Goal: Task Accomplishment & Management: Use online tool/utility

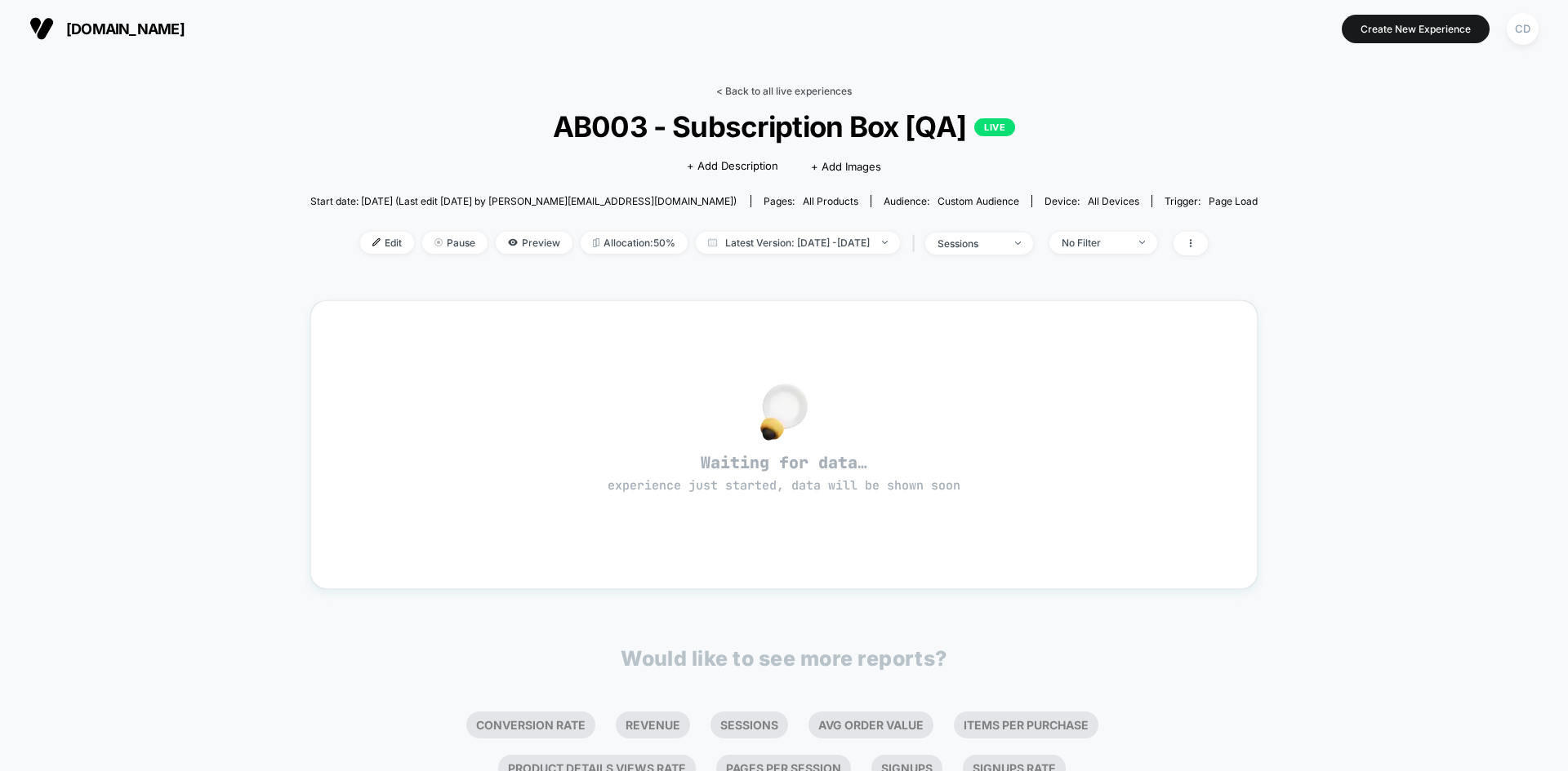
click at [760, 91] on link "< Back to all live experiences" at bounding box center [784, 91] width 136 height 12
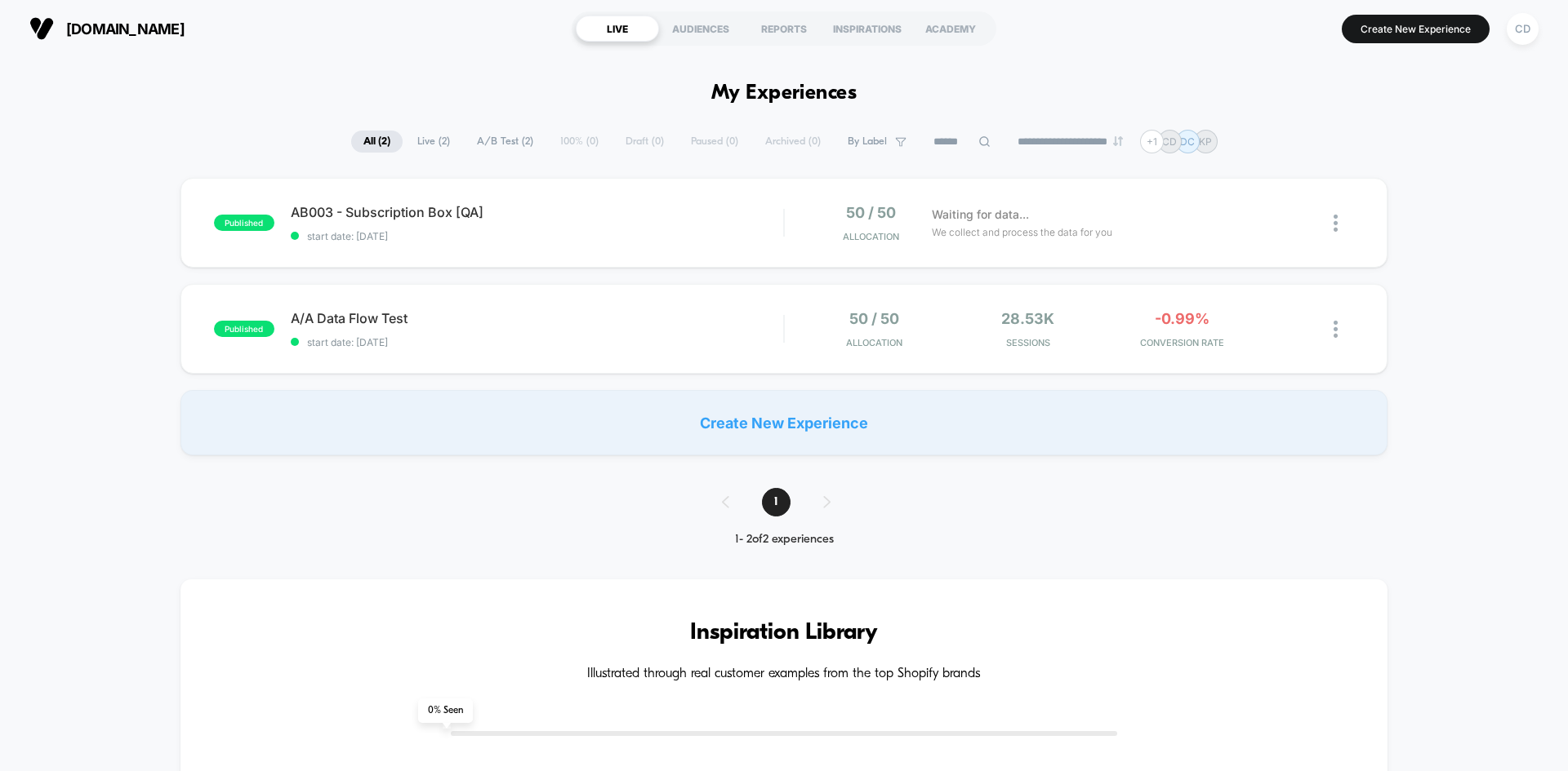
click at [185, 33] on span "[DOMAIN_NAME]" at bounding box center [125, 29] width 118 height 17
click at [185, 27] on span "[DOMAIN_NAME]" at bounding box center [125, 29] width 118 height 17
click at [695, 222] on div "AB003 - Subscription Box [QA] Click to edit experience details Click to edit ex…" at bounding box center [537, 223] width 493 height 38
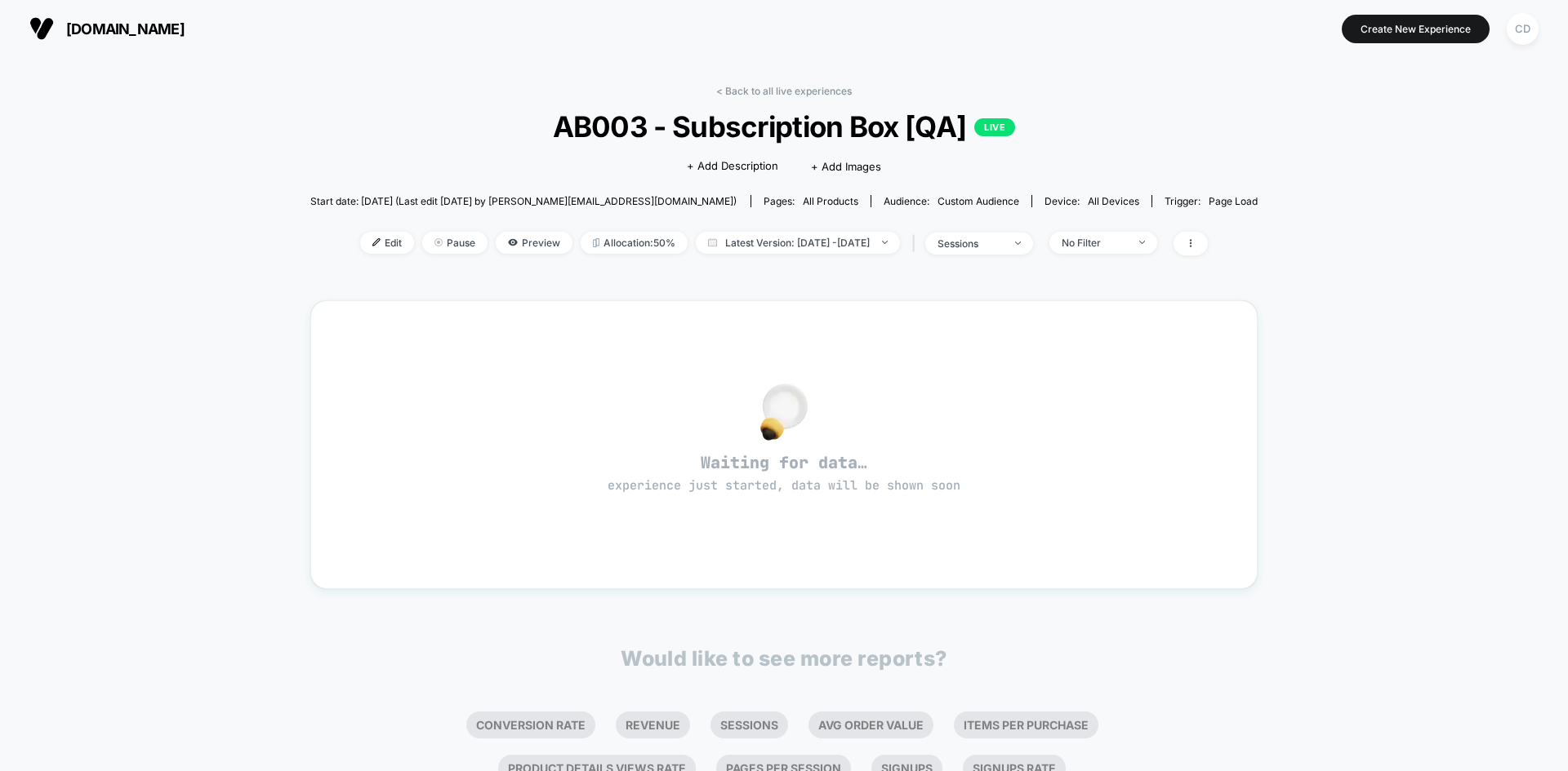
click at [1414, 470] on div "< Back to all live experiences AB003 - Subscription Box [QA] LIVE Click to edit…" at bounding box center [784, 513] width 1568 height 911
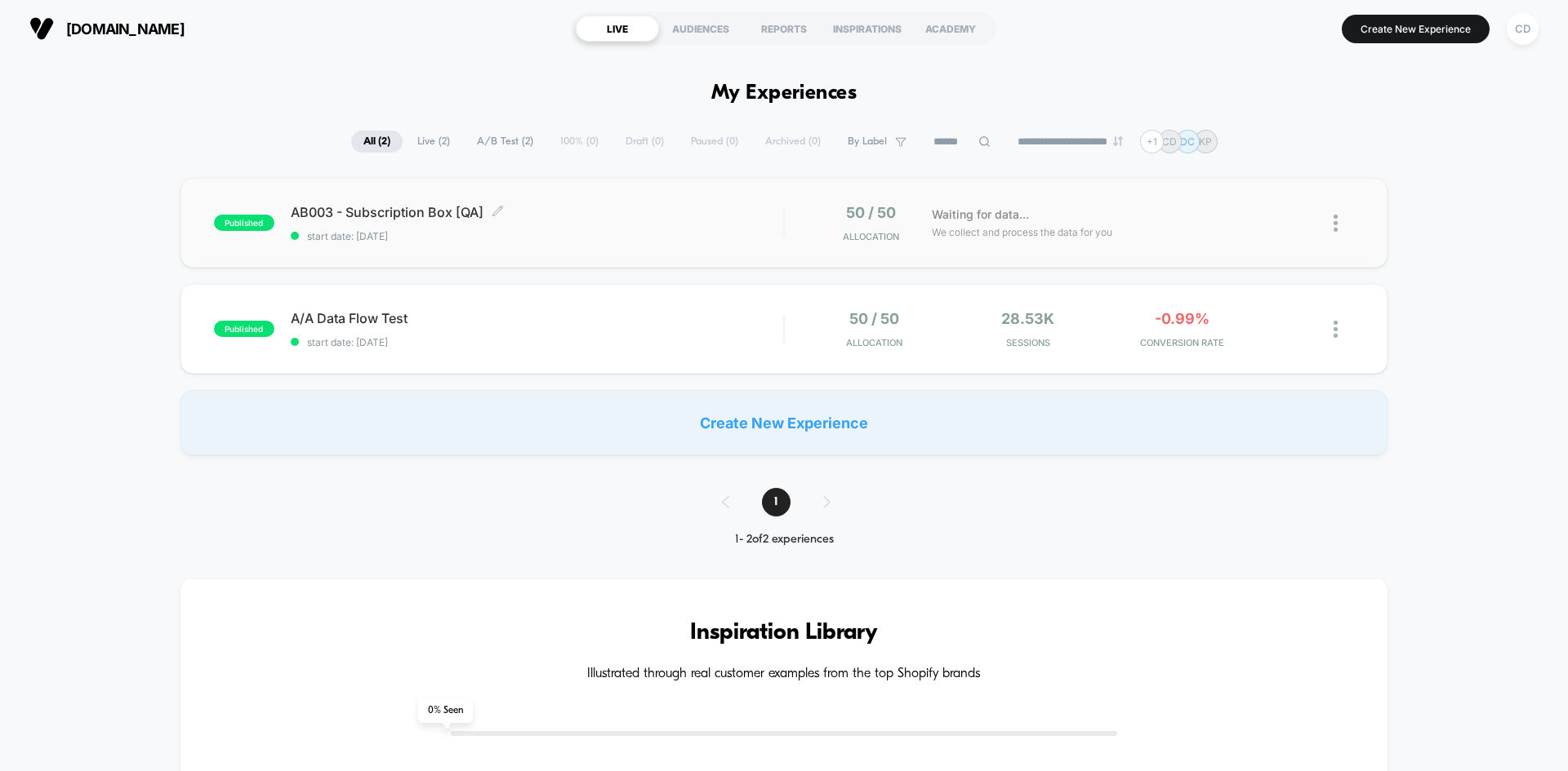
click at [657, 230] on span "start date: 9/19/2025" at bounding box center [537, 236] width 493 height 12
click at [1448, 314] on div "published AB003 - Subscription Box [QA] start date: 9/19/2025 50 / 50 Allocatio…" at bounding box center [784, 317] width 1568 height 278
click at [652, 230] on span "start date: [DATE]" at bounding box center [537, 236] width 493 height 12
click at [1521, 29] on div "CD" at bounding box center [1522, 29] width 32 height 32
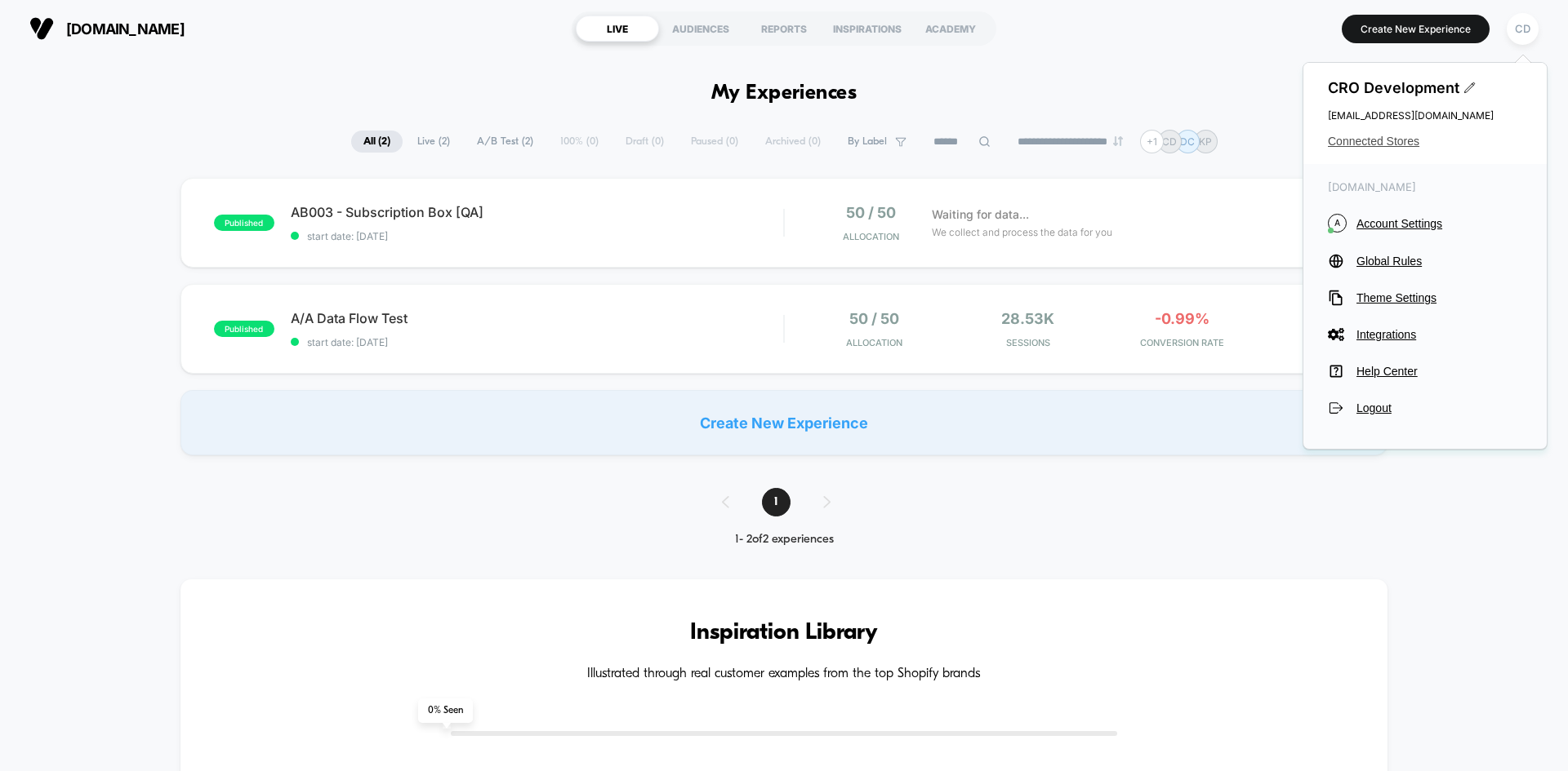
click at [1378, 136] on span "Connected Stores" at bounding box center [1425, 141] width 194 height 13
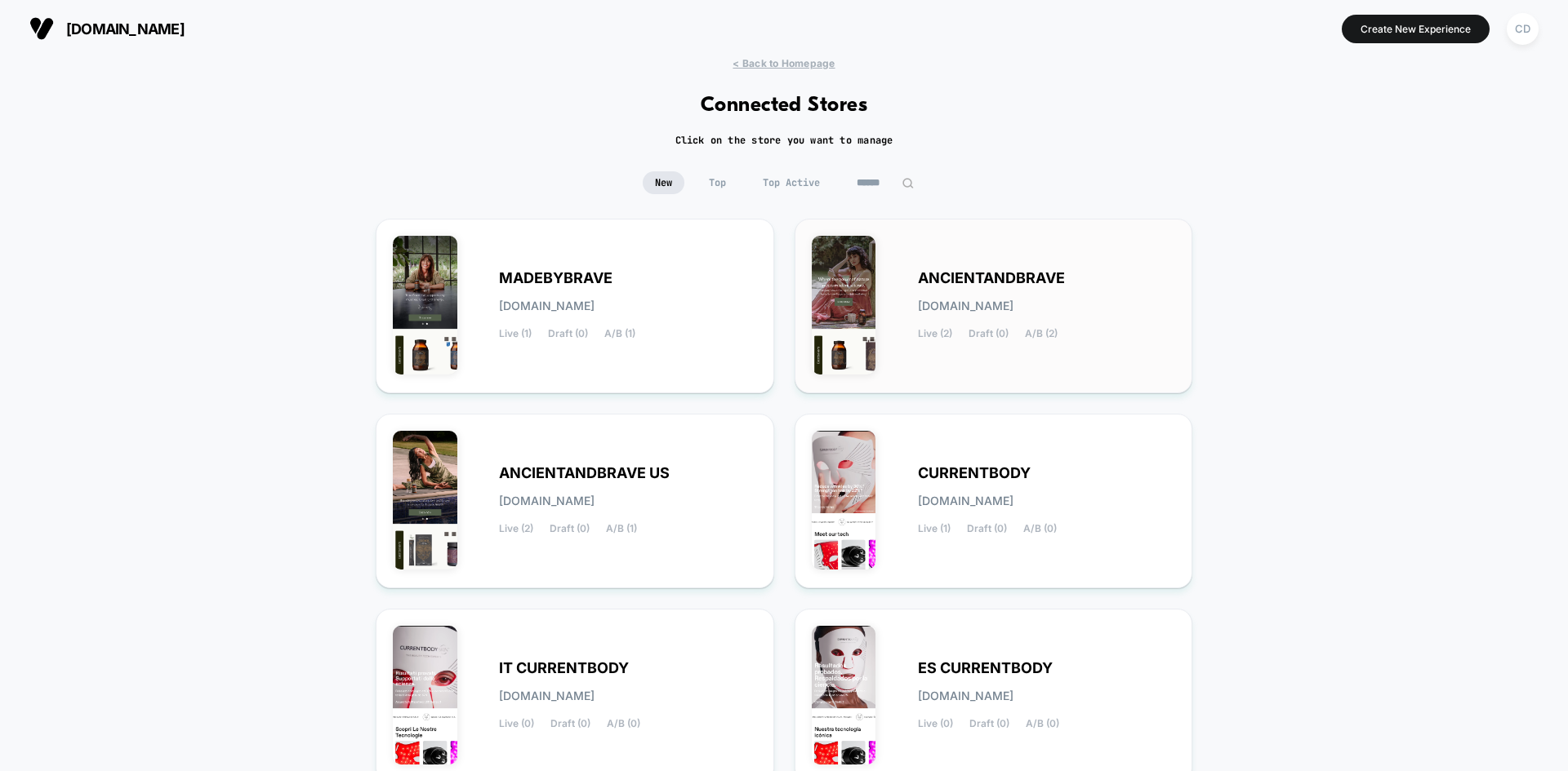
click at [1017, 283] on span "ANCIENTANDBRAVE" at bounding box center [991, 279] width 147 height 11
click at [648, 522] on div "ANCIENTANDBRAVE US ancientandbrave-us.myshopify.com Live (2) Draft (0) A/B (1)" at bounding box center [628, 501] width 258 height 67
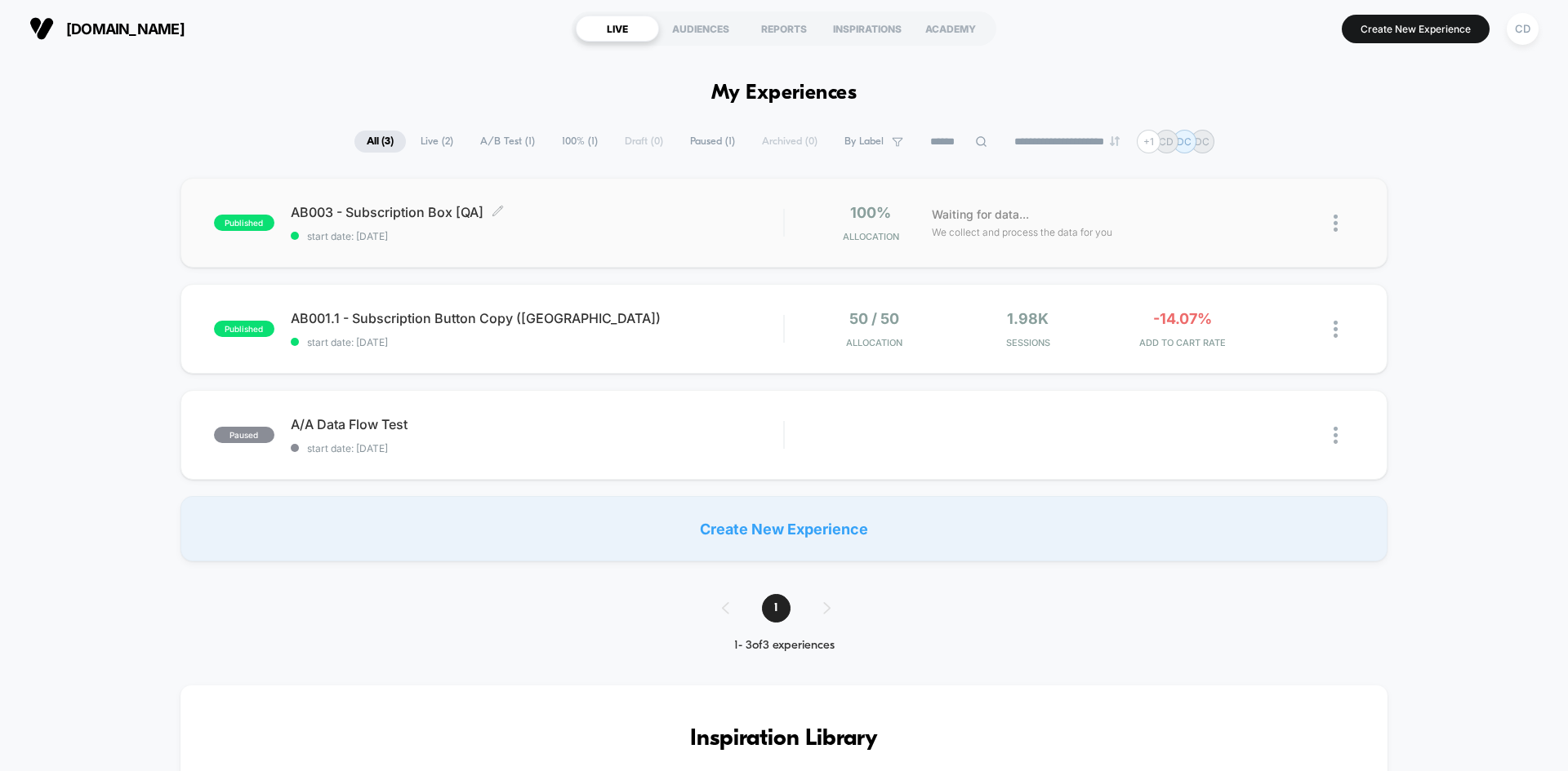
click at [629, 221] on div "AB003 - Subscription Box [QA] Click to edit experience details Click to edit ex…" at bounding box center [537, 223] width 493 height 38
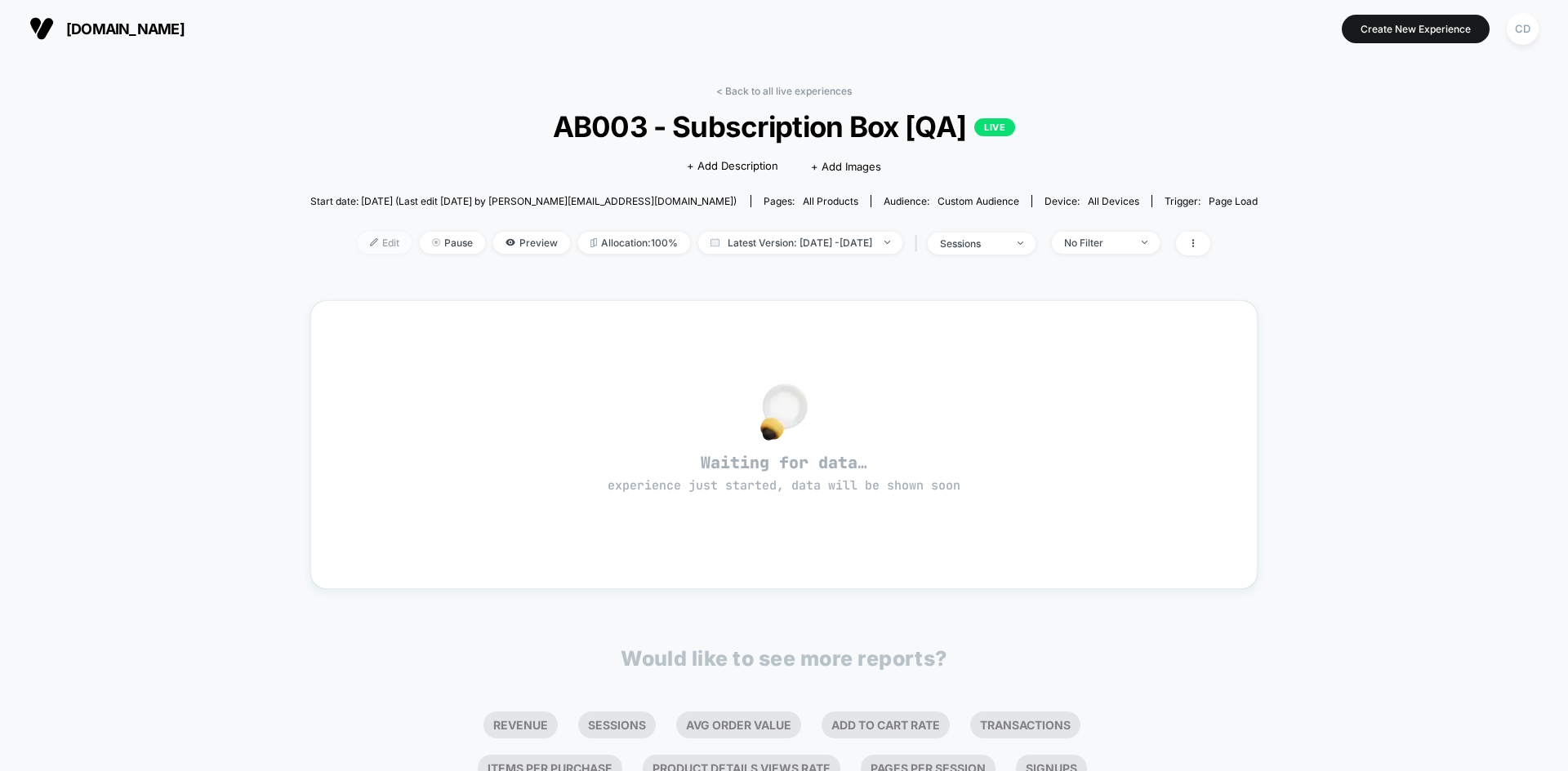
click at [358, 243] on span "Edit" at bounding box center [385, 243] width 54 height 22
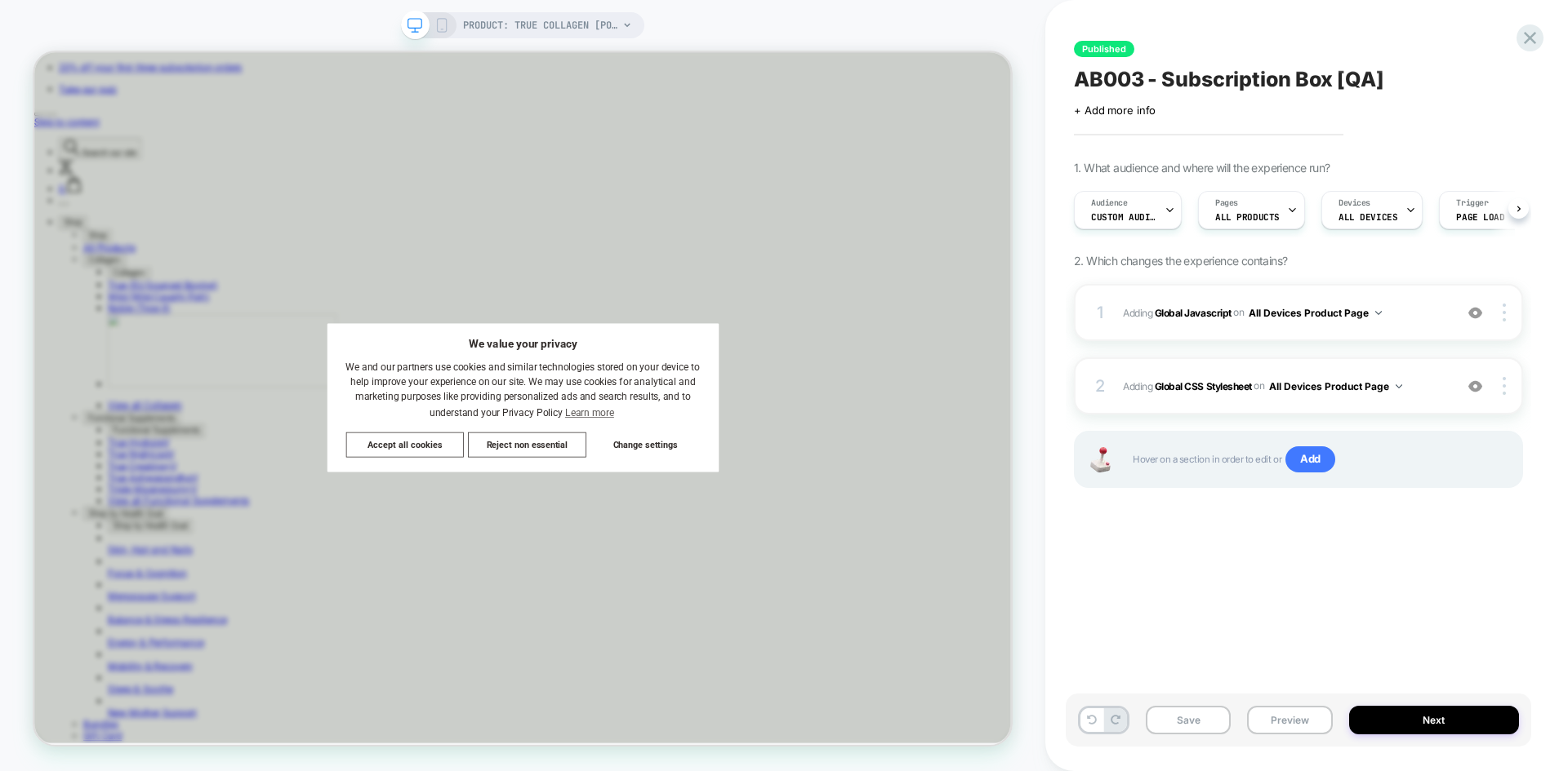
scroll to position [0, 1]
click at [1423, 726] on button "Next" at bounding box center [1434, 720] width 171 height 29
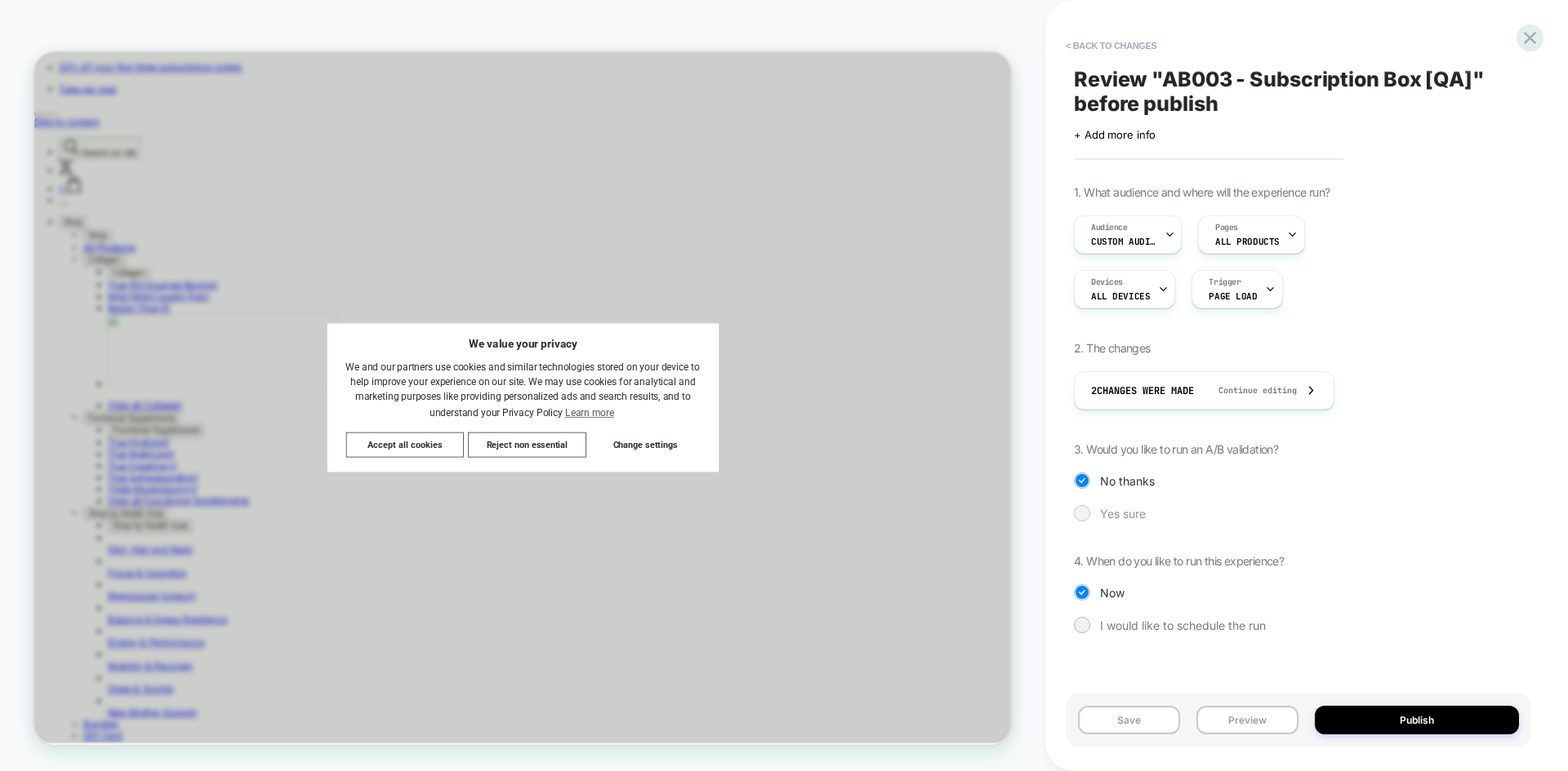
click at [1129, 514] on span "Yes sure" at bounding box center [1123, 514] width 46 height 14
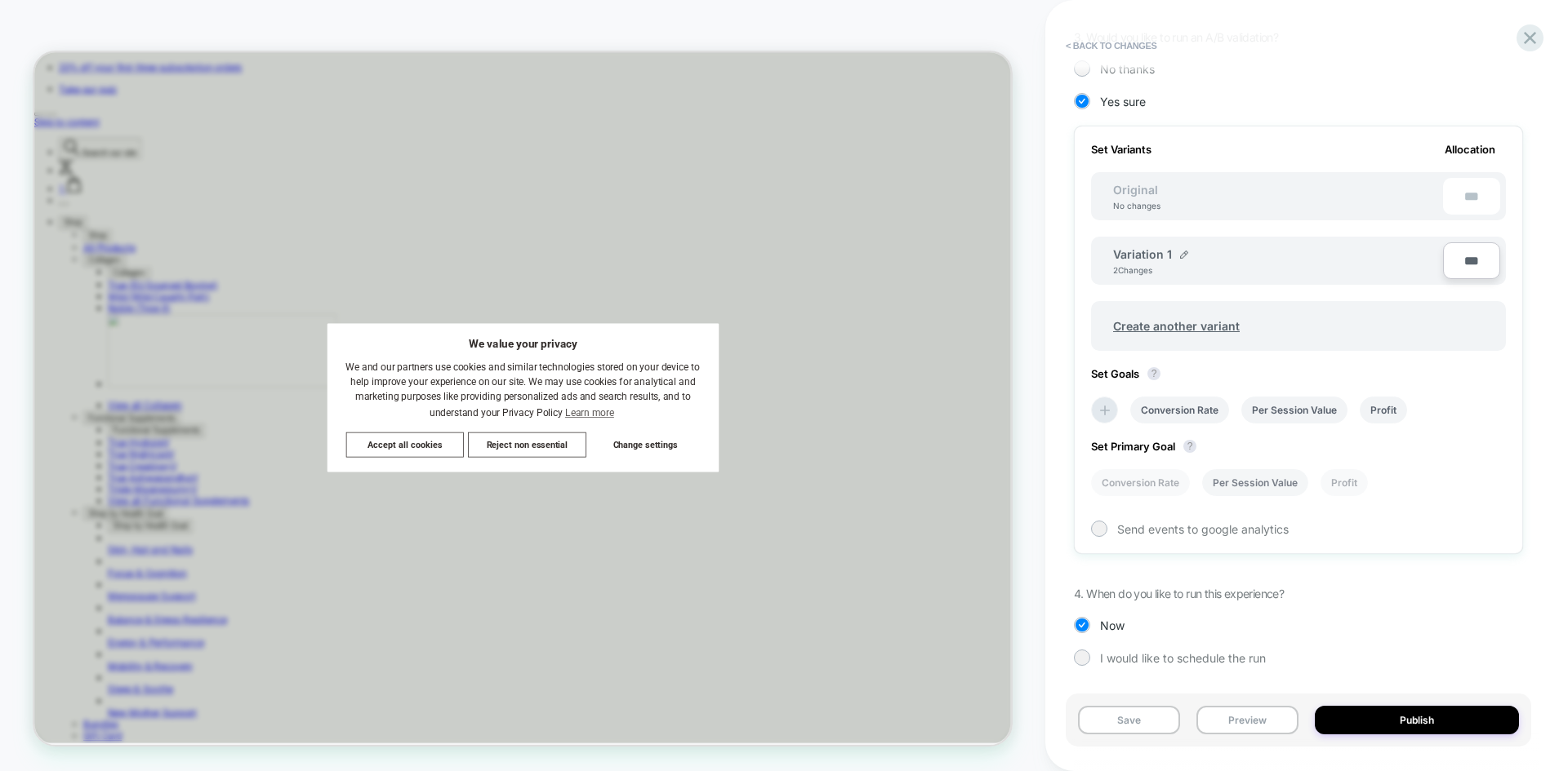
scroll to position [413, 0]
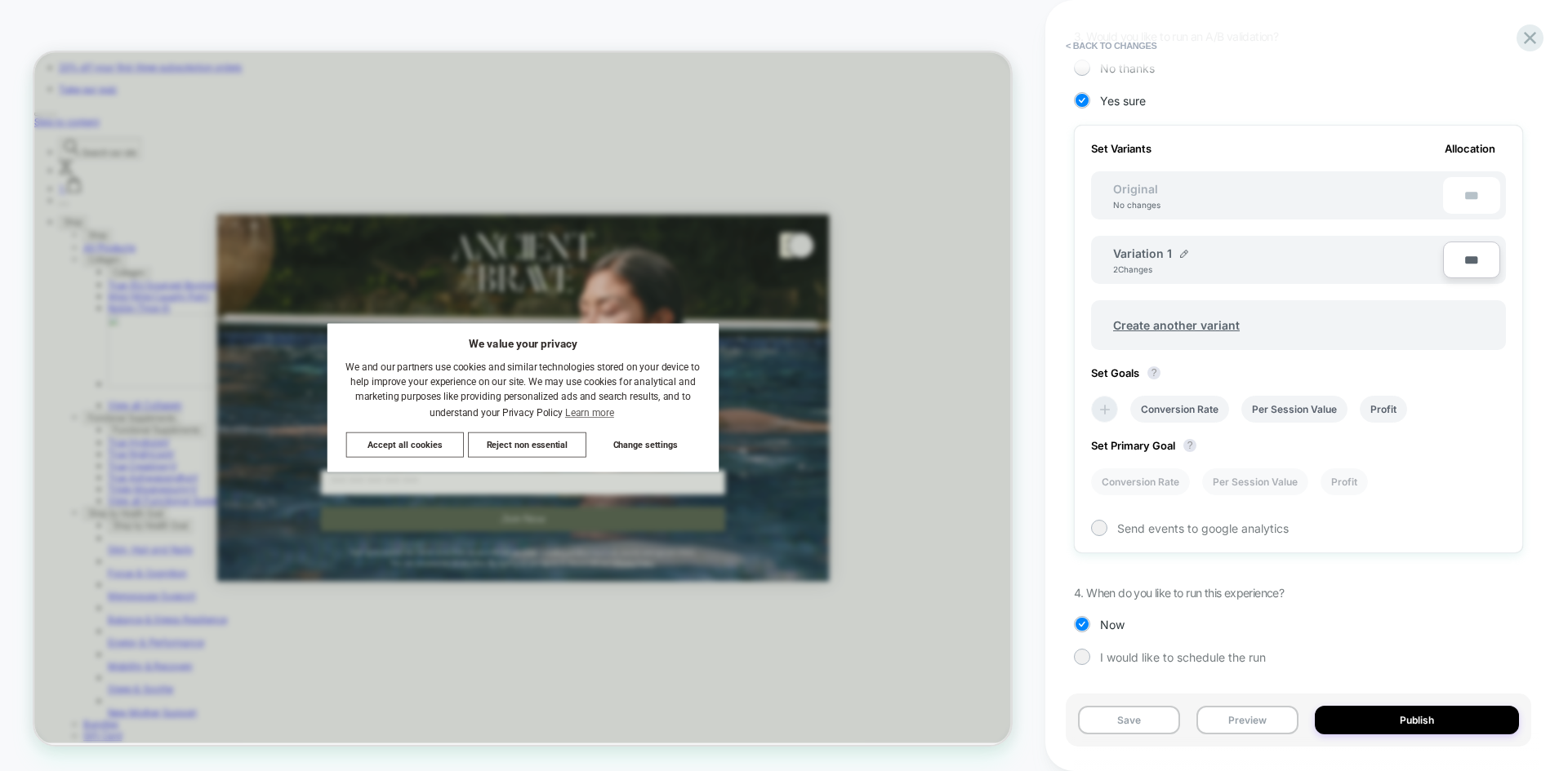
click at [1110, 412] on icon at bounding box center [1105, 410] width 16 height 16
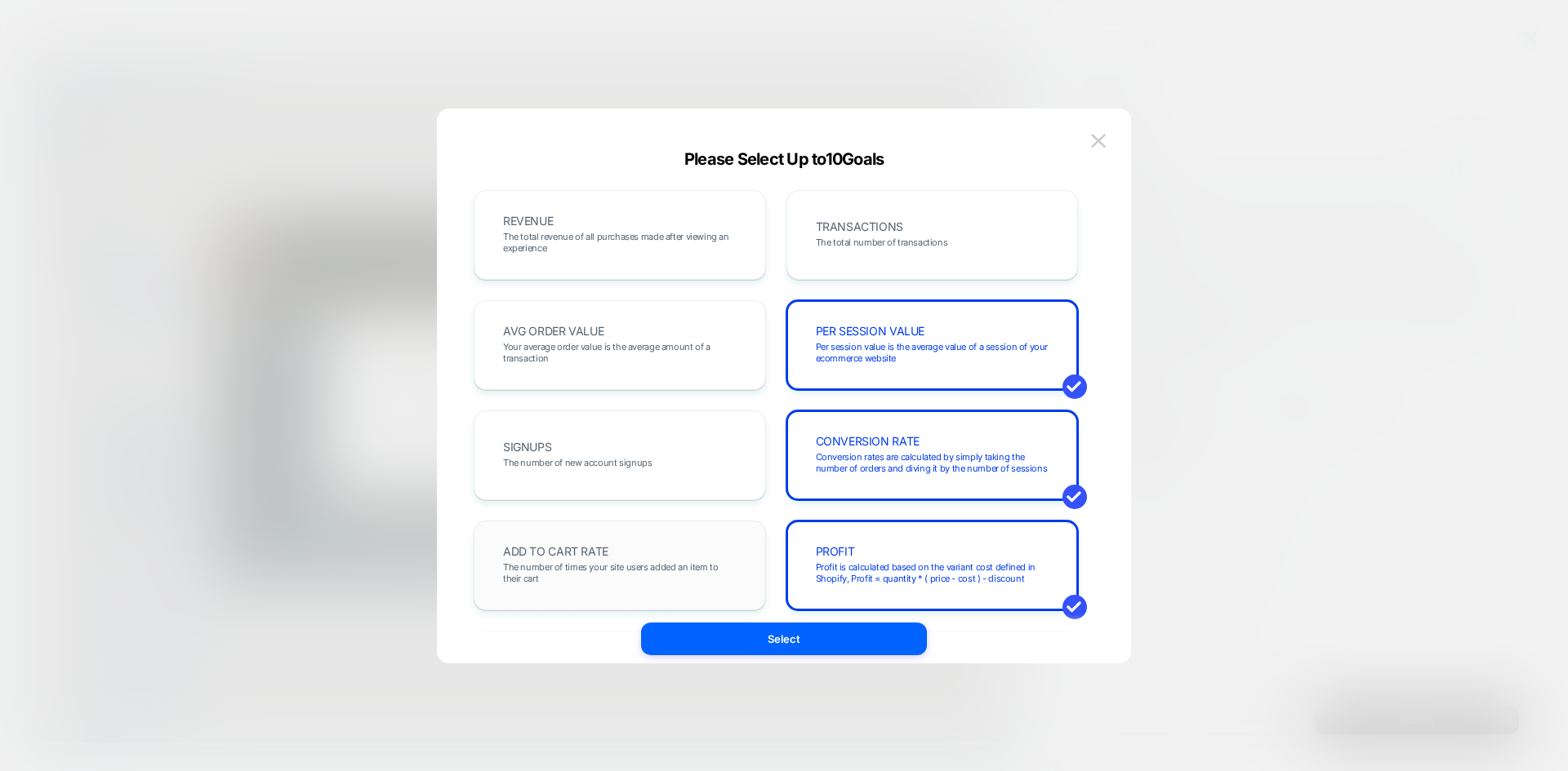
click at [650, 555] on div "ADD TO CART RATE The number of times your site users added an item to their cart" at bounding box center [620, 566] width 258 height 56
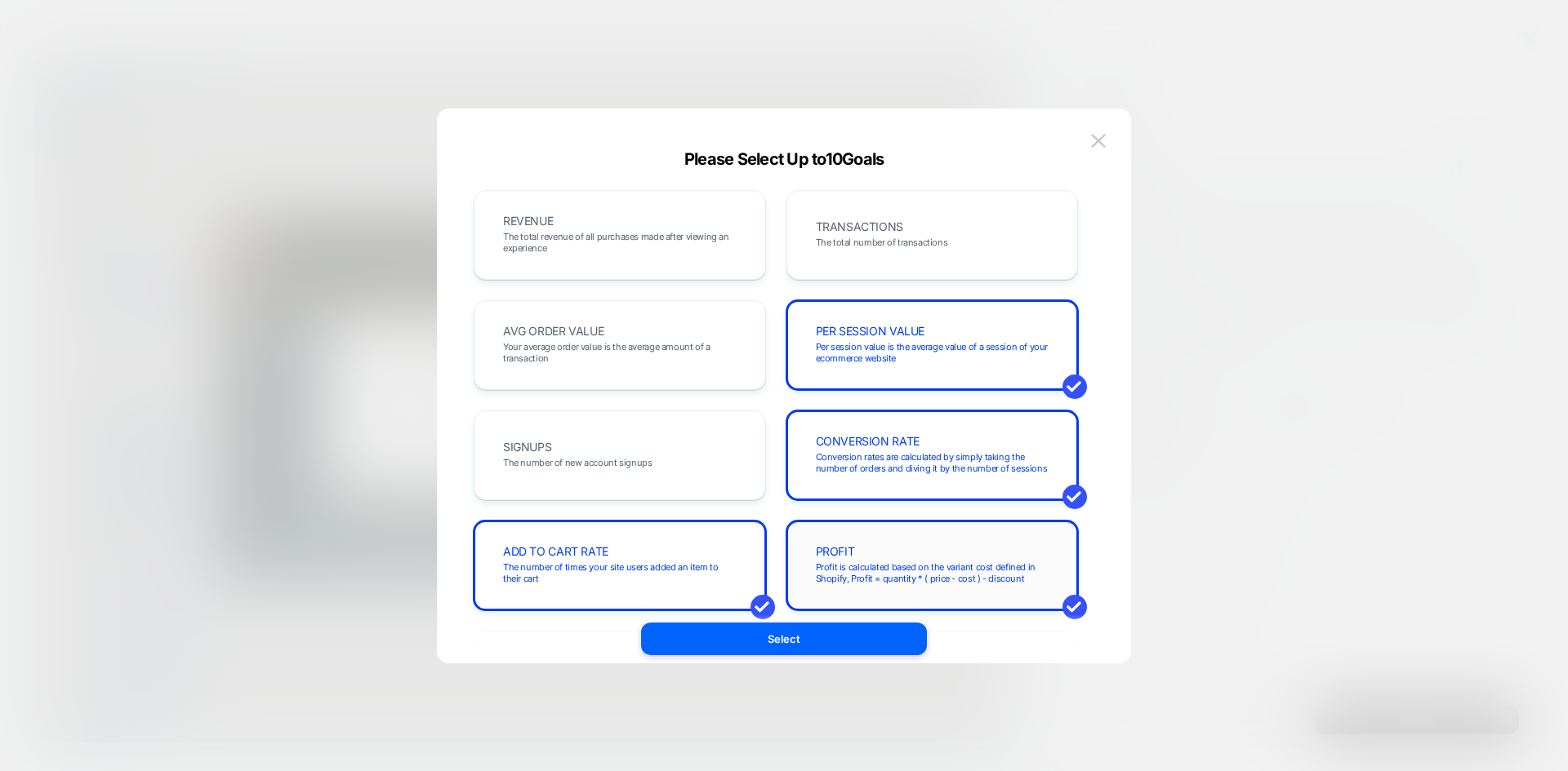
click at [905, 555] on div "PROFIT Profit is calculated based on the variant cost defined in Shopify, Profi…" at bounding box center [932, 566] width 258 height 56
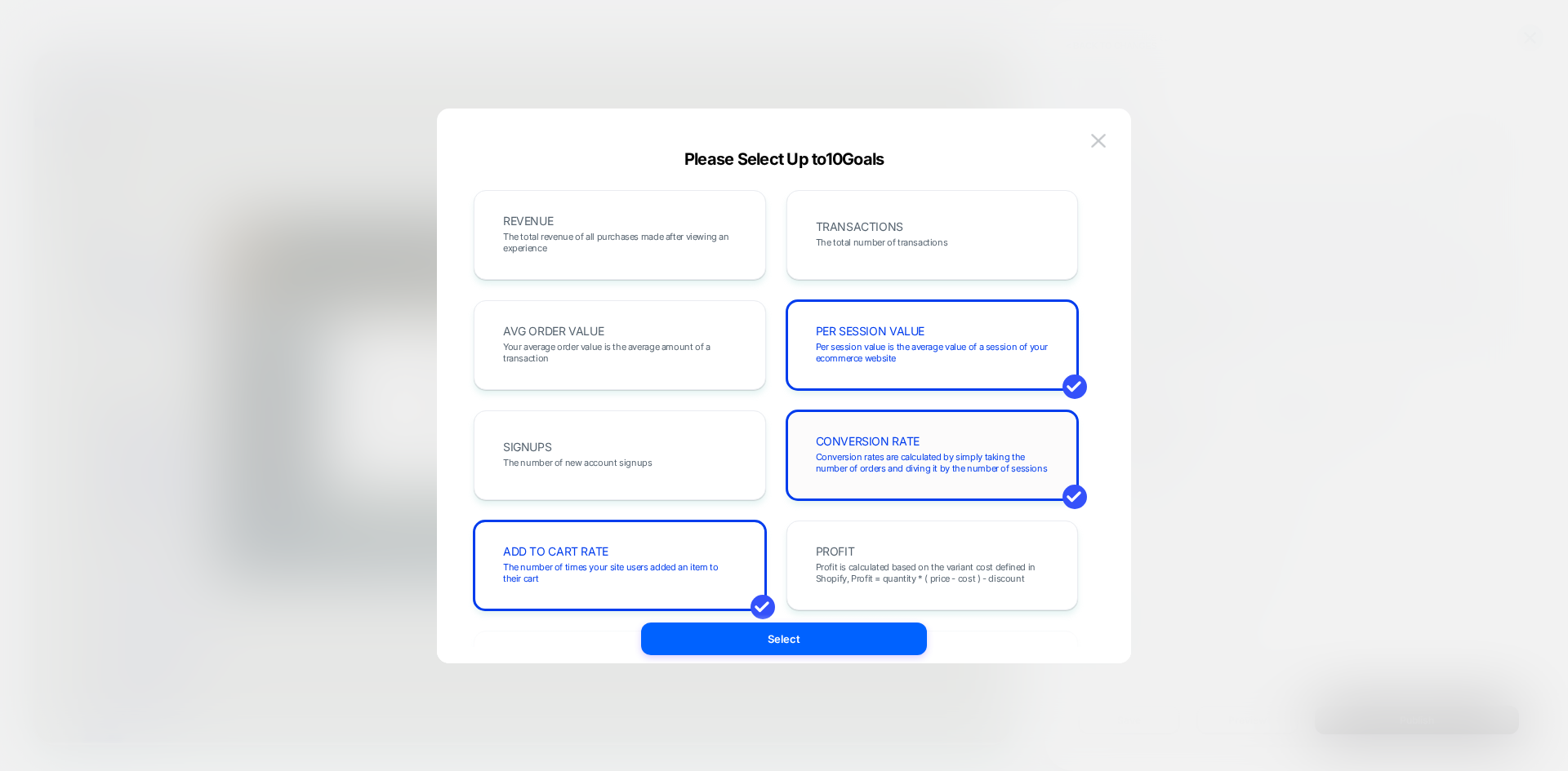
click at [913, 438] on span "CONVERSION RATE" at bounding box center [867, 442] width 104 height 11
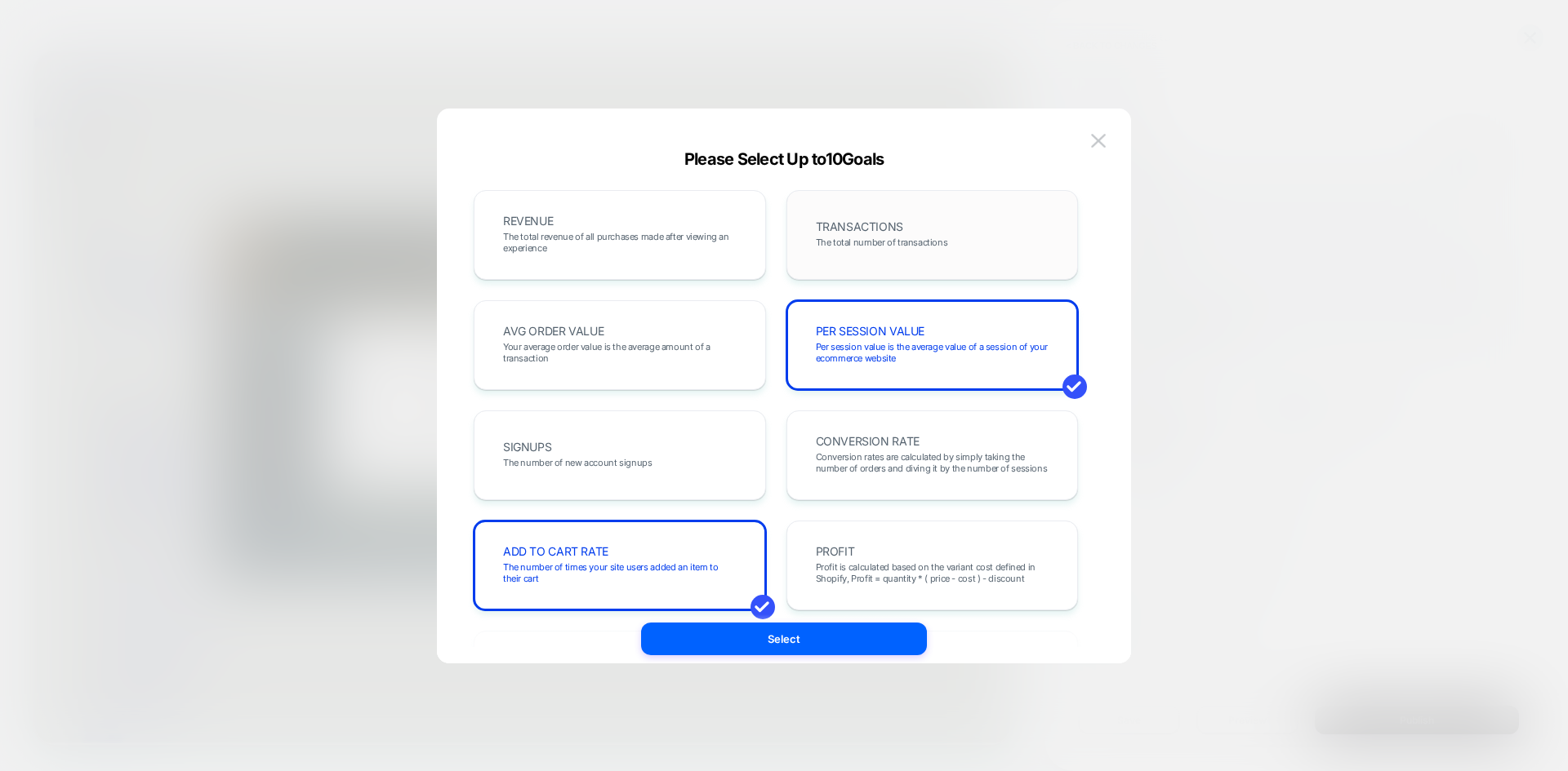
click at [934, 230] on div "TRANSACTIONS The total number of transactions" at bounding box center [932, 235] width 258 height 56
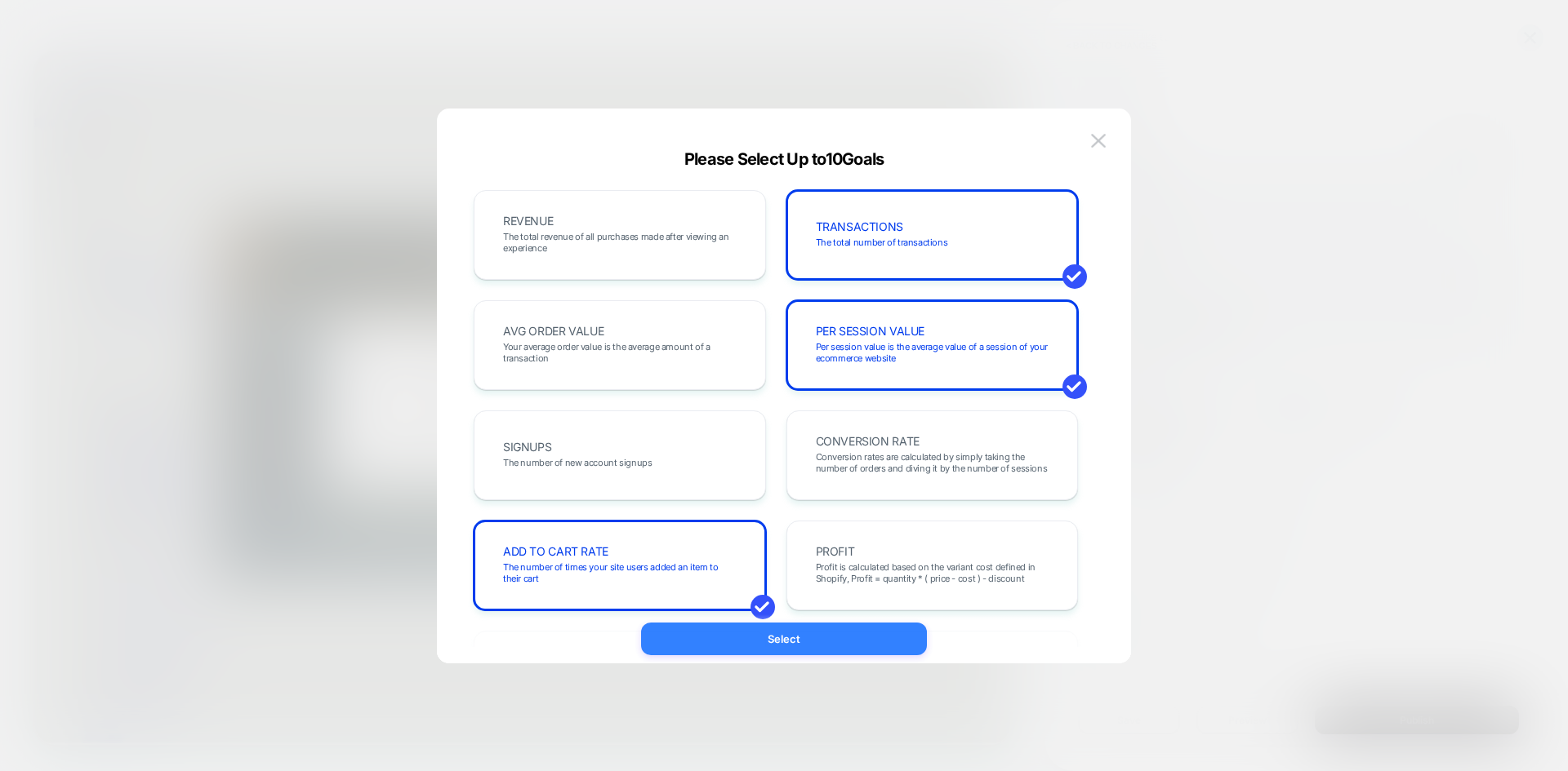
drag, startPoint x: 844, startPoint y: 631, endPoint x: 1079, endPoint y: 771, distance: 273.5
click at [844, 631] on button "Select" at bounding box center [784, 639] width 286 height 33
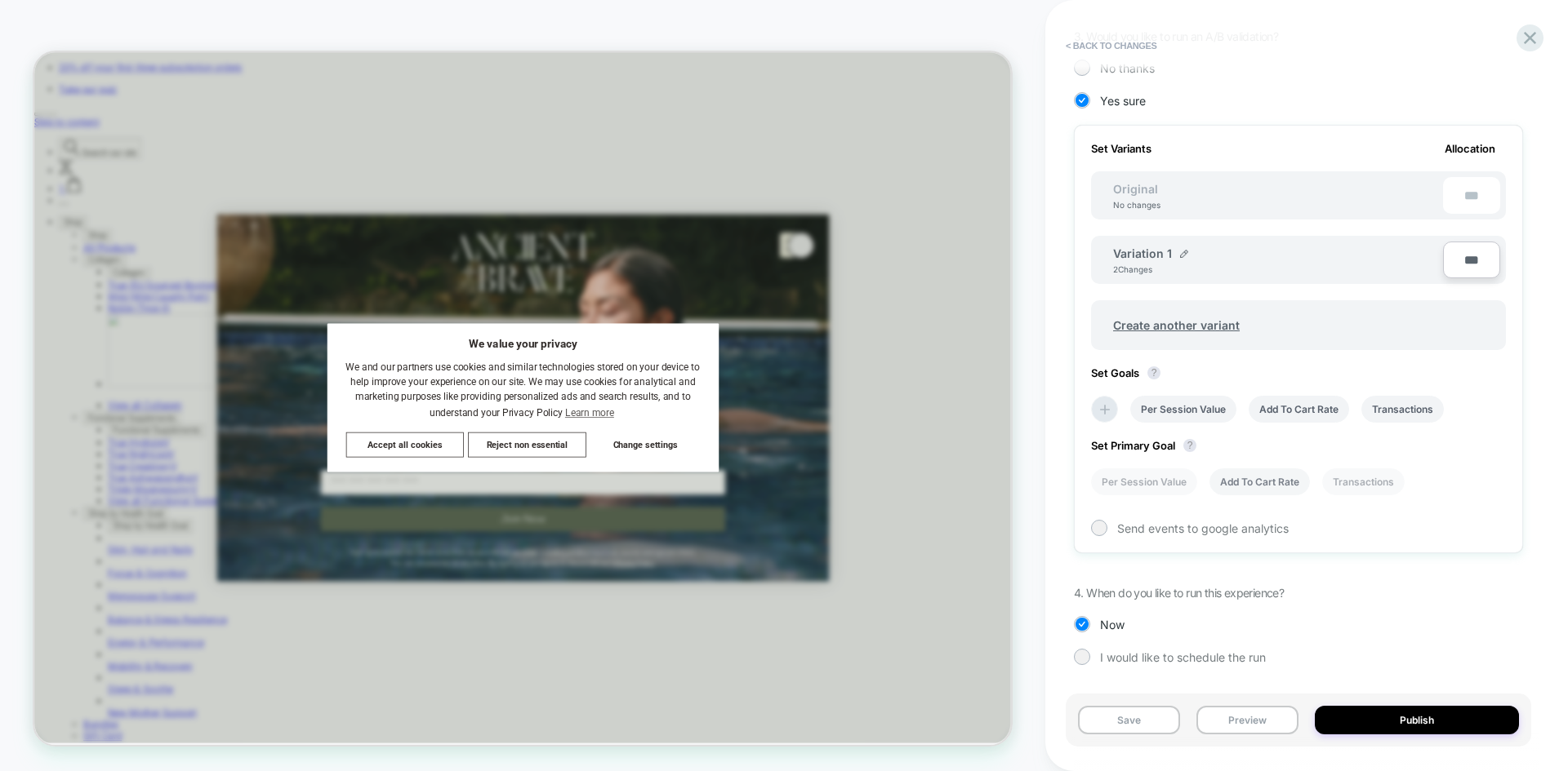
click at [1250, 482] on li "Add To Cart Rate" at bounding box center [1259, 482] width 101 height 27
click at [1403, 712] on button "Publish" at bounding box center [1417, 720] width 204 height 29
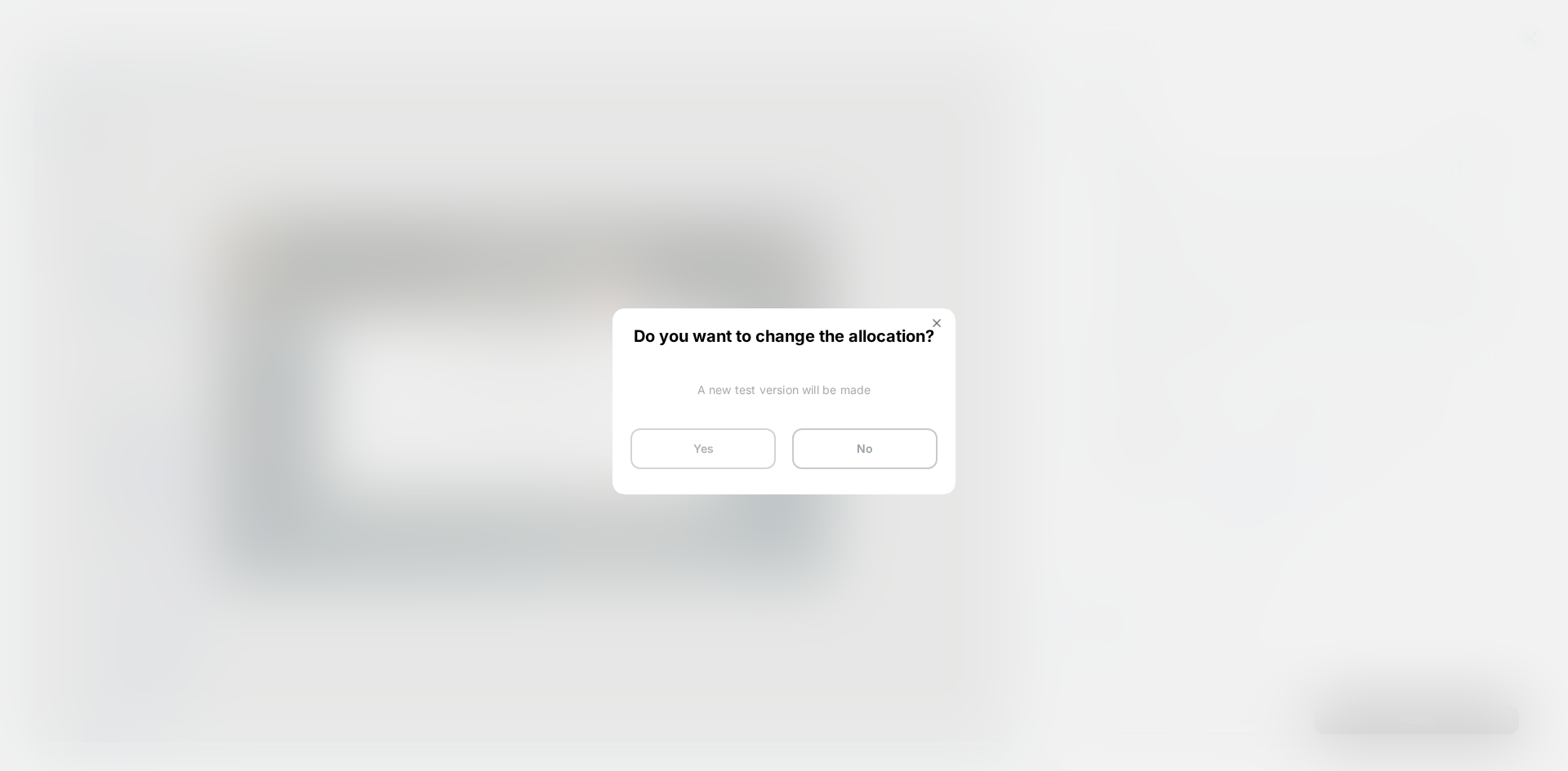
click at [748, 449] on button "Yes" at bounding box center [703, 449] width 145 height 41
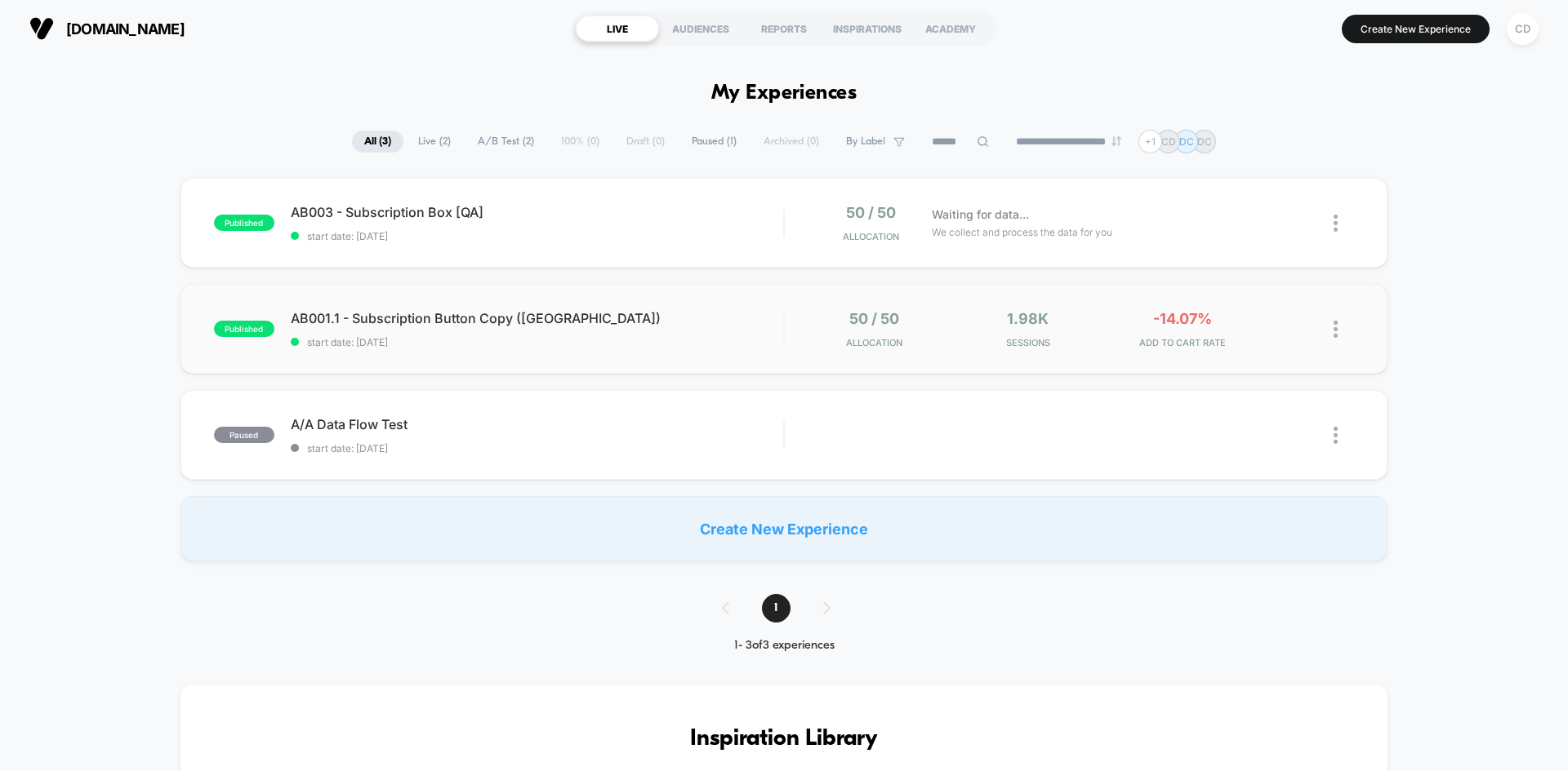
click at [621, 305] on div "published AB001.1 - Subscription Button Copy (US) start date: 9/17/2025 50 / 50…" at bounding box center [784, 329] width 1207 height 90
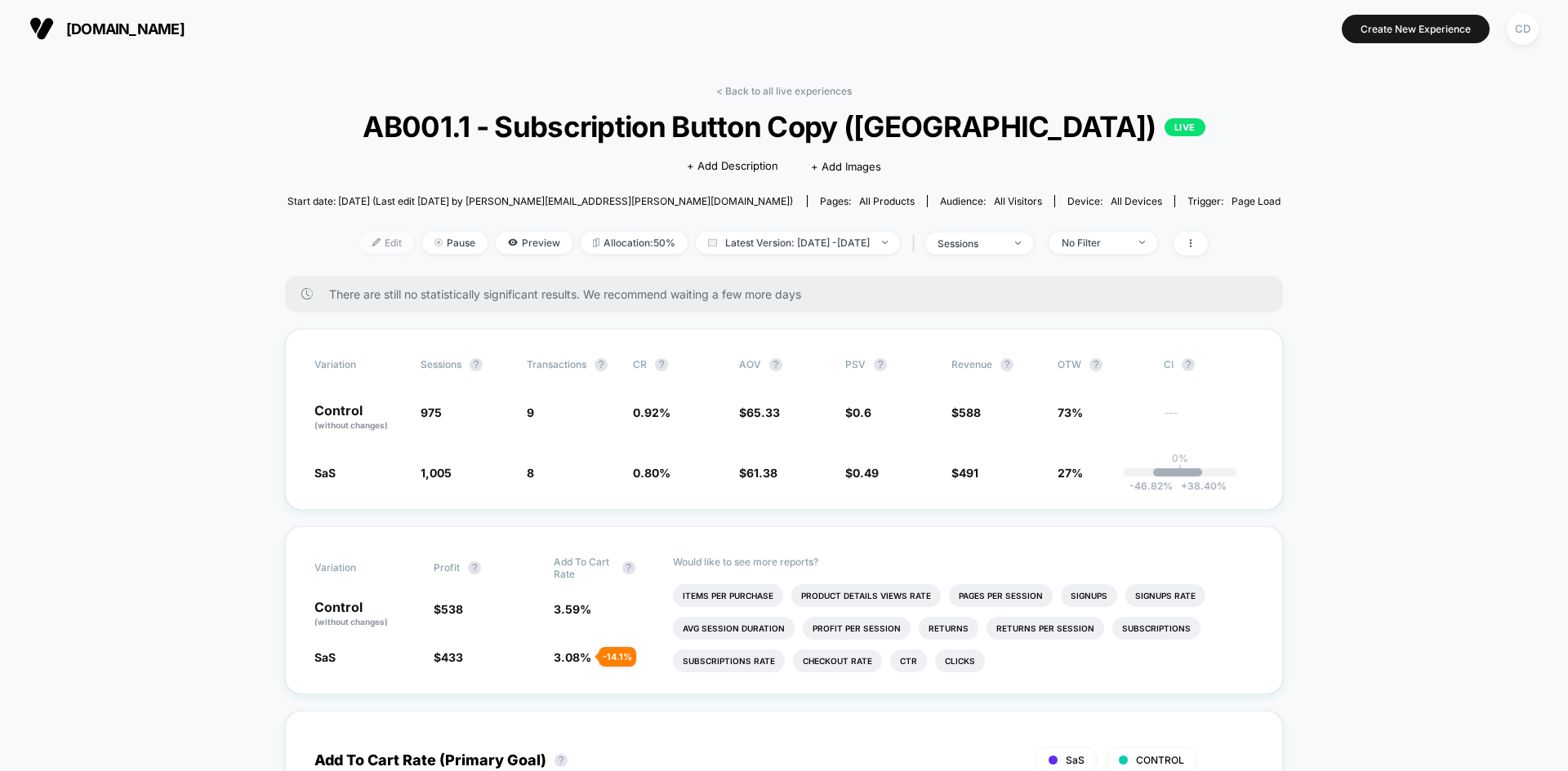
click at [369, 247] on span "Edit" at bounding box center [387, 243] width 54 height 22
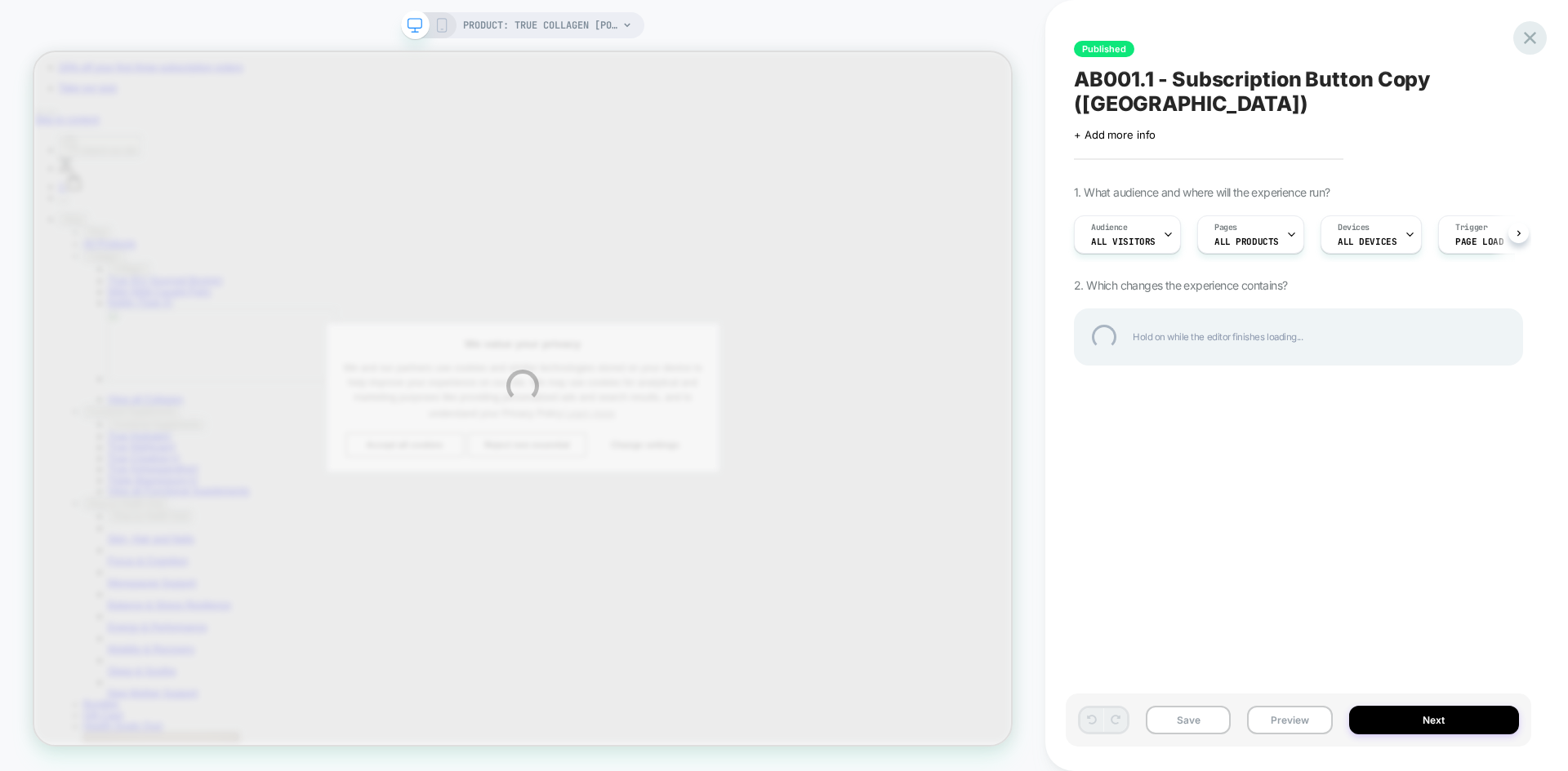
click at [1532, 33] on div at bounding box center [1530, 38] width 34 height 33
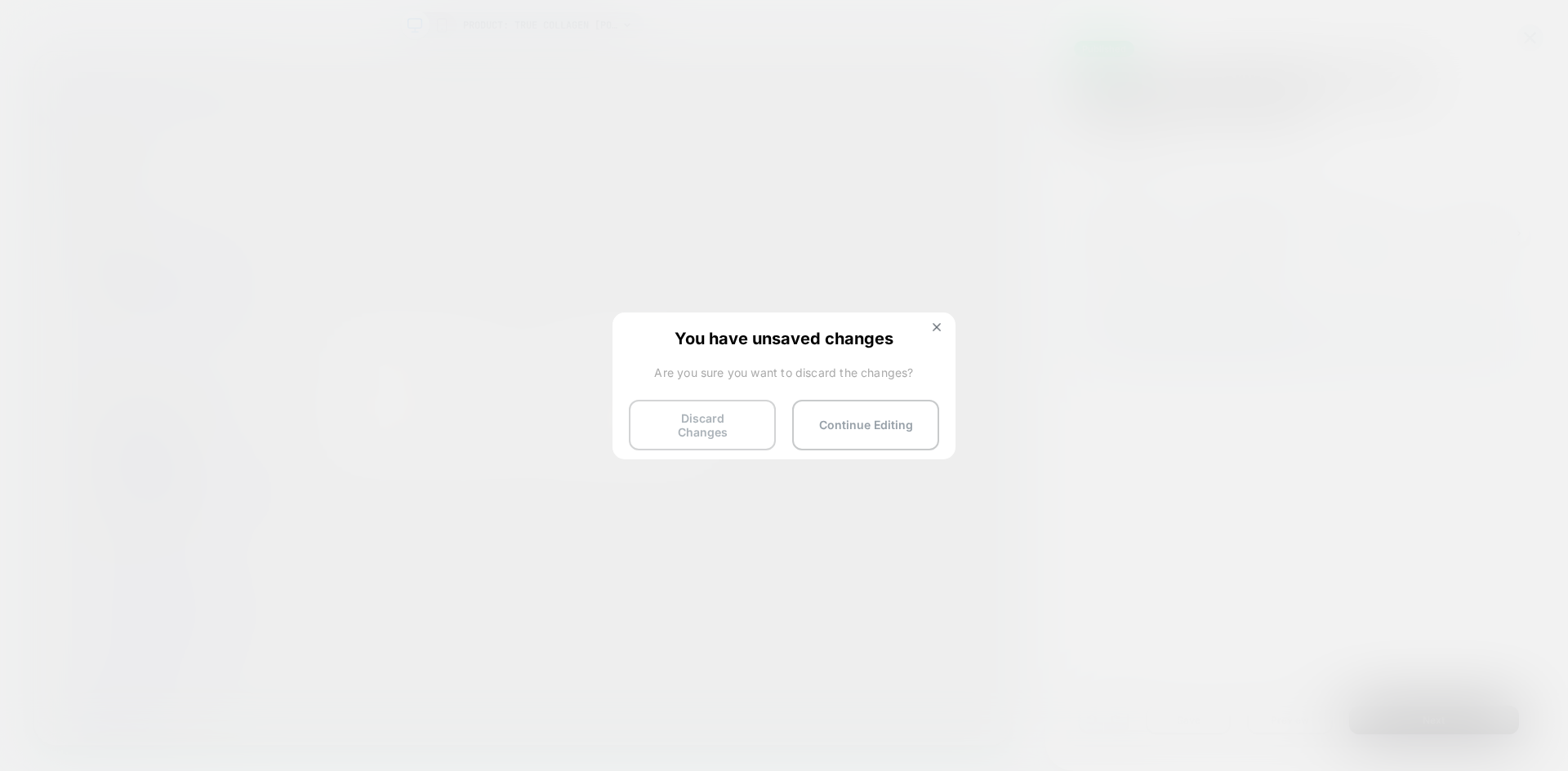
click at [674, 418] on button "Discard Changes" at bounding box center [702, 426] width 147 height 51
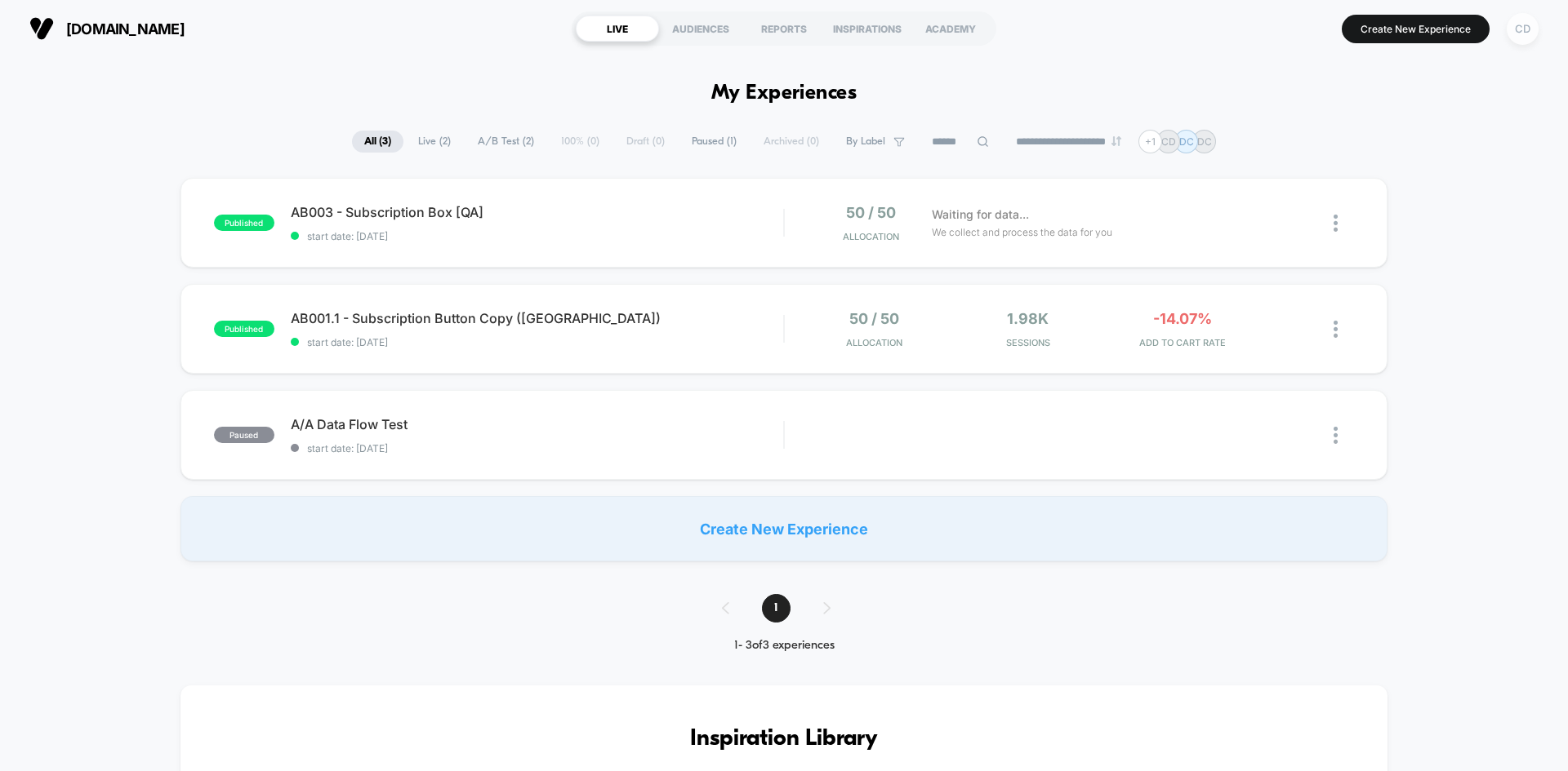
click at [1521, 29] on div "CD" at bounding box center [1522, 29] width 32 height 32
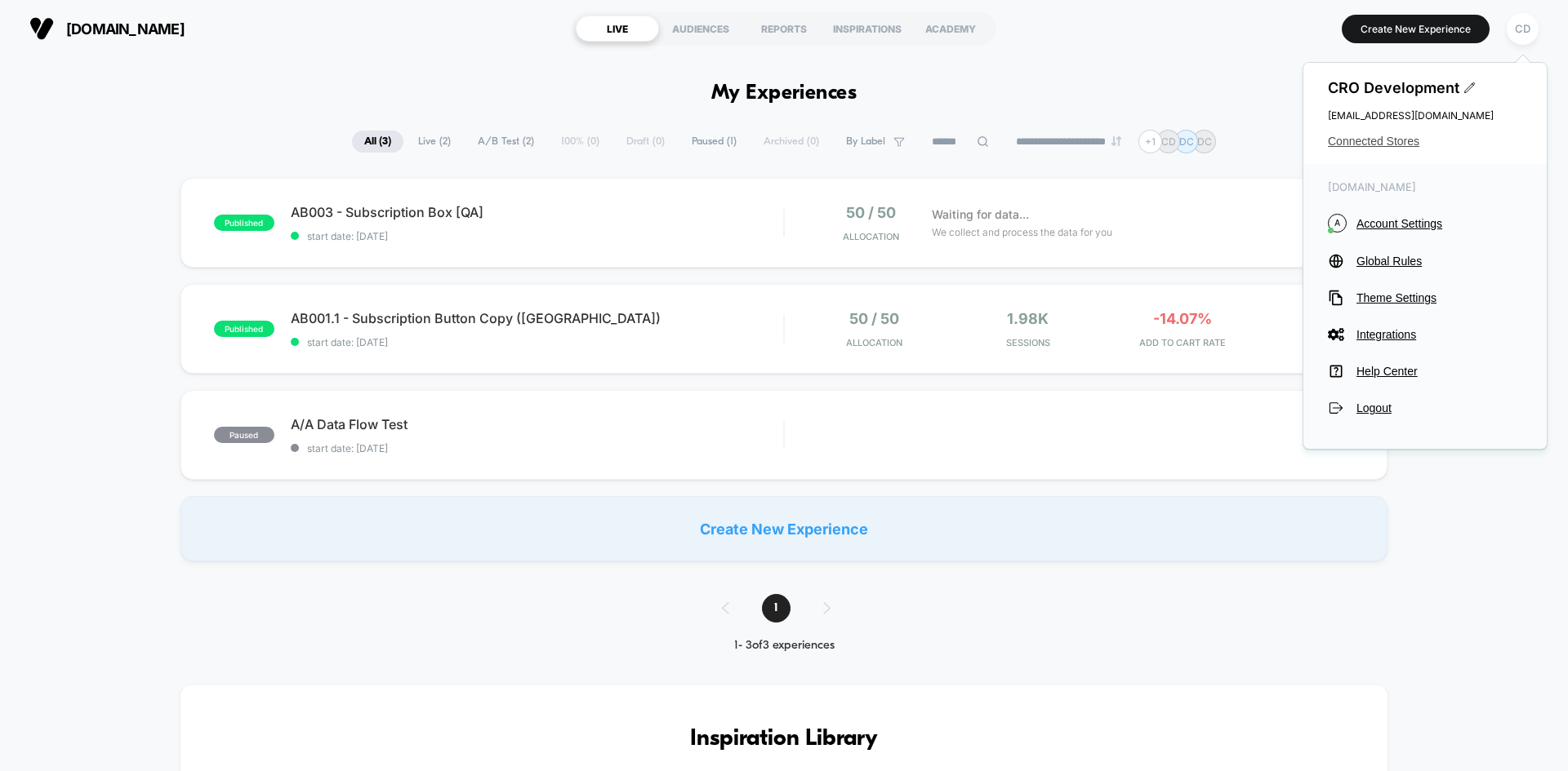
click at [1388, 140] on span "Connected Stores" at bounding box center [1425, 141] width 194 height 13
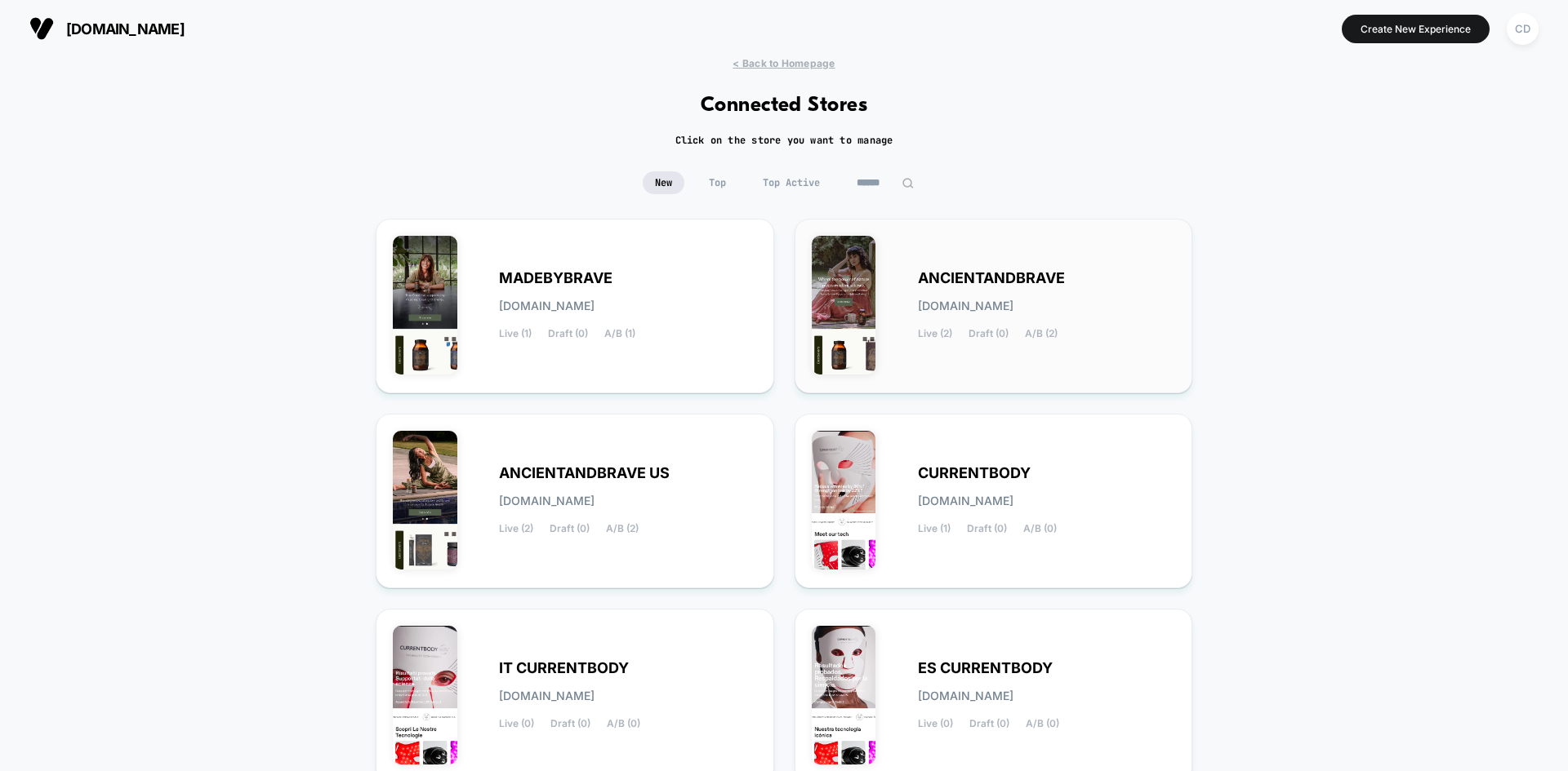
click at [1013, 305] on span "ancientandbrave.myshopify.com" at bounding box center [965, 306] width 96 height 11
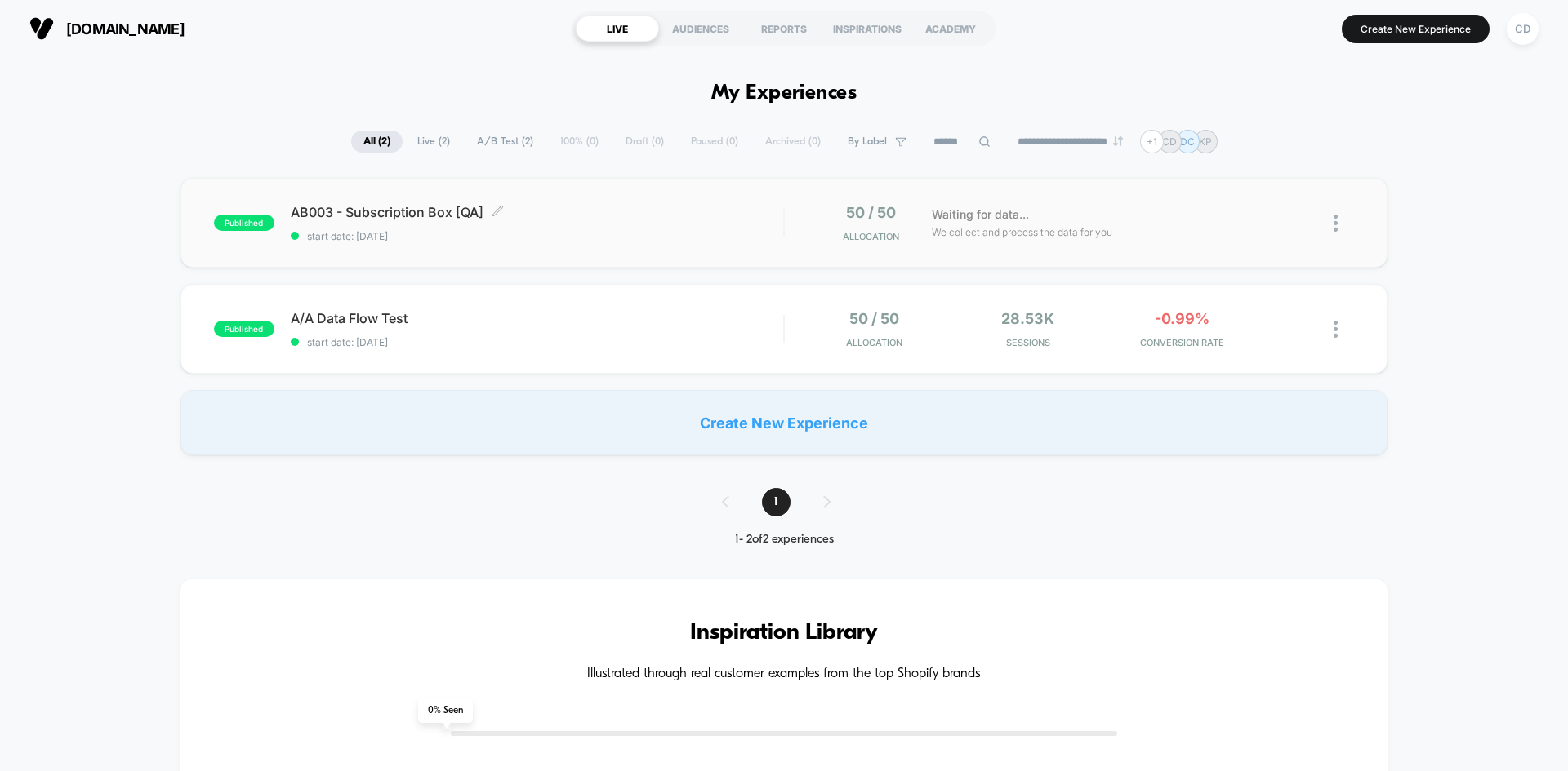
click at [748, 226] on div "AB003 - Subscription Box [QA] Click to edit experience details Click to edit ex…" at bounding box center [537, 223] width 493 height 38
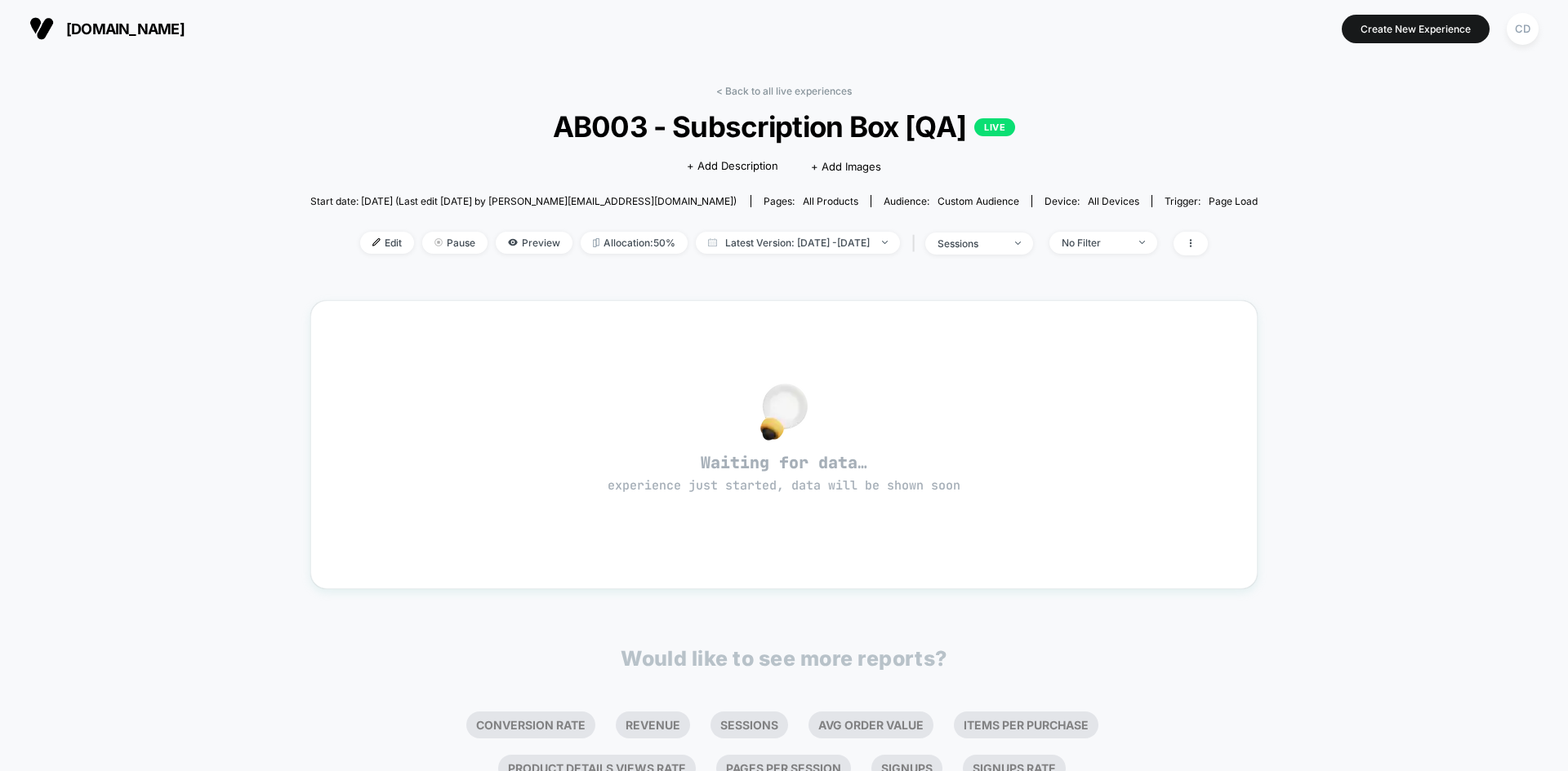
click at [1407, 198] on div "< Back to all live experiences AB003 - Subscription Box [QA] LIVE Click to edit…" at bounding box center [784, 513] width 1568 height 911
click at [799, 439] on img at bounding box center [784, 412] width 47 height 57
click at [786, 399] on img at bounding box center [784, 412] width 47 height 57
click at [771, 501] on div "Waiting for data… experience just started, data will be shown soon" at bounding box center [784, 445] width 889 height 230
click at [782, 479] on span "experience just started, data will be shown soon" at bounding box center [784, 486] width 353 height 16
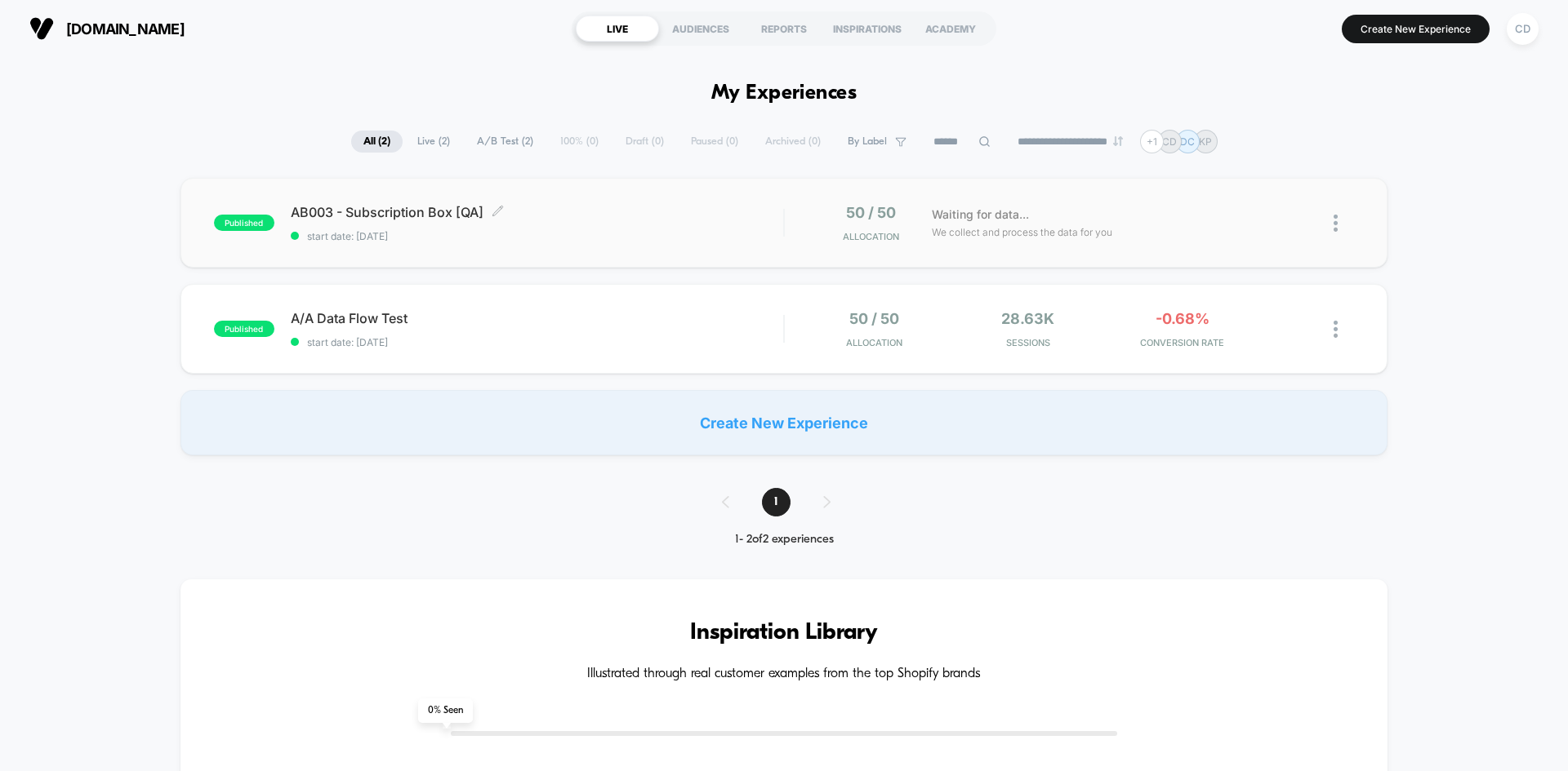
click at [632, 209] on span "AB003 - Subscription Box [QA] Click to edit experience details" at bounding box center [537, 212] width 493 height 16
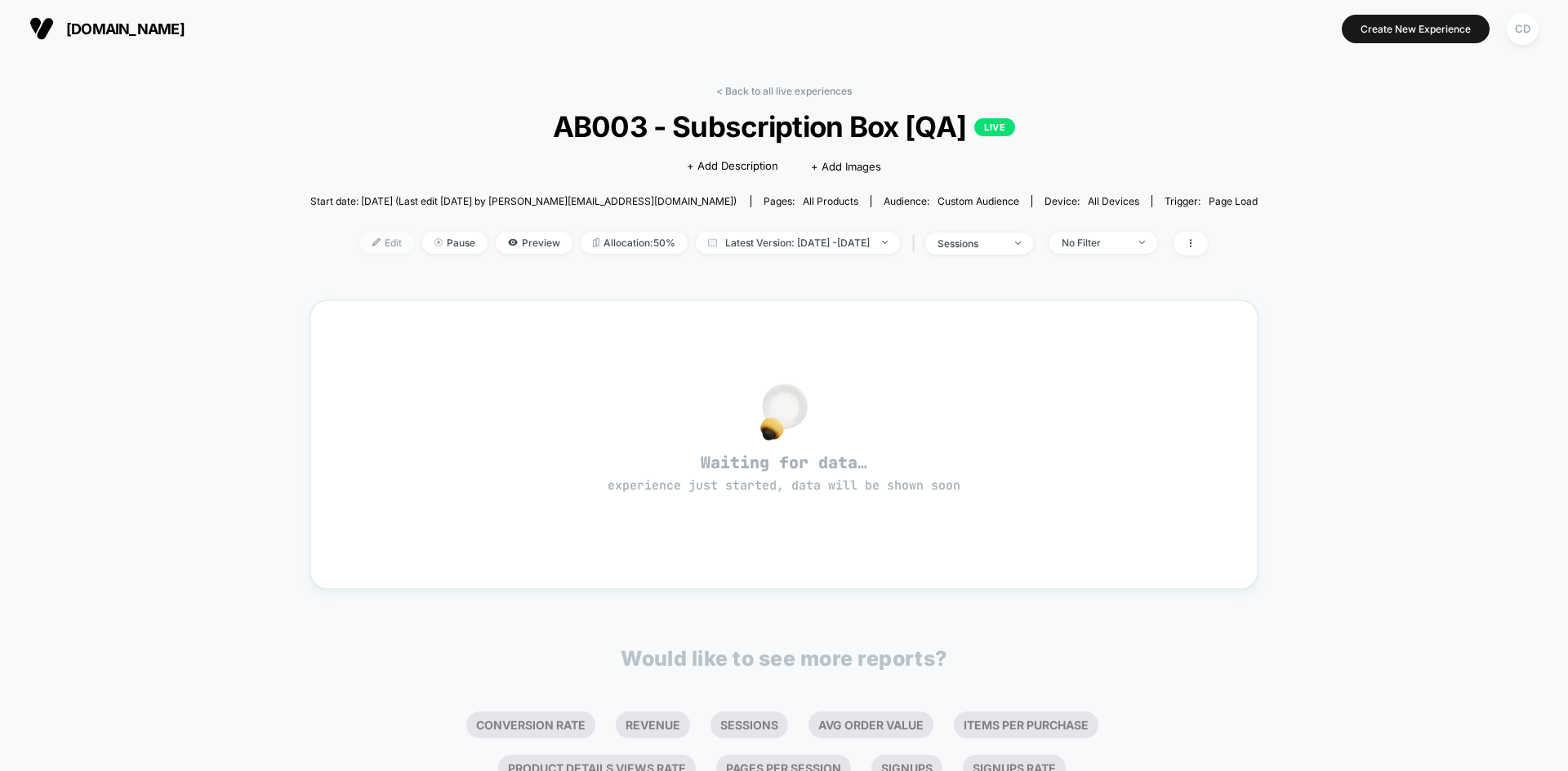
click at [360, 243] on span "Edit" at bounding box center [387, 243] width 54 height 22
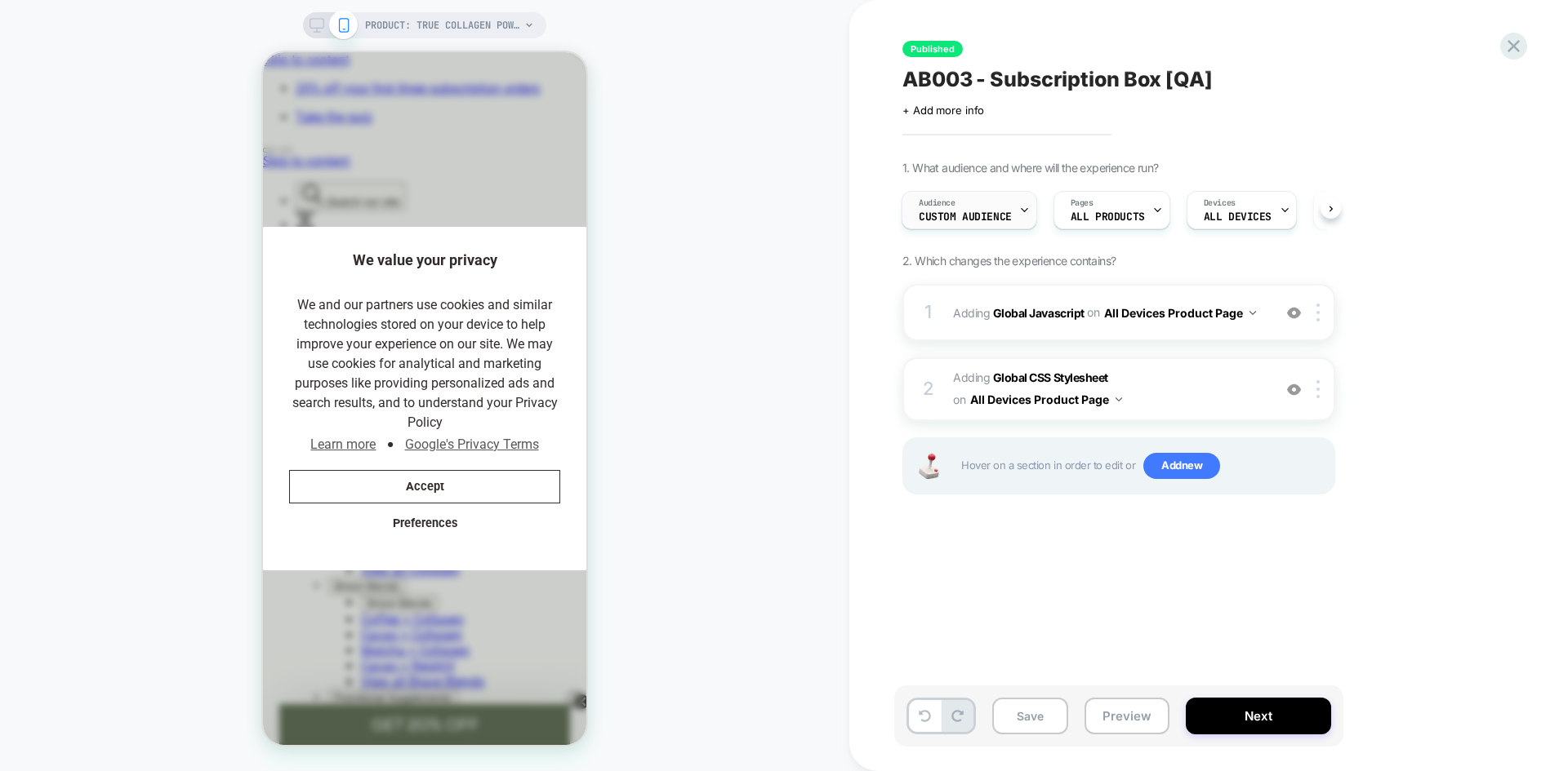
click at [1003, 208] on div "Audience Custom Audience" at bounding box center [965, 210] width 126 height 37
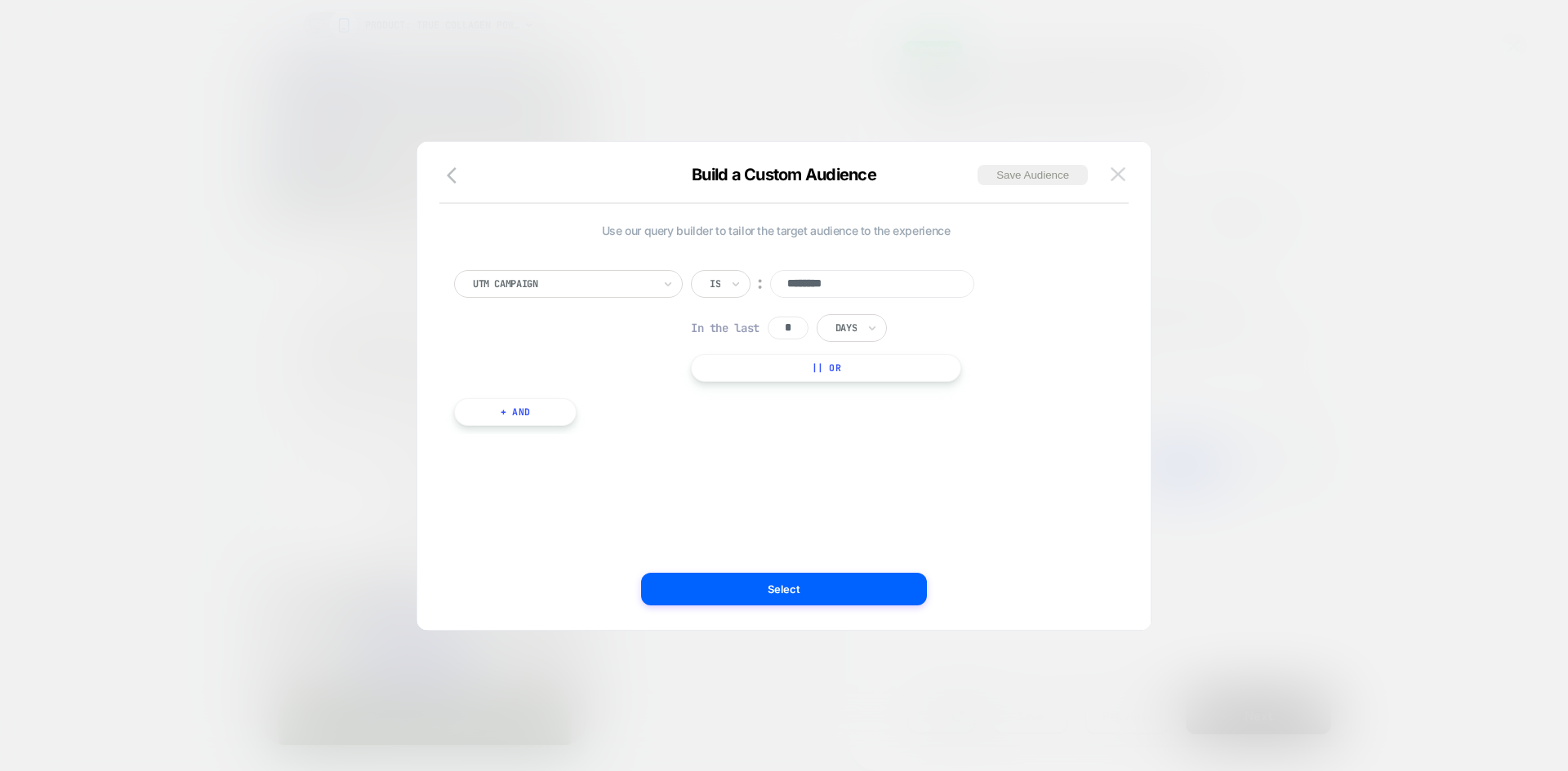
click at [1118, 177] on img at bounding box center [1118, 174] width 15 height 14
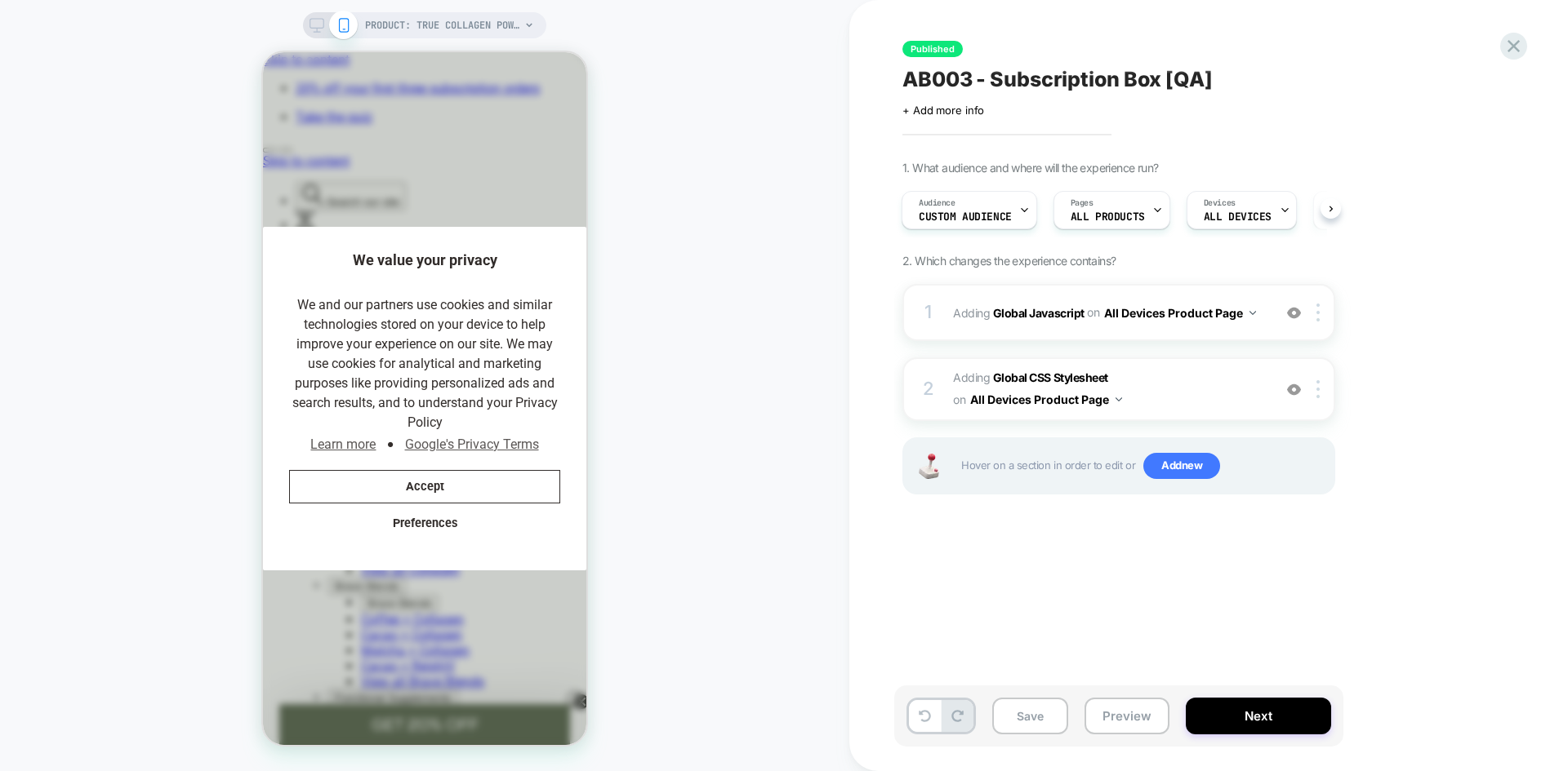
click at [761, 215] on div "PRODUCT: True Collagen Powder PRODUCT: True Collagen Powder" at bounding box center [424, 386] width 849 height 738
click at [433, 487] on button "Accept" at bounding box center [425, 487] width 271 height 33
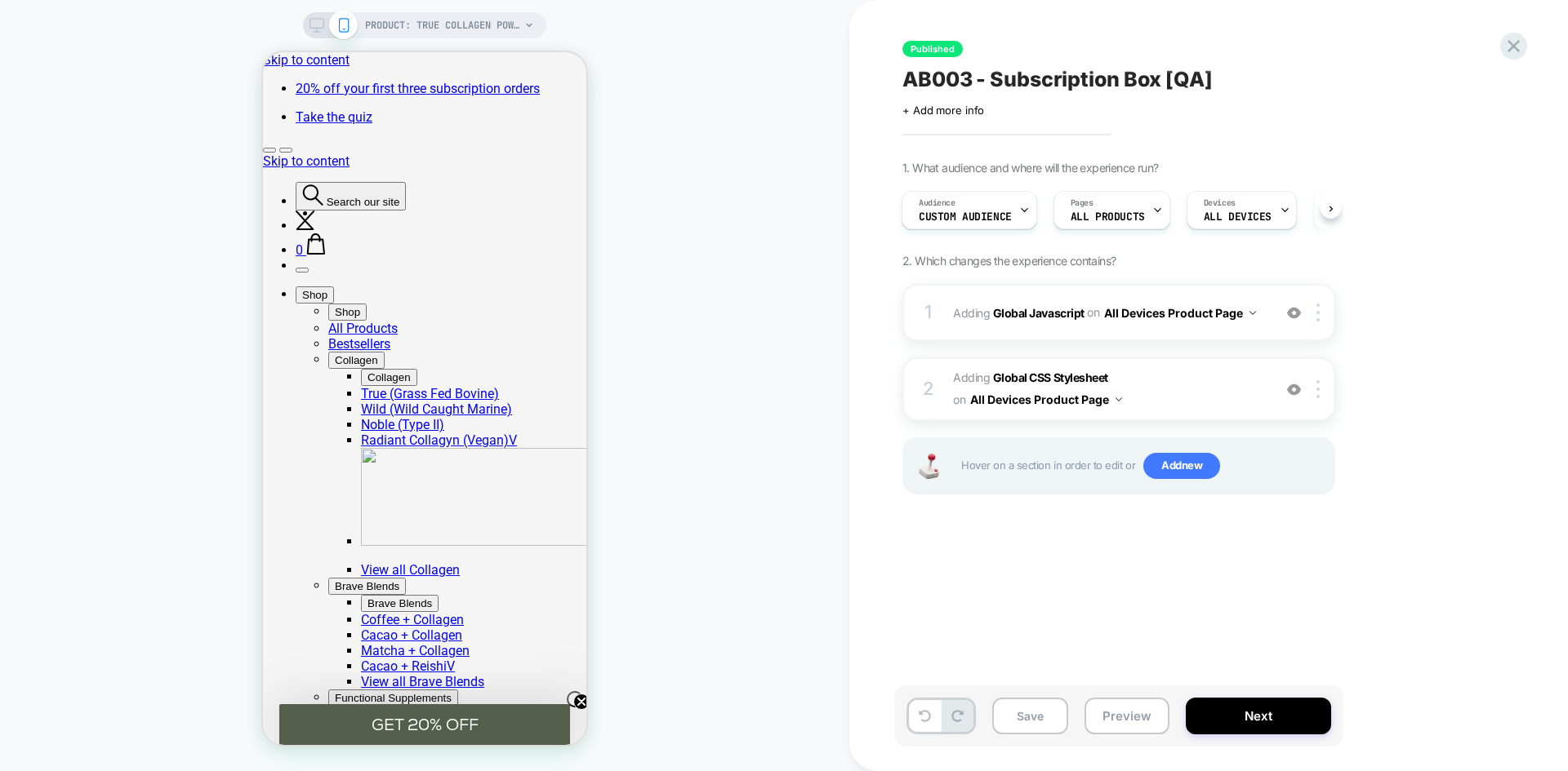
click at [758, 348] on div "PRODUCT: True Collagen Powder PRODUCT: True Collagen Powder" at bounding box center [424, 386] width 849 height 738
click at [1519, 48] on icon at bounding box center [1513, 46] width 22 height 22
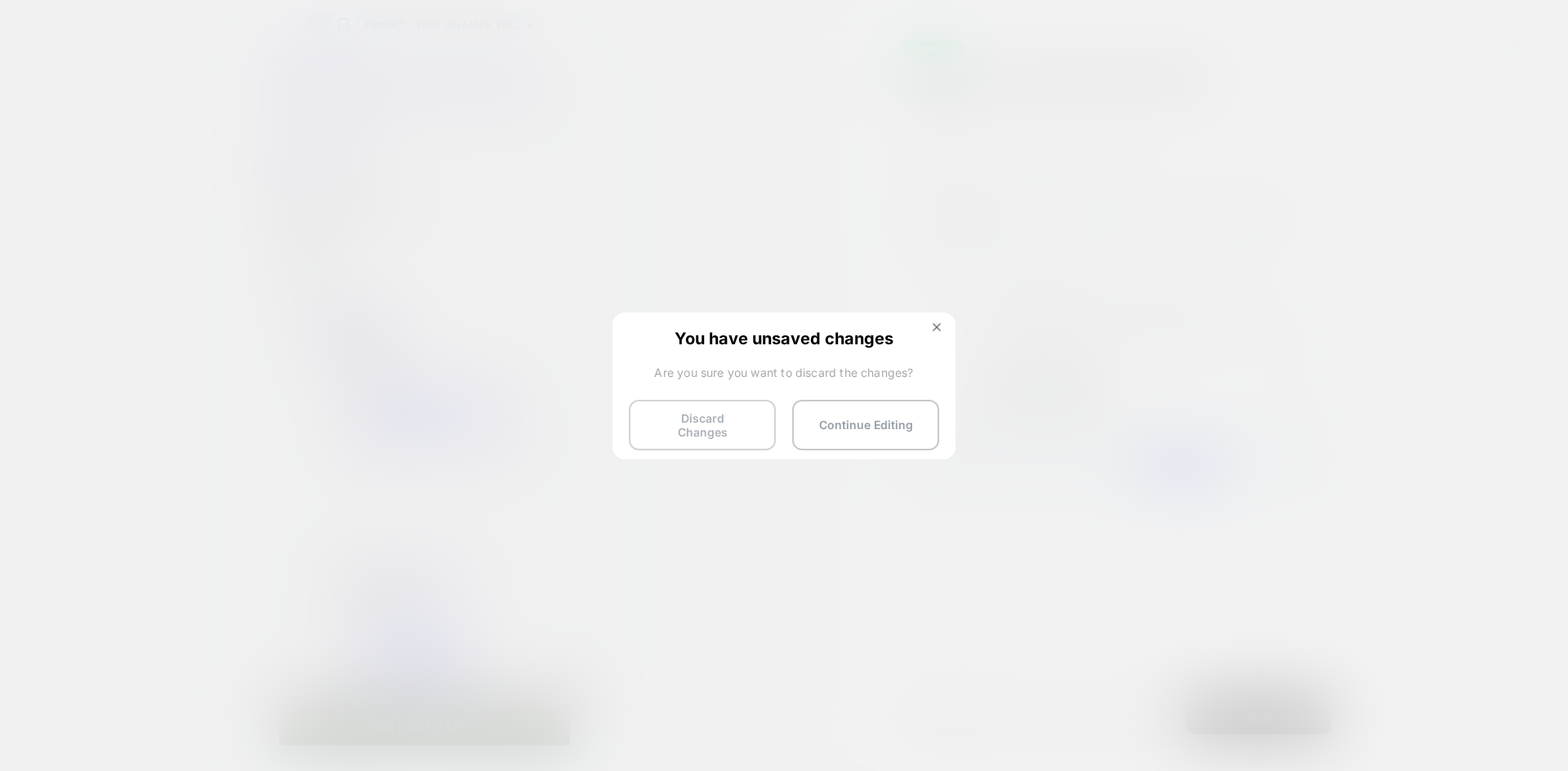
click at [744, 421] on button "Discard Changes" at bounding box center [702, 426] width 147 height 51
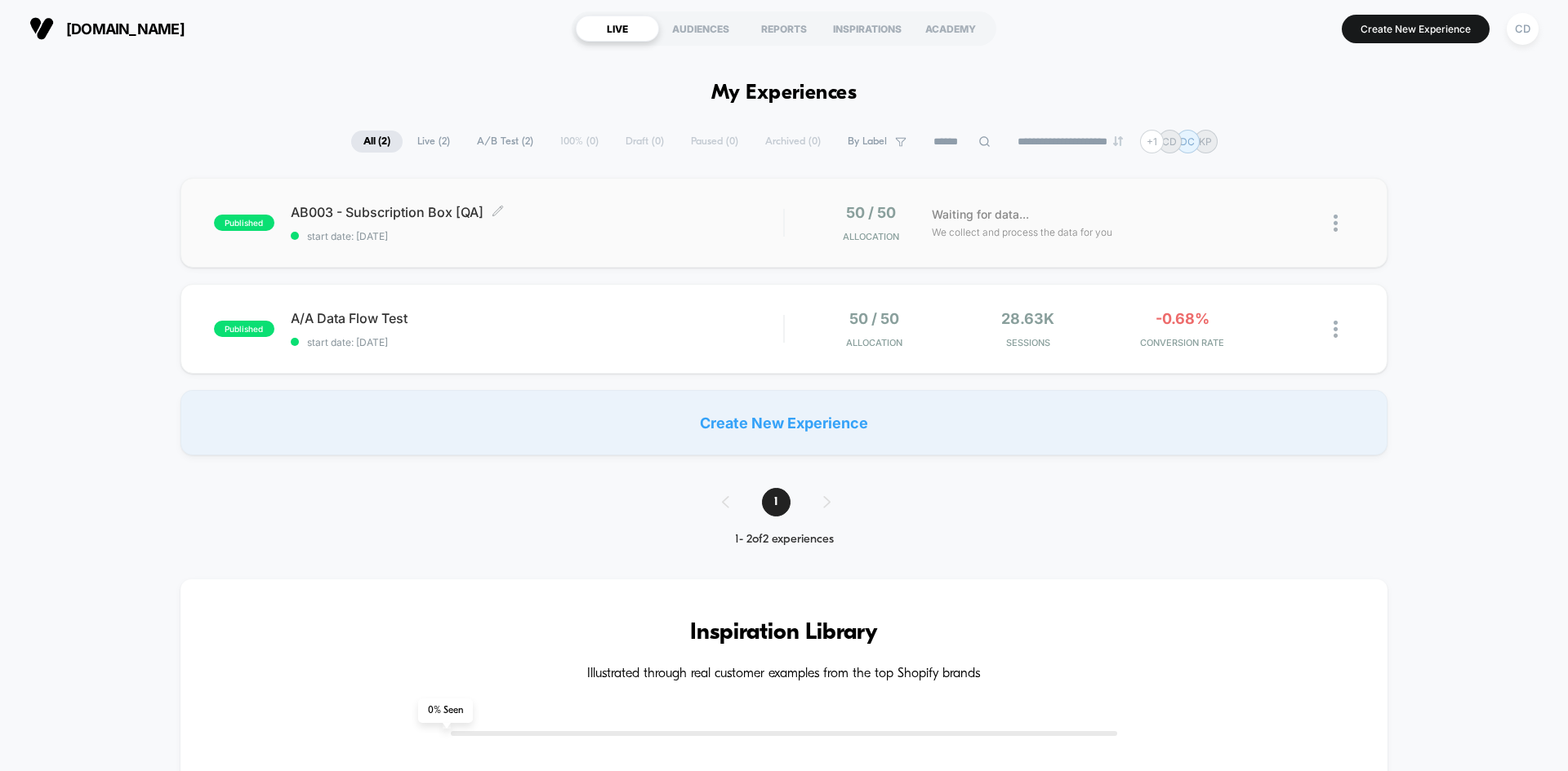
click at [554, 216] on span "AB003 - Subscription Box [QA] Click to edit experience details" at bounding box center [537, 212] width 493 height 16
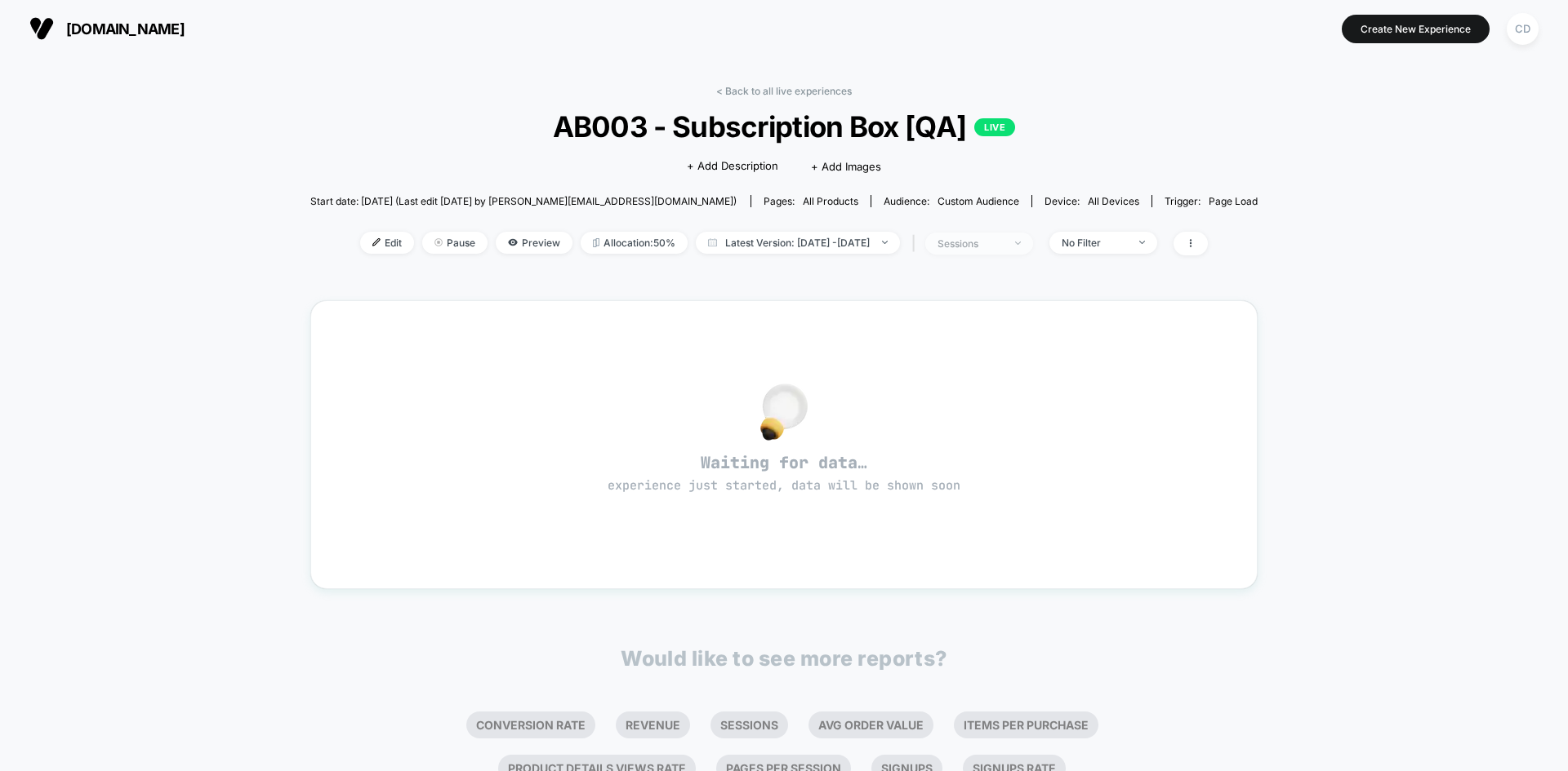
click at [1003, 244] on div "sessions" at bounding box center [970, 243] width 65 height 12
click at [1195, 246] on icon at bounding box center [1191, 243] width 10 height 10
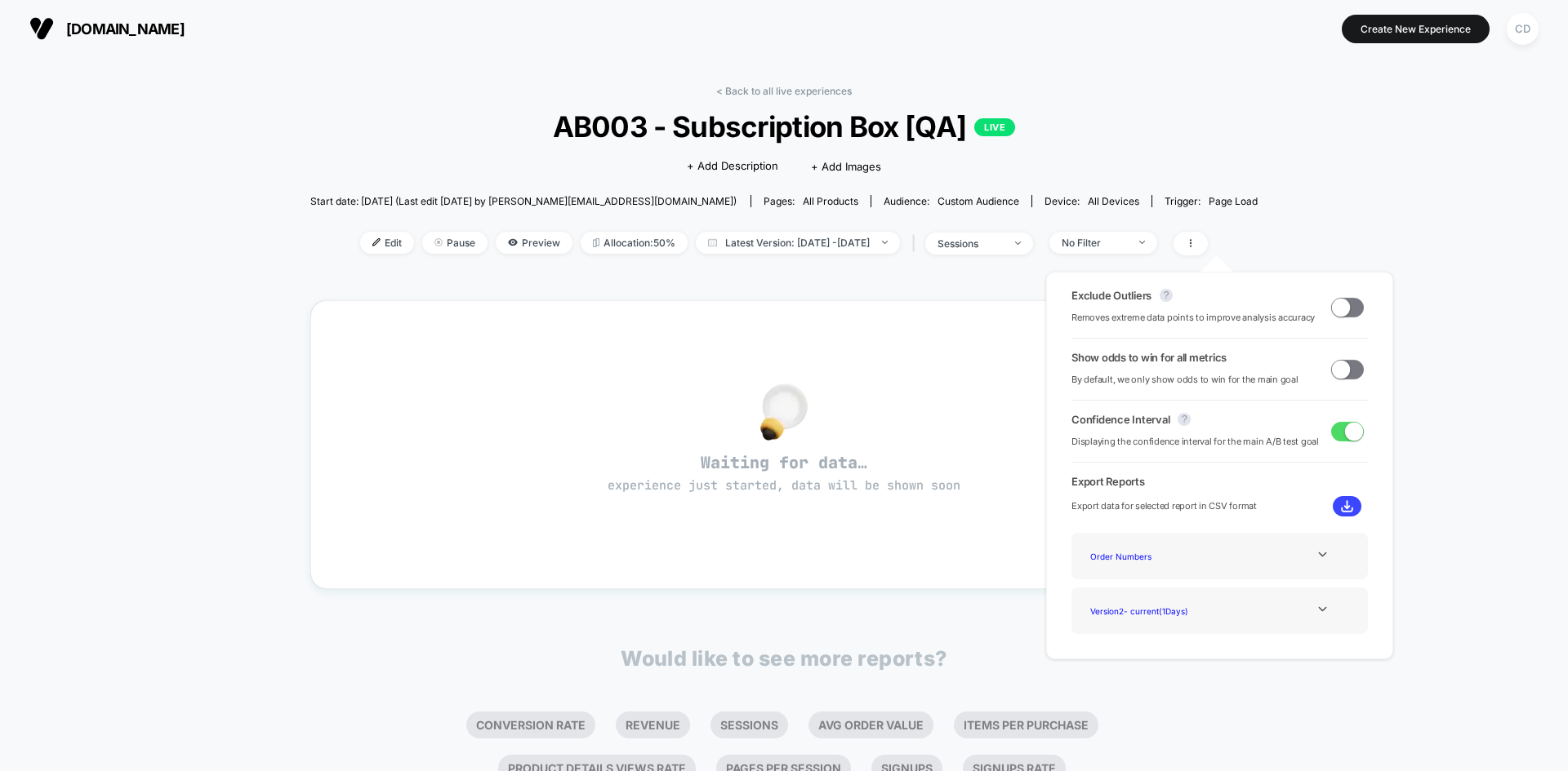
click at [1333, 204] on div "< Back to all live experiences AB003 - Subscription Box [QA] LIVE Click to edit…" at bounding box center [784, 513] width 1568 height 911
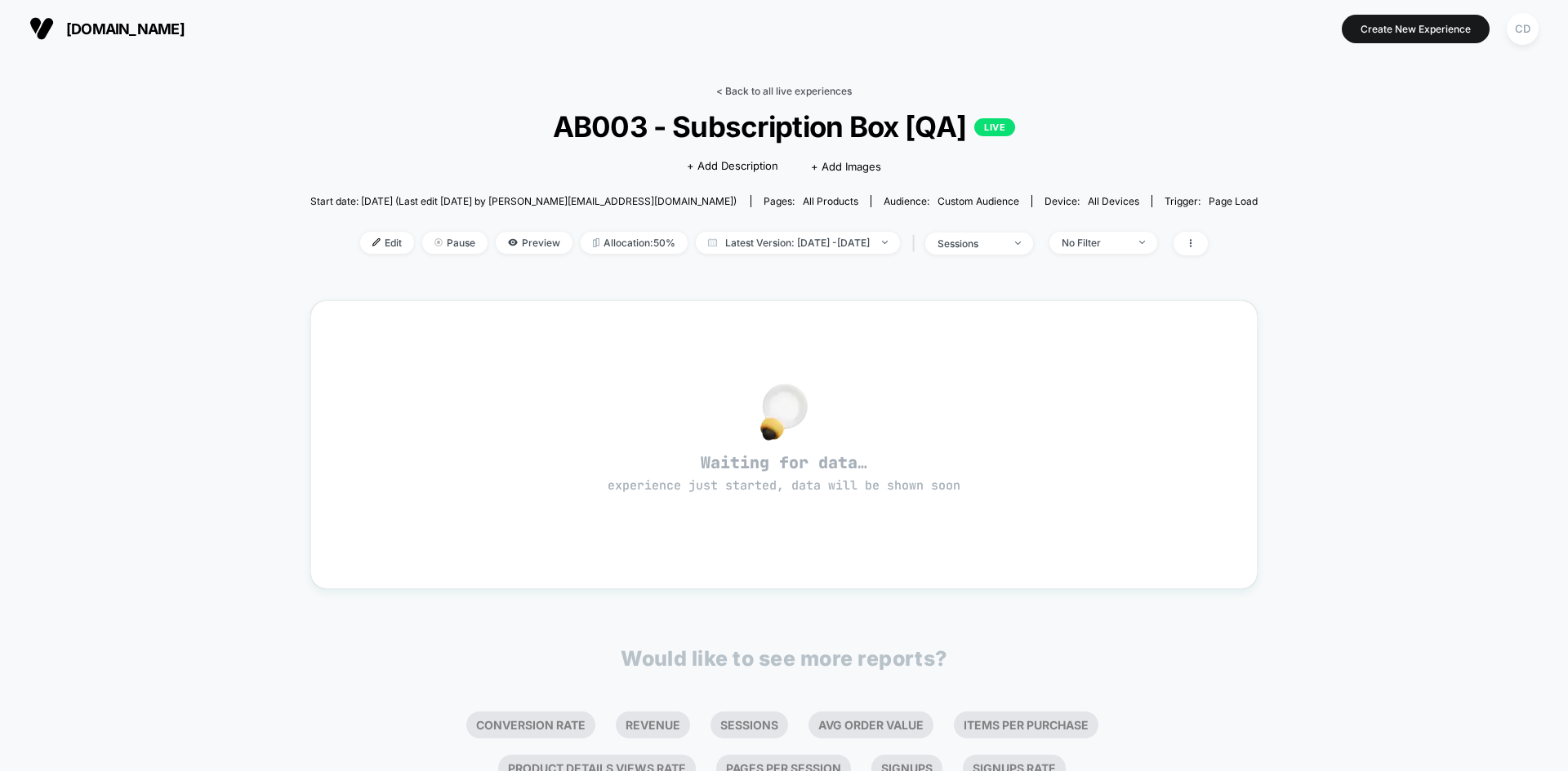
click at [747, 88] on link "< Back to all live experiences" at bounding box center [784, 91] width 136 height 12
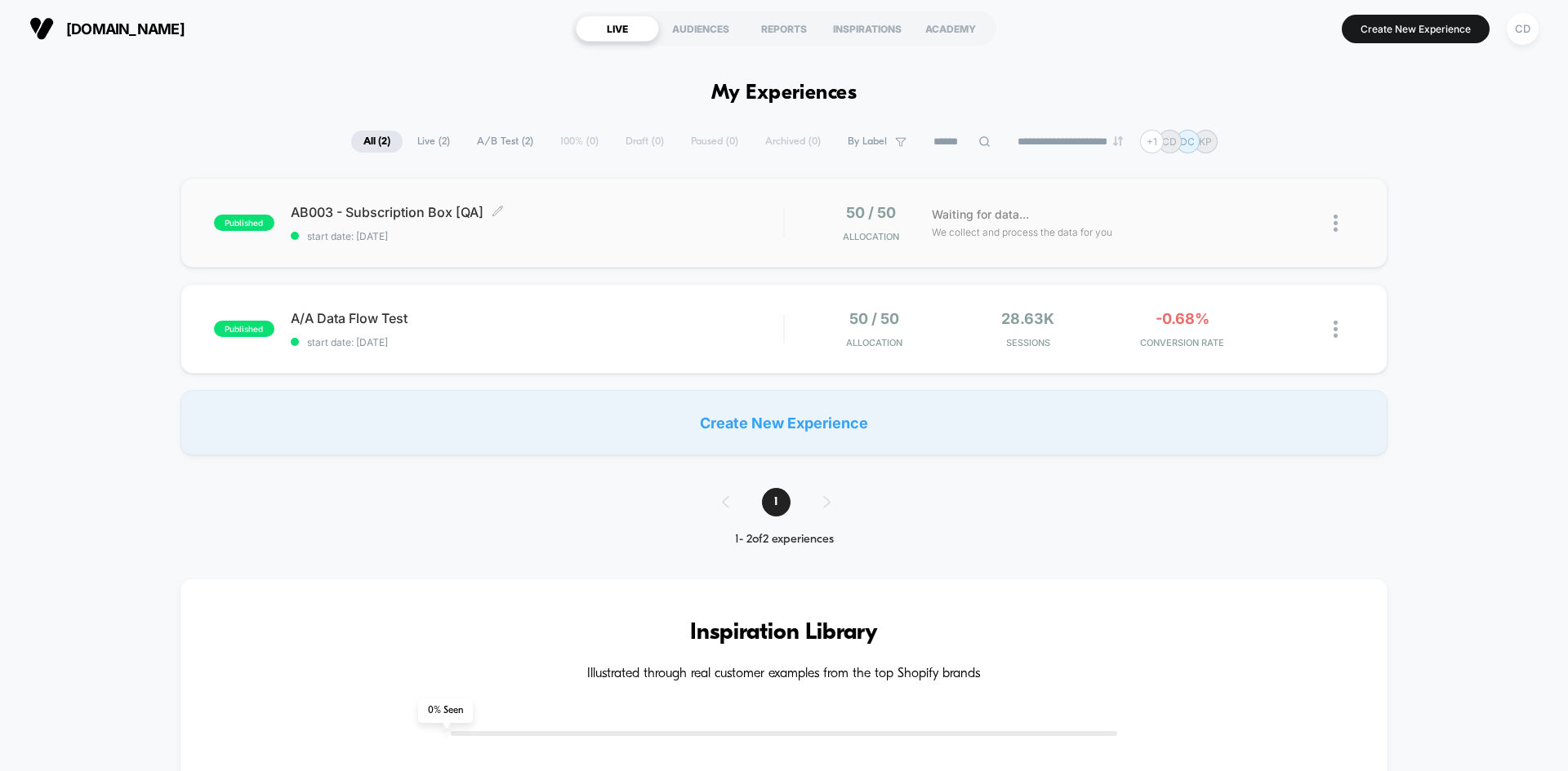
click at [690, 212] on span "AB003 - Subscription Box [QA] Click to edit experience details" at bounding box center [537, 212] width 493 height 16
click at [958, 230] on span "We collect and process the data for you" at bounding box center [1021, 232] width 181 height 16
click at [693, 222] on div "AB003 - Subscription Box [QA] Click to edit experience details Click to edit ex…" at bounding box center [537, 223] width 493 height 38
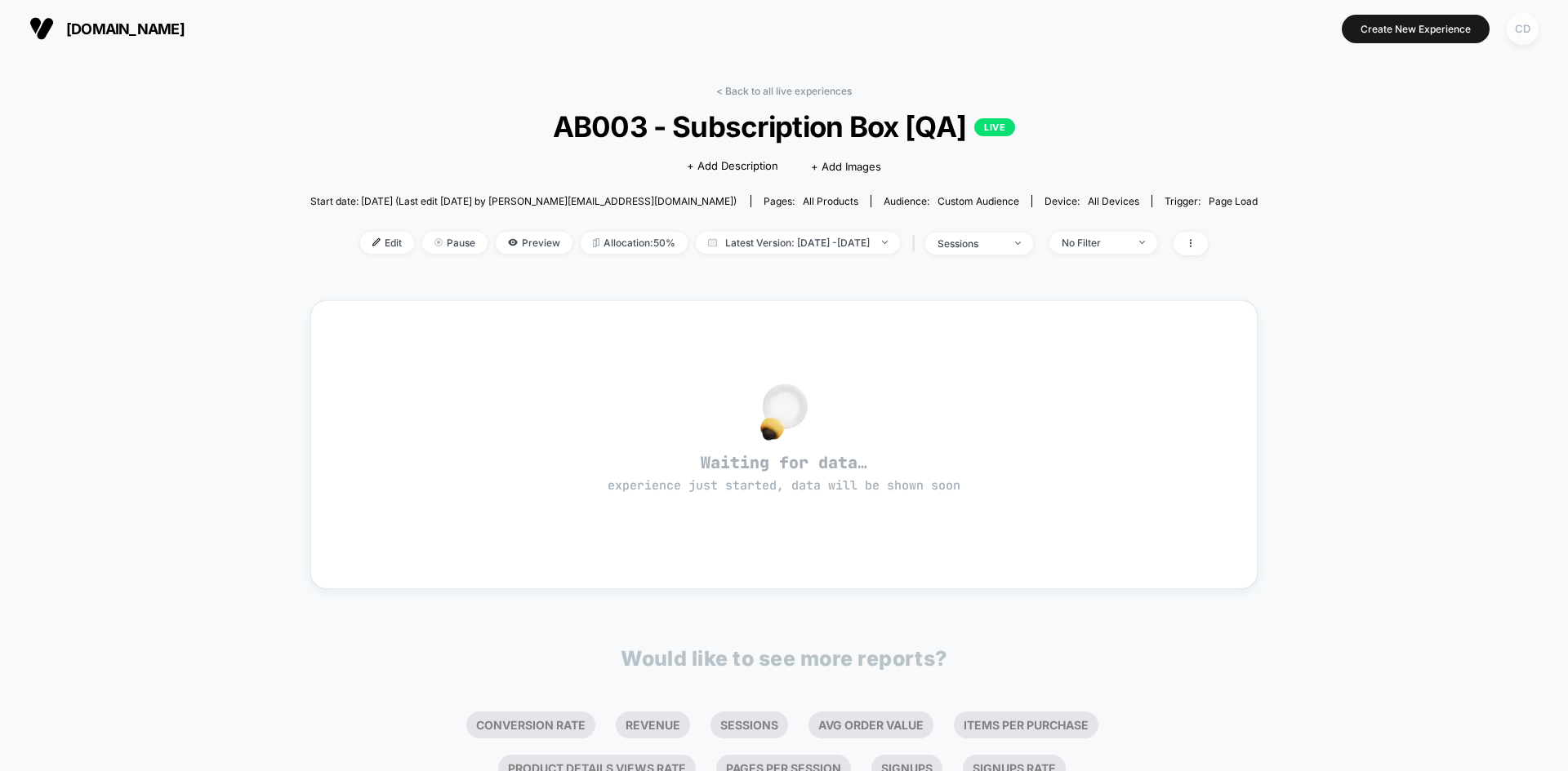
click at [1517, 35] on div "CD" at bounding box center [1522, 29] width 32 height 32
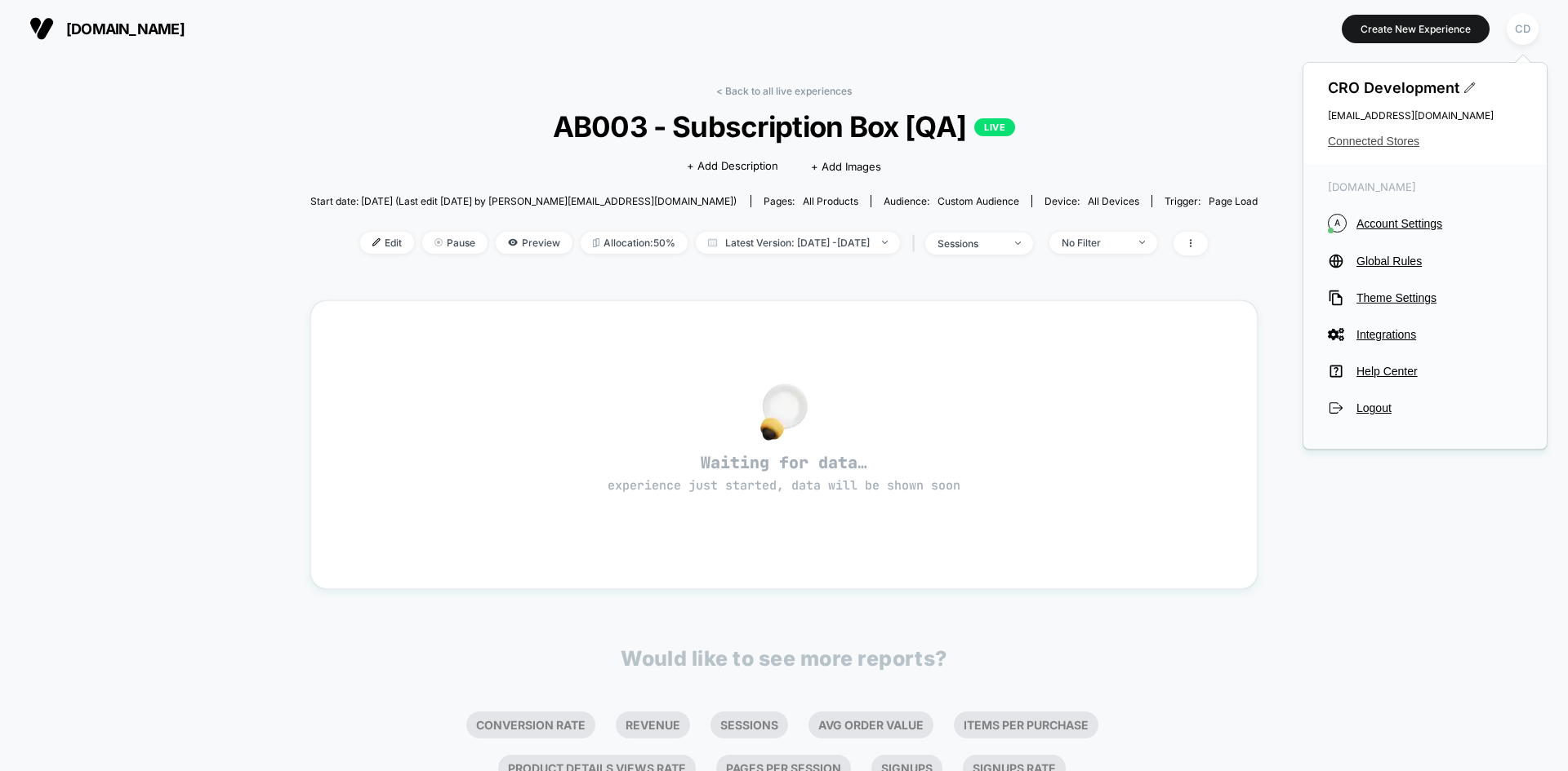
click at [1378, 136] on span "Connected Stores" at bounding box center [1425, 141] width 194 height 13
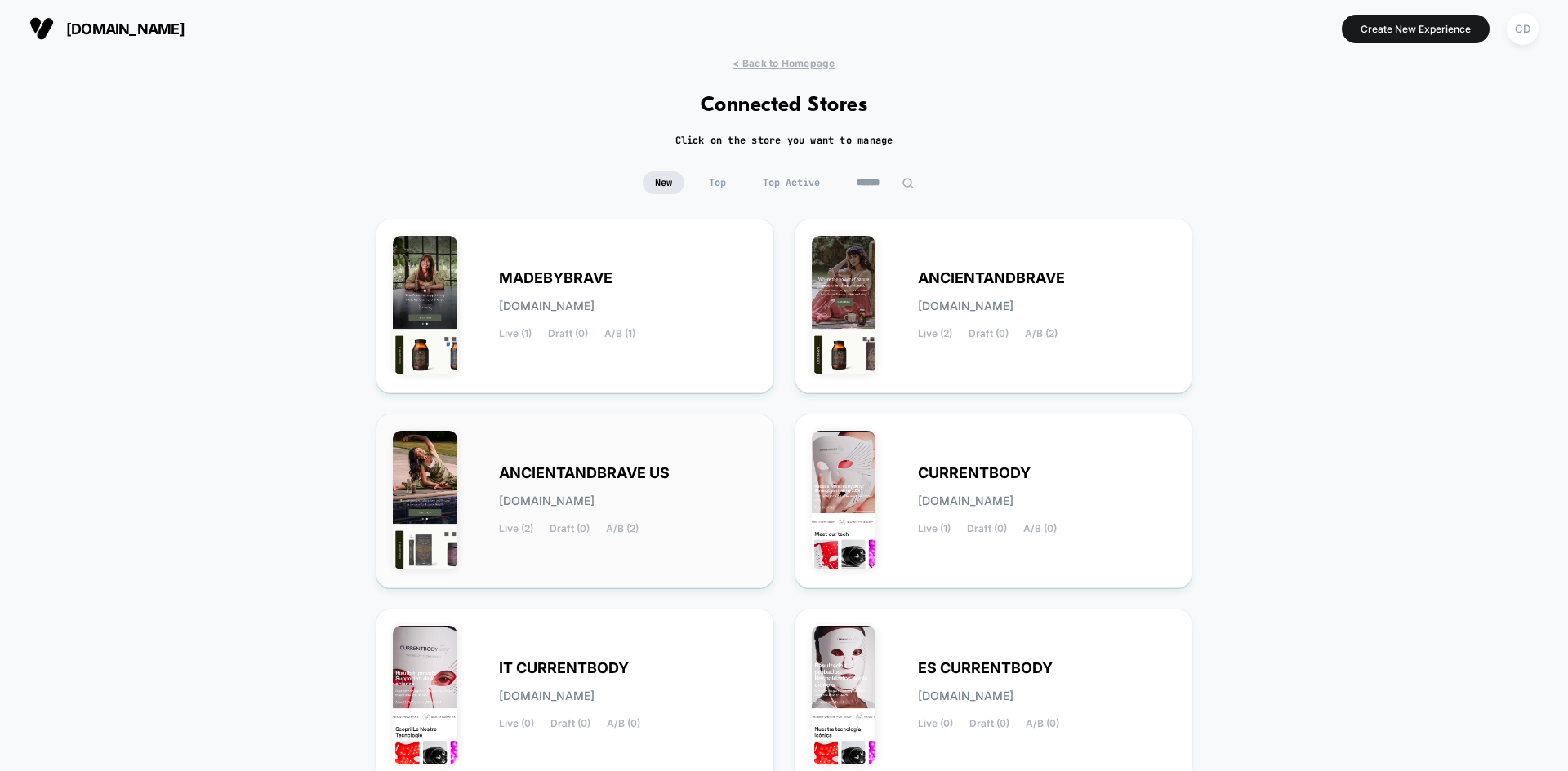
click at [646, 443] on div "ANCIENTANDBRAVE US [DOMAIN_NAME] Live (2) Draft (0) A/B (2)" at bounding box center [575, 501] width 364 height 140
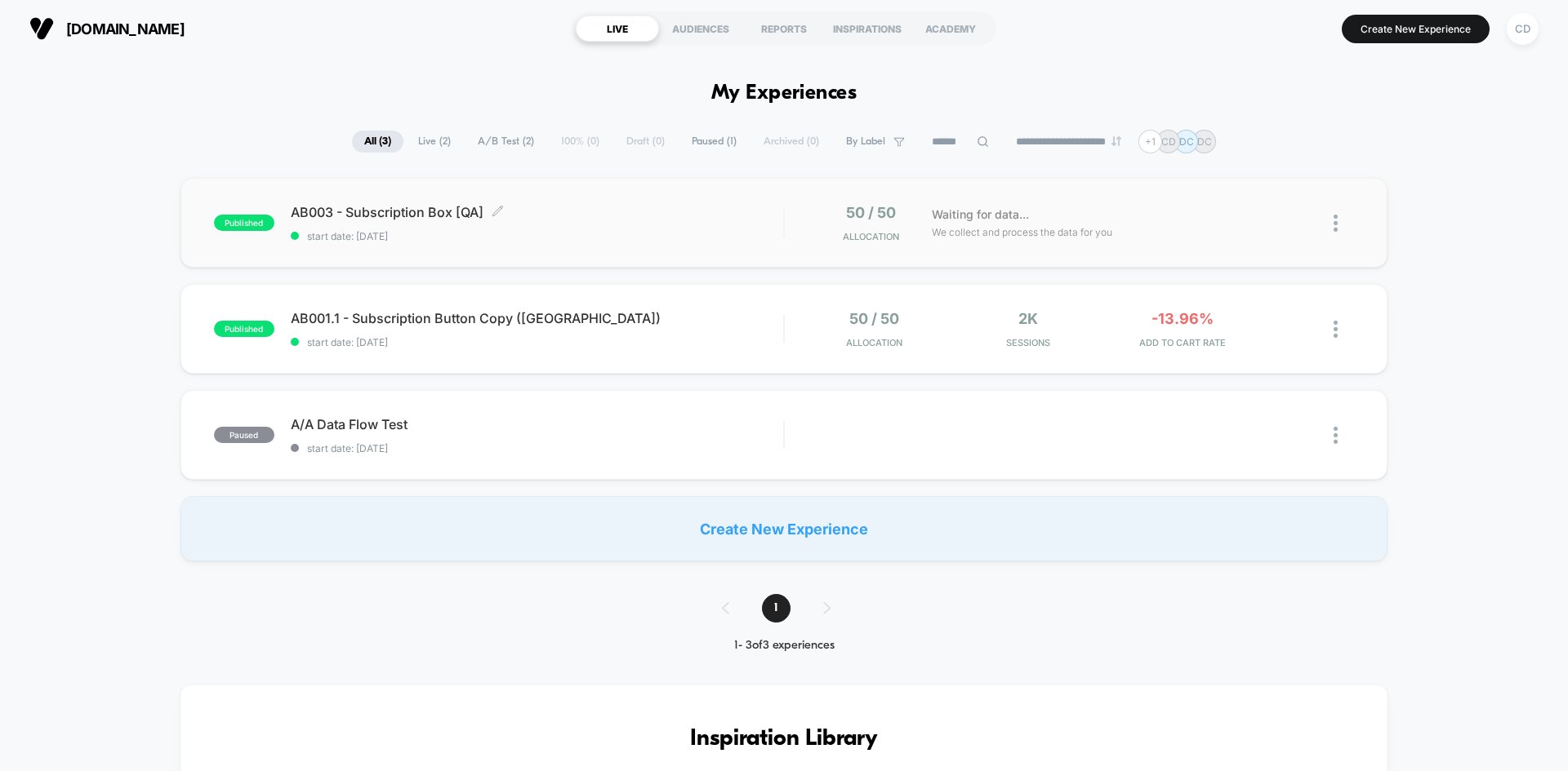
click at [689, 238] on span "start date: [DATE]" at bounding box center [537, 236] width 493 height 12
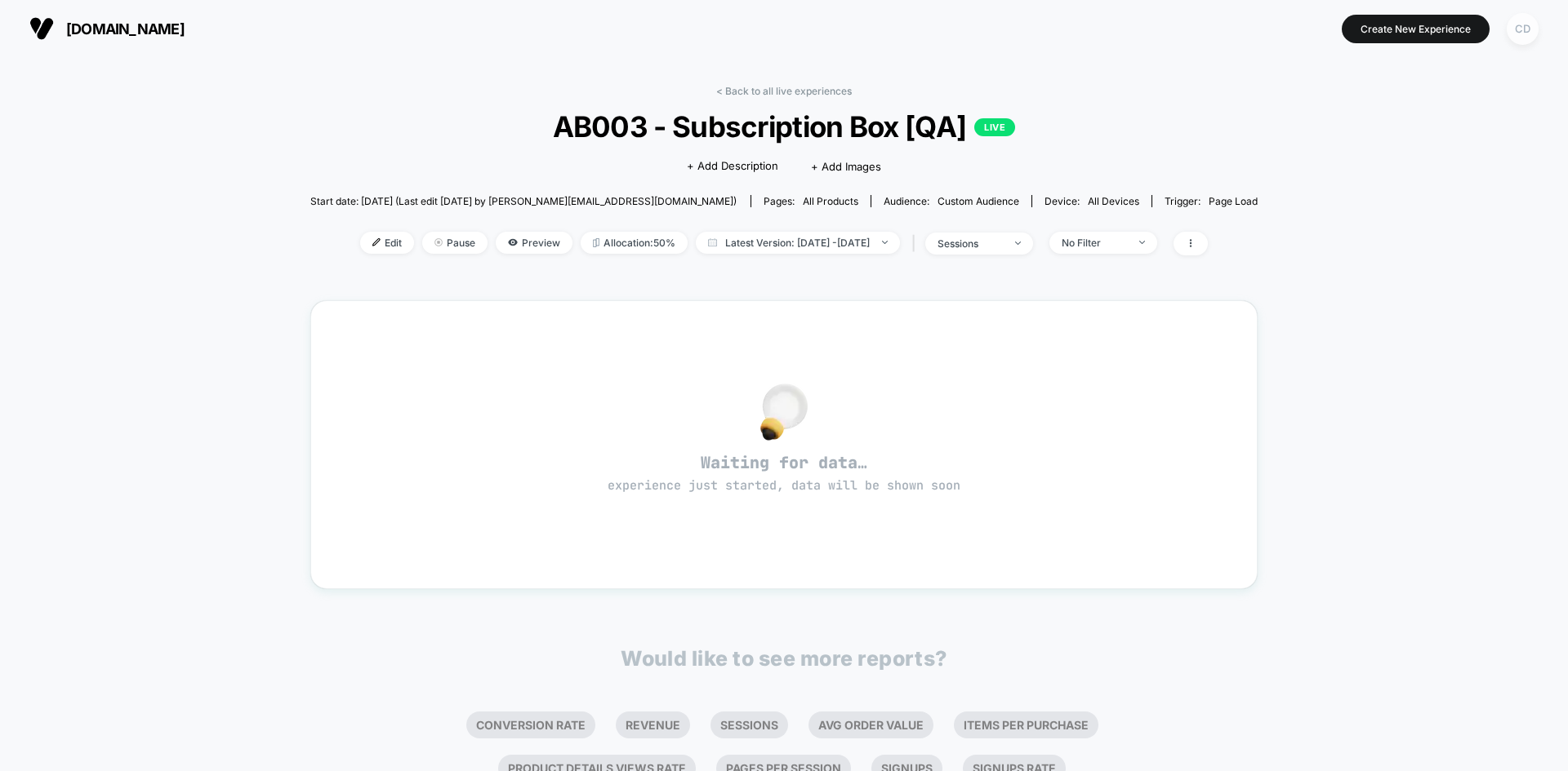
click at [1526, 27] on div "CD" at bounding box center [1522, 29] width 32 height 32
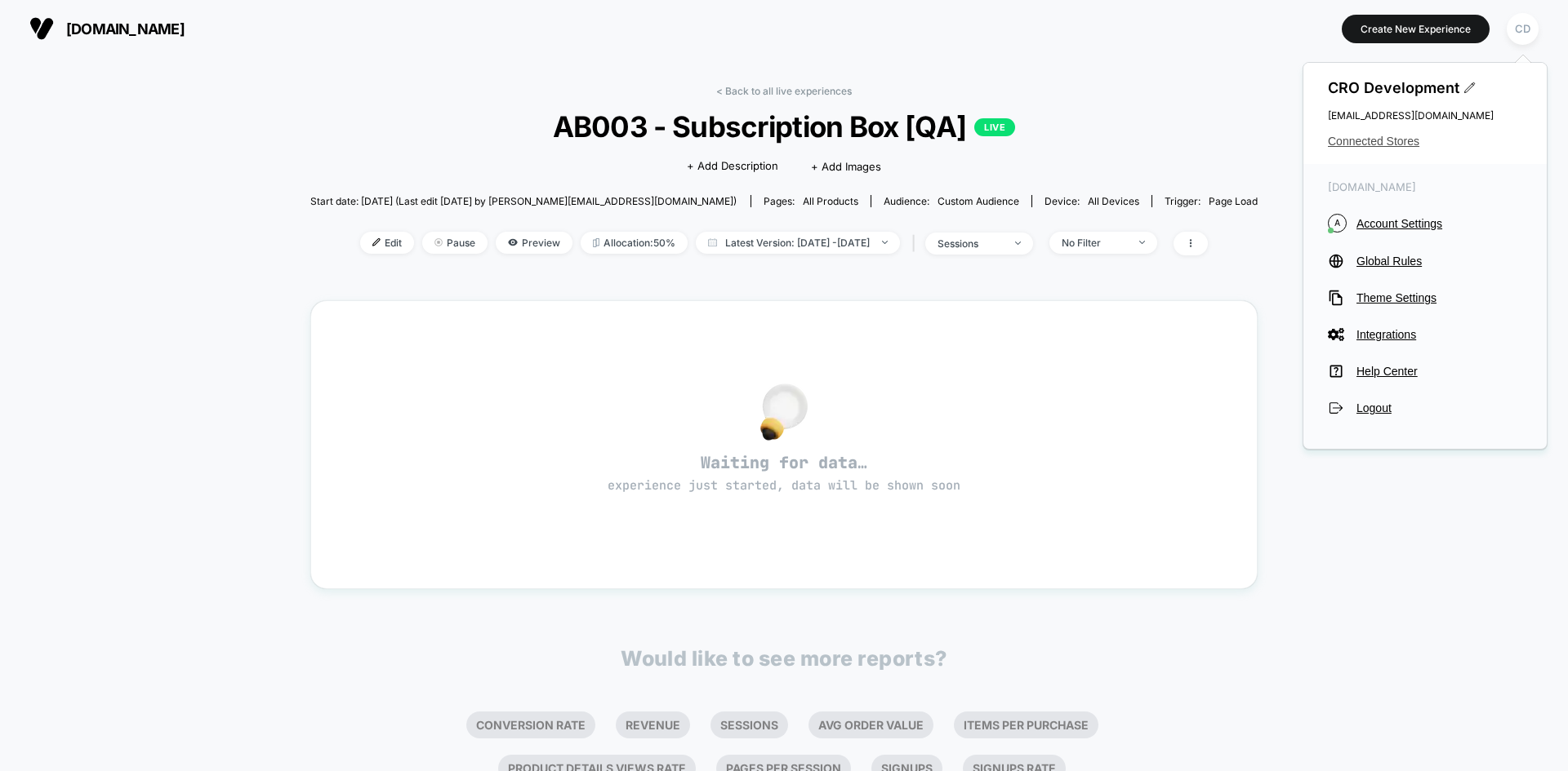
click at [1386, 142] on span "Connected Stores" at bounding box center [1425, 141] width 194 height 13
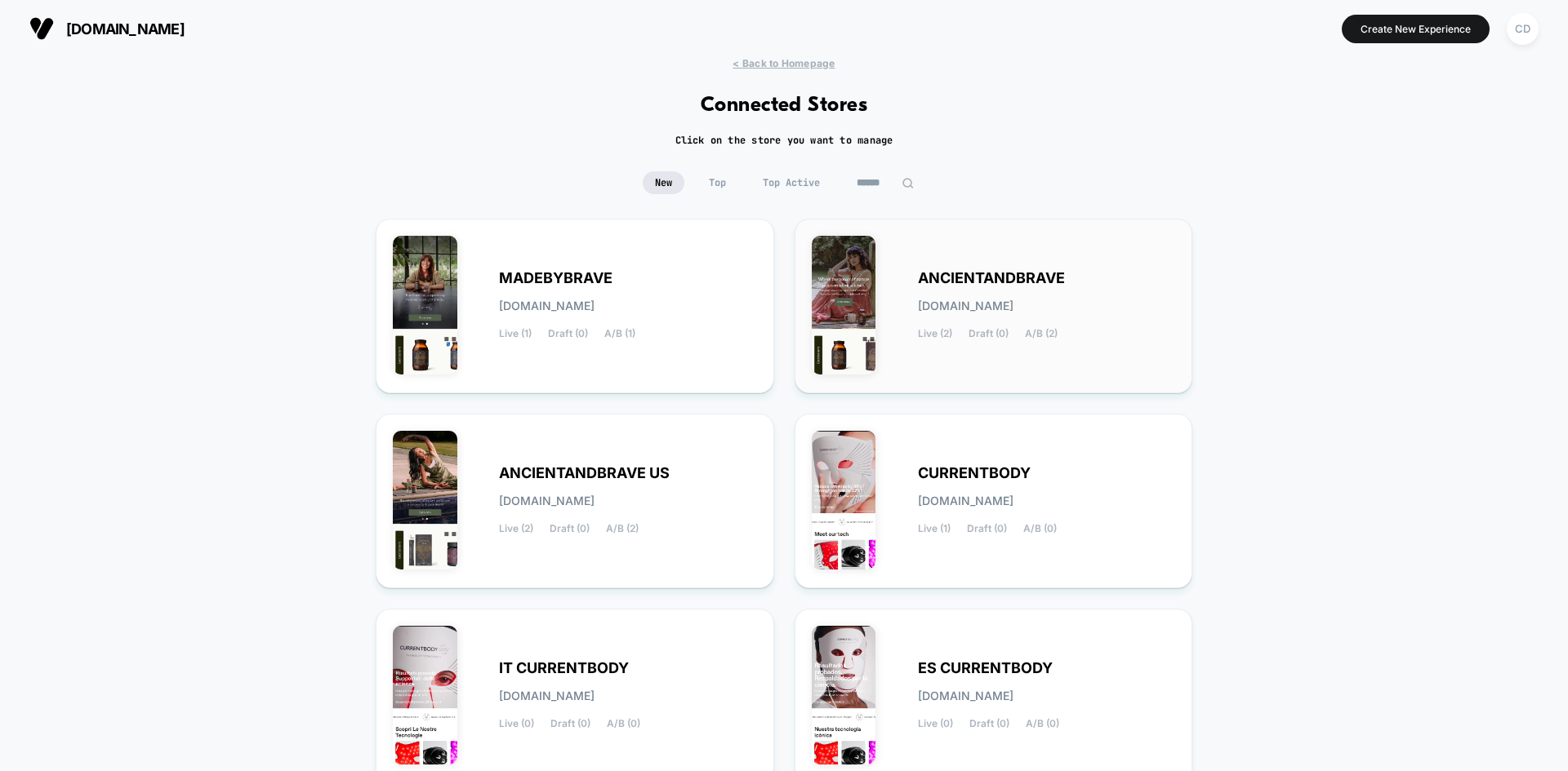
click at [1013, 301] on span "ancientandbrave.myshopify.com" at bounding box center [965, 306] width 96 height 11
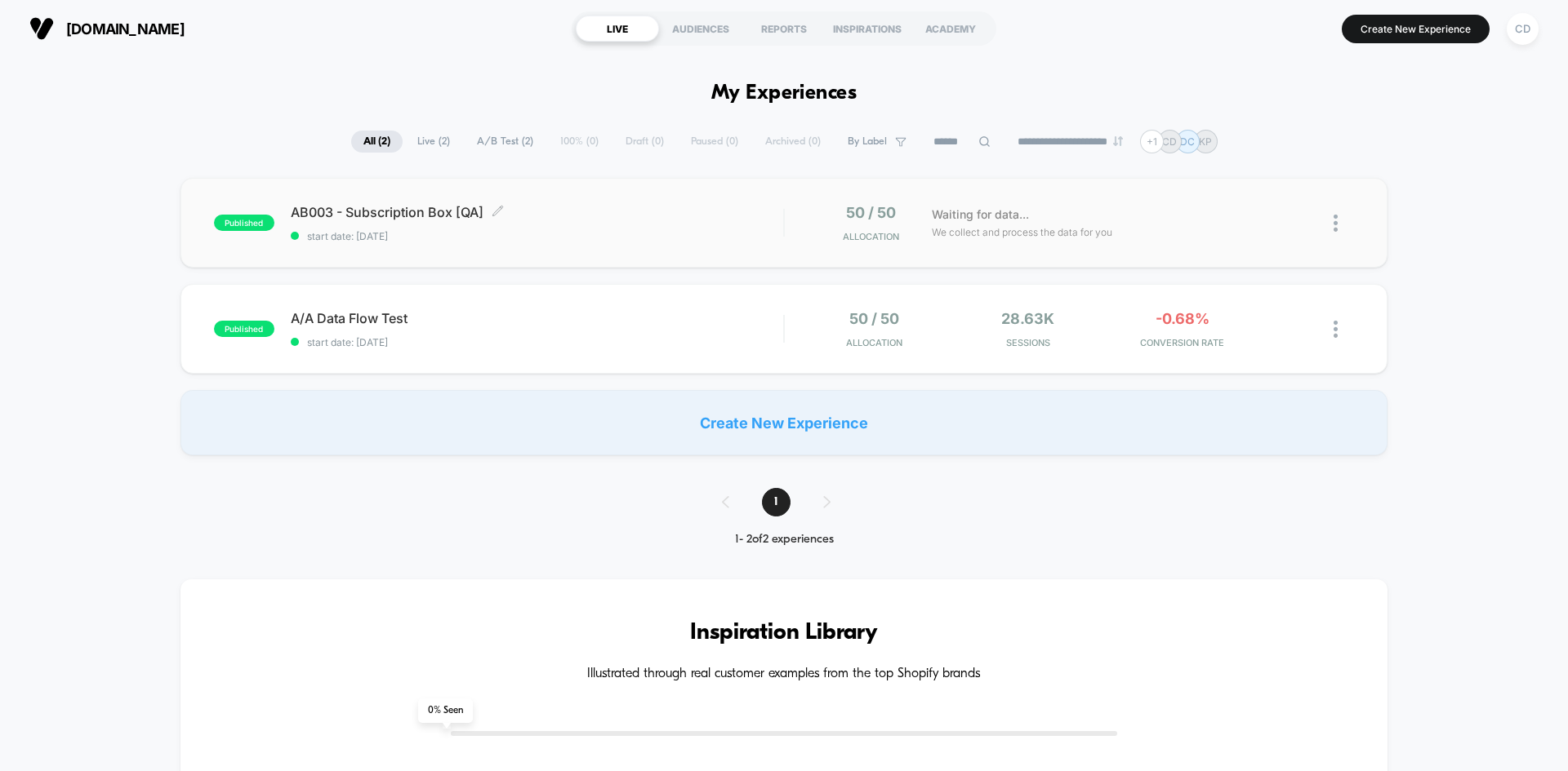
click at [782, 220] on span "AB003 - Subscription Box [QA] Click to edit experience details" at bounding box center [537, 212] width 493 height 16
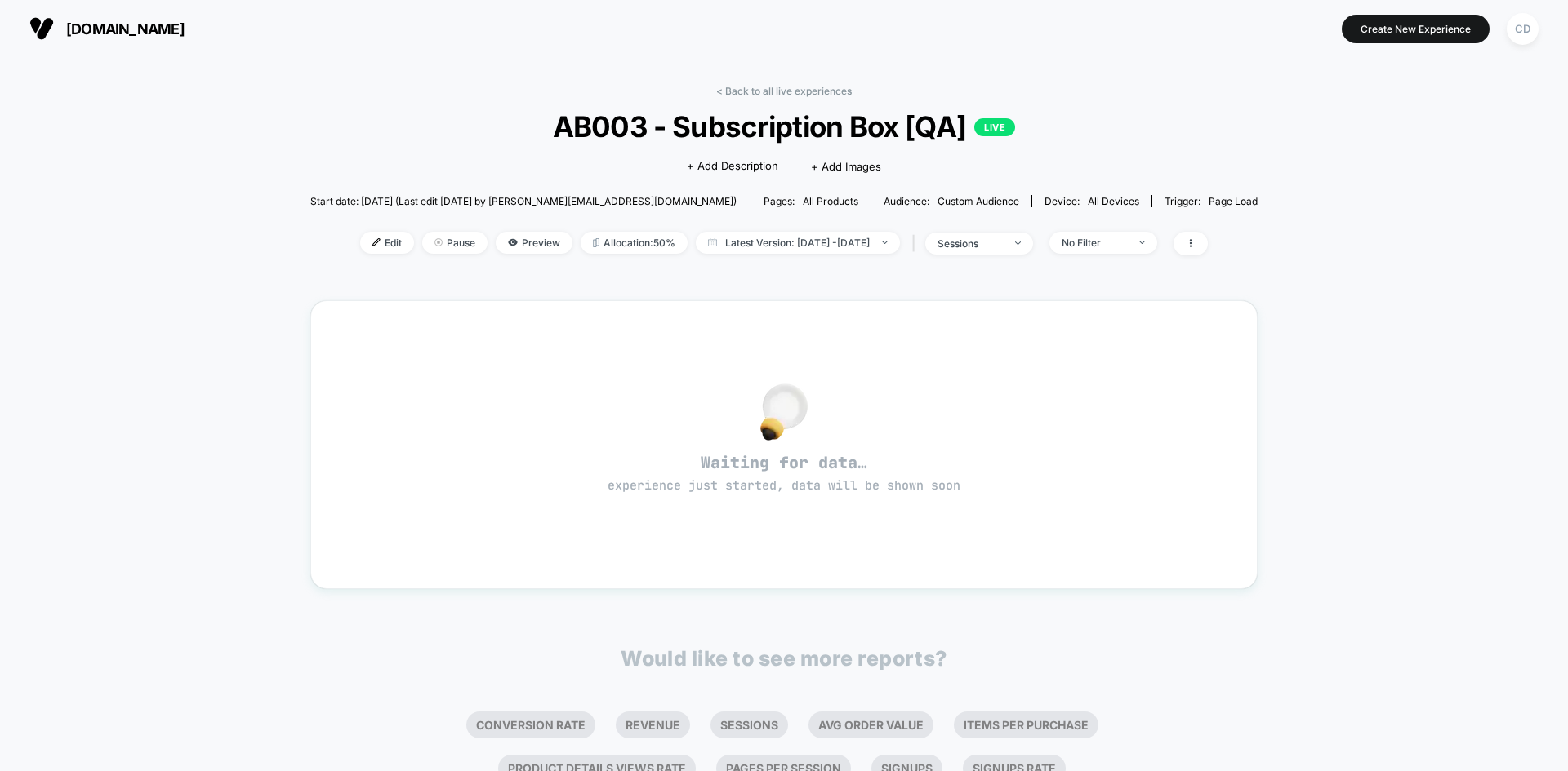
click at [315, 119] on div "< Back to all live experiences AB003 - Subscription Box [QA] LIVE Click to edit…" at bounding box center [784, 513] width 1568 height 911
click at [1455, 244] on div "< Back to all live experiences AB003 - Subscription Box [QA] LIVE Click to edit…" at bounding box center [784, 513] width 1568 height 911
click at [1526, 23] on div "CD" at bounding box center [1522, 29] width 32 height 32
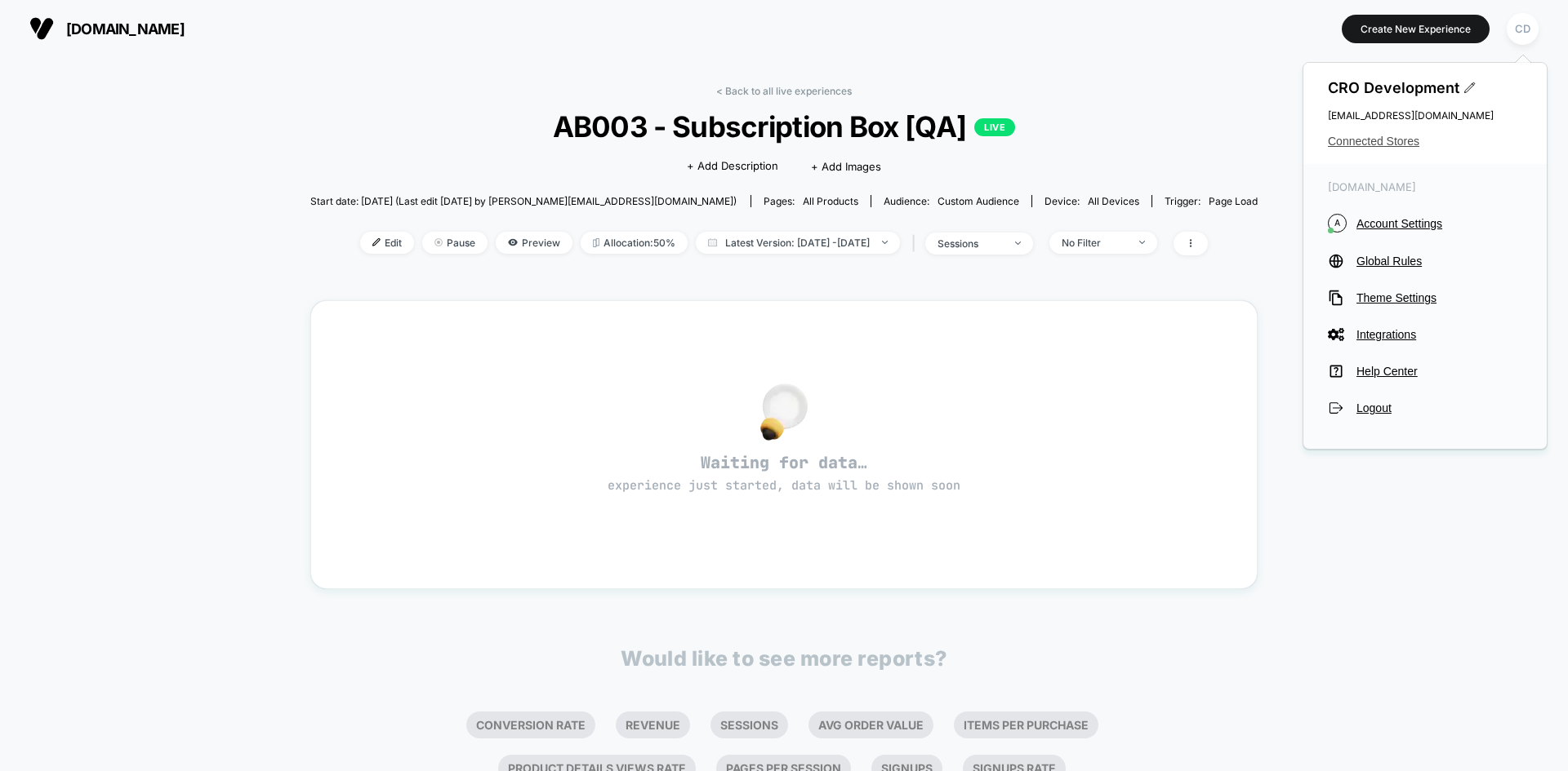
click at [1393, 139] on span "Connected Stores" at bounding box center [1425, 141] width 194 height 13
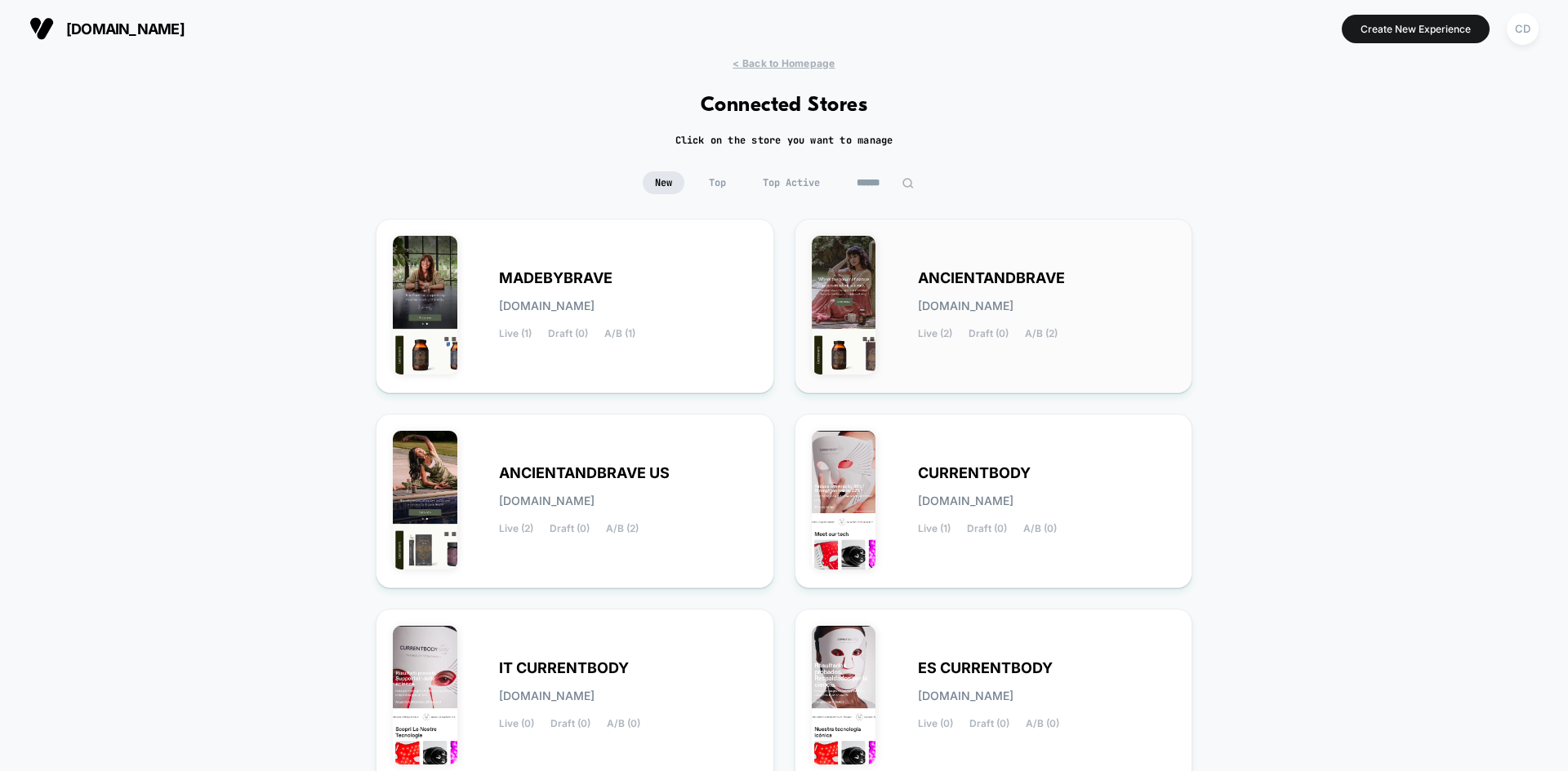
click at [906, 298] on div "ANCIENTANDBRAVE ancientandbrave.myshopify.com Live (2) Draft (0) A/B (2)" at bounding box center [994, 306] width 364 height 140
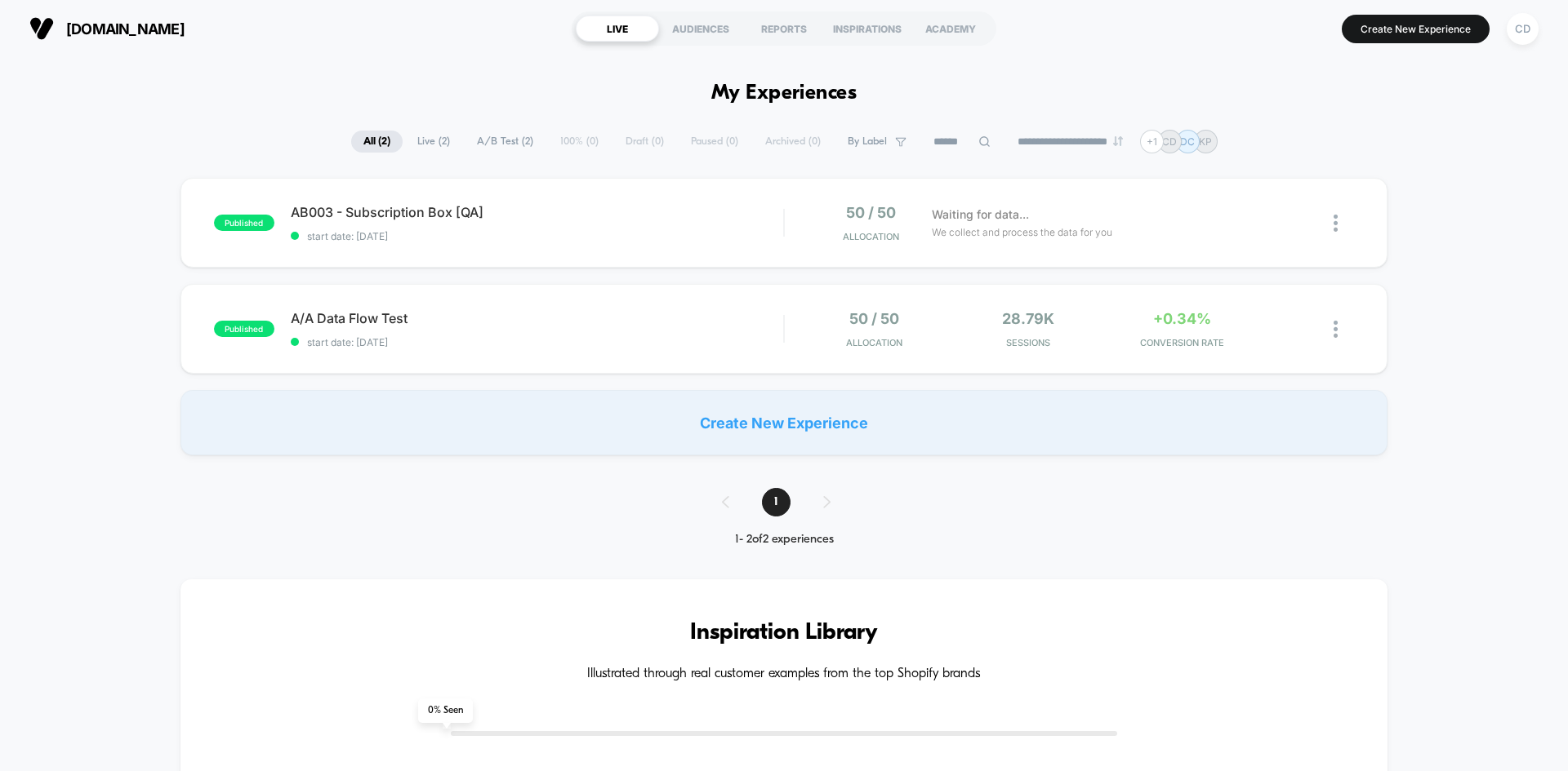
drag, startPoint x: 1453, startPoint y: 380, endPoint x: 1488, endPoint y: 389, distance: 36.1
click at [1463, 385] on div "published AB003 - Subscription Box [QA] start date: 9/19/2025 50 / 50 Allocatio…" at bounding box center [784, 317] width 1568 height 278
click at [739, 230] on span "start date: [DATE]" at bounding box center [537, 236] width 493 height 12
click at [1517, 205] on div "published AB003 - Subscription Box [QA] start date: [DATE] 50 / 50 Allocation W…" at bounding box center [784, 317] width 1568 height 278
click at [440, 205] on span "AB003 - Subscription Box [QA] Click to edit experience details" at bounding box center [537, 212] width 493 height 16
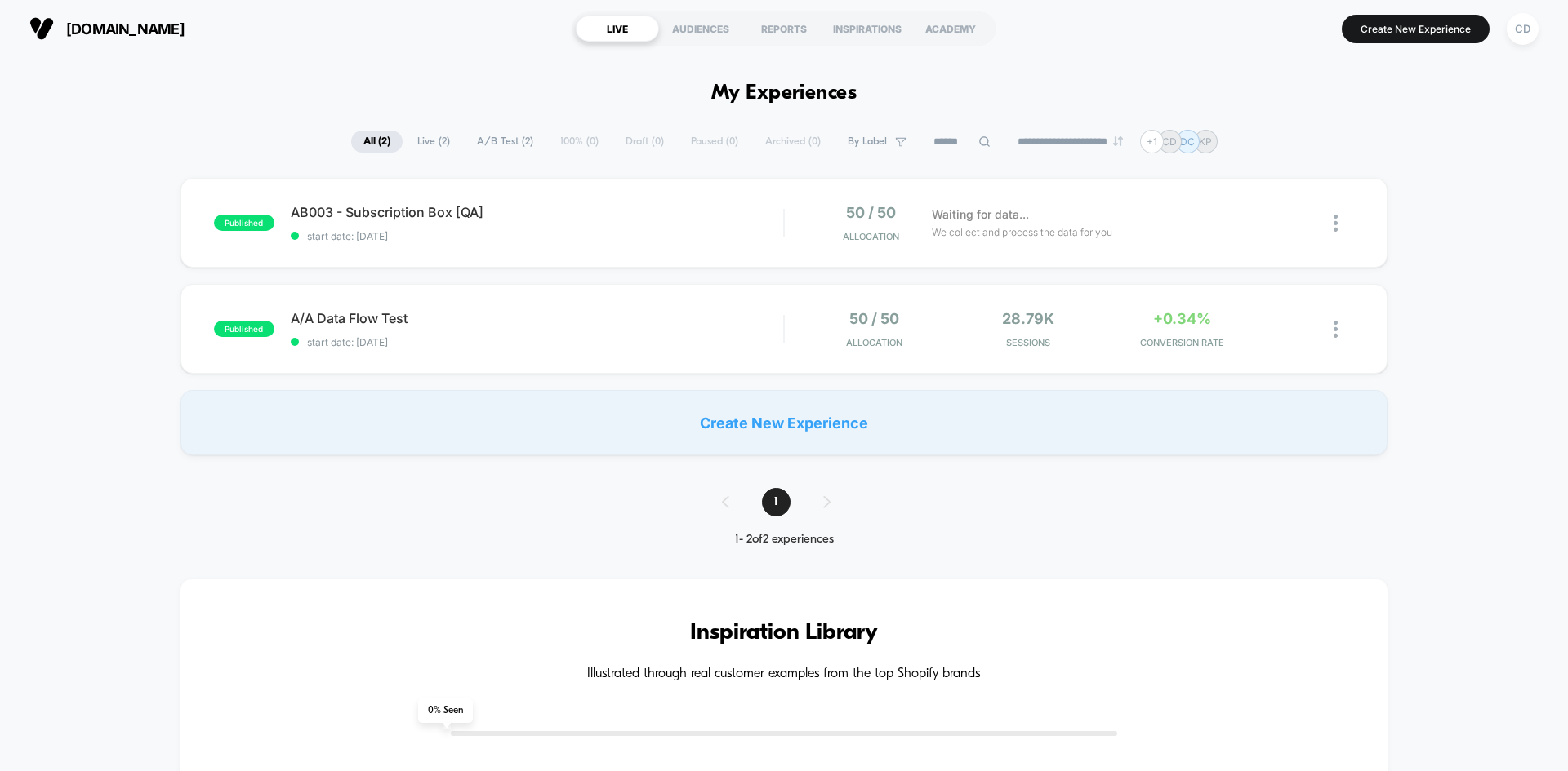
click at [1020, 219] on span "Waiting for data..." at bounding box center [980, 215] width 97 height 18
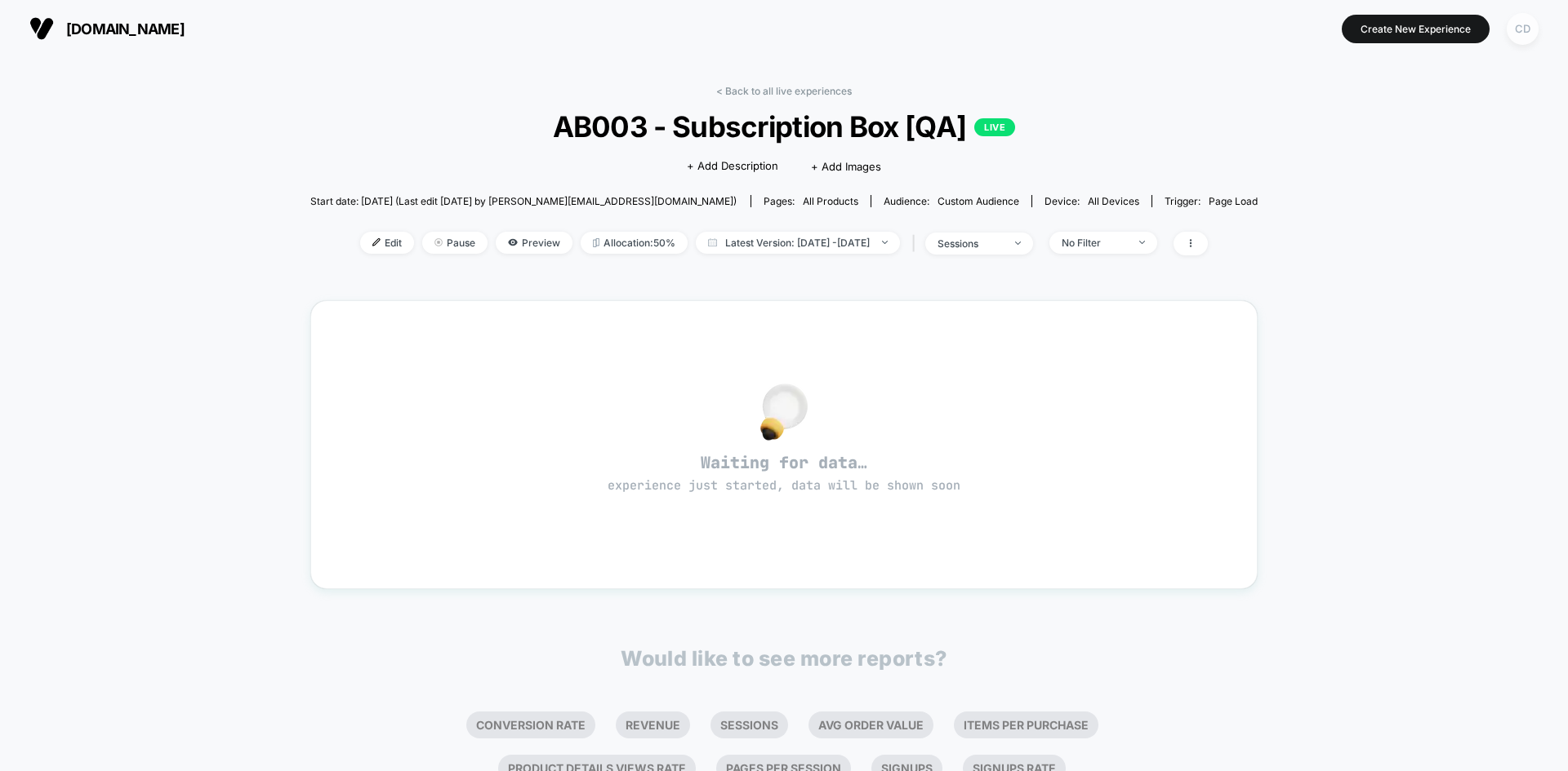
click at [1527, 32] on div "CD" at bounding box center [1522, 29] width 32 height 32
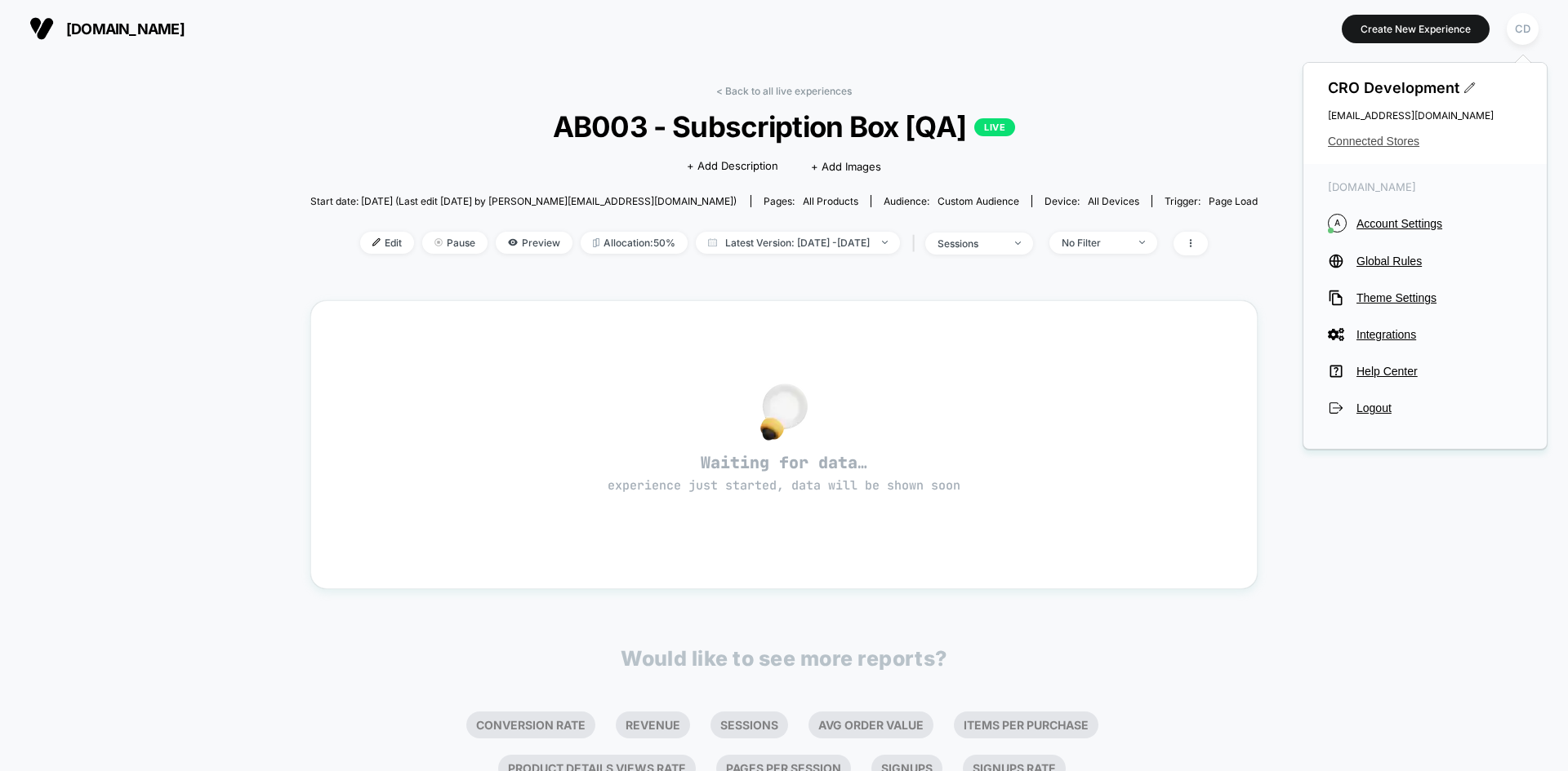
click at [1392, 136] on span "Connected Stores" at bounding box center [1425, 141] width 194 height 13
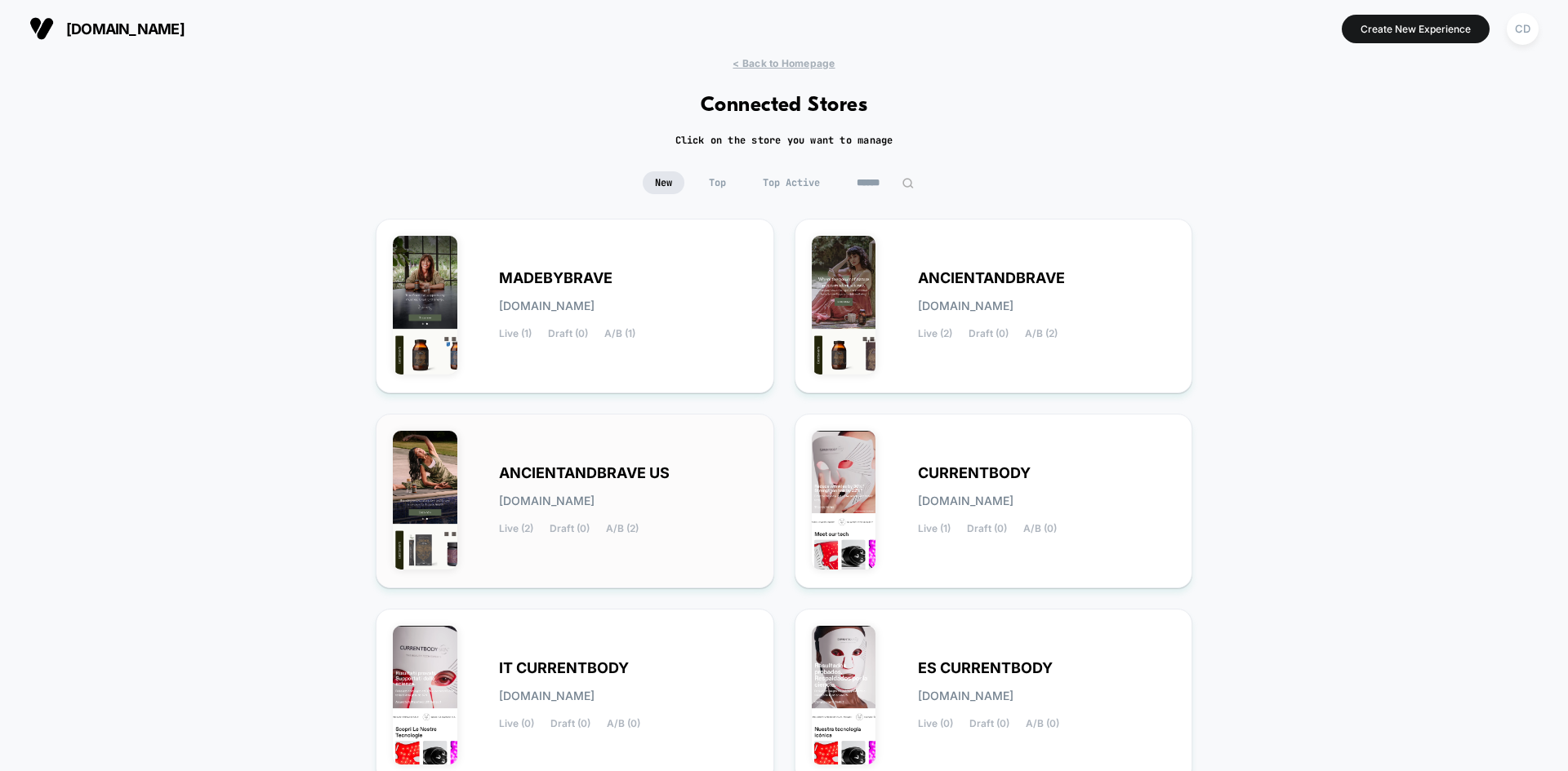
click at [658, 469] on span "ANCIENTANDBRAVE US" at bounding box center [584, 474] width 171 height 11
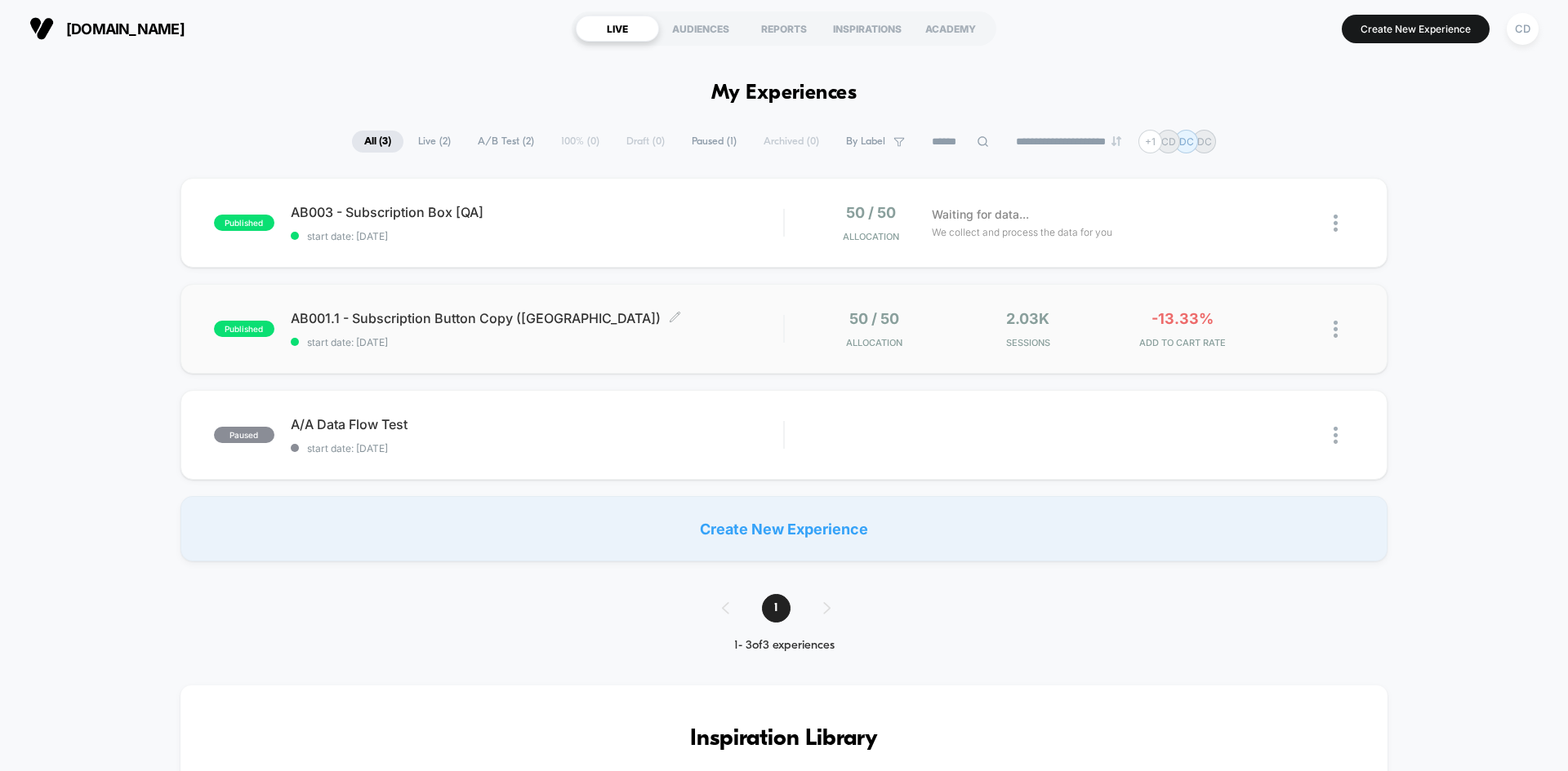
click at [645, 323] on span "AB001.1 - Subscription Button Copy (US) Click to edit experience details" at bounding box center [537, 319] width 493 height 16
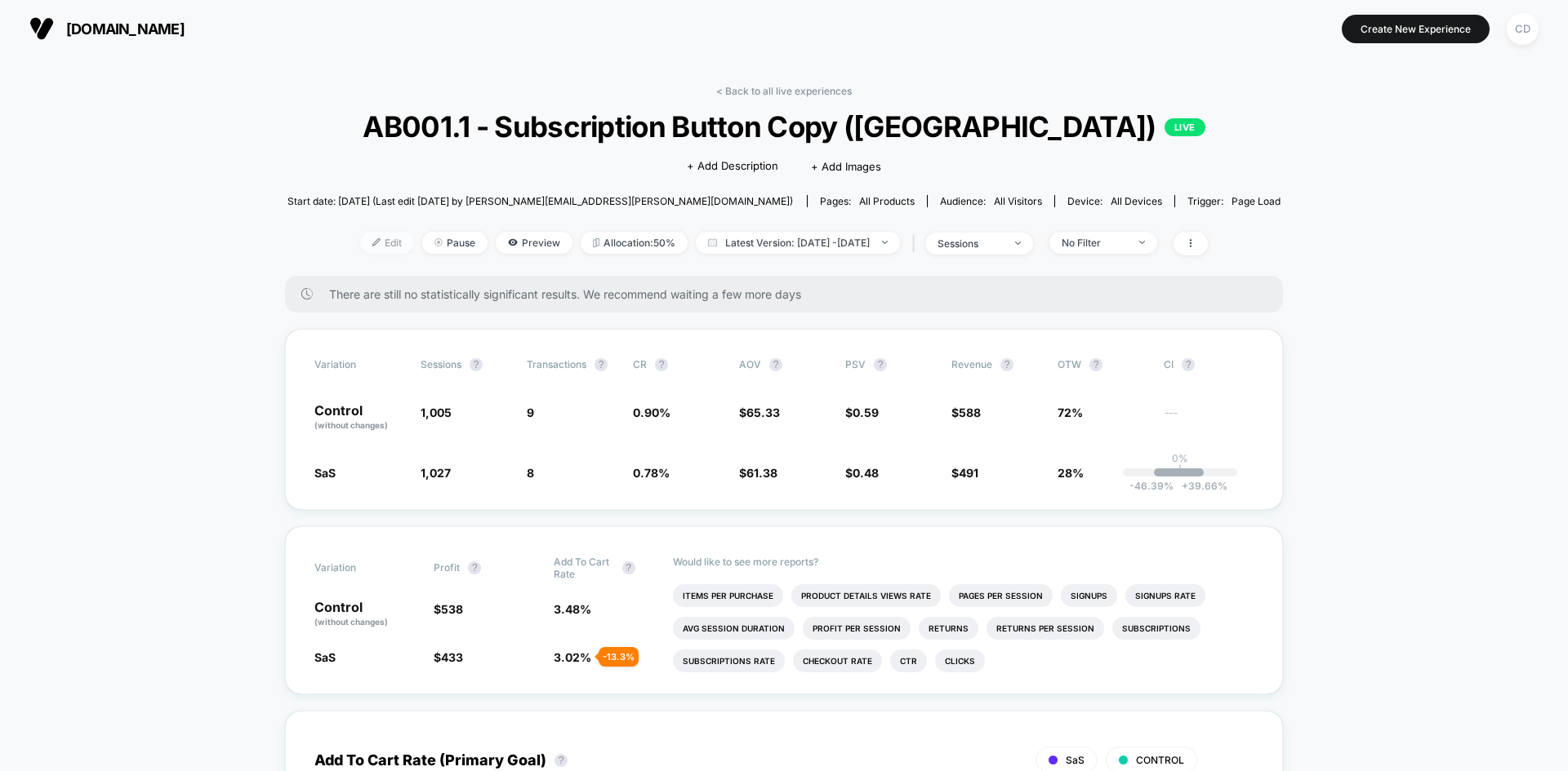
click at [366, 247] on span "Edit" at bounding box center [387, 243] width 54 height 22
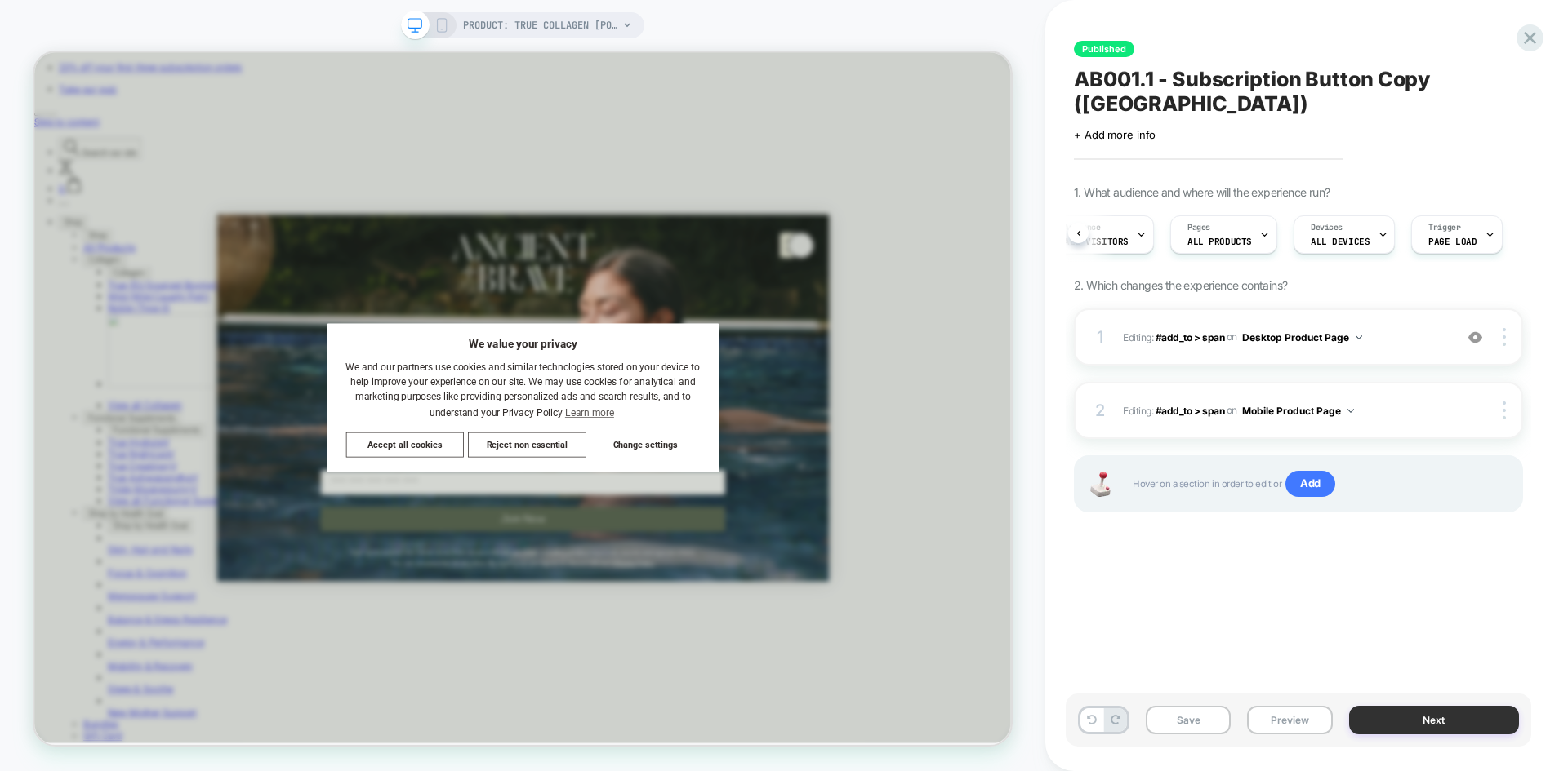
click at [1450, 714] on button "Next" at bounding box center [1434, 720] width 171 height 29
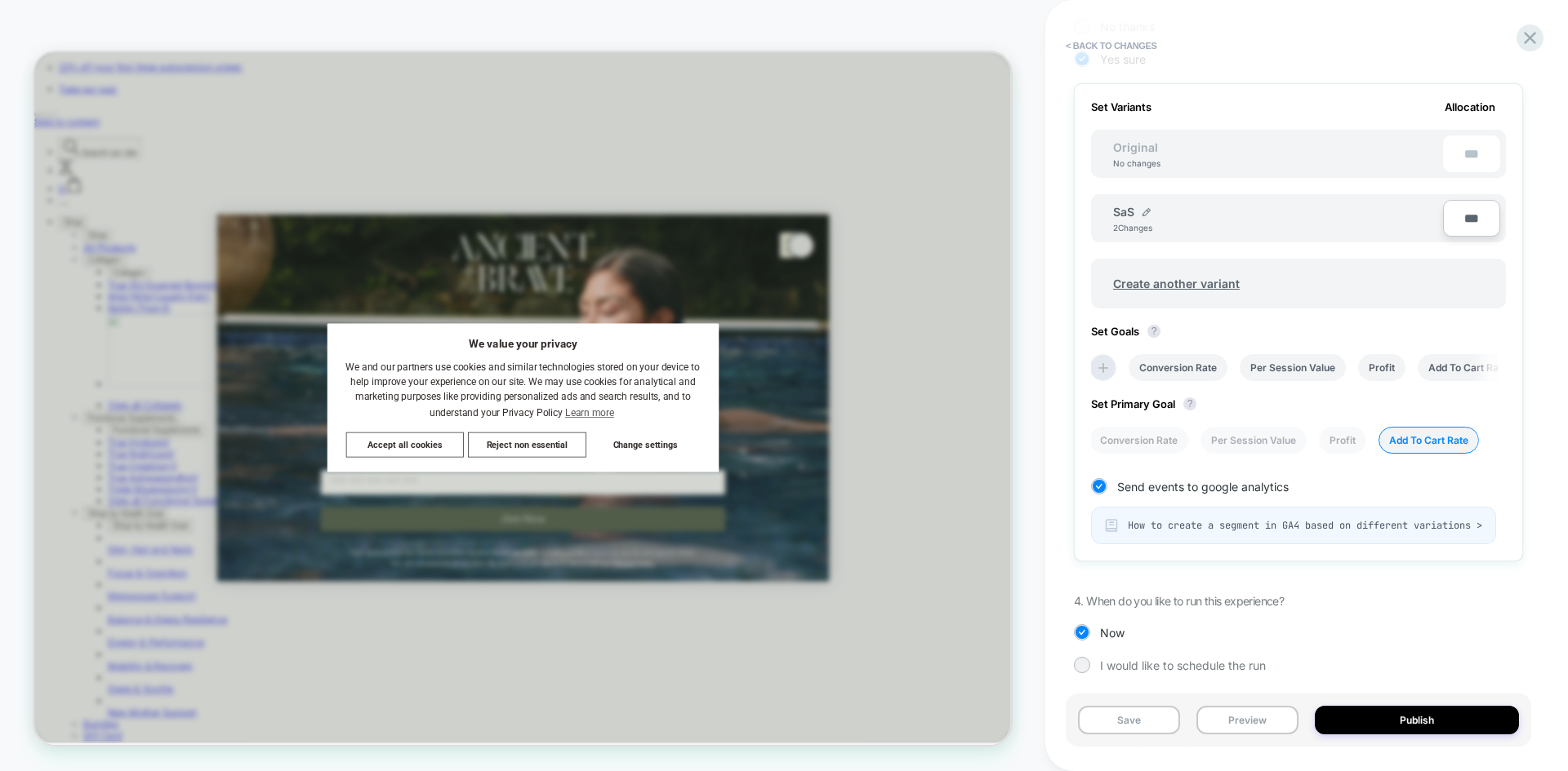
scroll to position [476, 0]
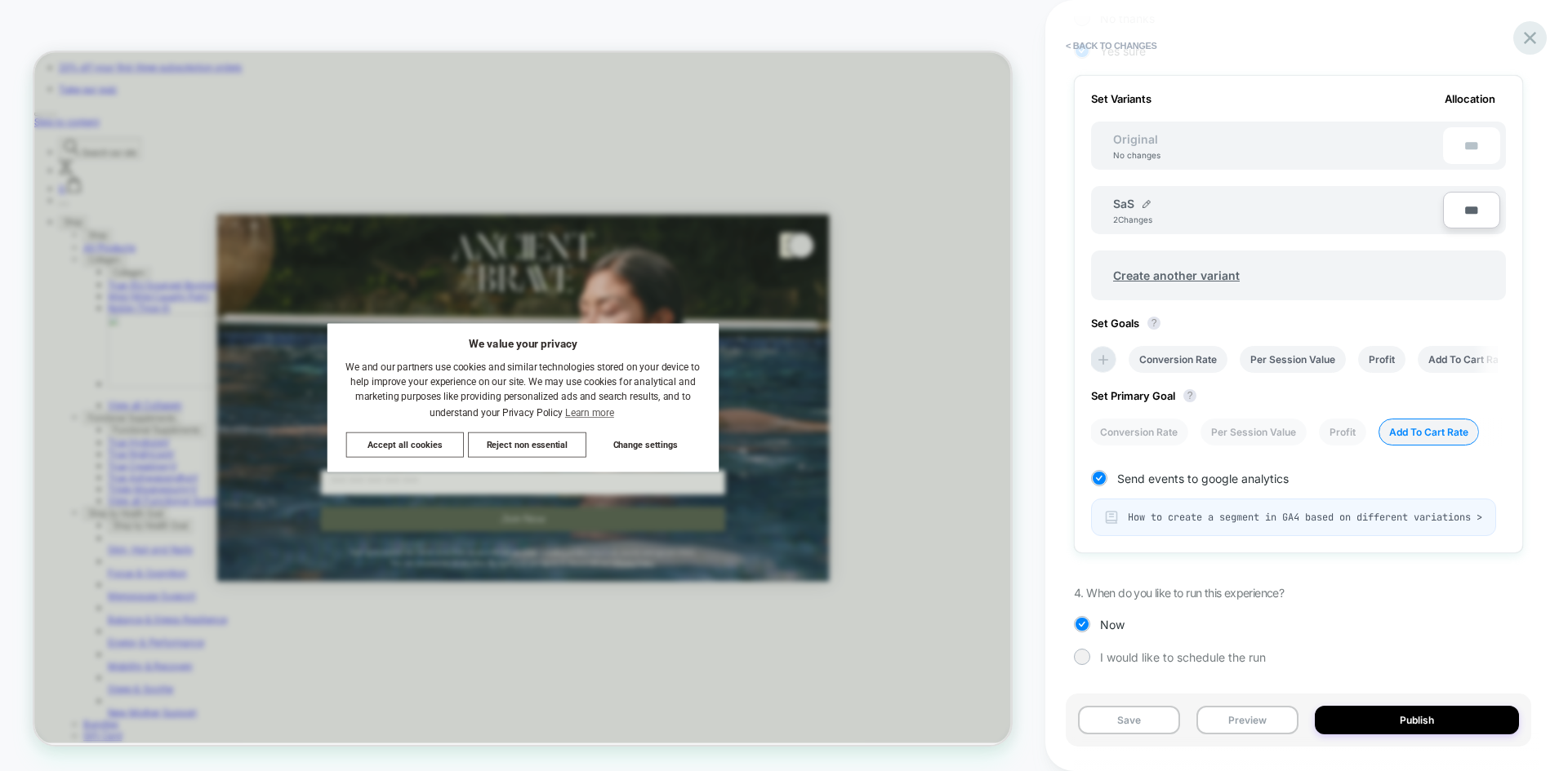
click at [1526, 29] on icon at bounding box center [1530, 38] width 22 height 22
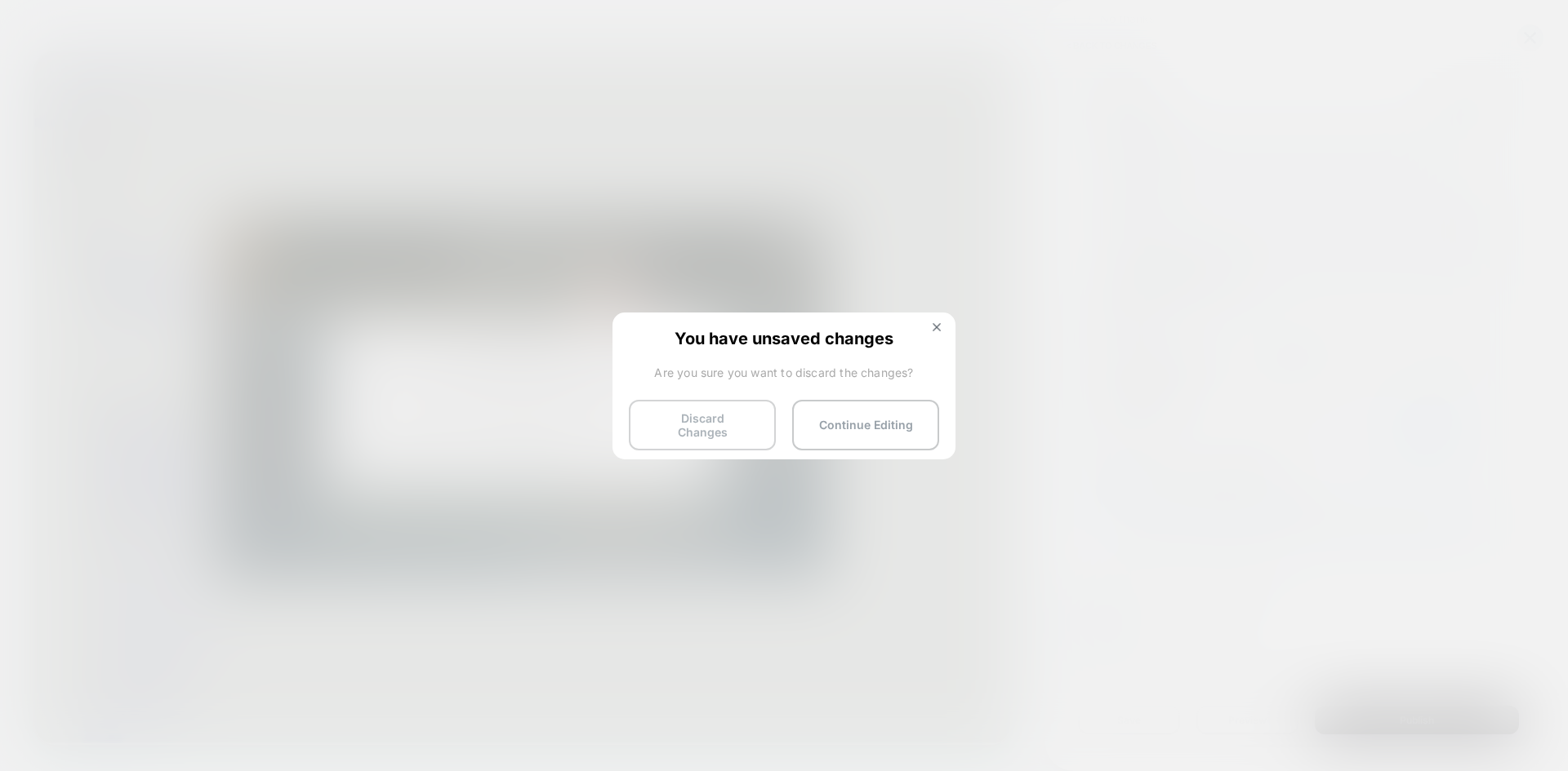
click at [756, 420] on button "Discard Changes" at bounding box center [702, 426] width 147 height 51
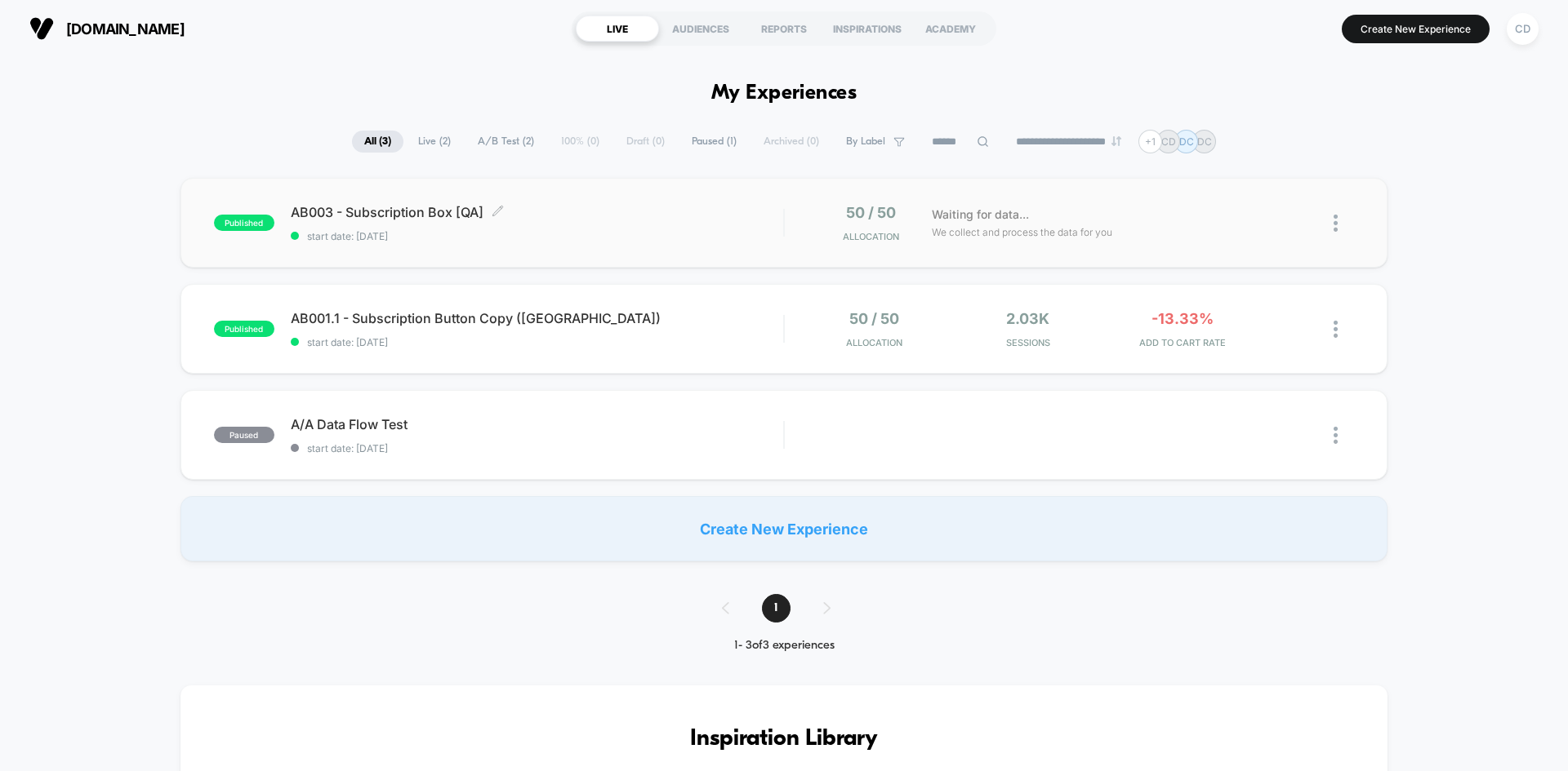
click at [667, 206] on span "AB003 - Subscription Box [QA] Click to edit experience details" at bounding box center [537, 212] width 493 height 16
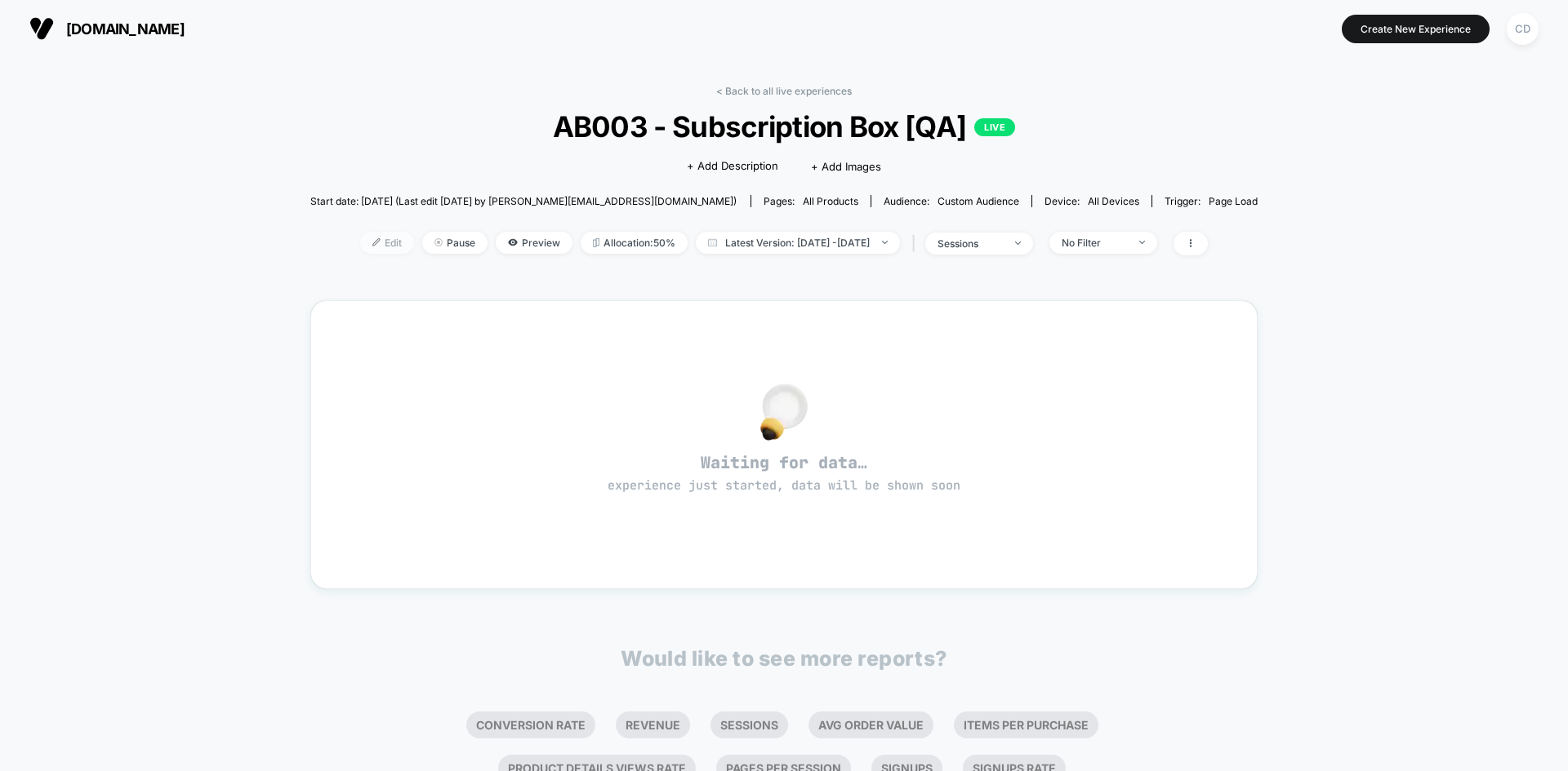
click at [371, 242] on span "Edit" at bounding box center [387, 243] width 54 height 22
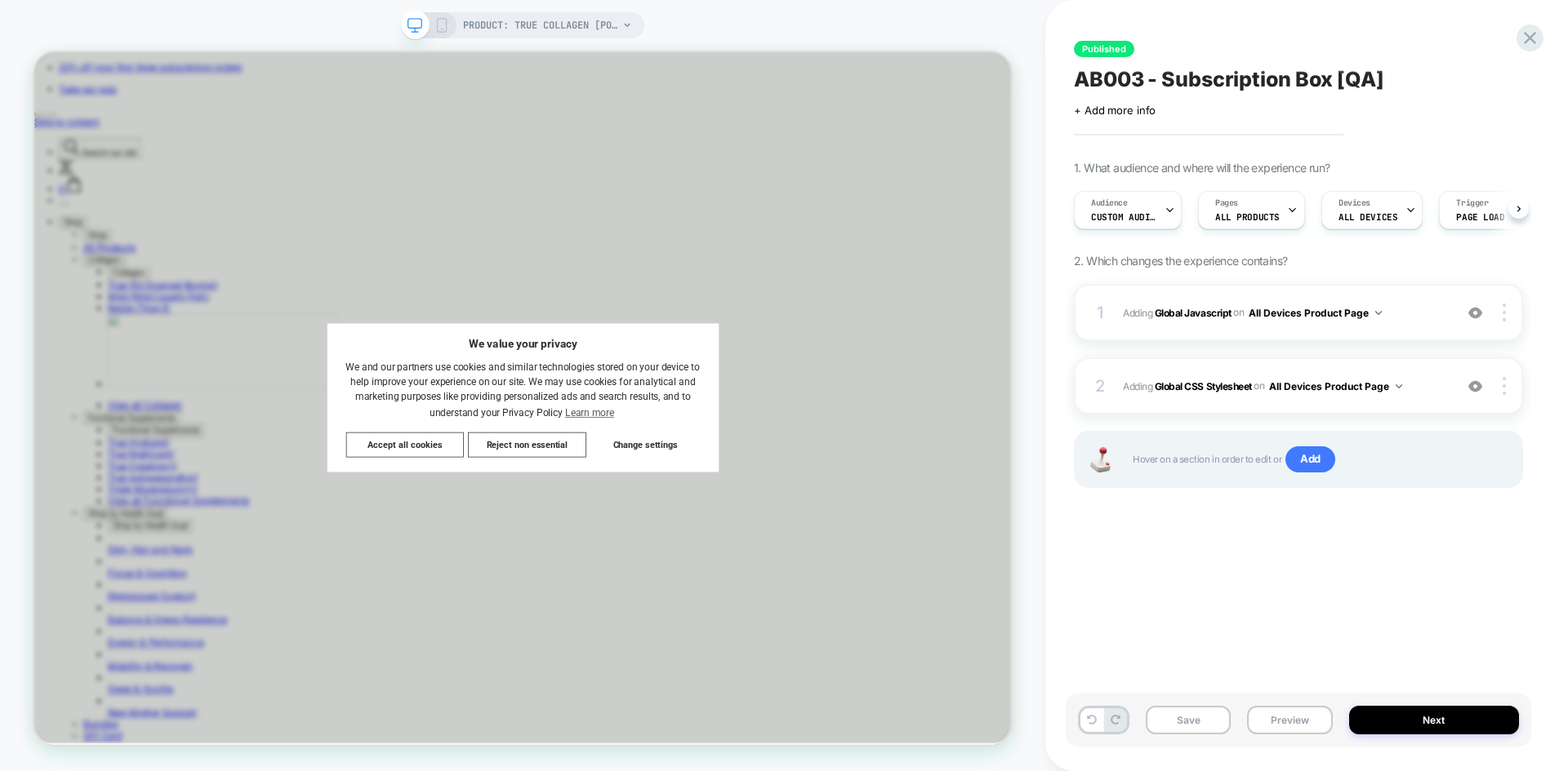
scroll to position [0, 1]
click at [528, 573] on button "Accept all cookies" at bounding box center [529, 576] width 158 height 33
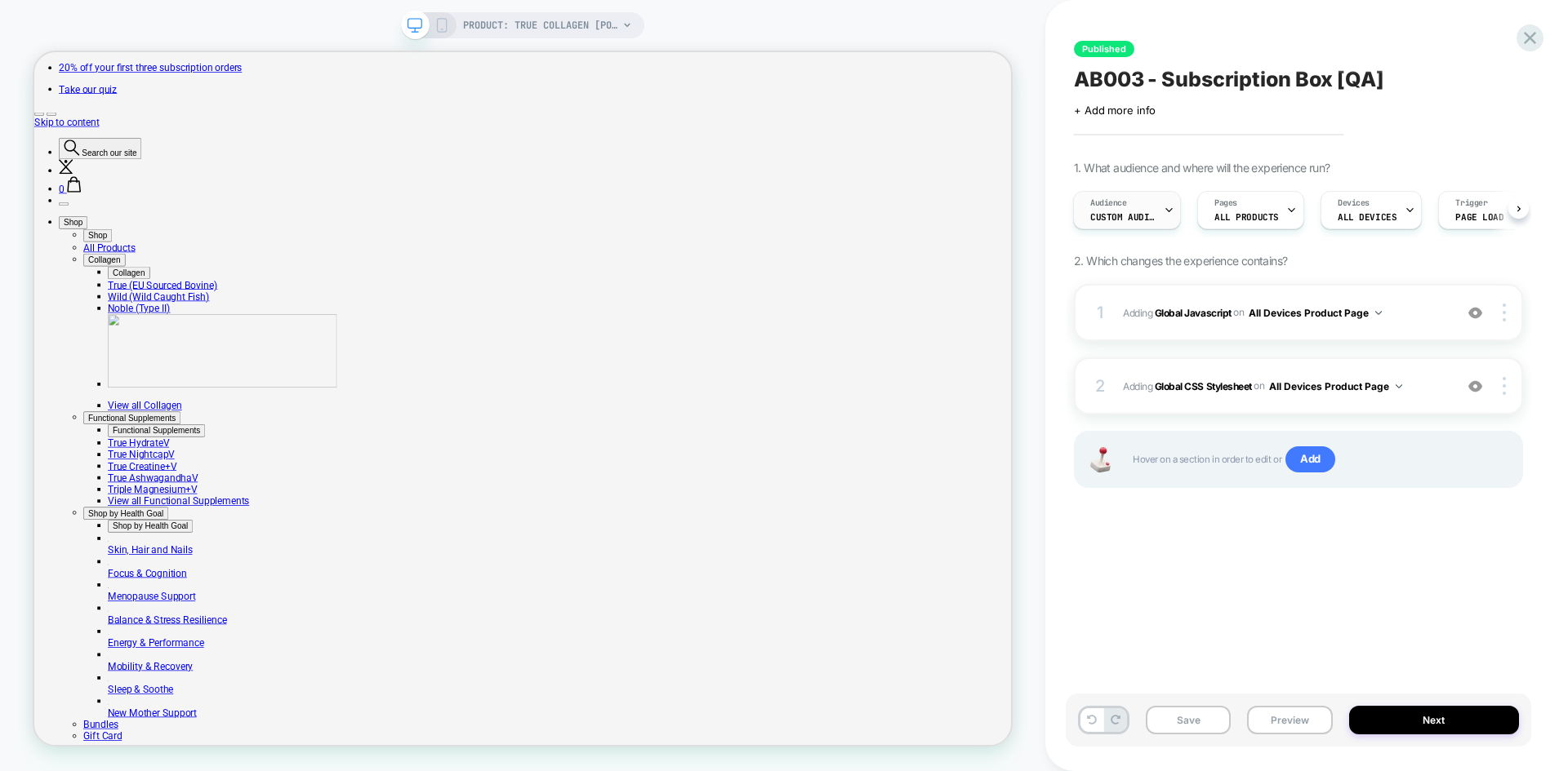
click at [1161, 212] on div "Audience Custom Audience" at bounding box center [1123, 210] width 98 height 37
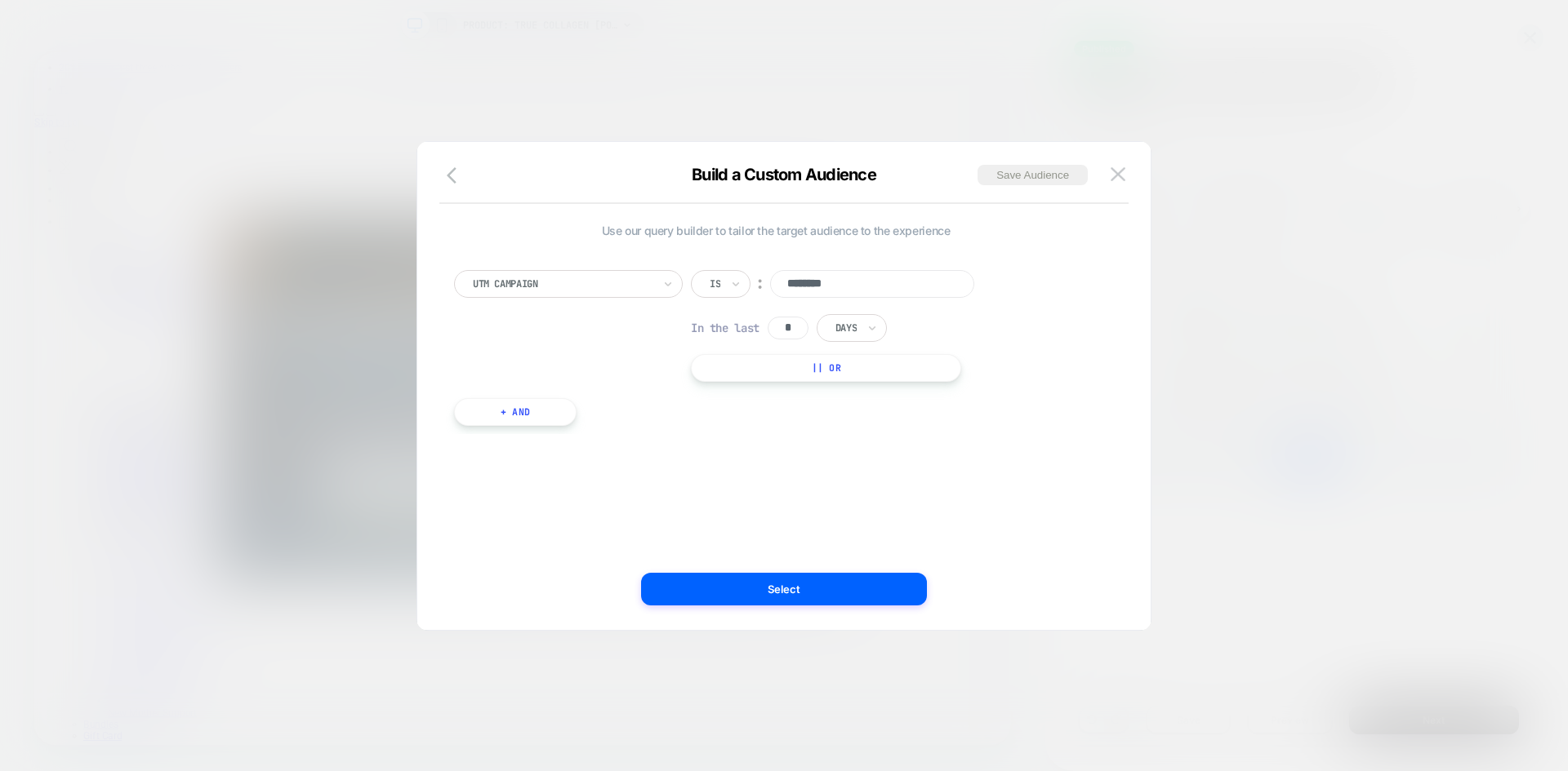
drag, startPoint x: 855, startPoint y: 286, endPoint x: 779, endPoint y: 288, distance: 76.0
click at [779, 288] on input "********" at bounding box center [872, 284] width 204 height 28
click at [1118, 176] on img at bounding box center [1118, 174] width 15 height 14
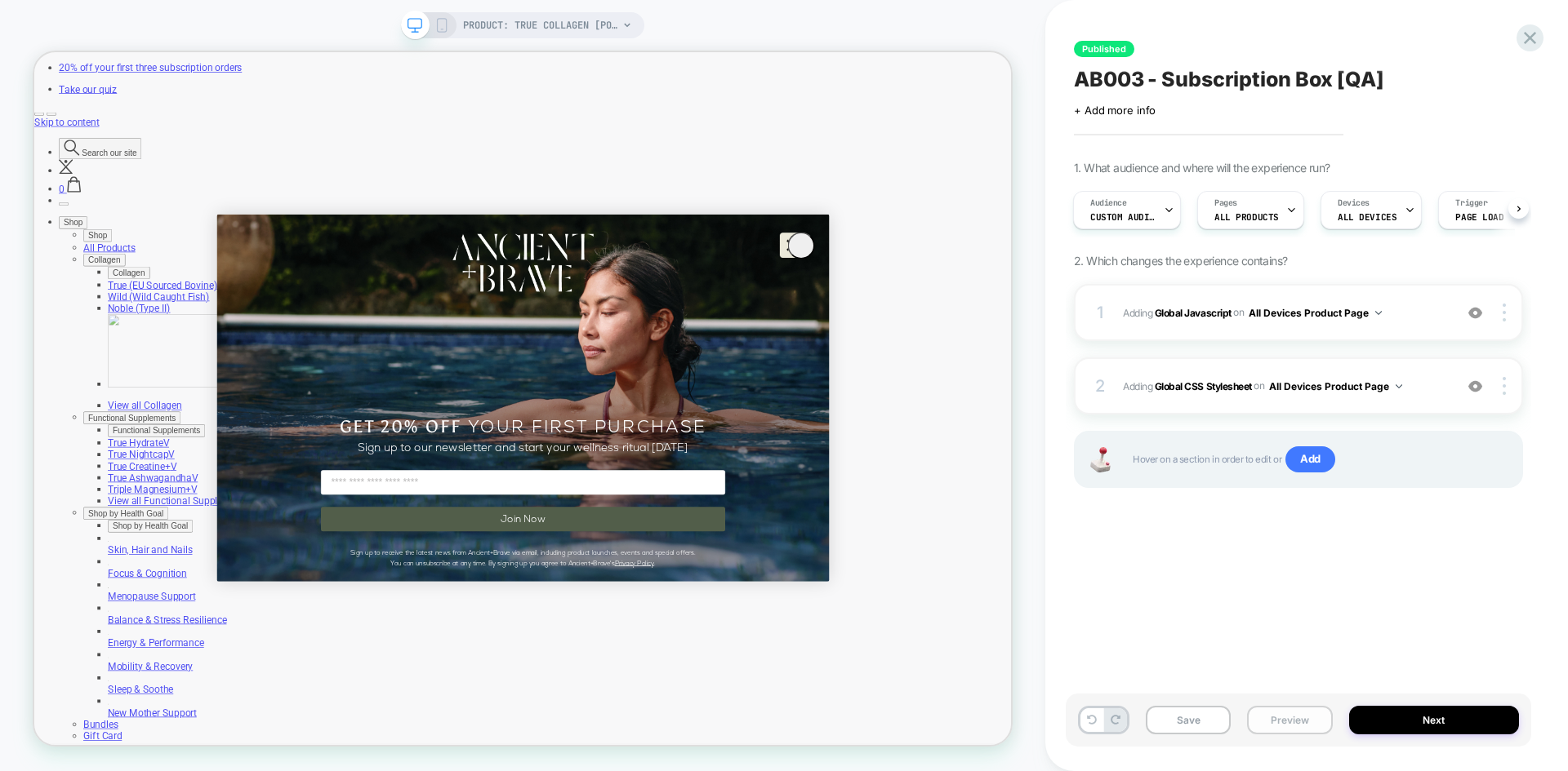
click at [1305, 715] on button "Preview" at bounding box center [1289, 720] width 85 height 29
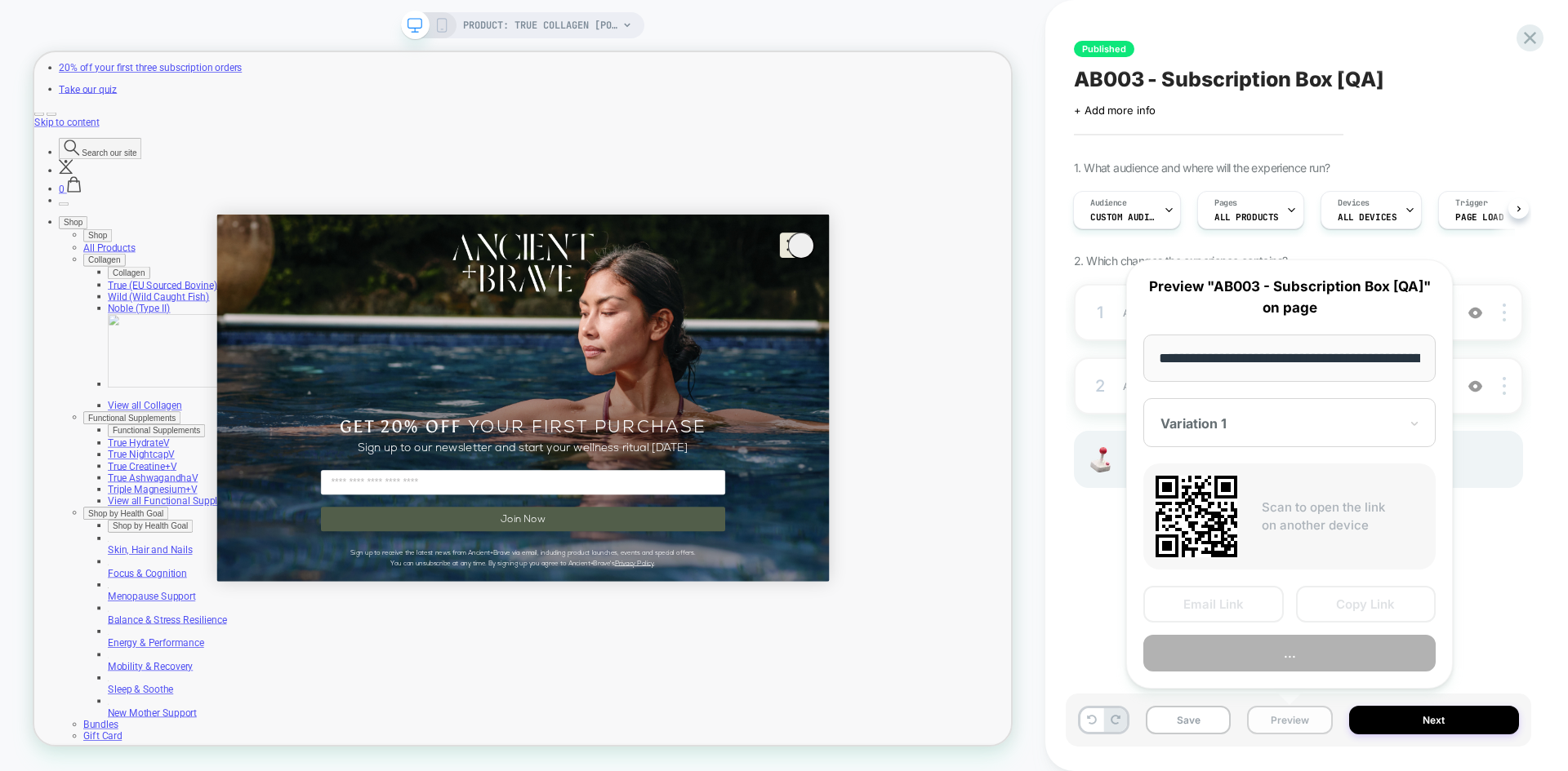
scroll to position [0, 262]
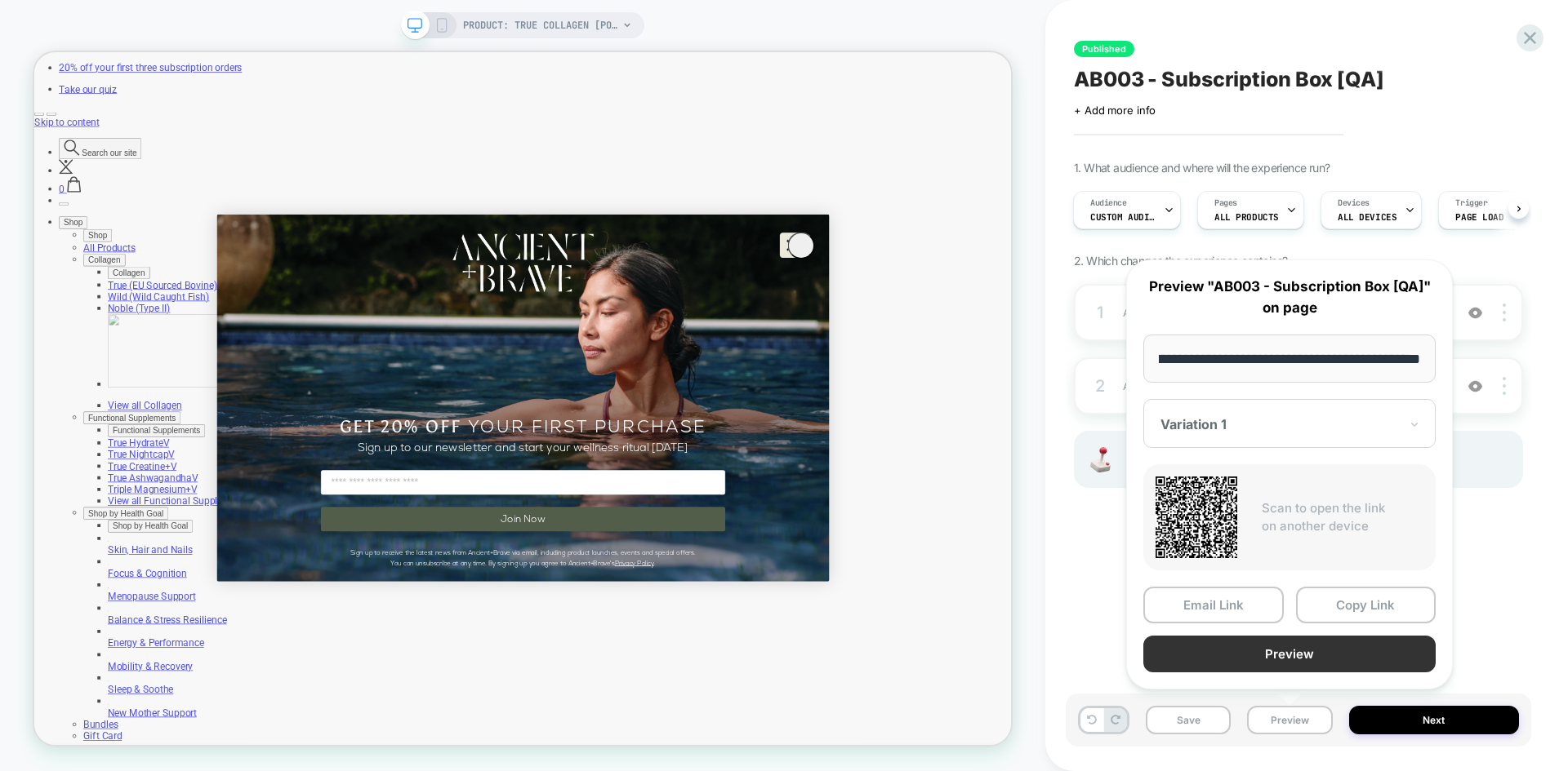
click at [1311, 664] on button "Preview" at bounding box center [1289, 653] width 293 height 37
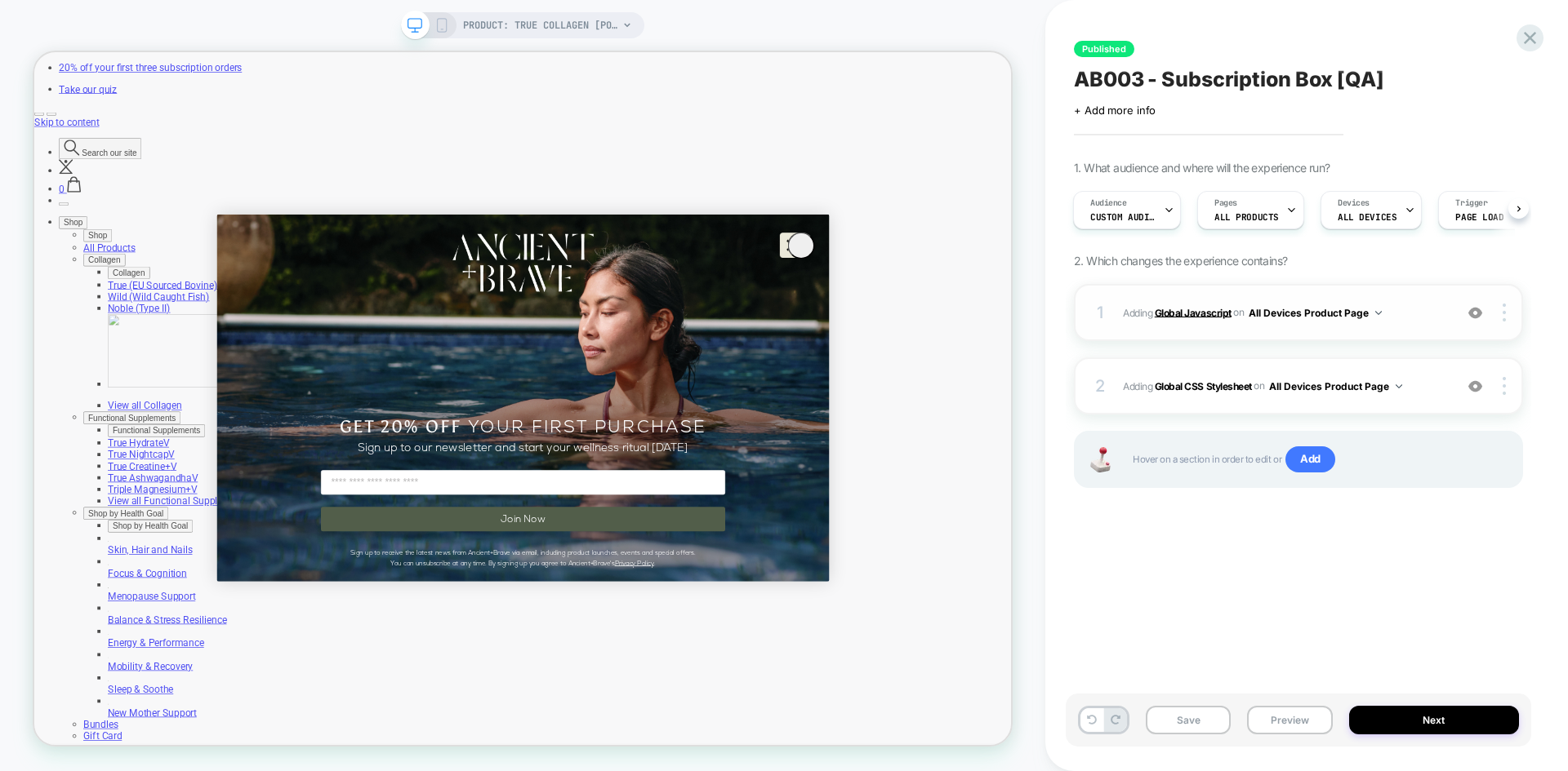
click at [1202, 312] on b "Global Javascript" at bounding box center [1193, 312] width 77 height 12
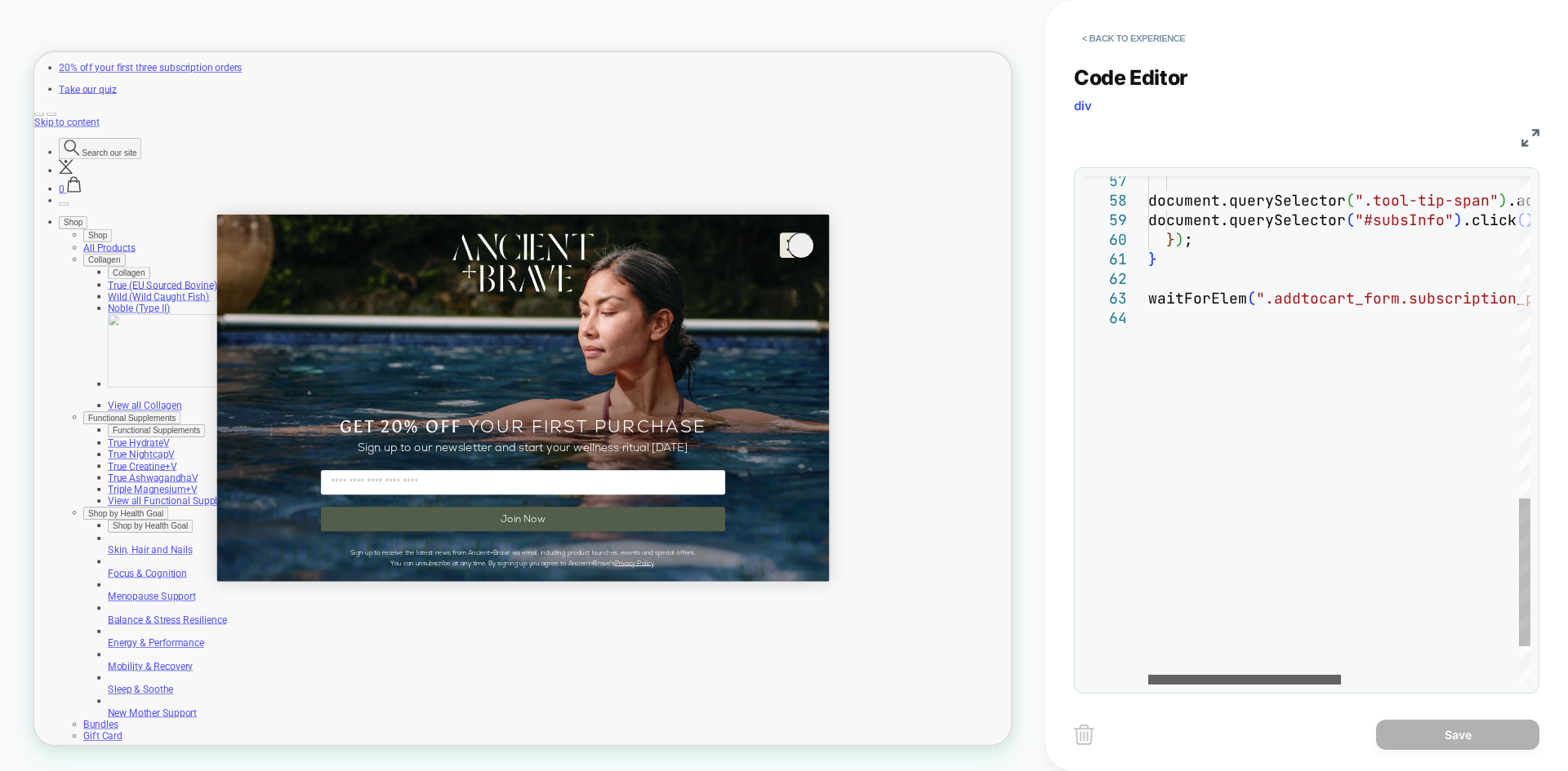
click at [1198, 675] on div at bounding box center [1244, 680] width 193 height 10
click at [1093, 36] on button "< Back to experience" at bounding box center [1133, 38] width 119 height 26
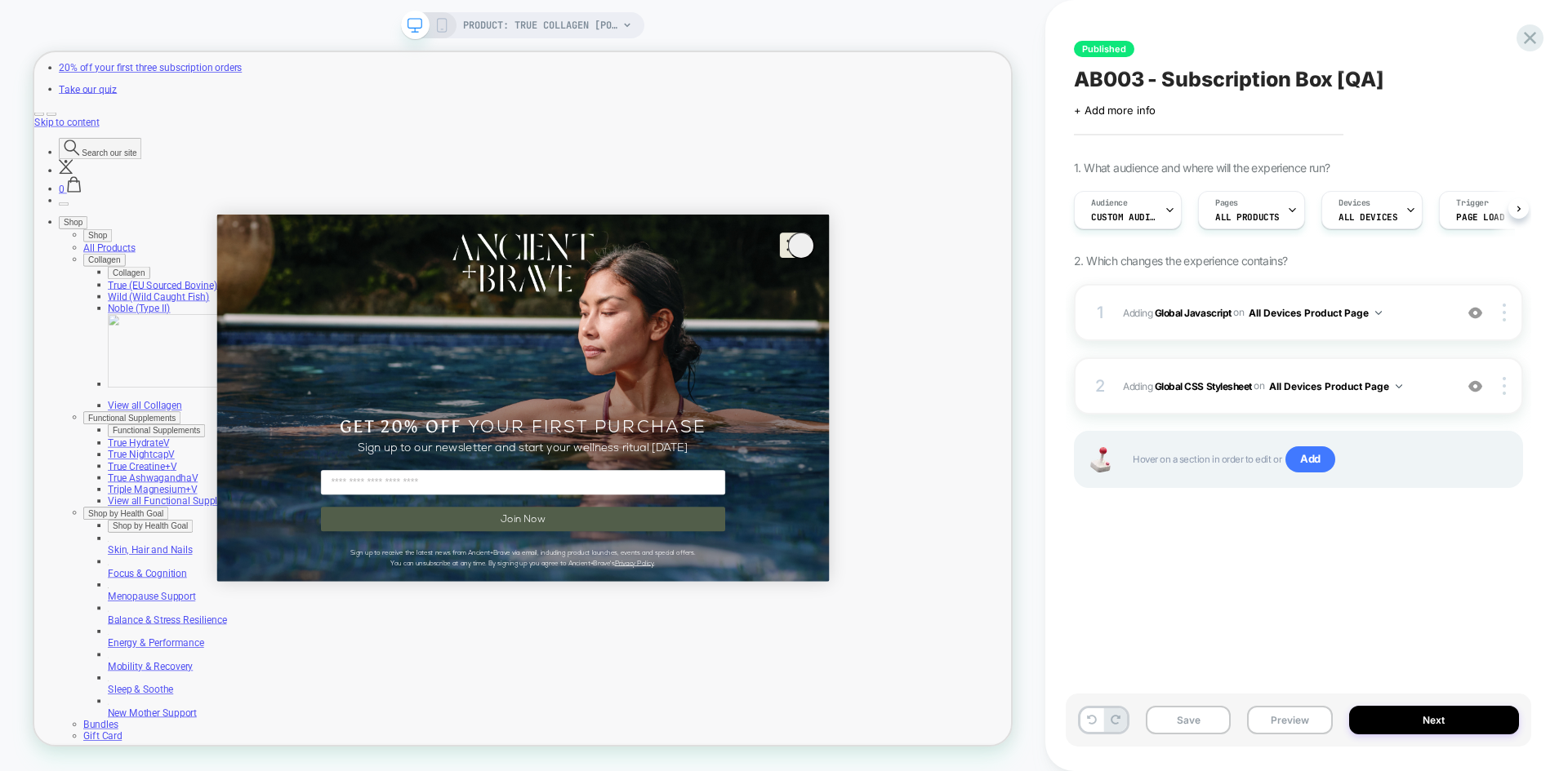
scroll to position [0, 1]
click at [1217, 392] on b "Global CSS Stylesheet" at bounding box center [1203, 386] width 97 height 12
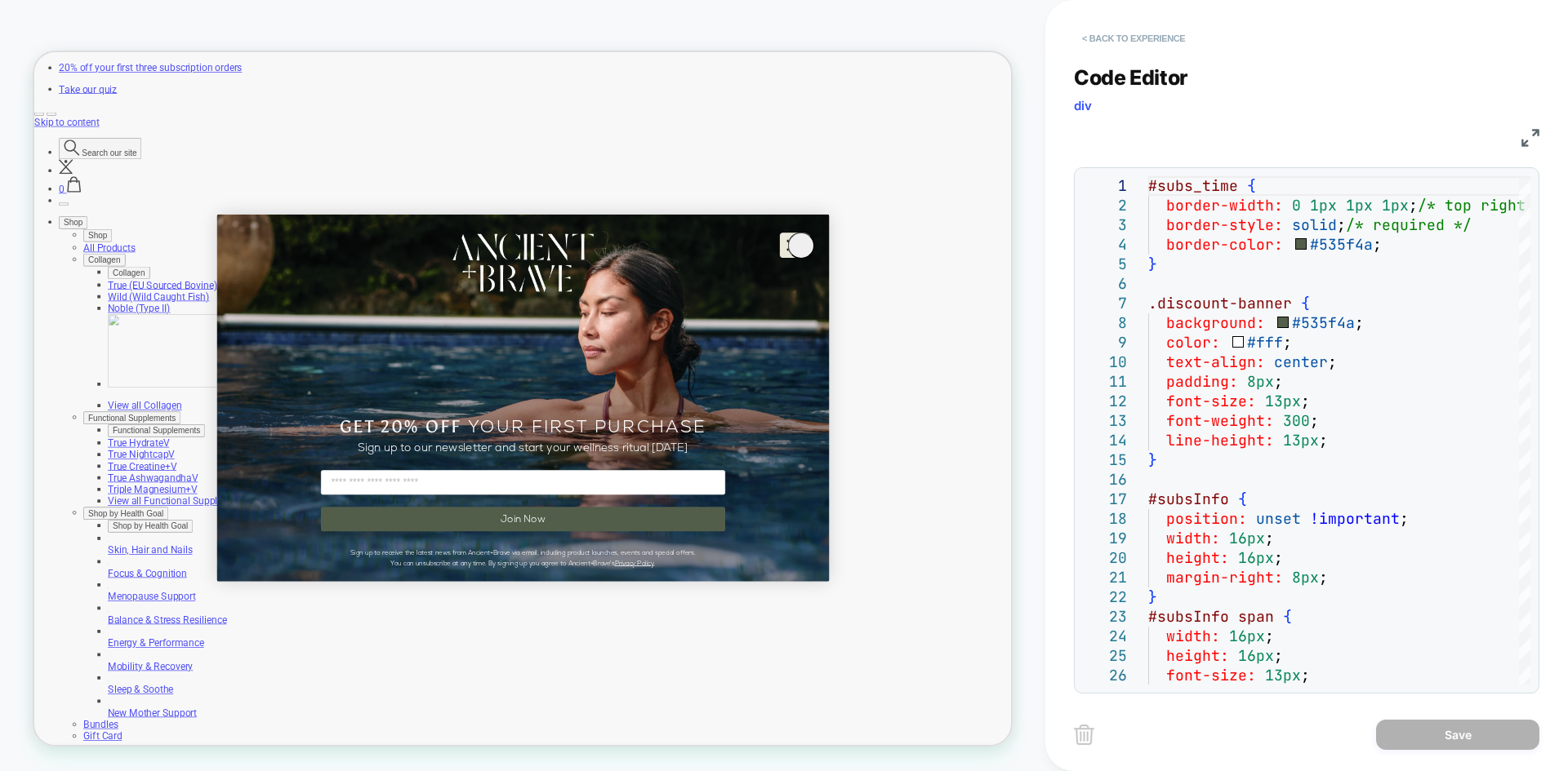
click at [1104, 41] on button "< Back to experience" at bounding box center [1133, 38] width 119 height 26
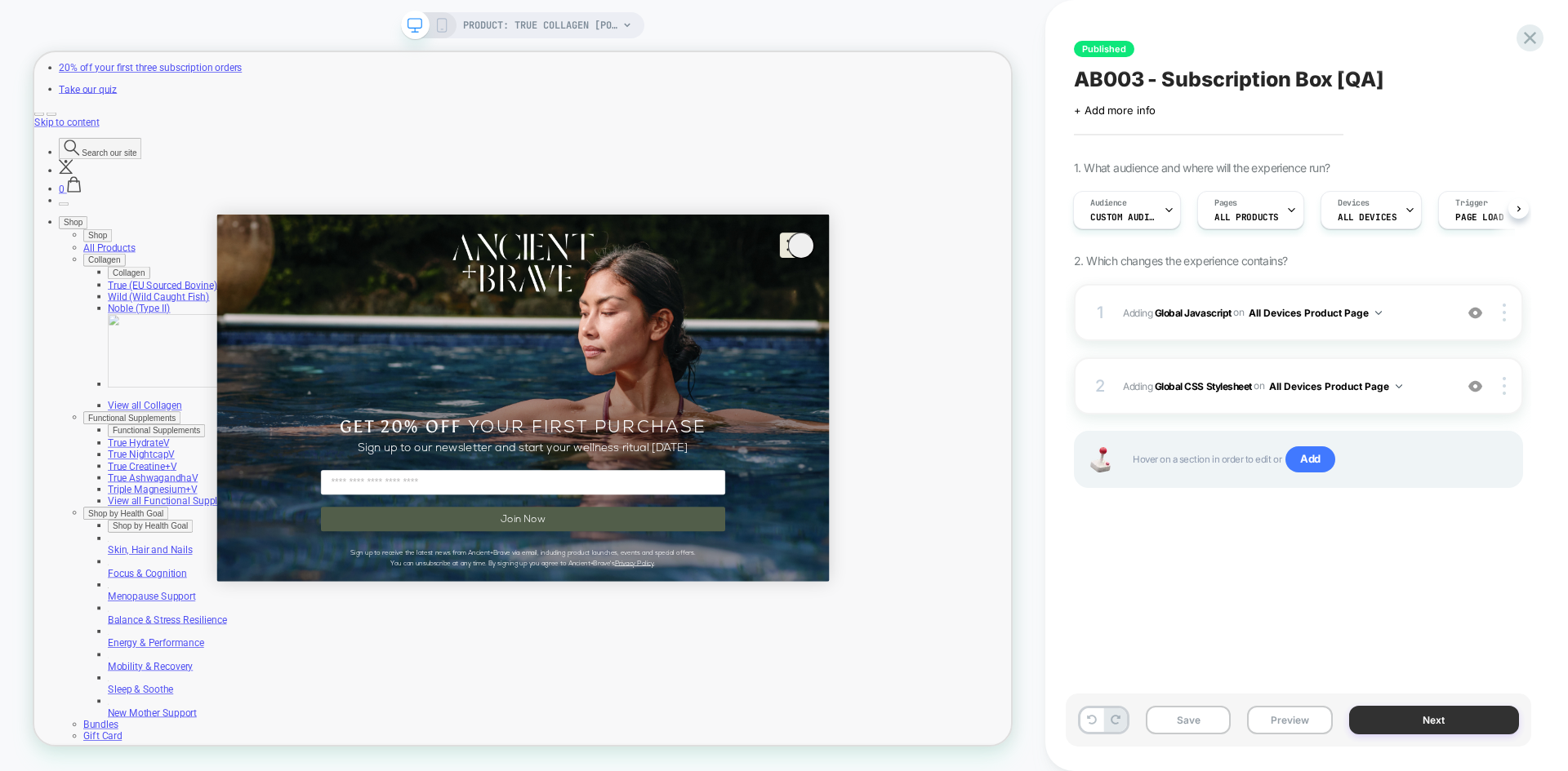
click at [1395, 711] on button "Next" at bounding box center [1434, 720] width 171 height 29
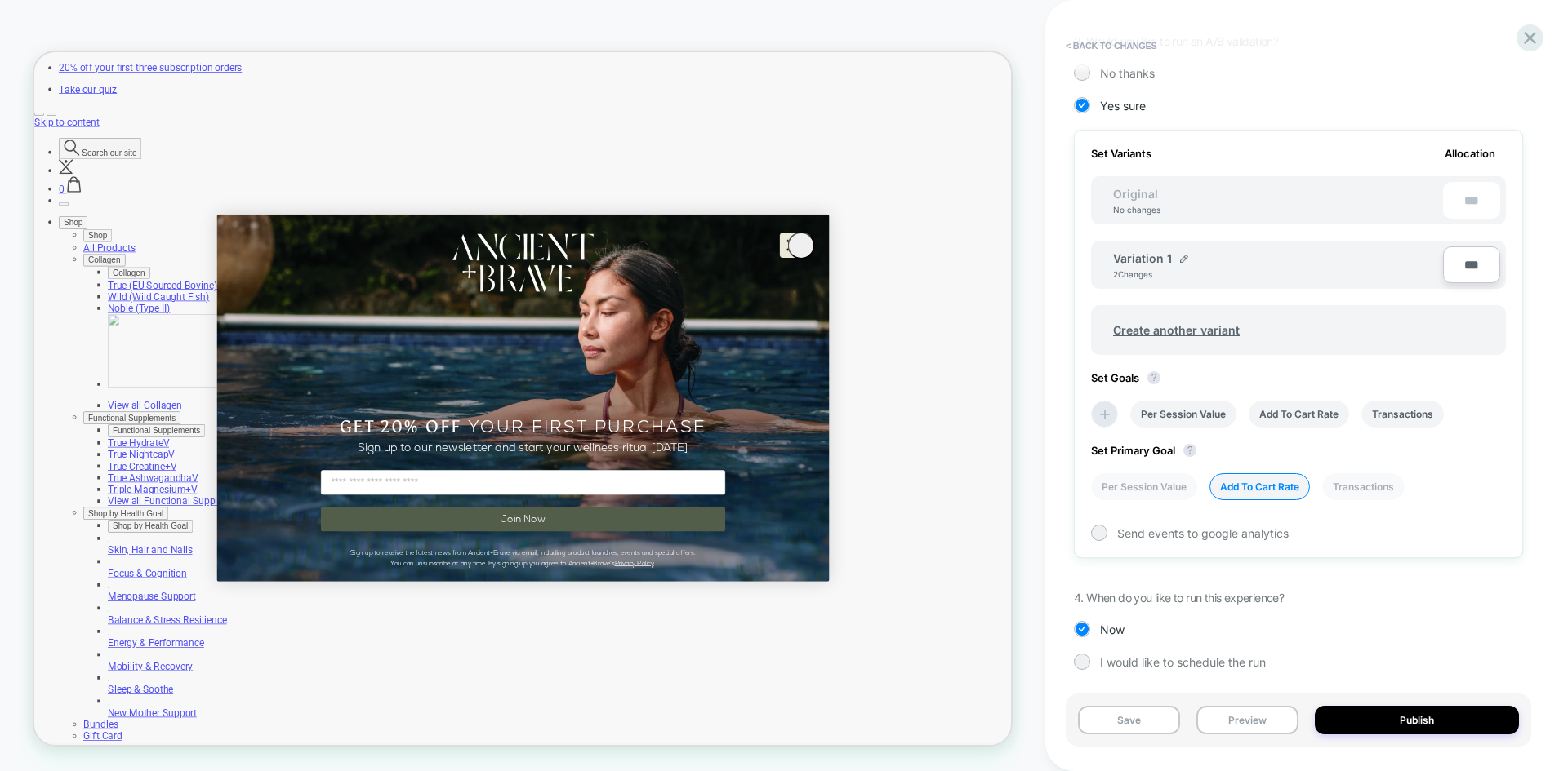
scroll to position [413, 0]
click at [1101, 530] on div at bounding box center [1098, 528] width 12 height 12
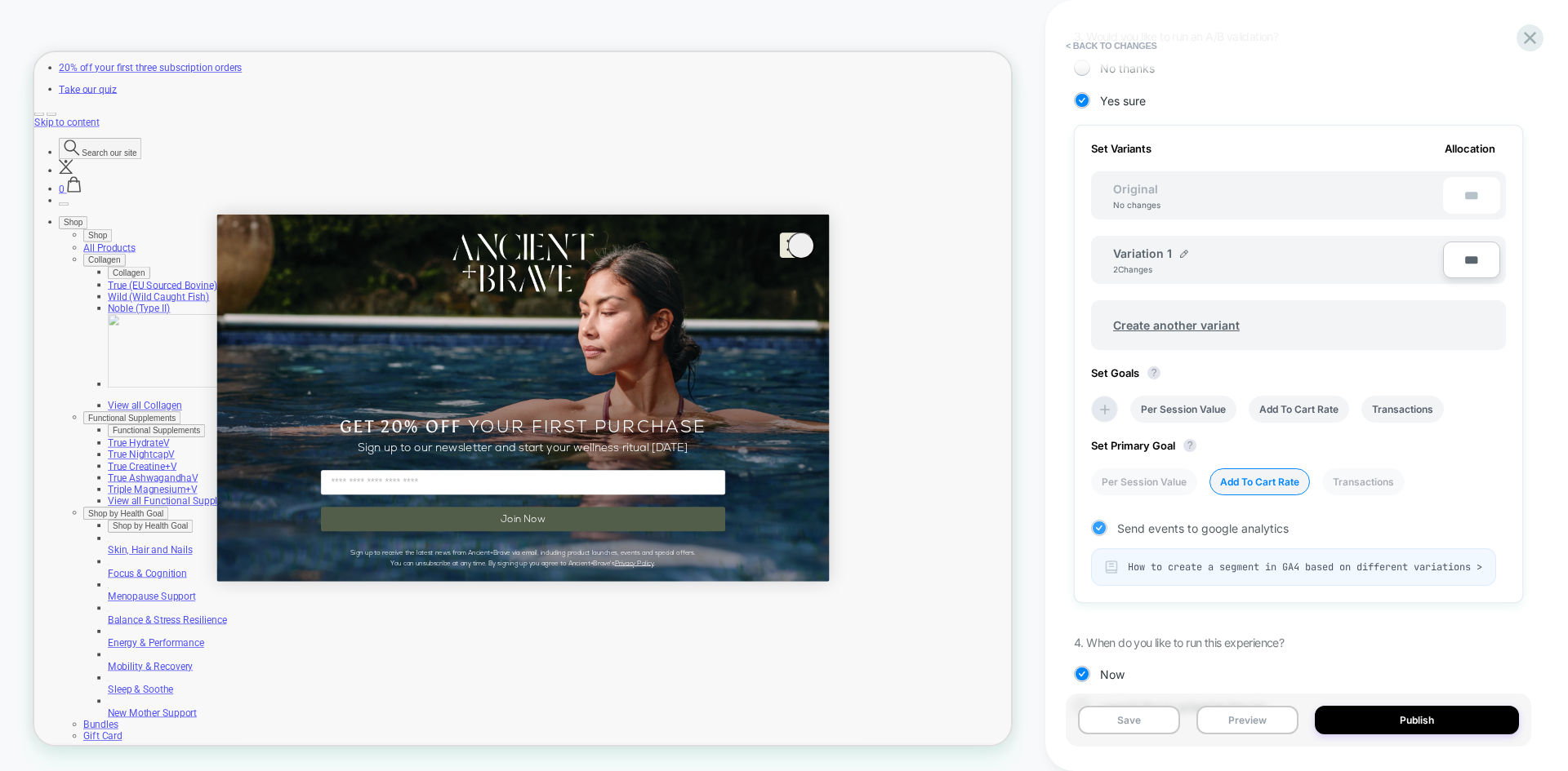
click at [1103, 531] on icon at bounding box center [1098, 528] width 12 height 16
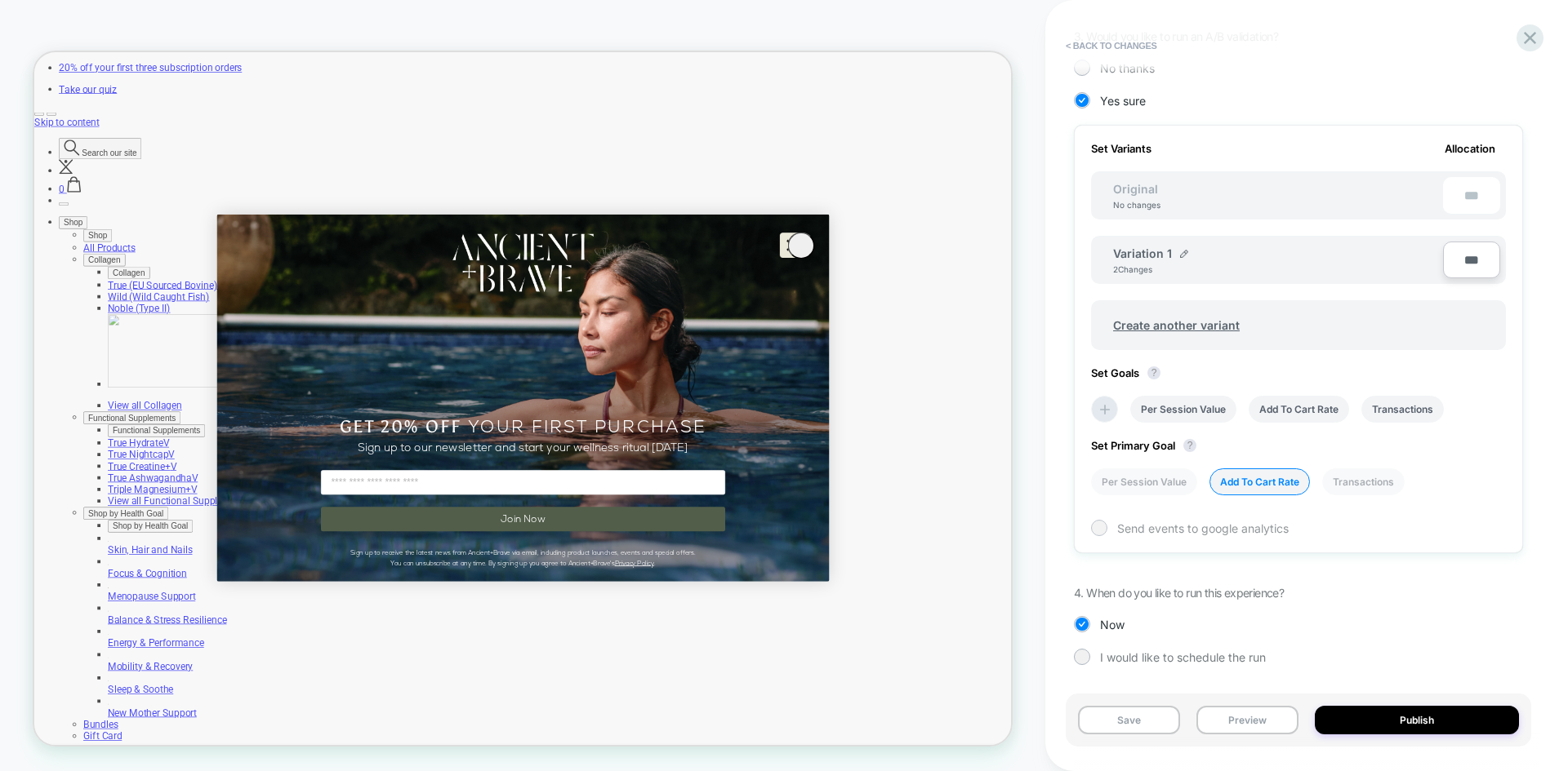
click at [1100, 527] on div at bounding box center [1098, 528] width 12 height 12
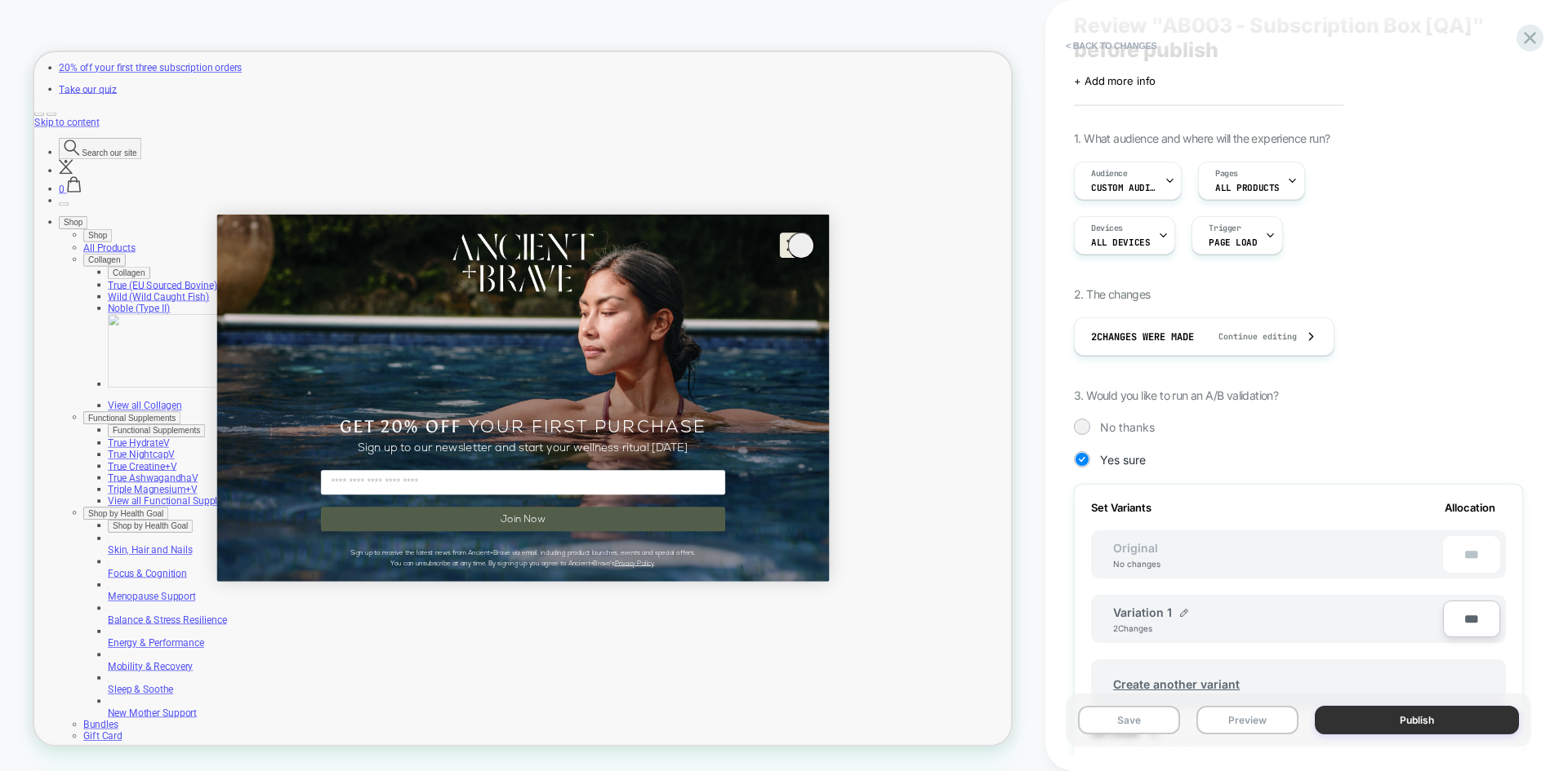
scroll to position [82, 0]
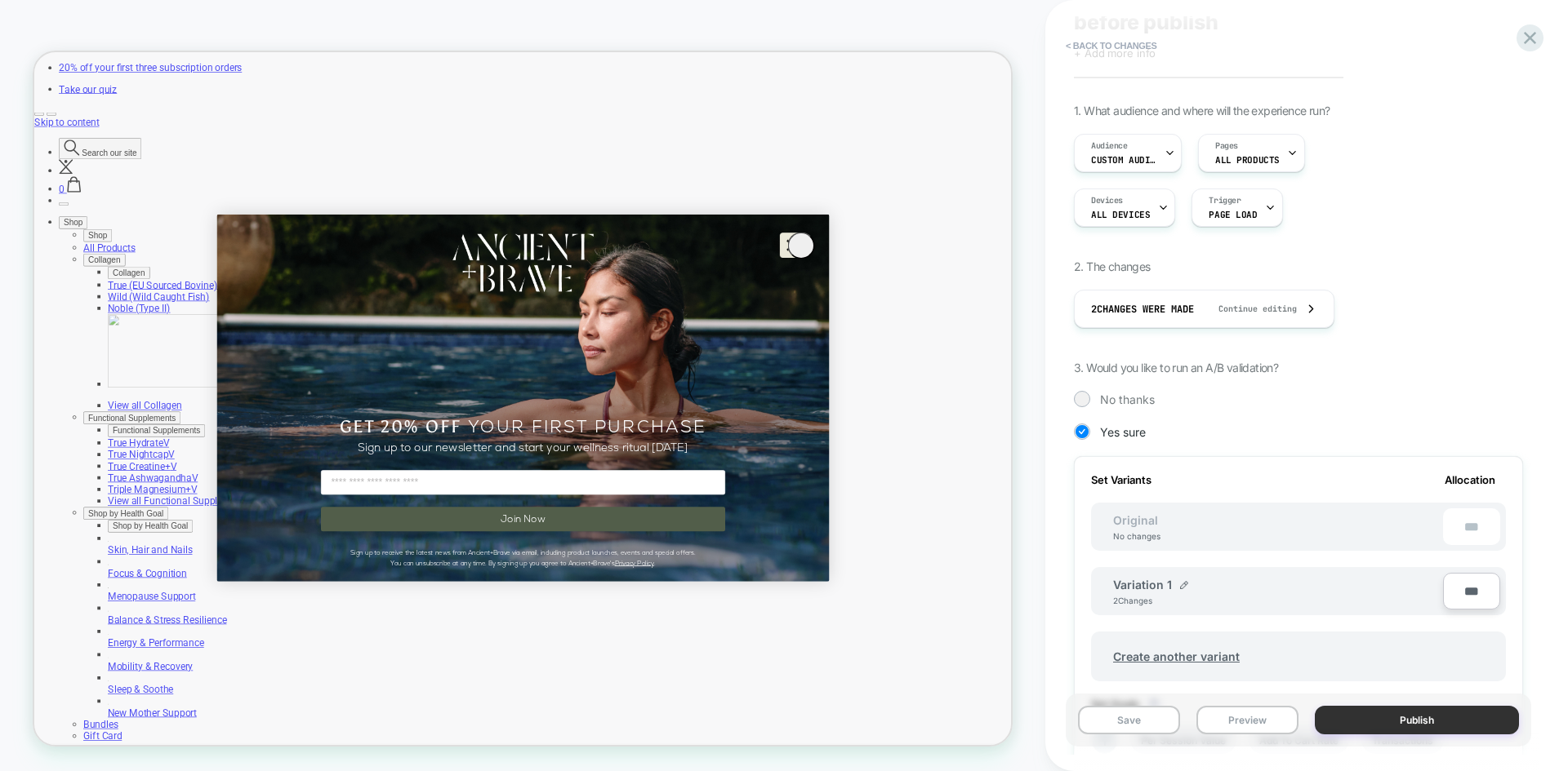
click at [1390, 718] on button "Publish" at bounding box center [1417, 720] width 204 height 29
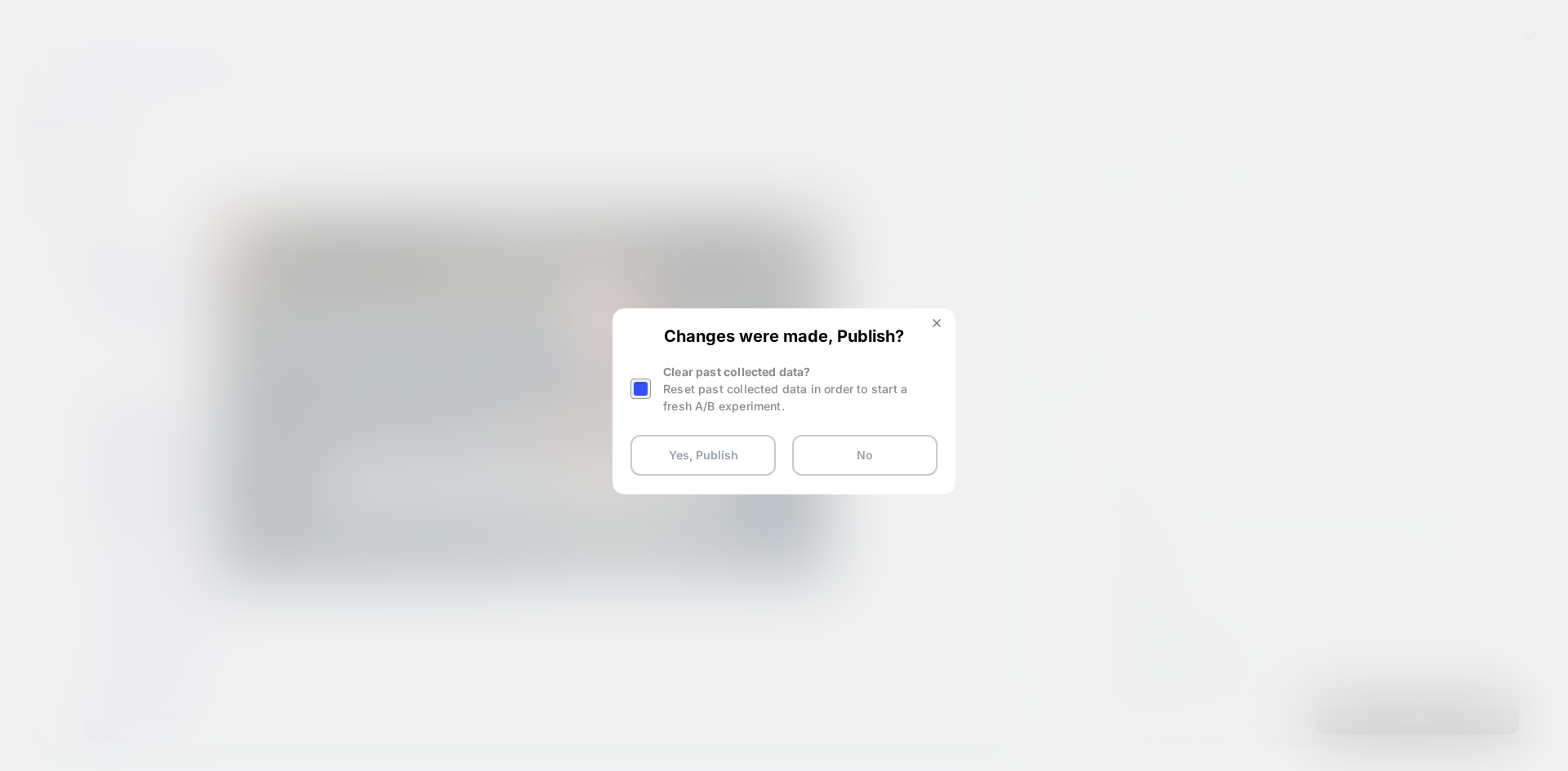
click at [641, 390] on div at bounding box center [640, 389] width 20 height 20
click at [697, 464] on button "Yes, Publish" at bounding box center [703, 456] width 145 height 41
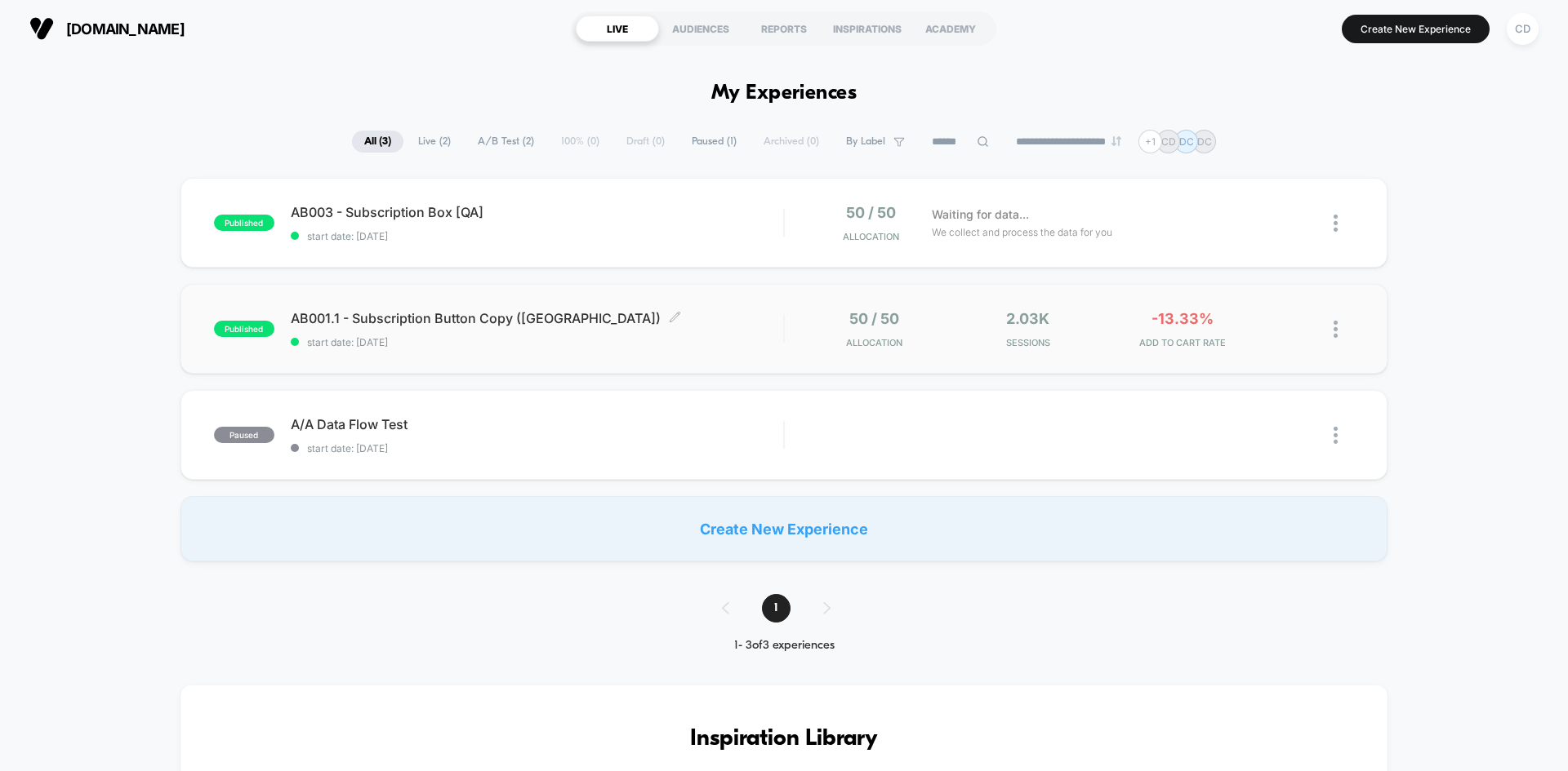
click at [630, 317] on span "AB001.1 - Subscription Button Copy (US) Click to edit experience details" at bounding box center [537, 319] width 493 height 16
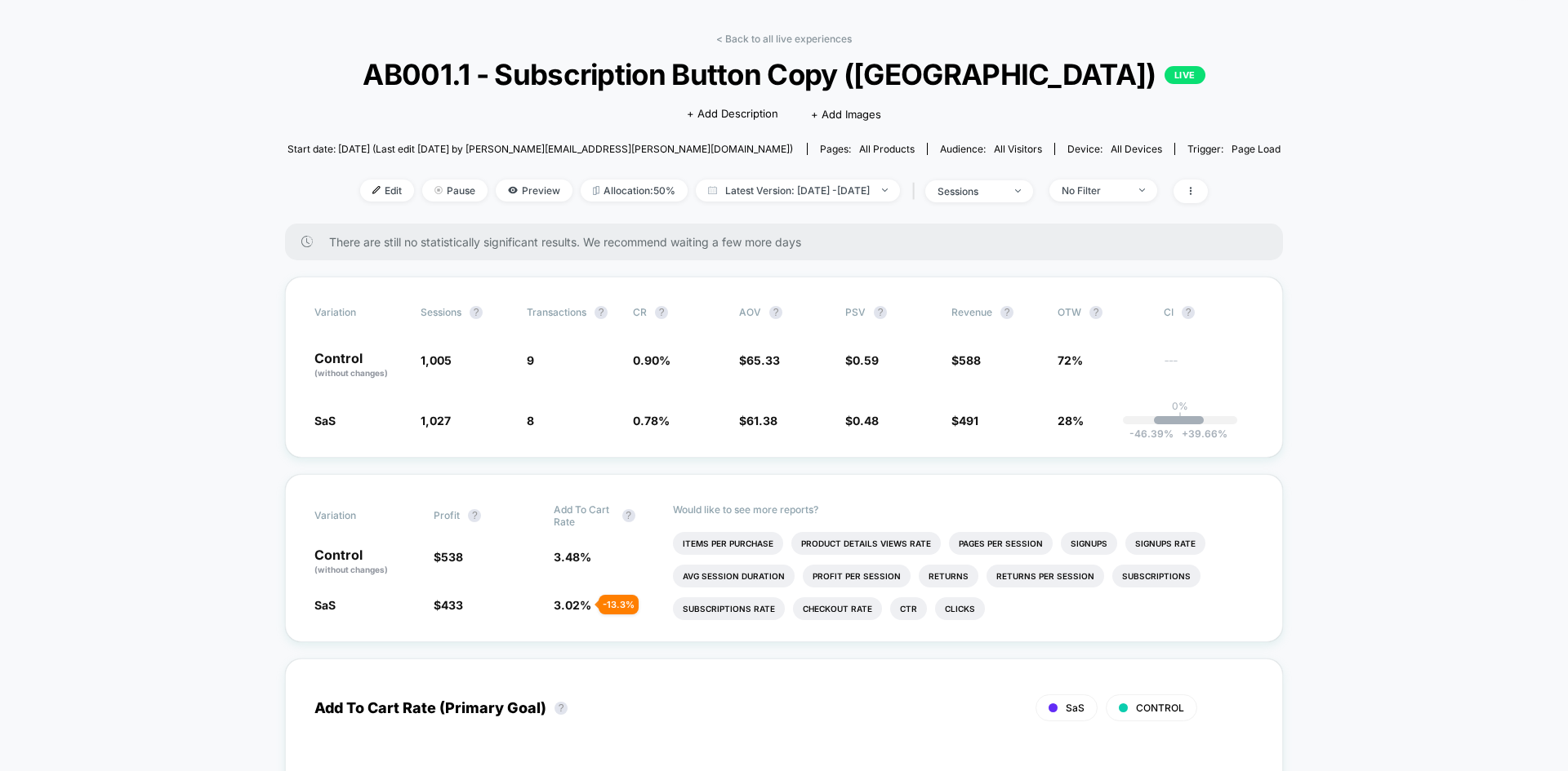
scroll to position [82, 0]
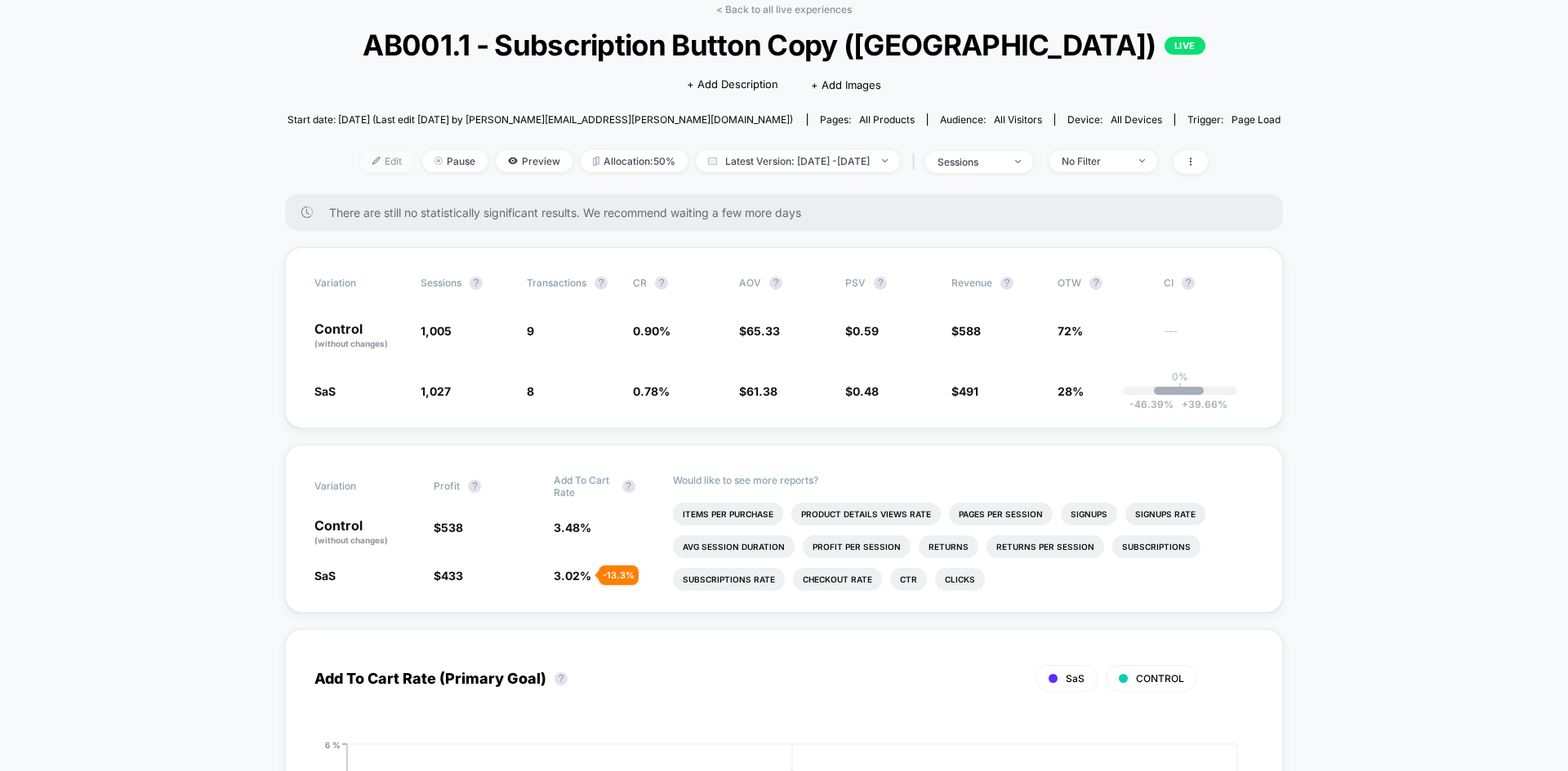
click at [362, 163] on span "Edit" at bounding box center [387, 161] width 54 height 22
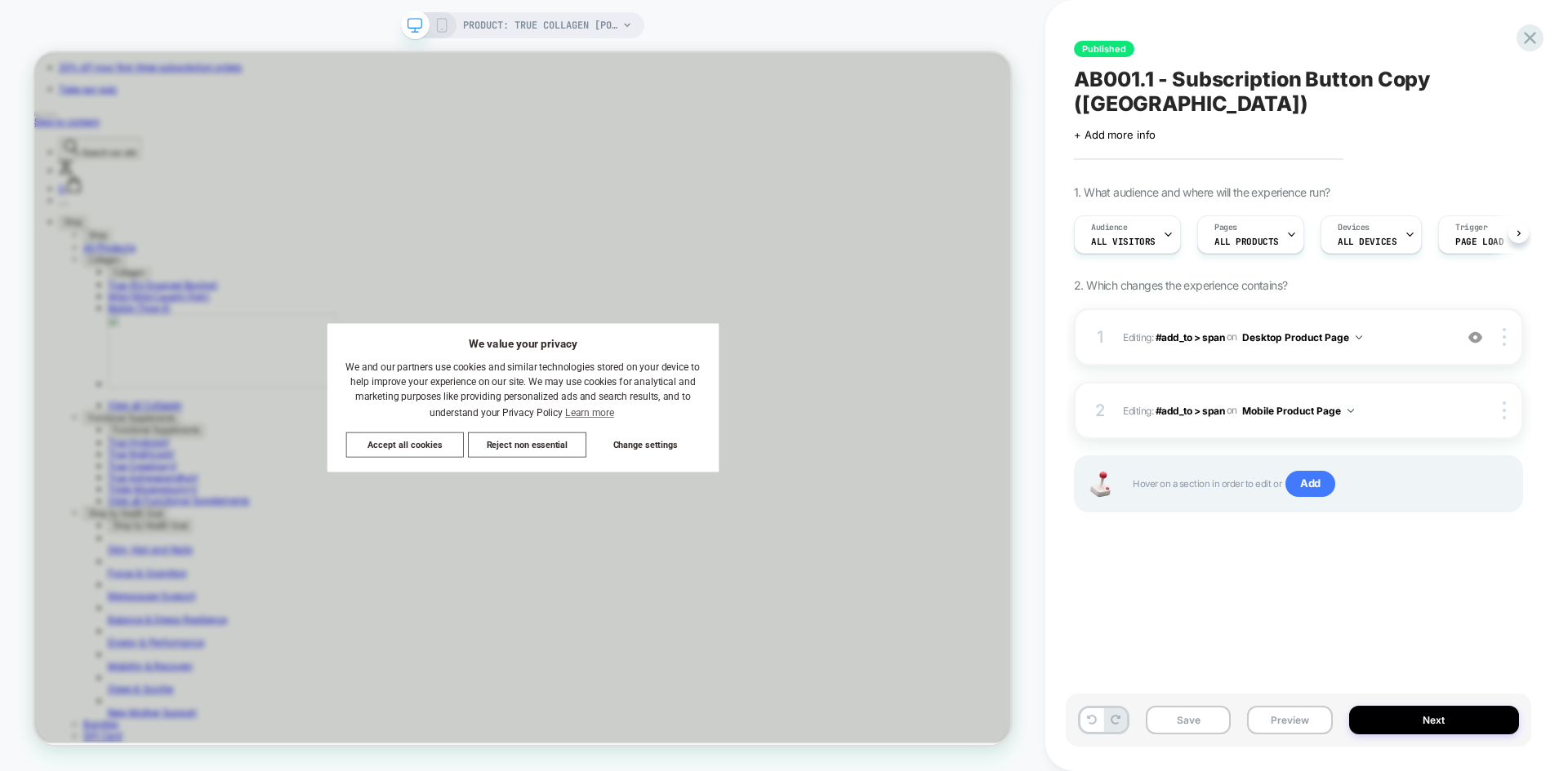
scroll to position [0, 1]
click at [1459, 720] on button "Next" at bounding box center [1434, 720] width 171 height 29
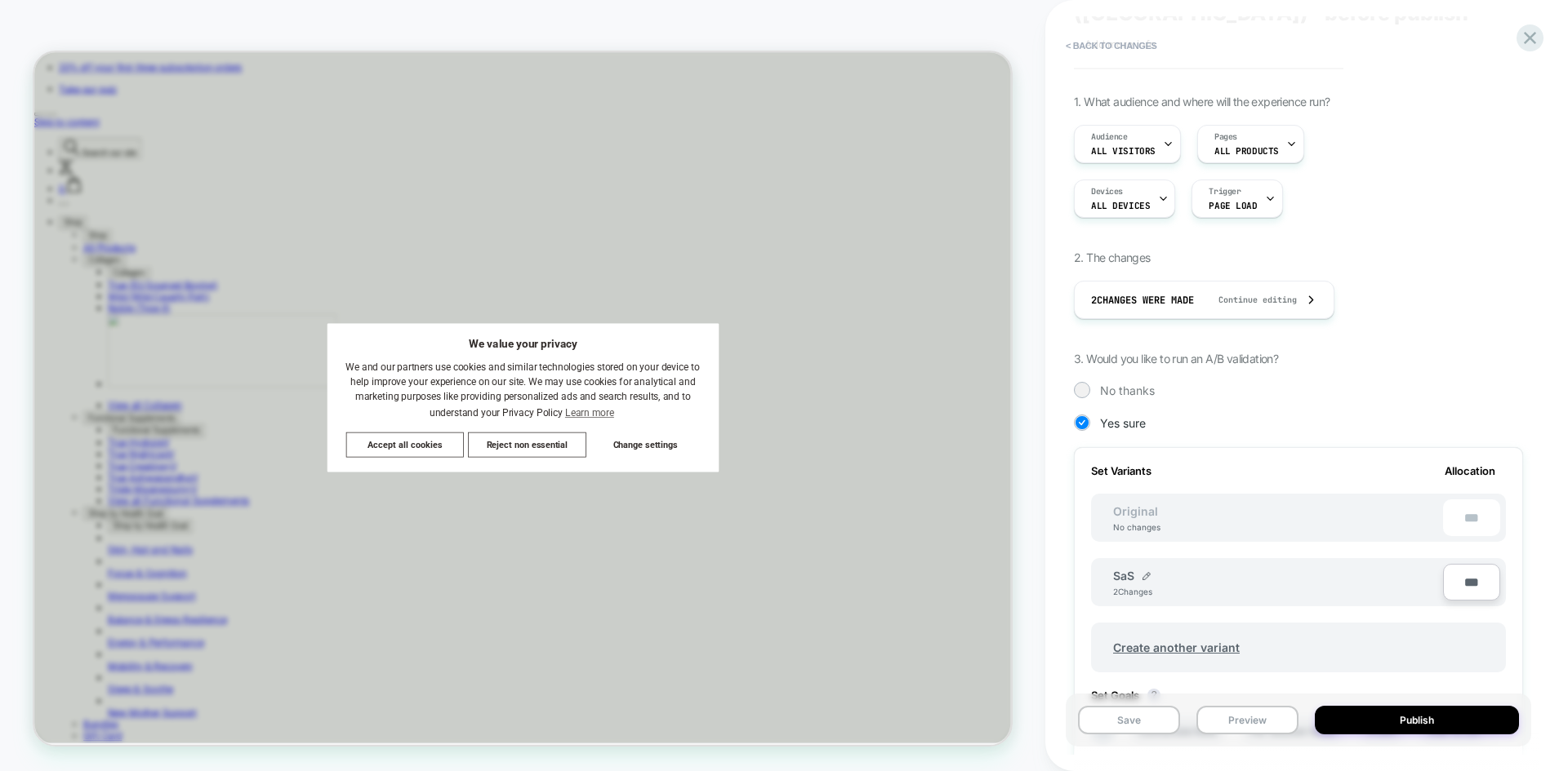
scroll to position [0, 0]
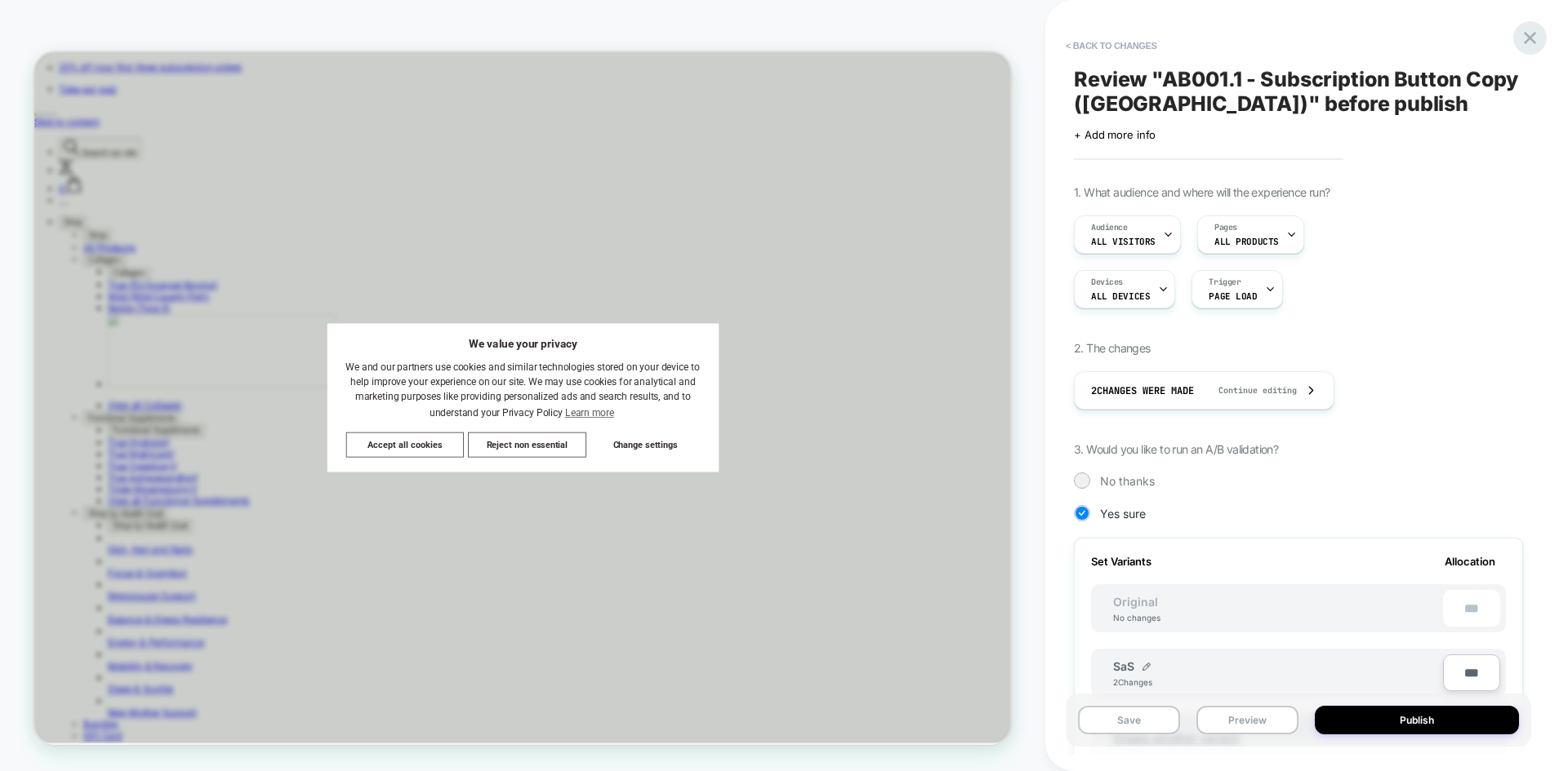
click at [1530, 42] on icon at bounding box center [1530, 38] width 22 height 22
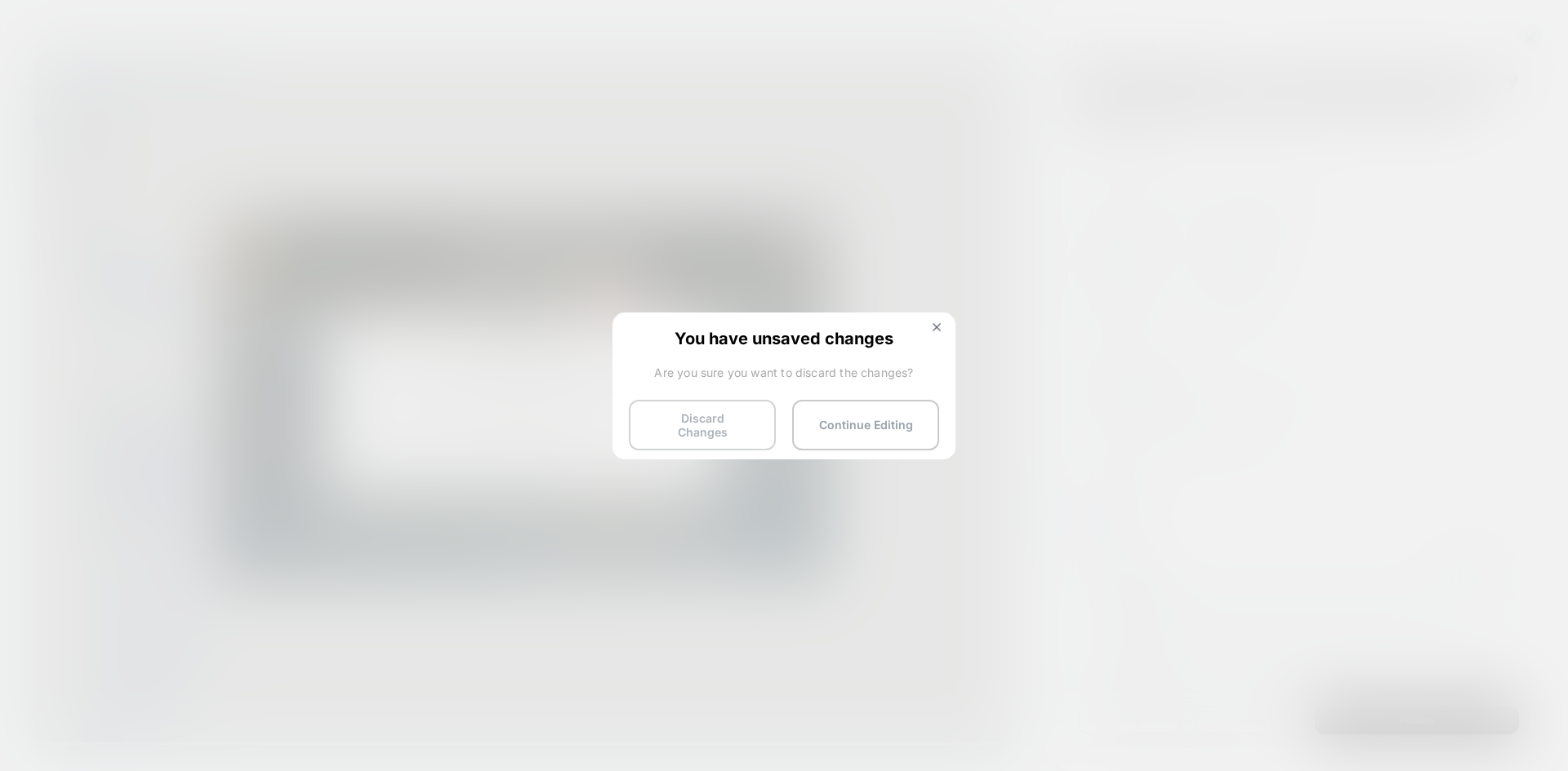
click at [708, 412] on button "Discard Changes" at bounding box center [702, 426] width 147 height 51
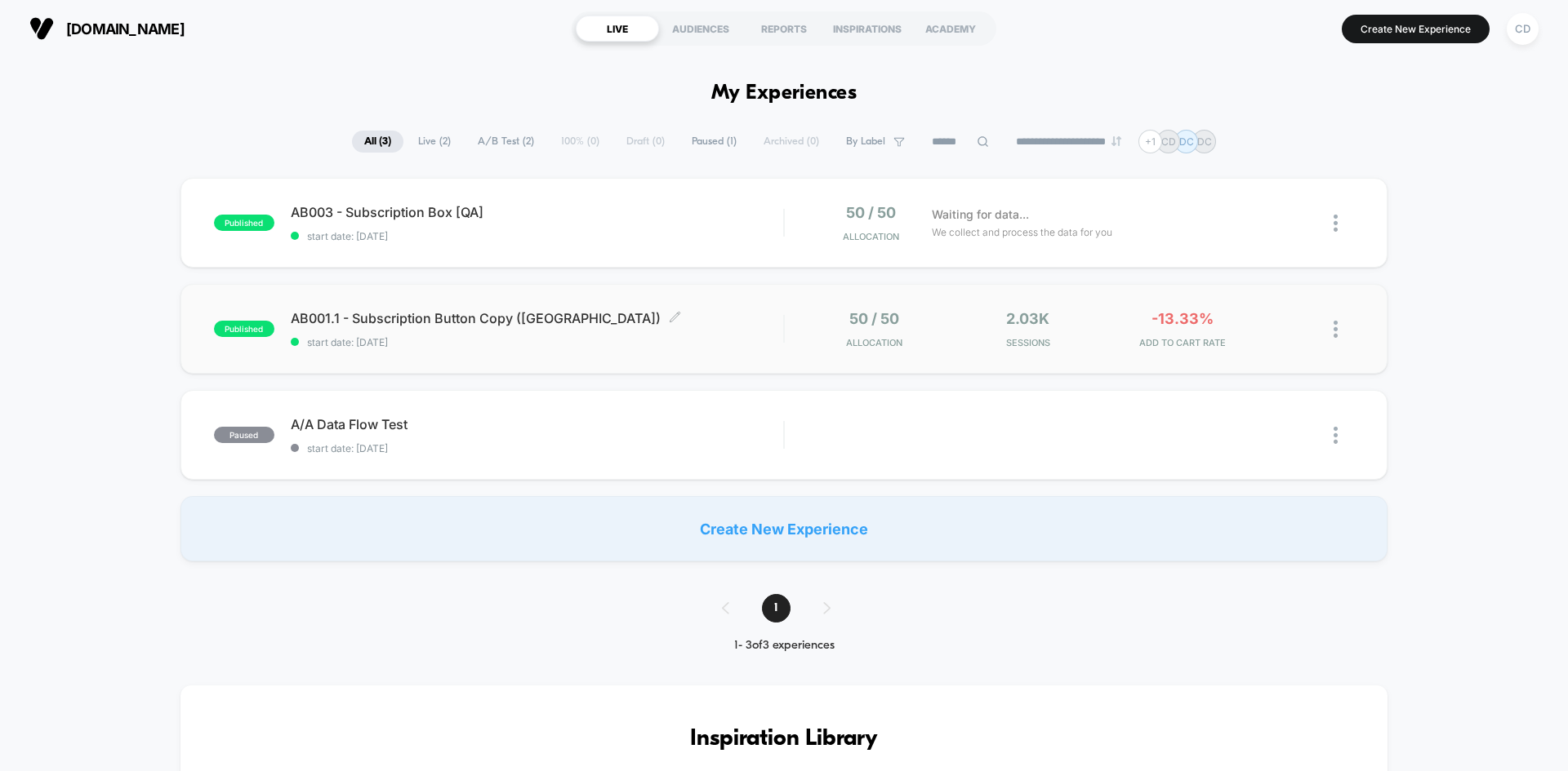
click at [673, 314] on span "AB001.1 - Subscription Button Copy (US) Click to edit experience details" at bounding box center [537, 319] width 493 height 16
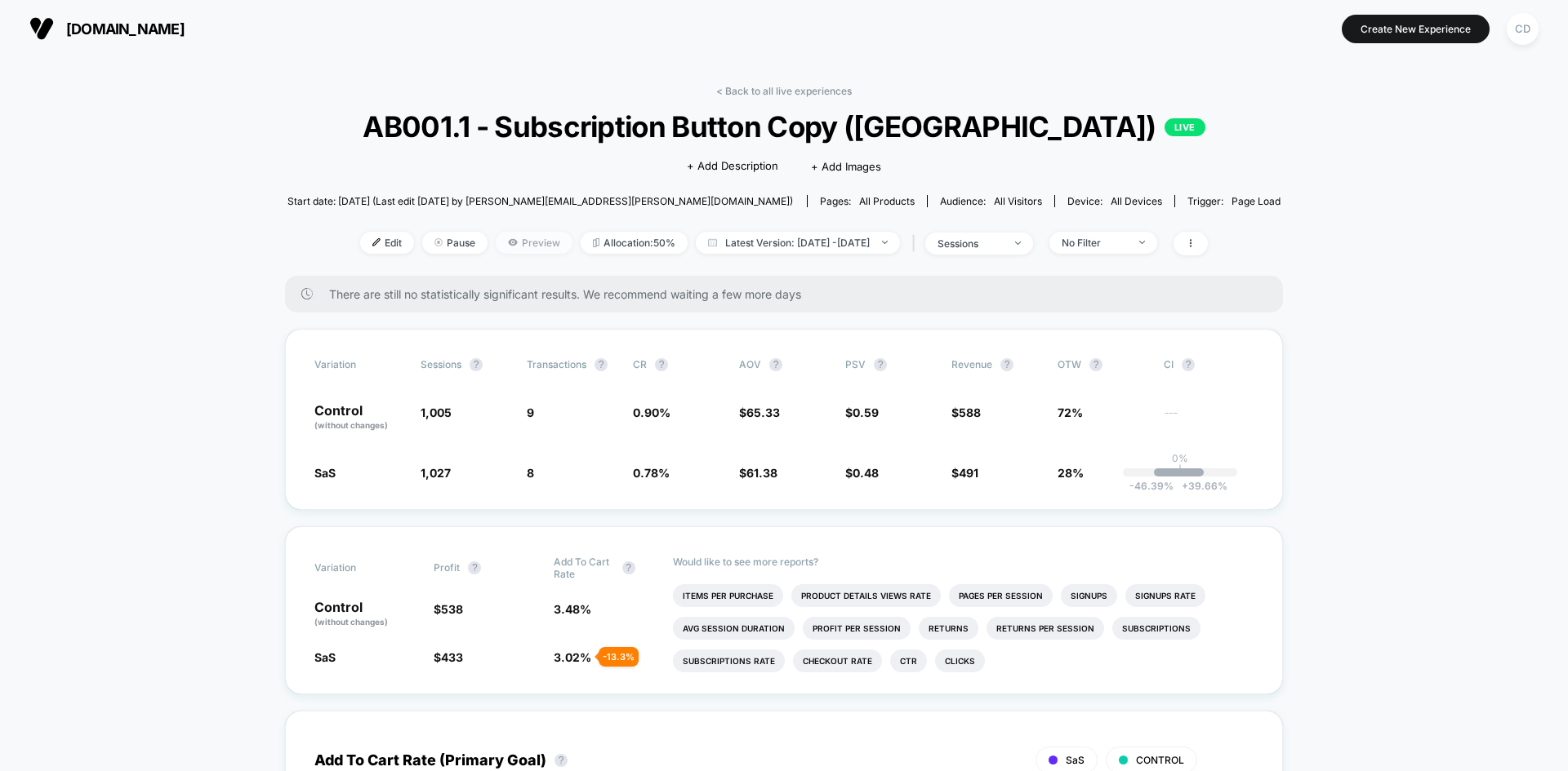
click at [513, 247] on span "Preview" at bounding box center [534, 243] width 77 height 22
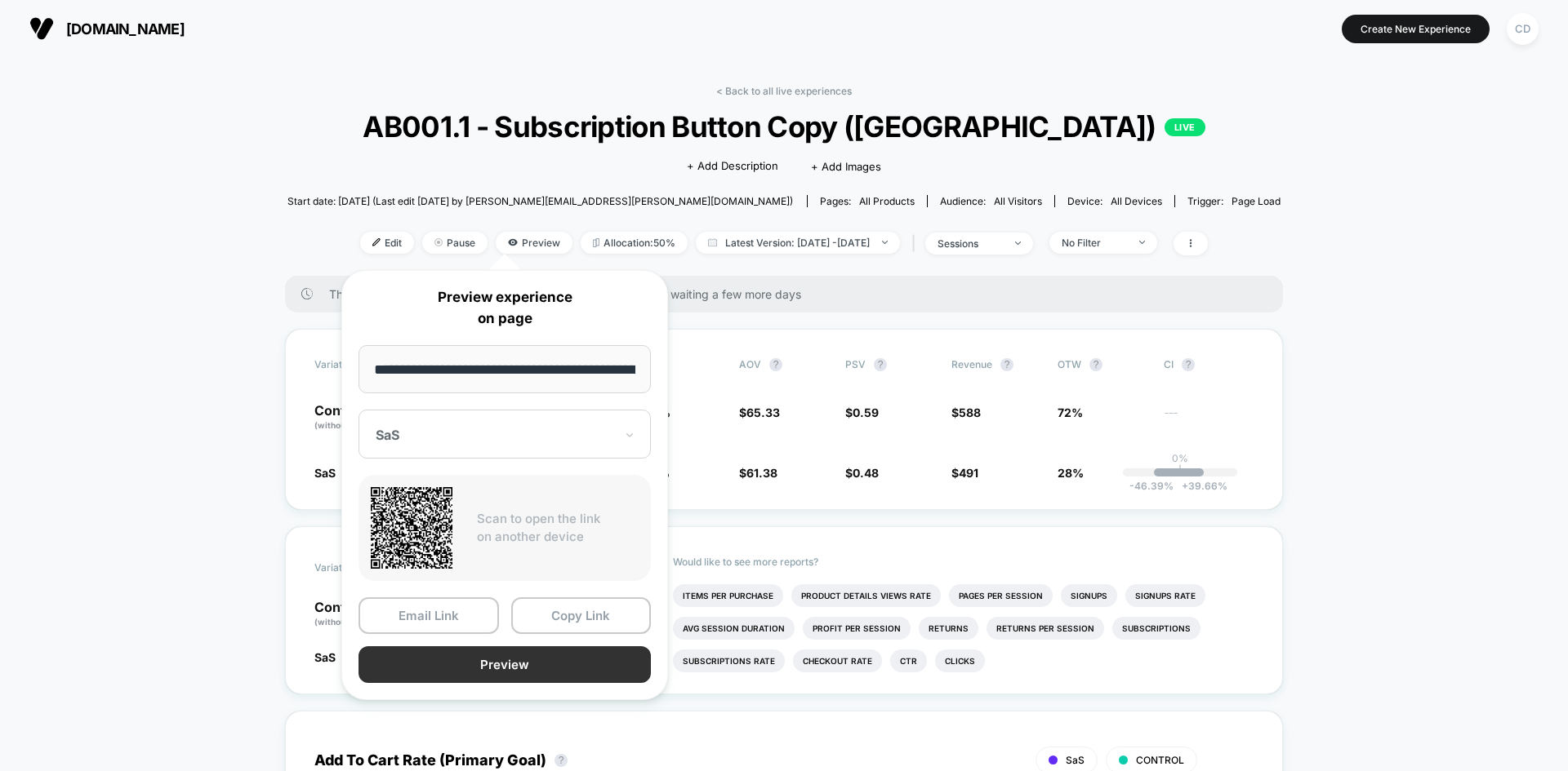
click at [520, 664] on button "Preview" at bounding box center [505, 664] width 293 height 37
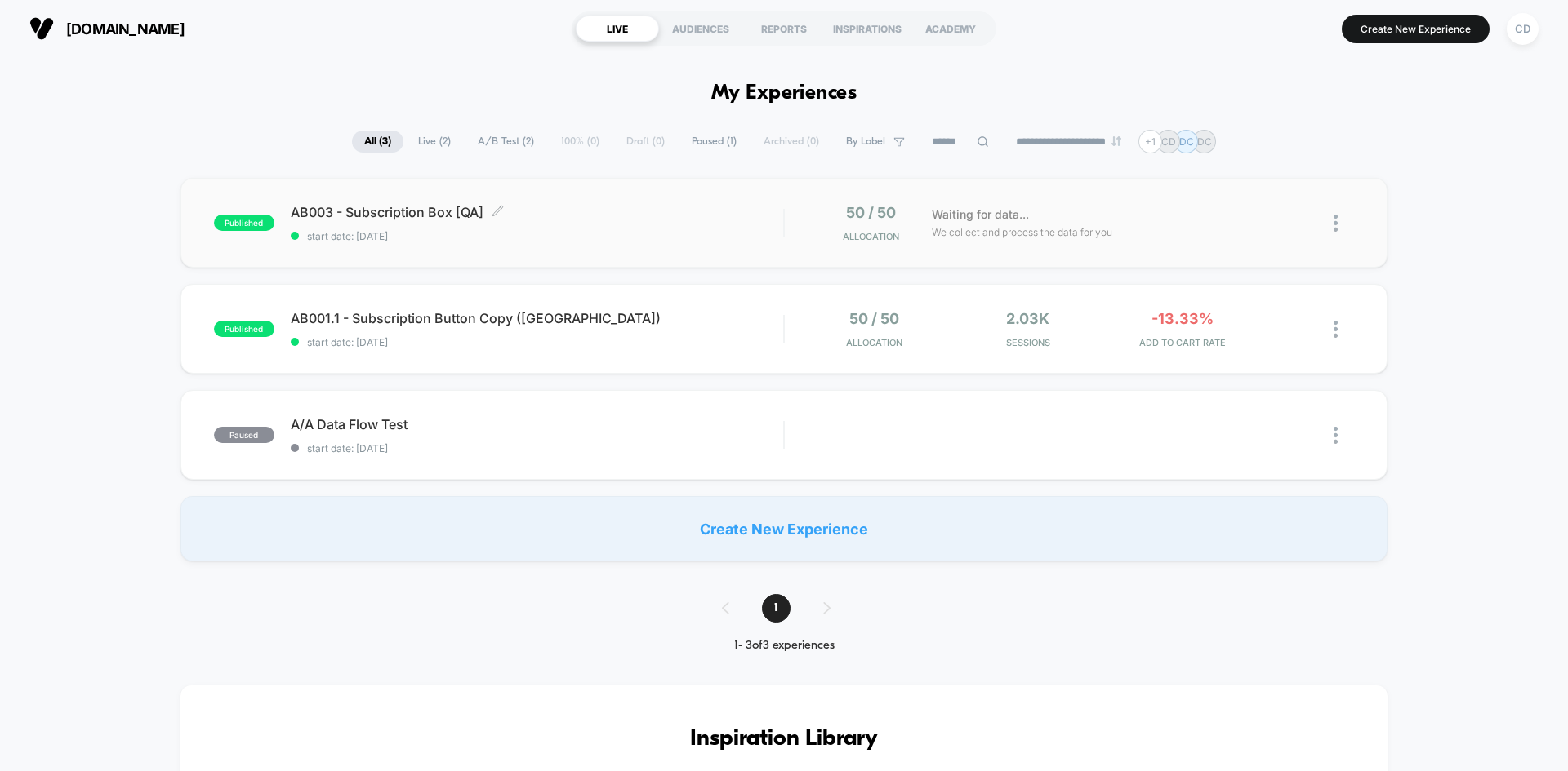
click at [537, 223] on div "AB003 - Subscription Box [QA] Click to edit experience details Click to edit ex…" at bounding box center [537, 223] width 493 height 38
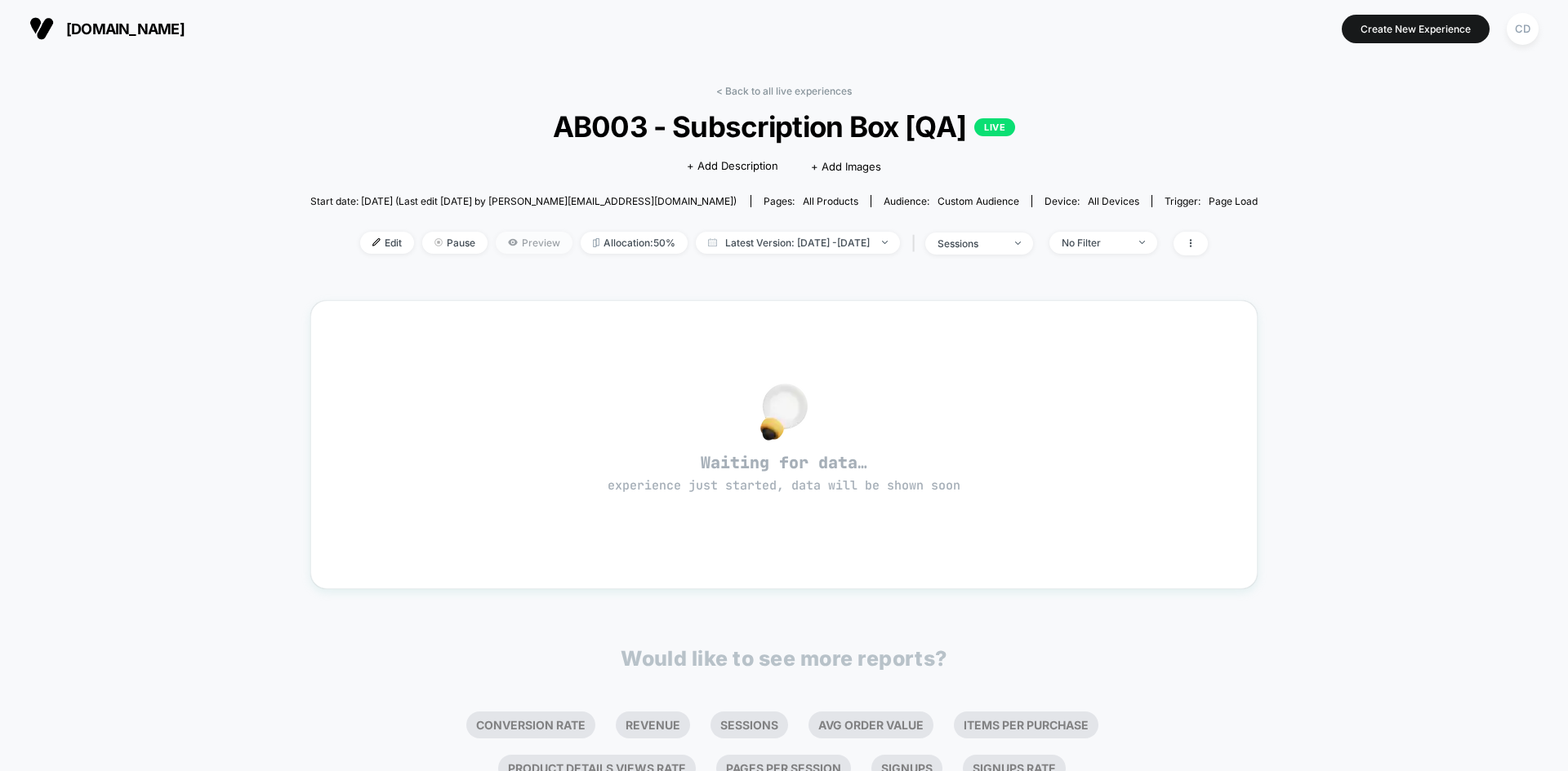
click at [505, 247] on span "Preview" at bounding box center [534, 243] width 77 height 22
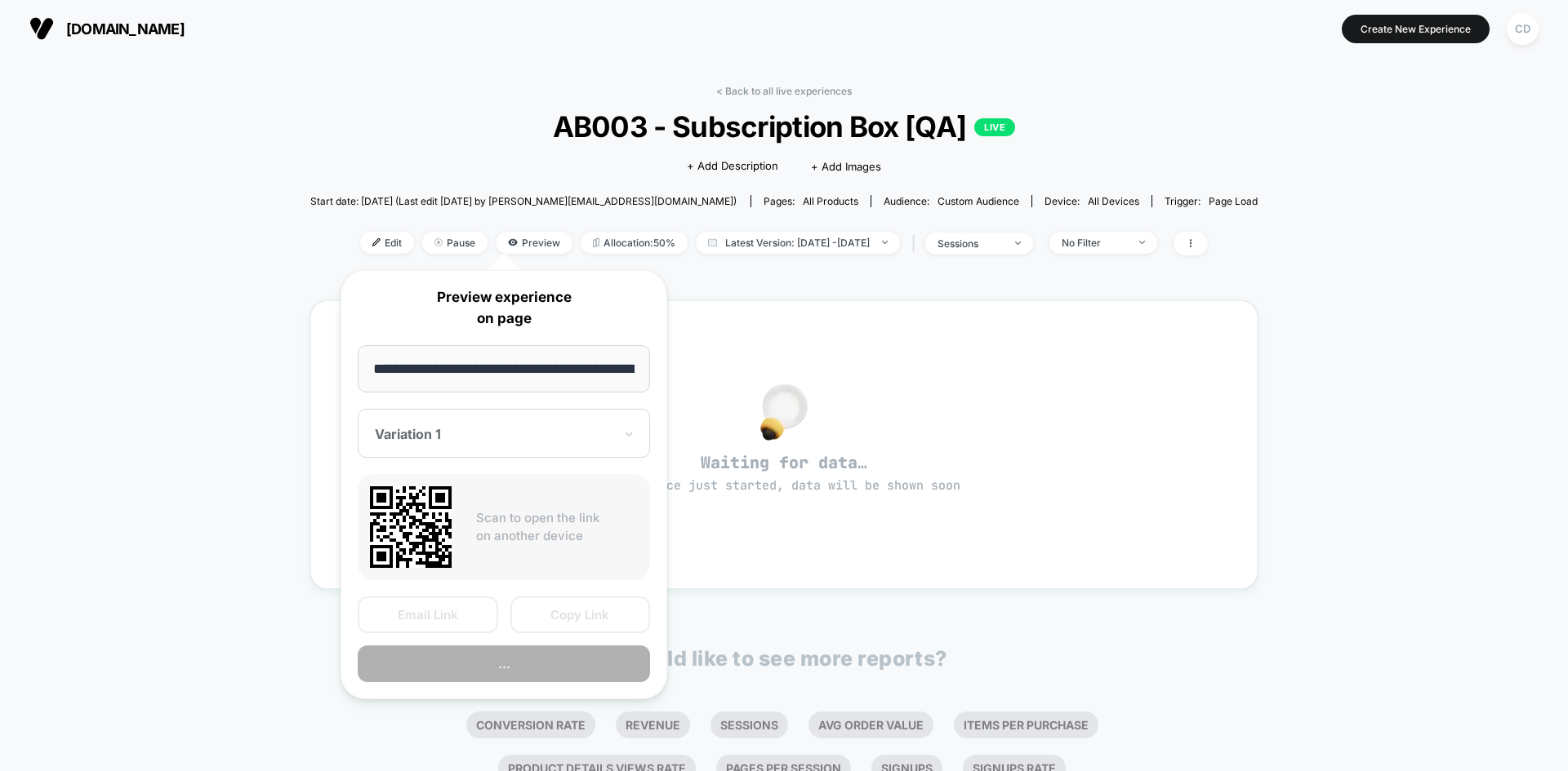
scroll to position [0, 126]
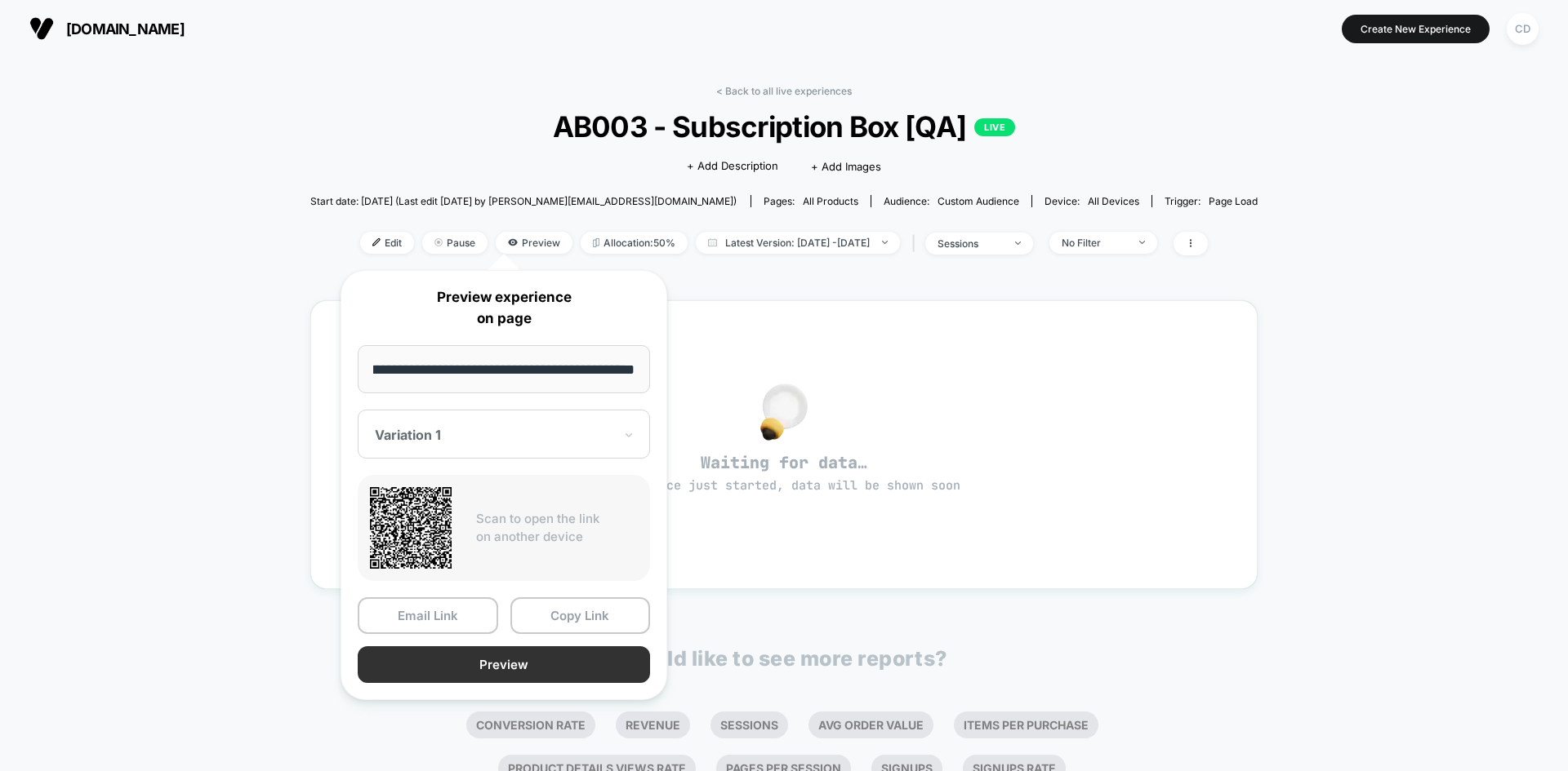
click at [549, 662] on button "Preview" at bounding box center [504, 664] width 293 height 37
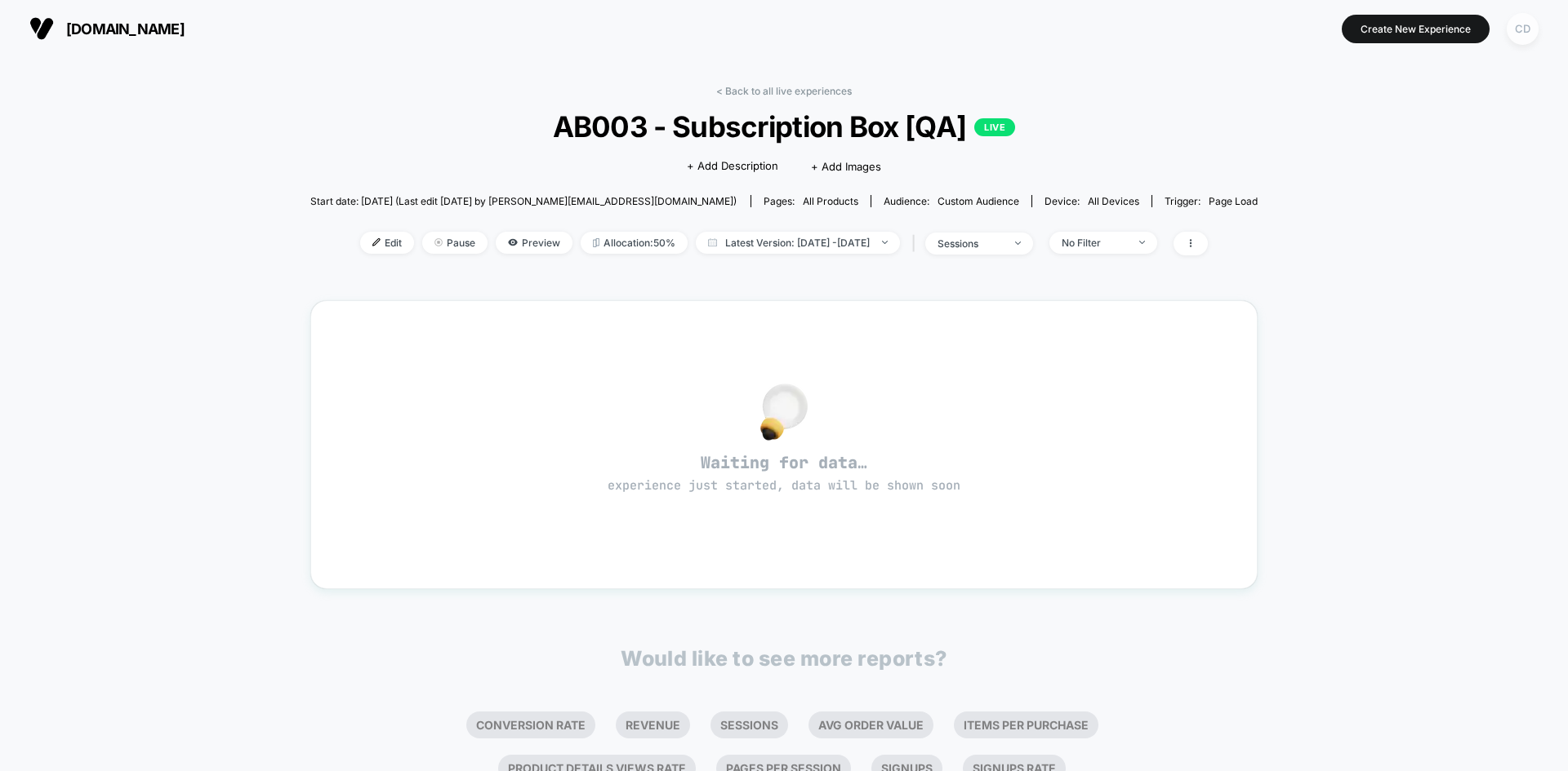
click at [1527, 31] on div "CD" at bounding box center [1522, 29] width 32 height 32
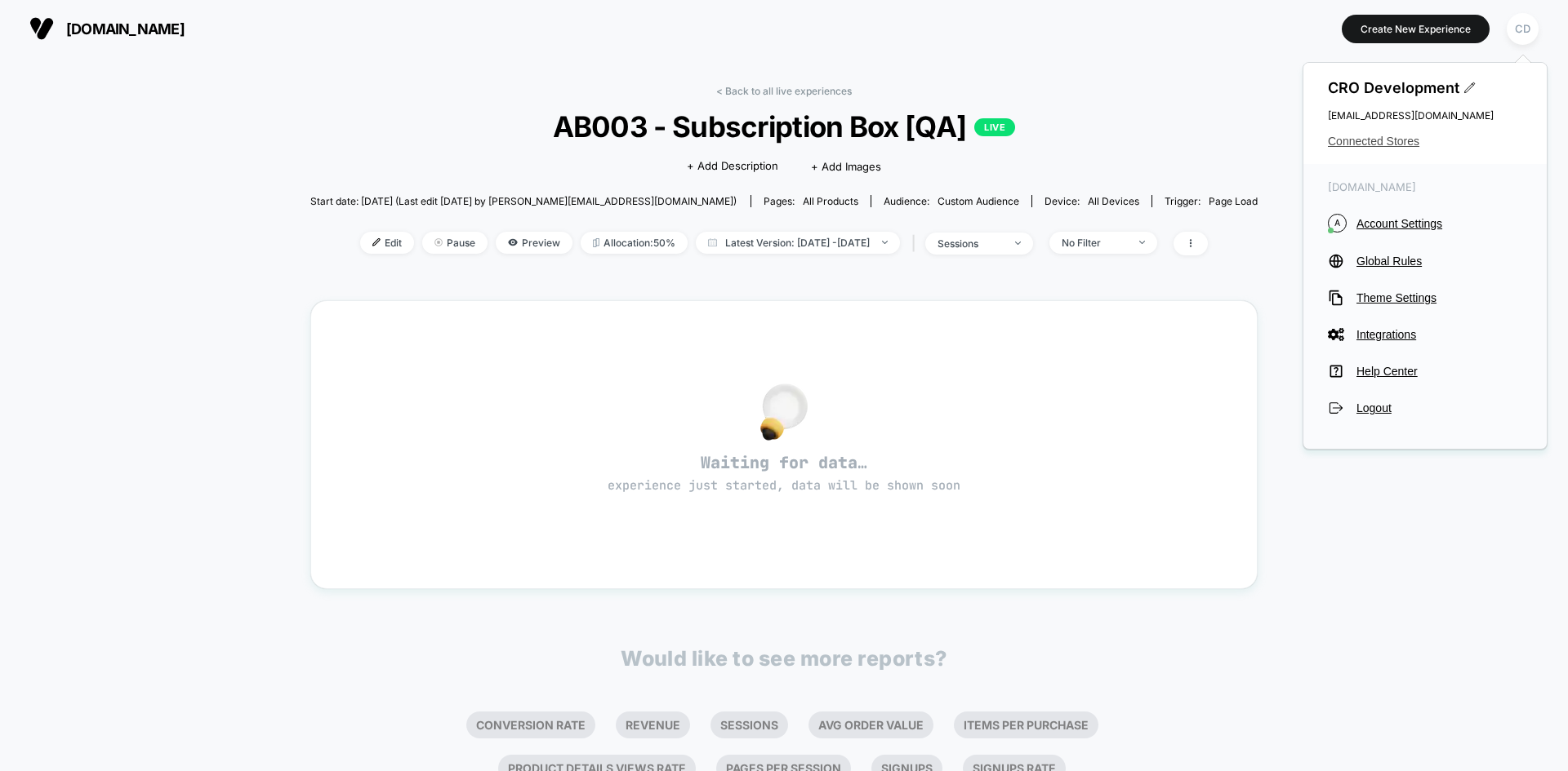
click at [1383, 139] on span "Connected Stores" at bounding box center [1425, 141] width 194 height 13
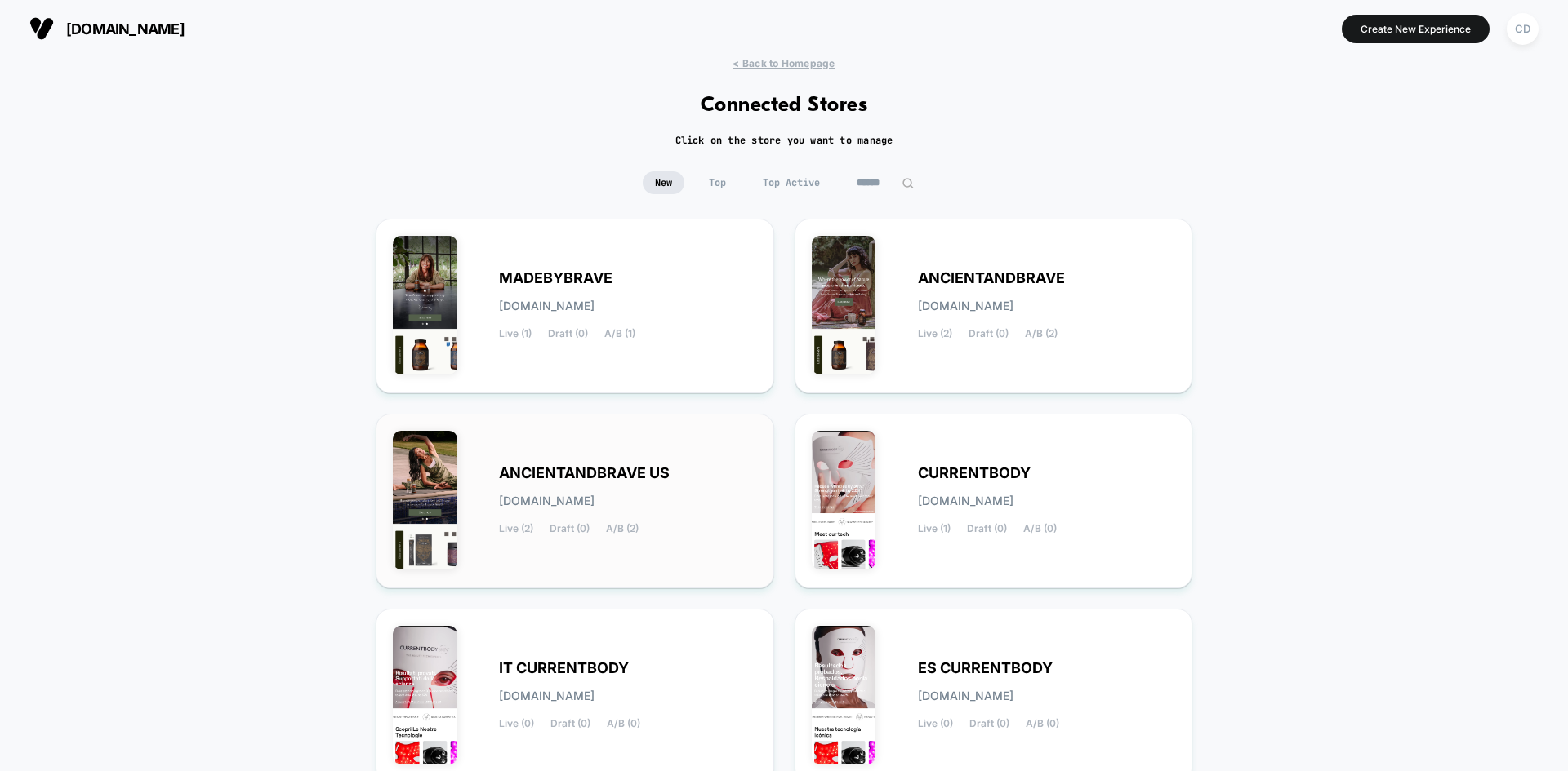
click at [681, 483] on div "ANCIENTANDBRAVE US ancientandbrave-us.myshopify.com Live (2) Draft (0) A/B (2)" at bounding box center [628, 501] width 258 height 67
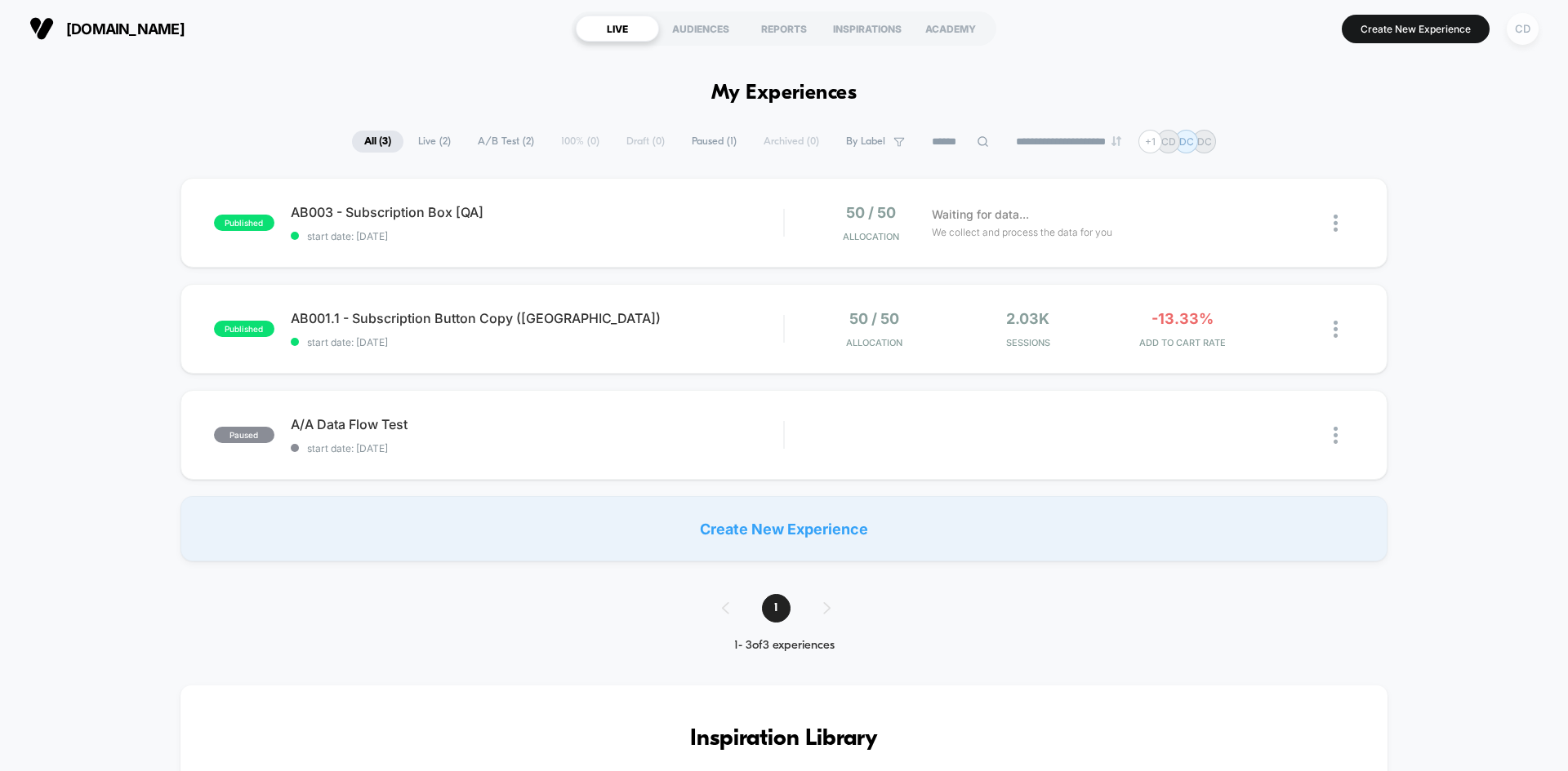
click at [1517, 30] on div "CD" at bounding box center [1522, 29] width 32 height 32
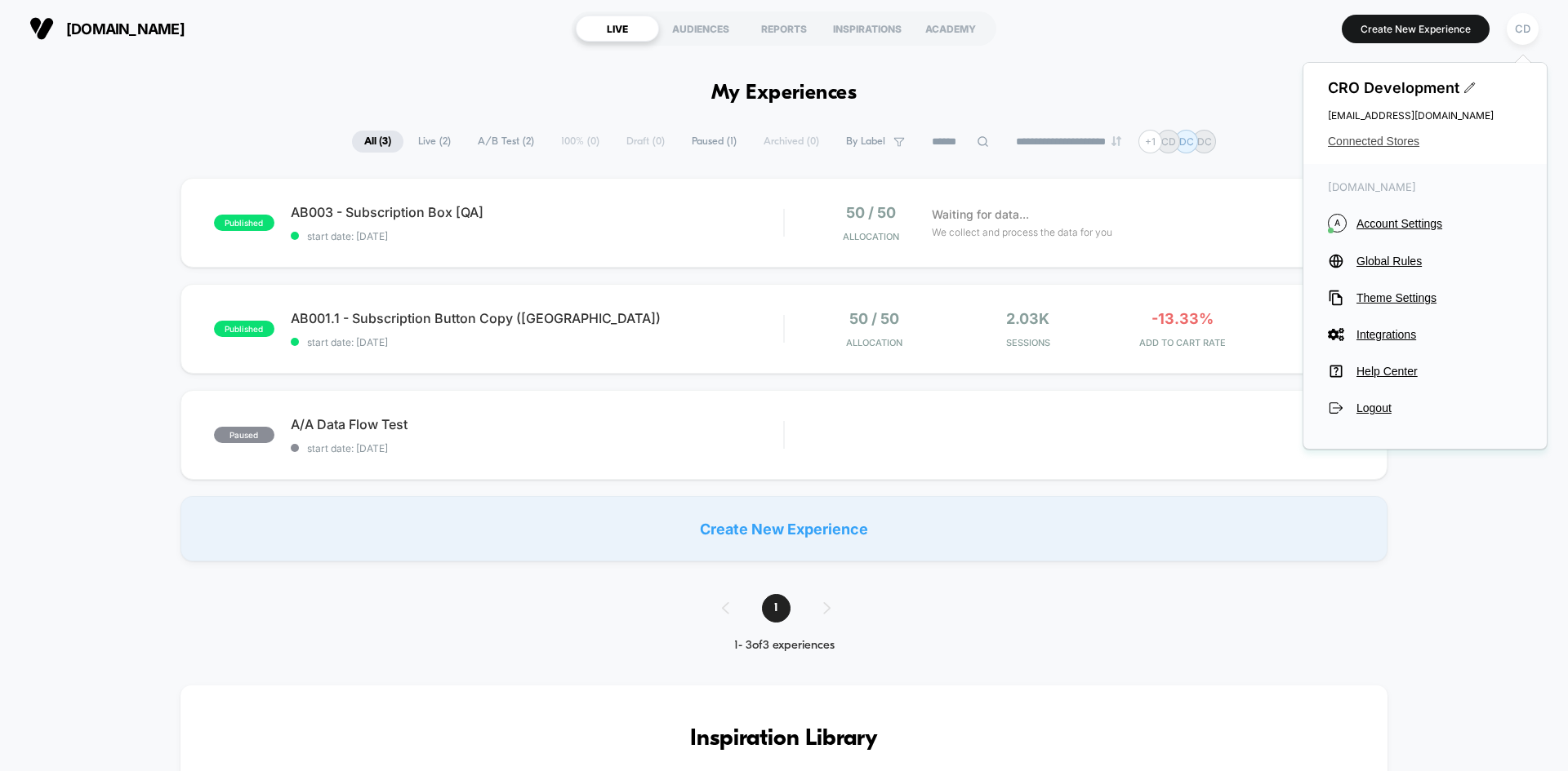
click at [1400, 142] on span "Connected Stores" at bounding box center [1425, 141] width 194 height 13
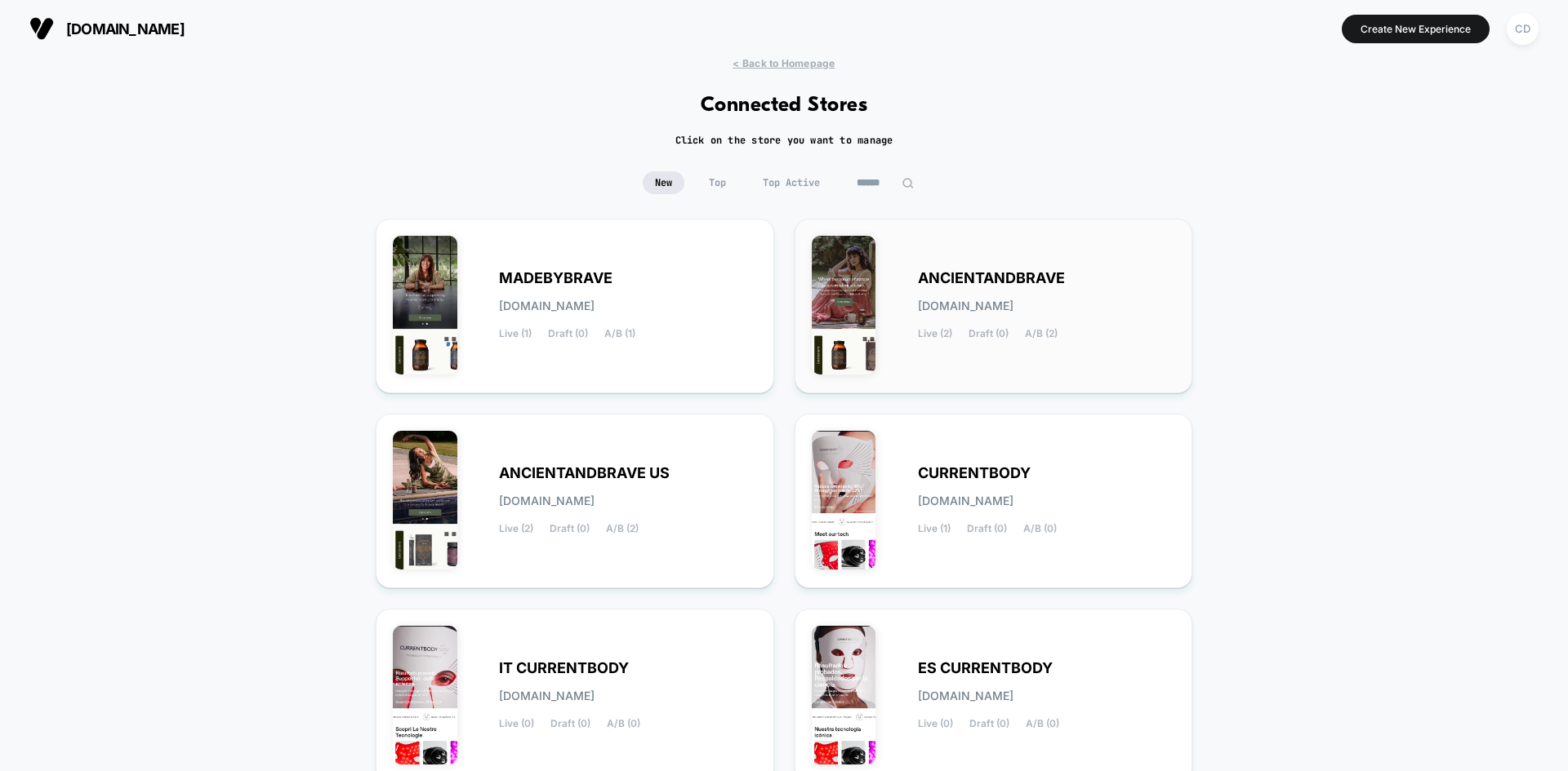
click at [1021, 279] on span "ANCIENTANDBRAVE" at bounding box center [991, 279] width 147 height 11
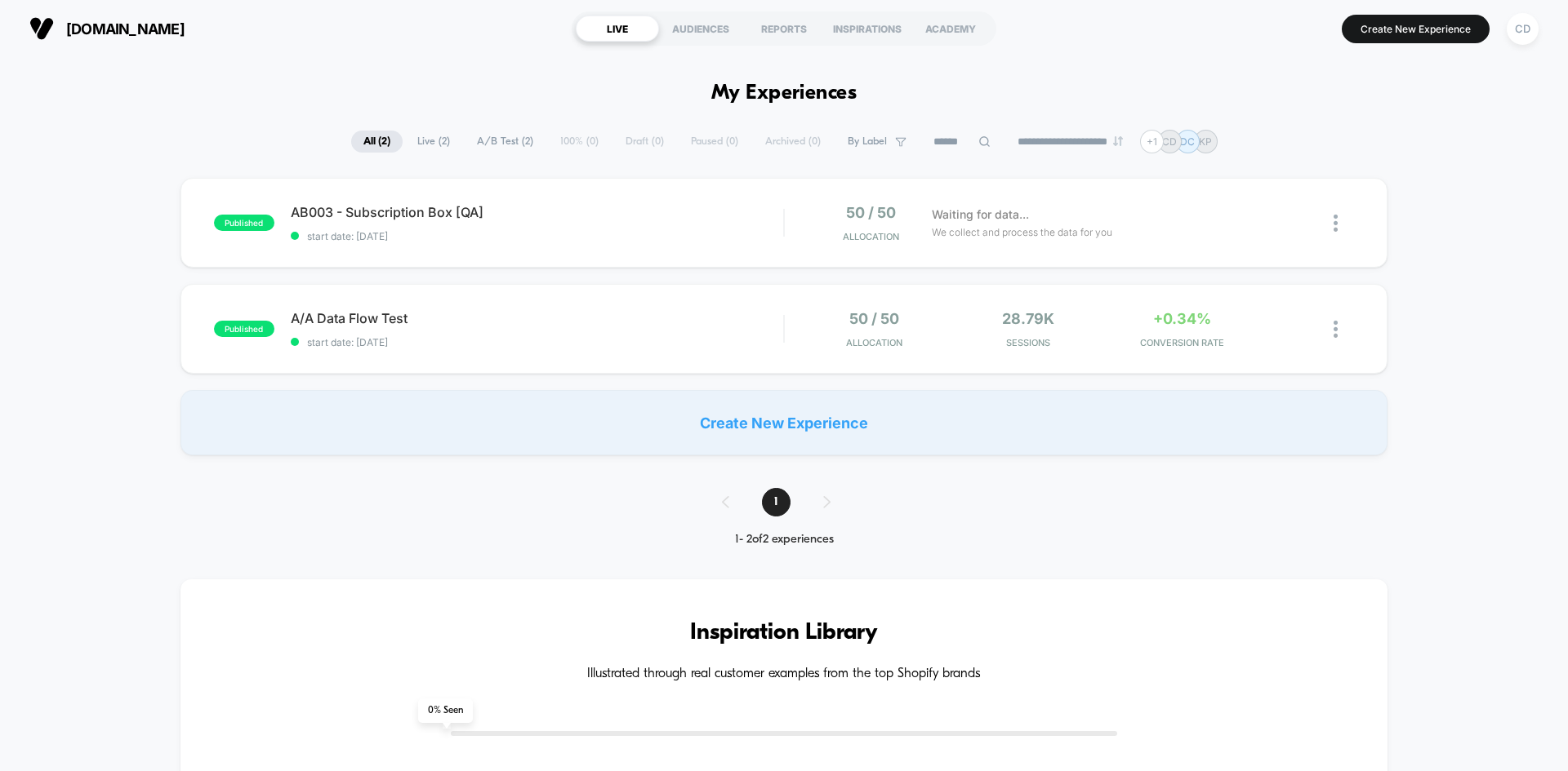
click at [1472, 311] on div "published AB003 - Subscription Box [QA] start date: 9/19/2025 50 / 50 Allocatio…" at bounding box center [784, 317] width 1568 height 278
click at [1519, 29] on div "CD" at bounding box center [1522, 29] width 32 height 32
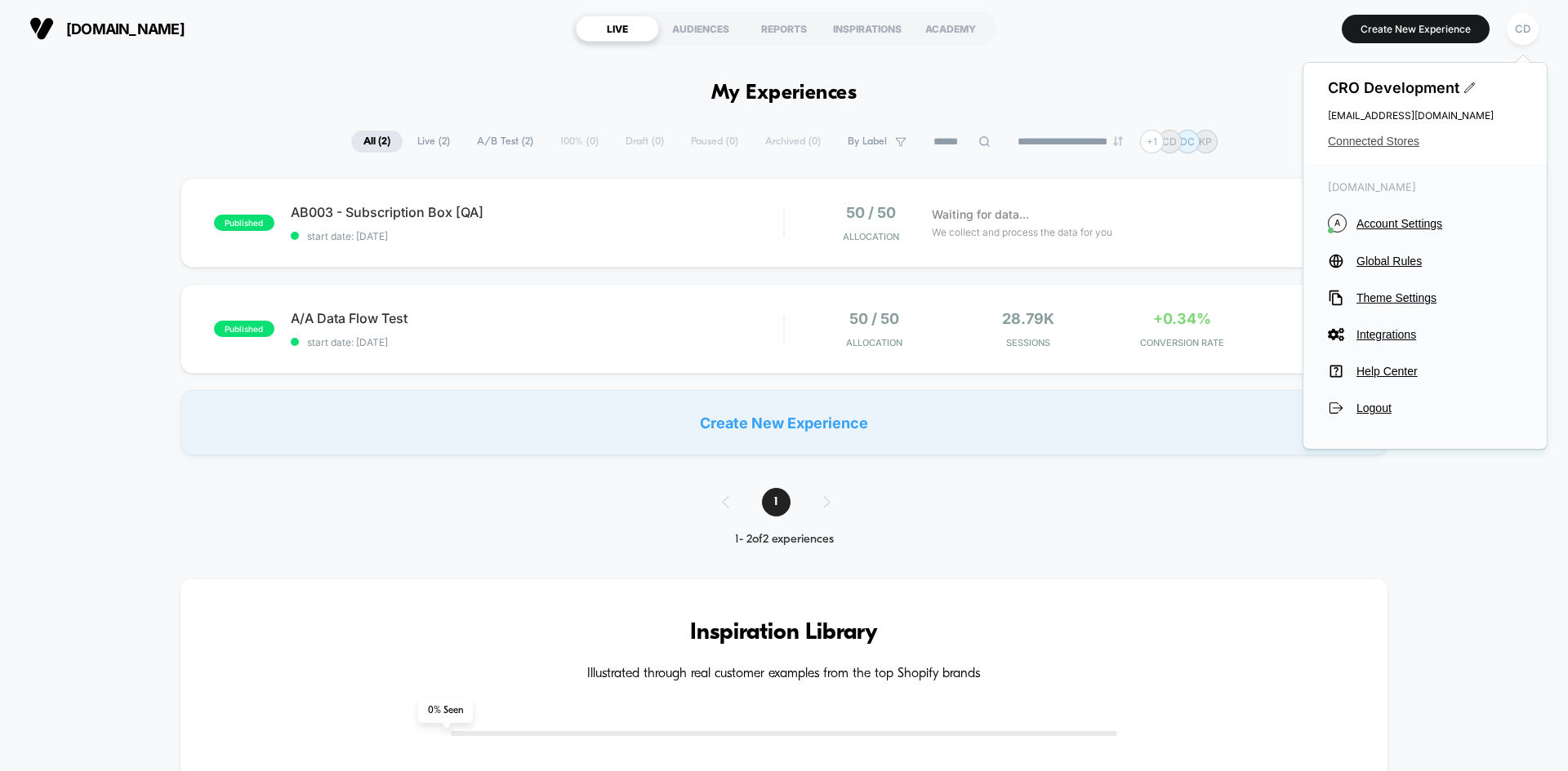
click at [1385, 140] on span "Connected Stores" at bounding box center [1425, 141] width 194 height 13
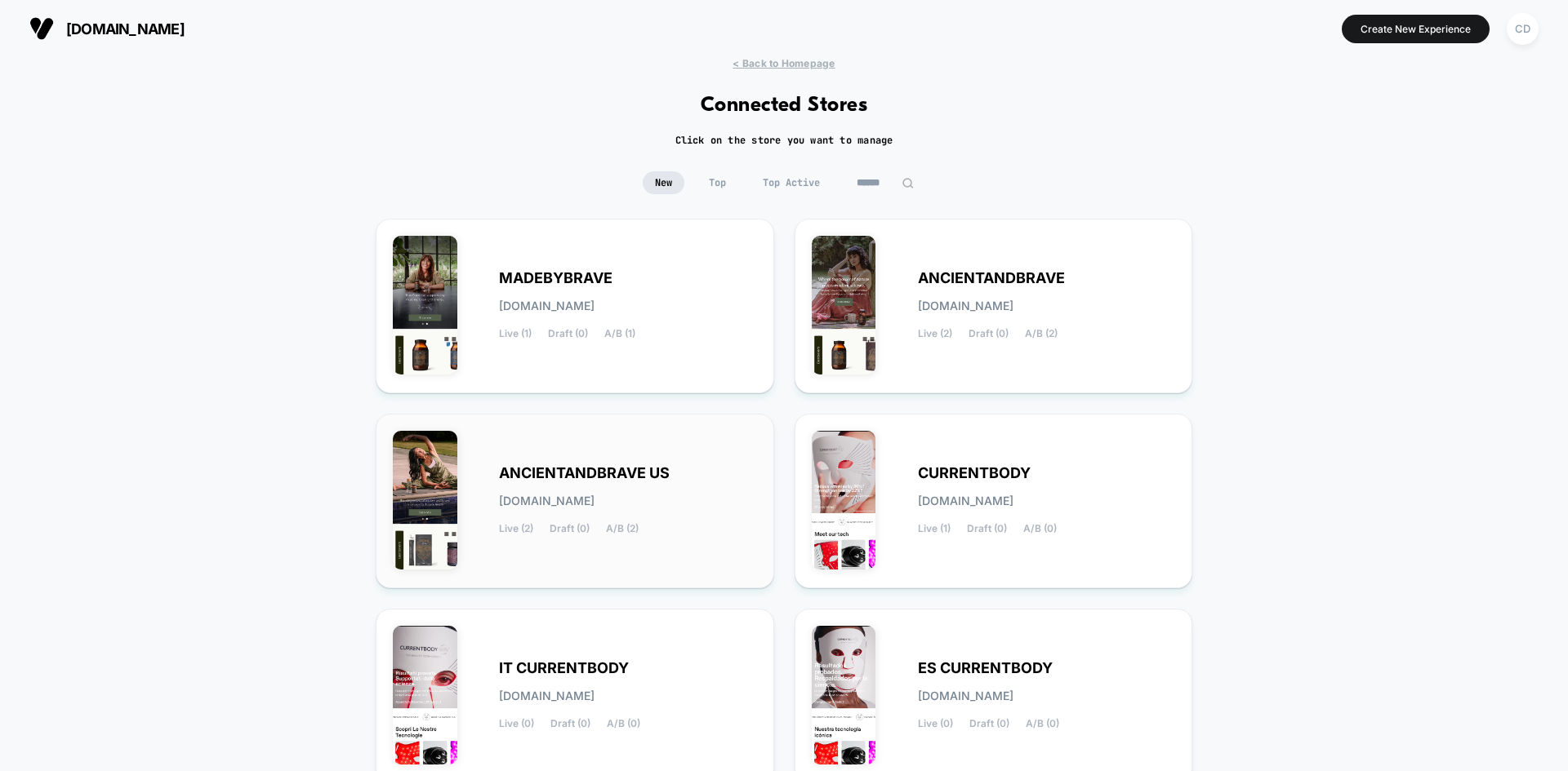
click at [627, 470] on span "ANCIENTANDBRAVE US" at bounding box center [584, 474] width 171 height 11
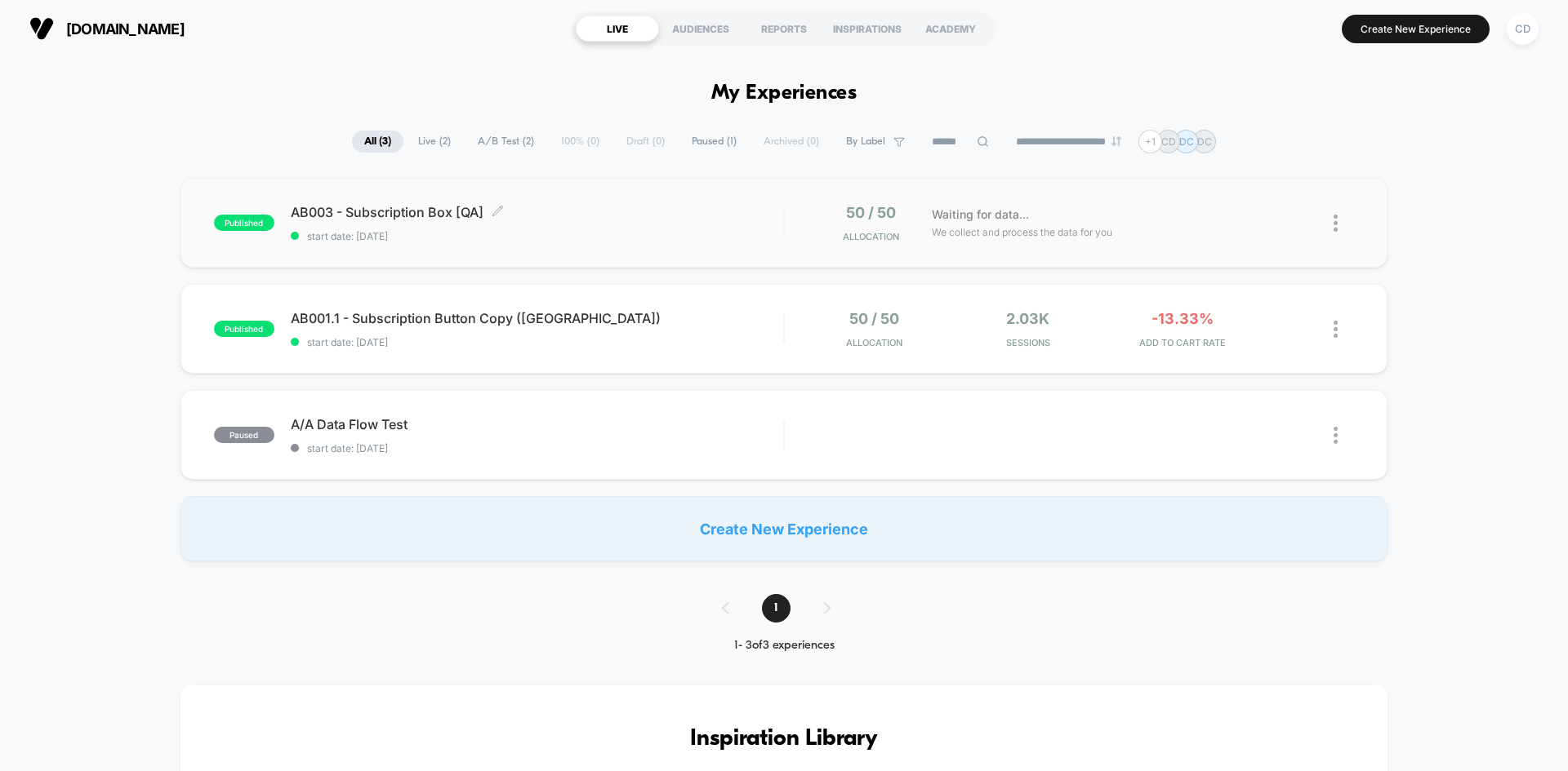
click at [565, 220] on span "AB003 - Subscription Box [QA] Click to edit experience details" at bounding box center [537, 212] width 493 height 16
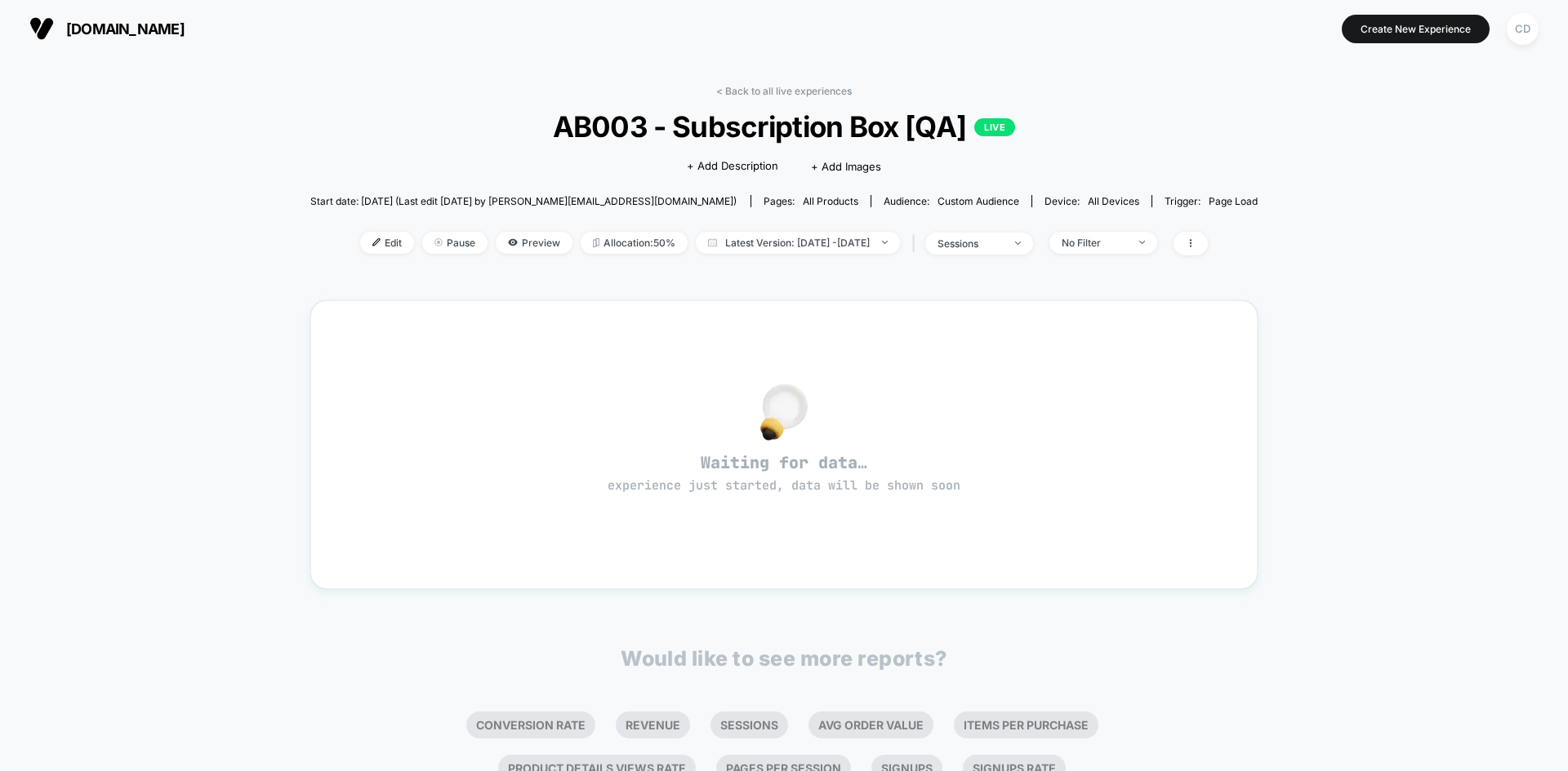
click at [361, 242] on span "Edit" at bounding box center [387, 243] width 54 height 22
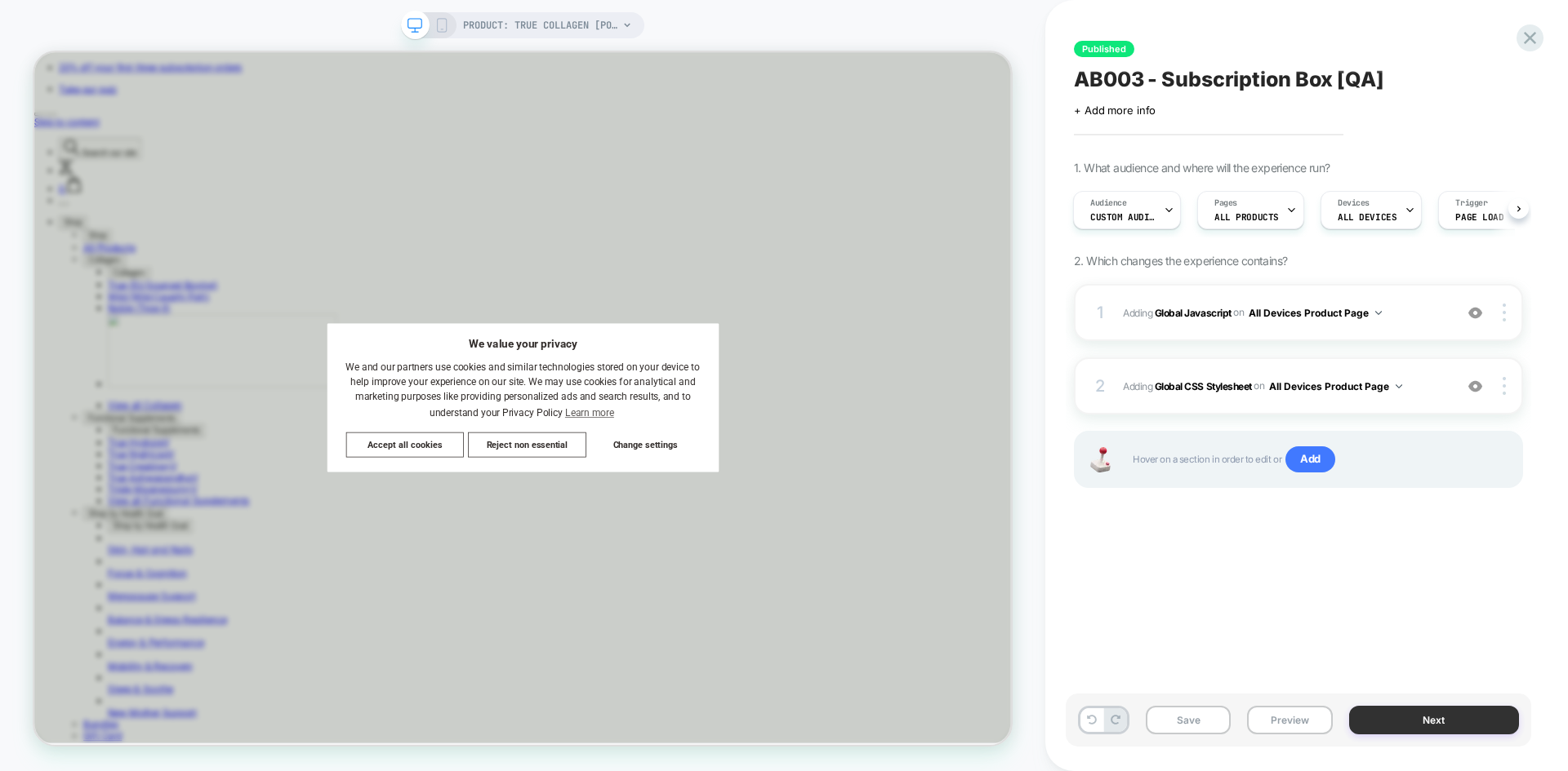
click at [1389, 720] on button "Next" at bounding box center [1434, 720] width 171 height 29
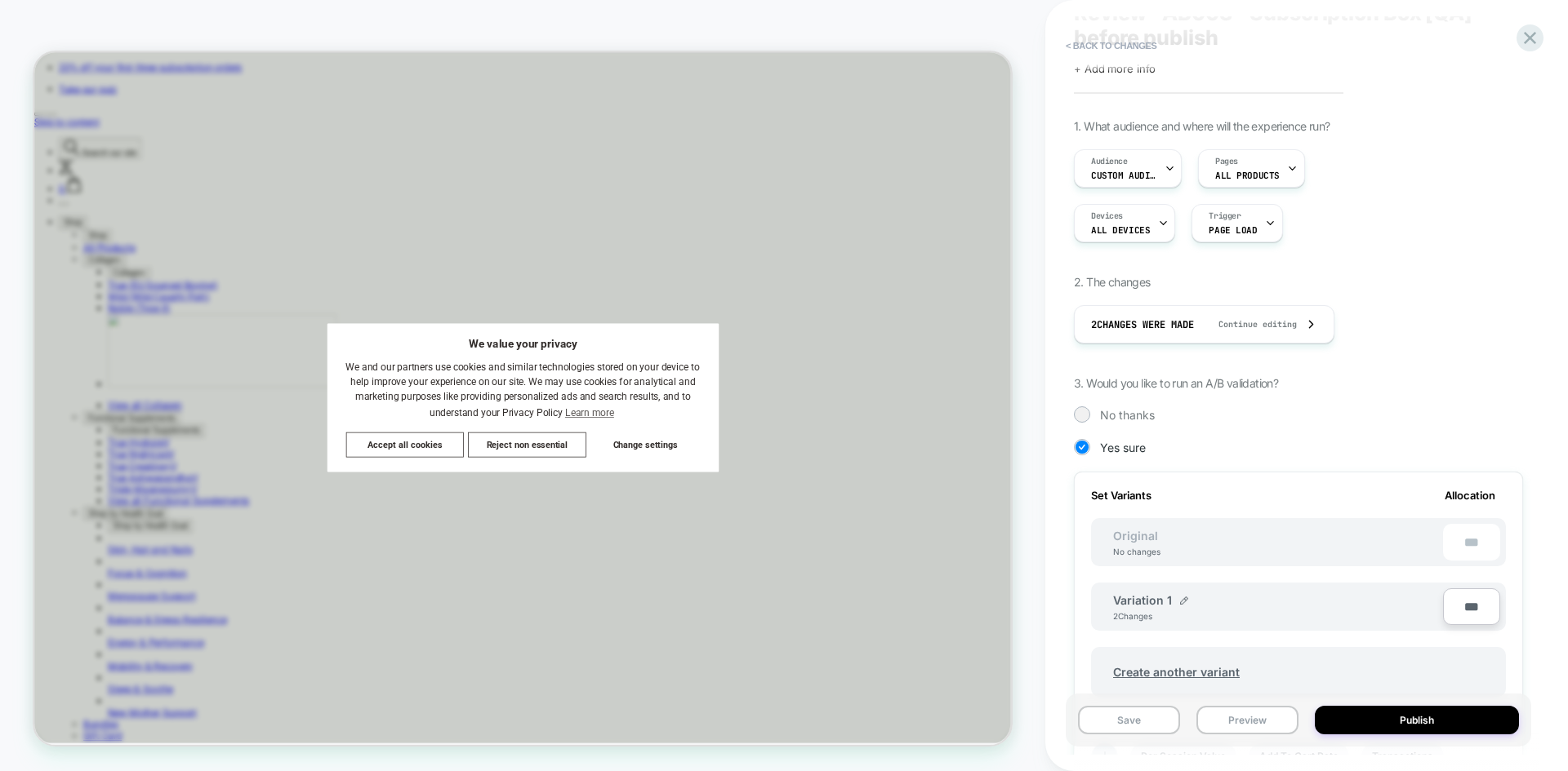
scroll to position [245, 0]
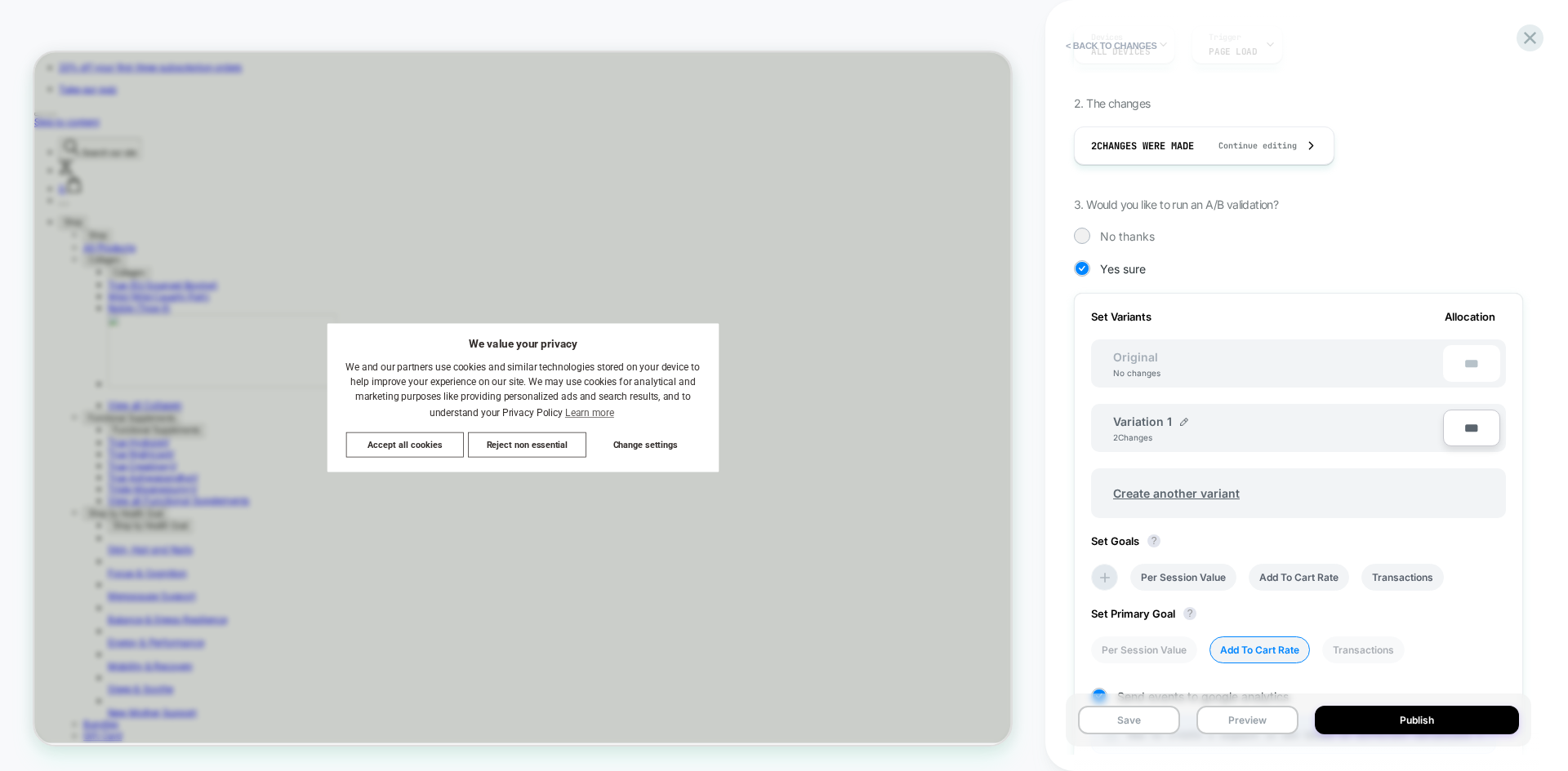
click at [1463, 431] on input "***" at bounding box center [1472, 428] width 57 height 37
click at [1463, 432] on input "***" at bounding box center [1472, 428] width 57 height 37
type input "****"
type input "**"
type input "***"
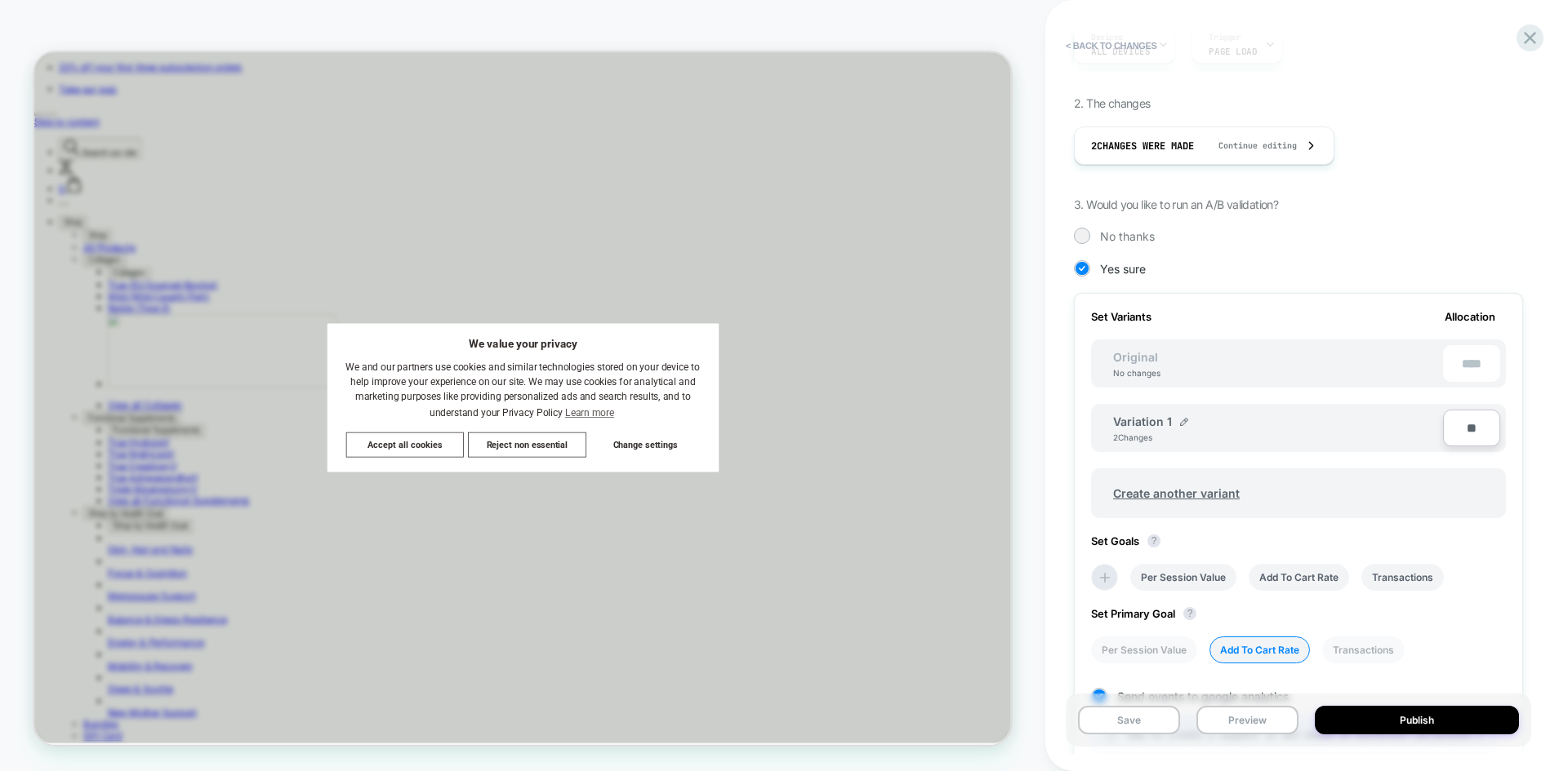
type input "***"
type input "**"
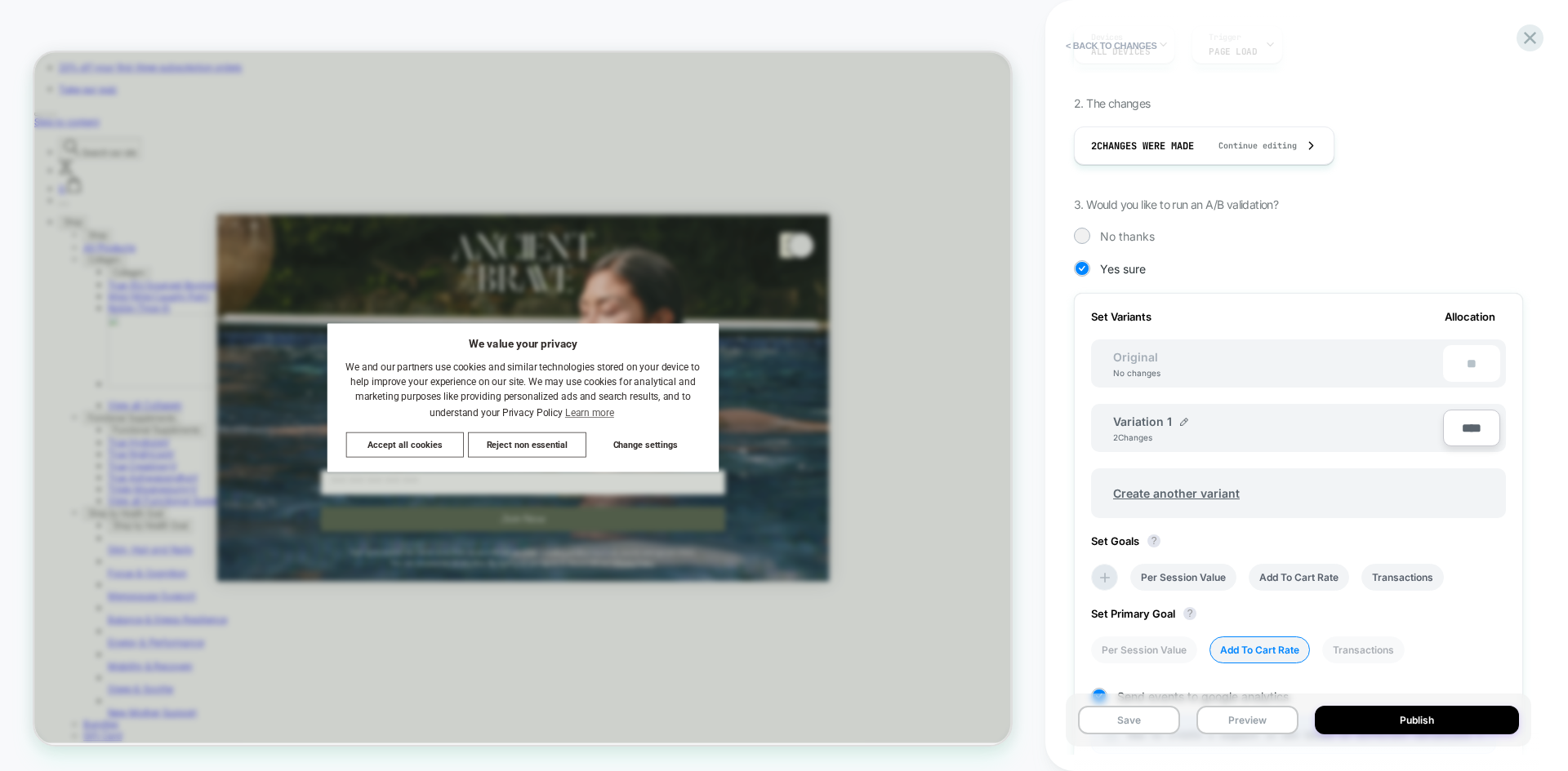
type input "****"
click at [1335, 312] on div "Set Variants Allocation" at bounding box center [1298, 317] width 415 height 13
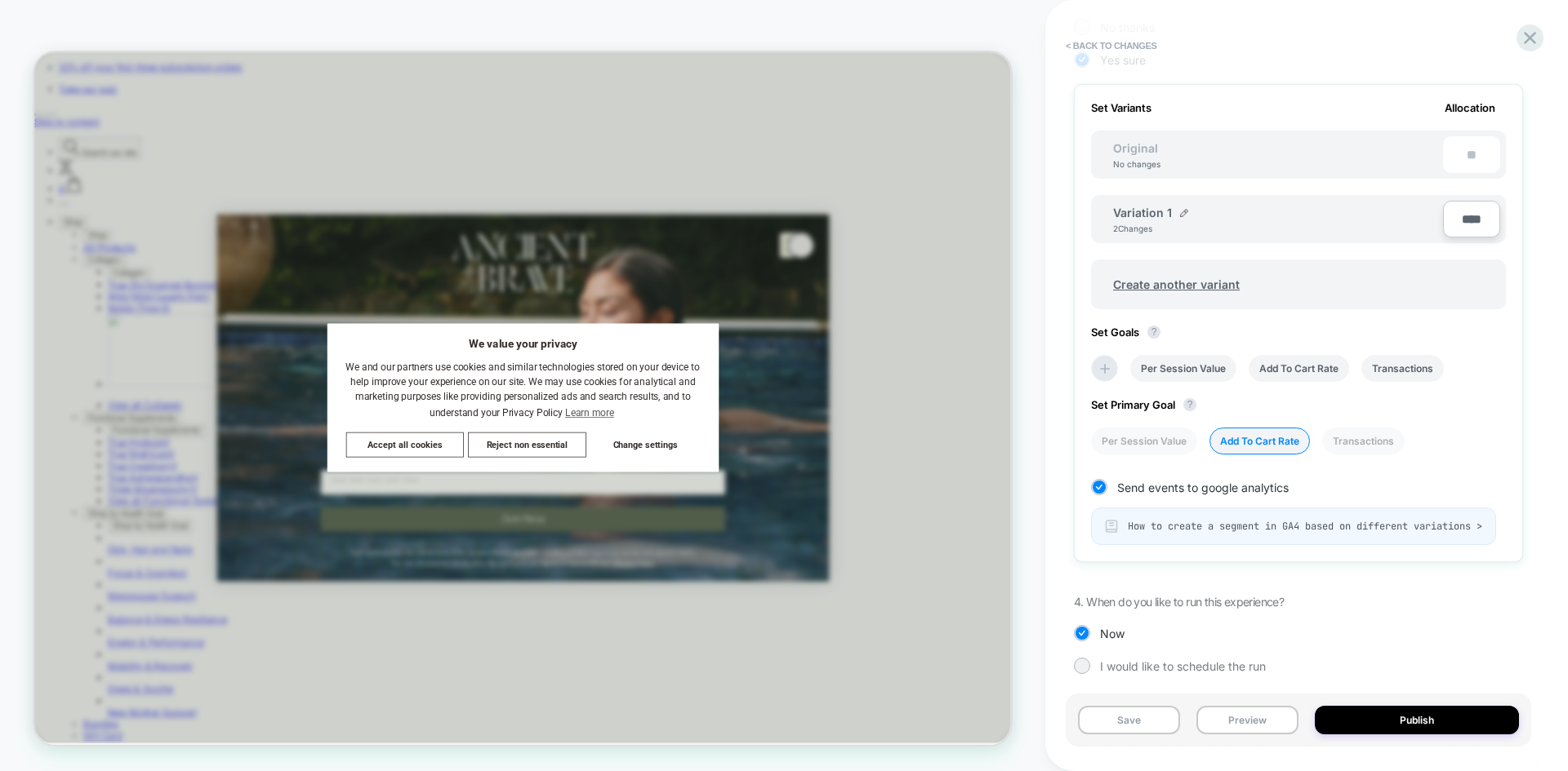
scroll to position [476, 0]
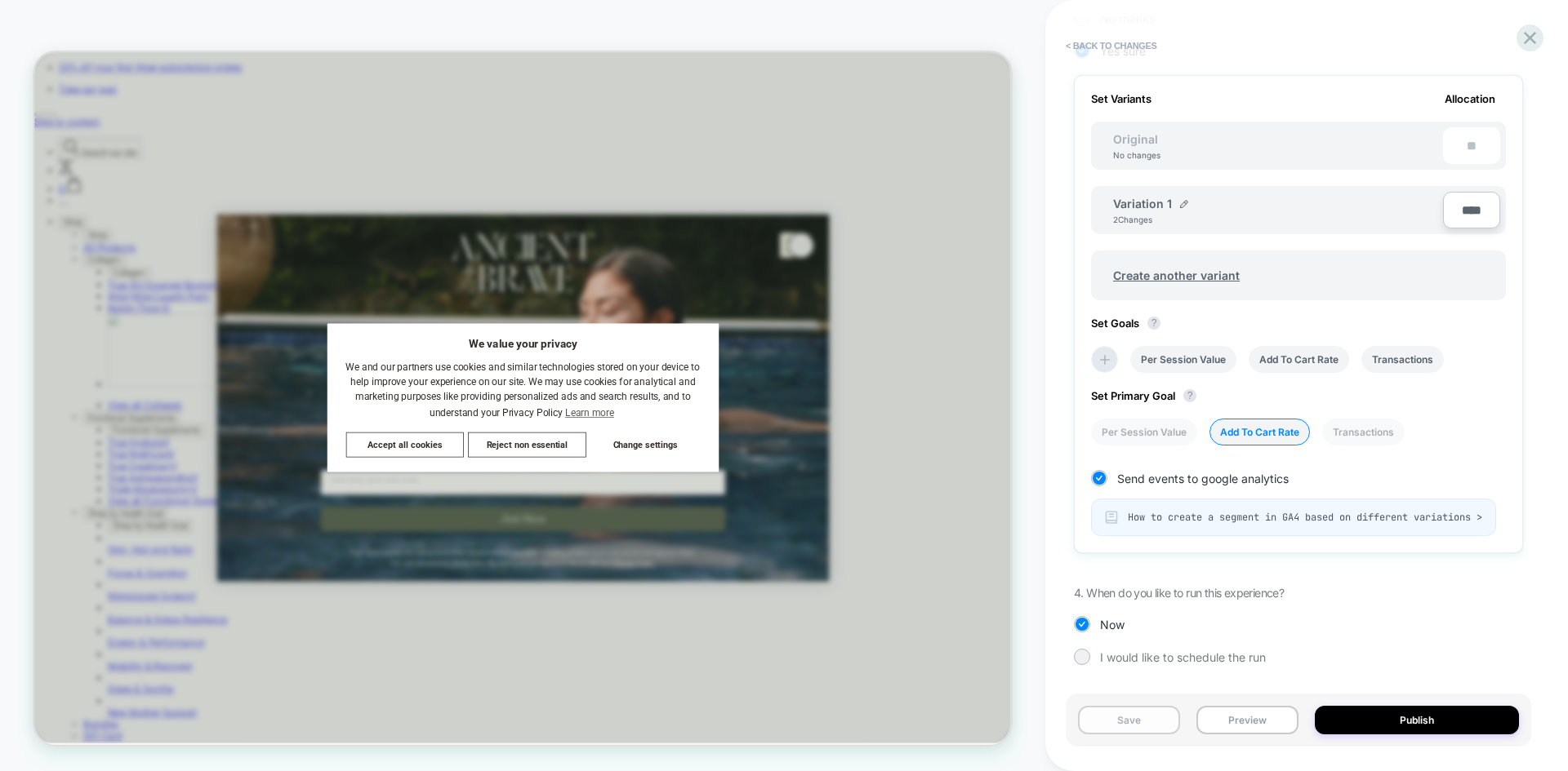
click at [1144, 719] on button "Save" at bounding box center [1128, 720] width 102 height 29
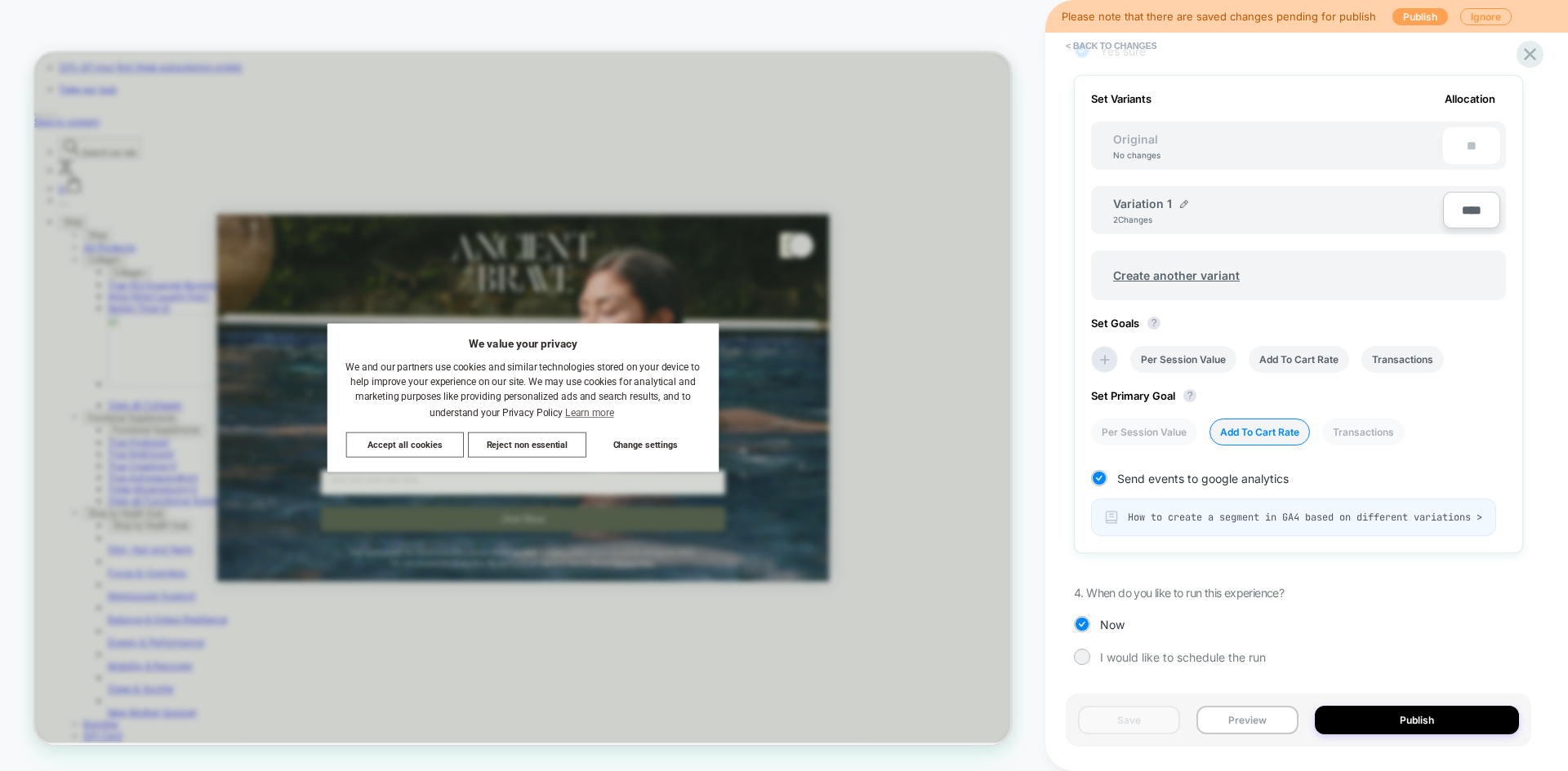
click at [1412, 15] on button "Publish" at bounding box center [1420, 16] width 56 height 17
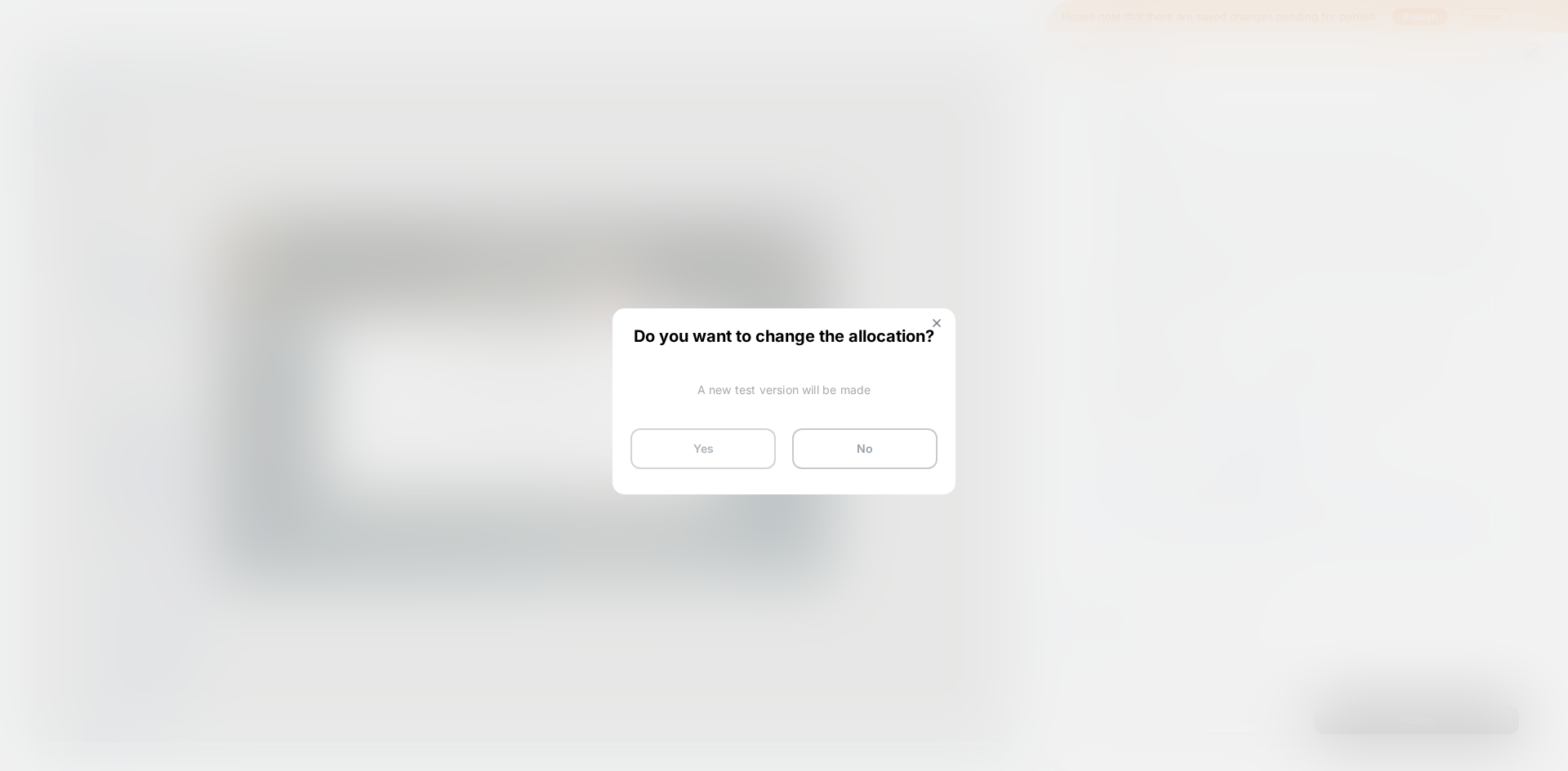
click at [717, 457] on button "Yes" at bounding box center [703, 449] width 145 height 41
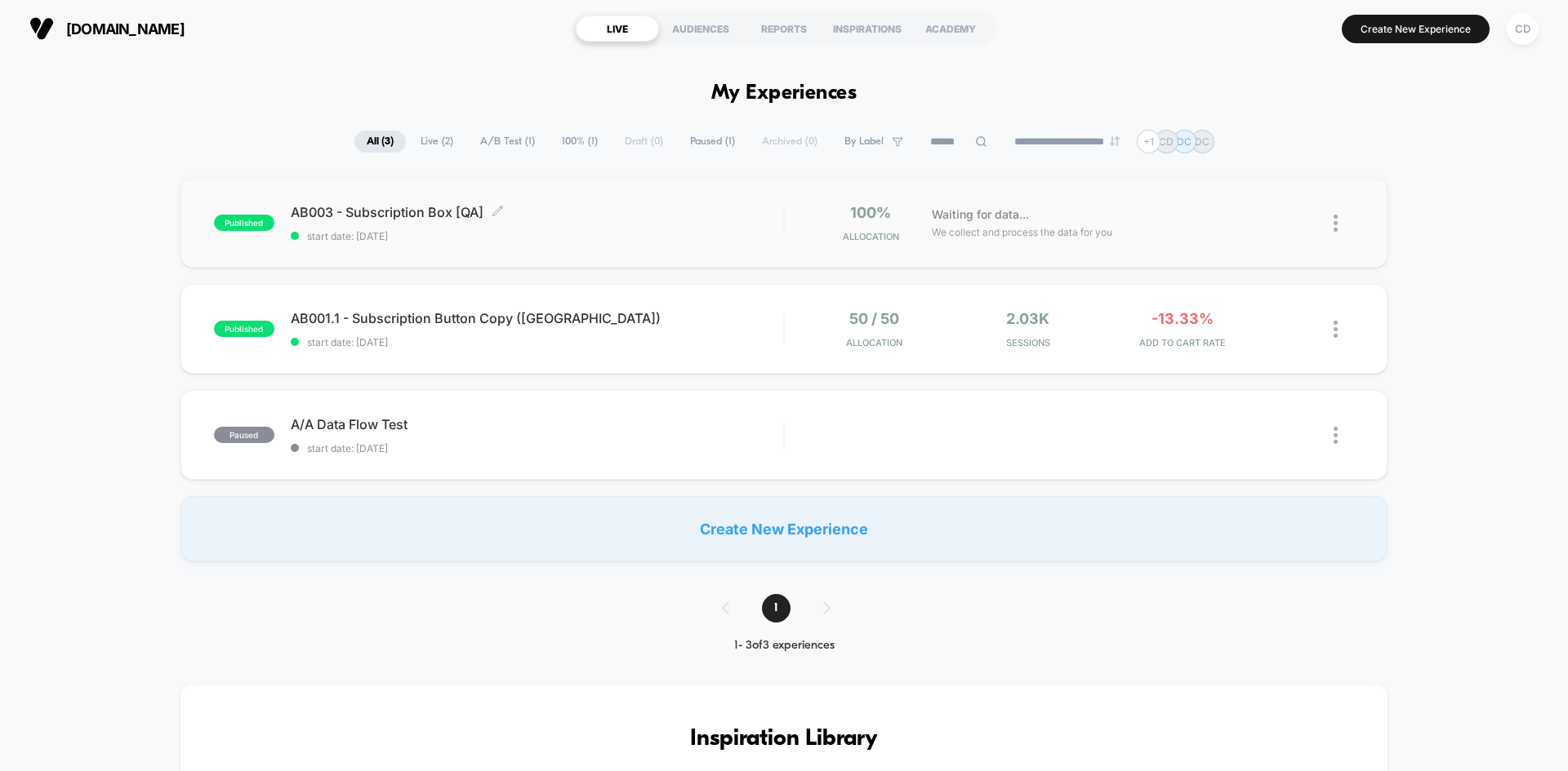
click at [583, 219] on span "AB003 - Subscription Box [QA] Click to edit experience details" at bounding box center [537, 212] width 493 height 16
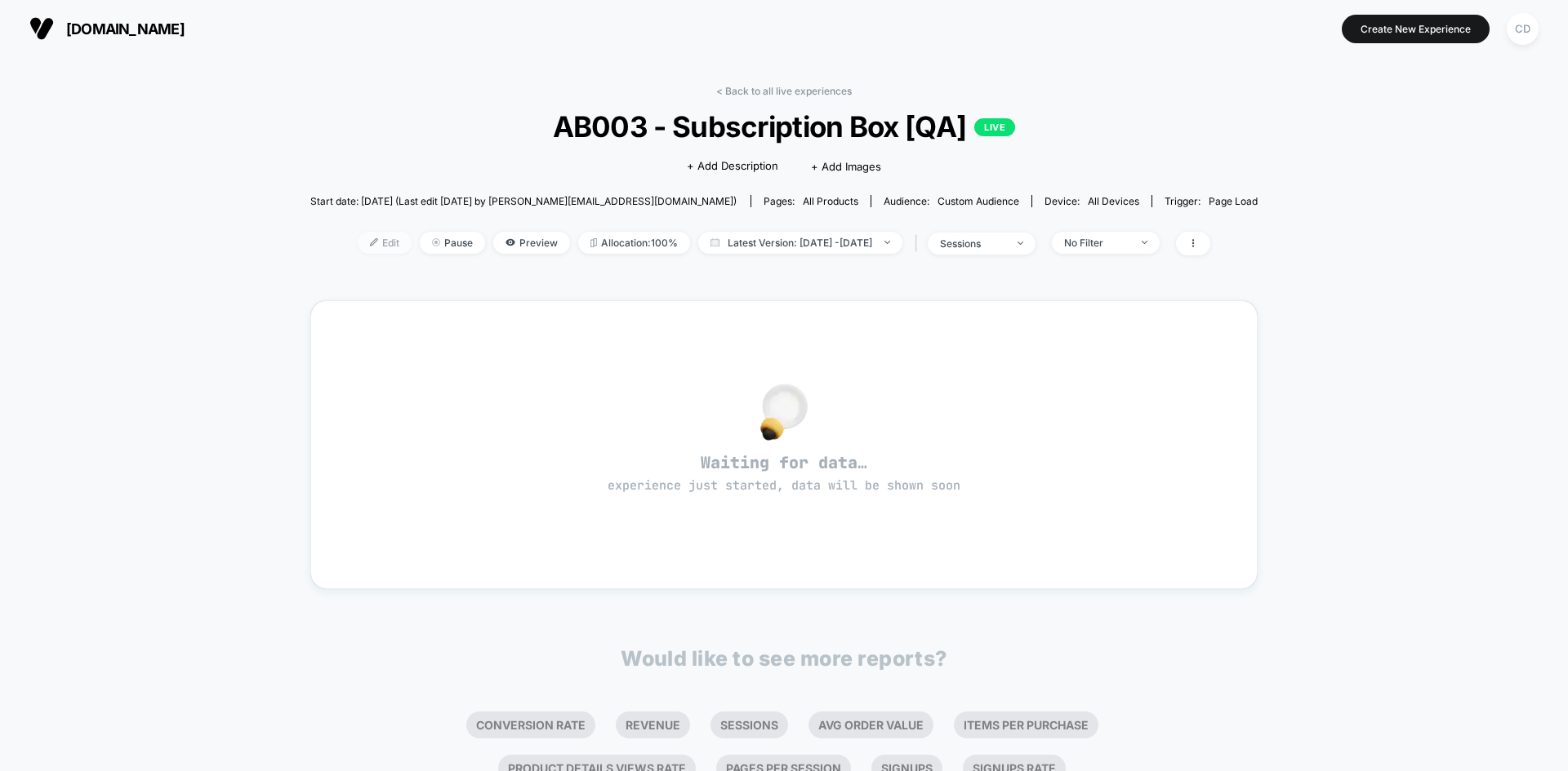
click at [359, 241] on span "Edit" at bounding box center [385, 243] width 54 height 22
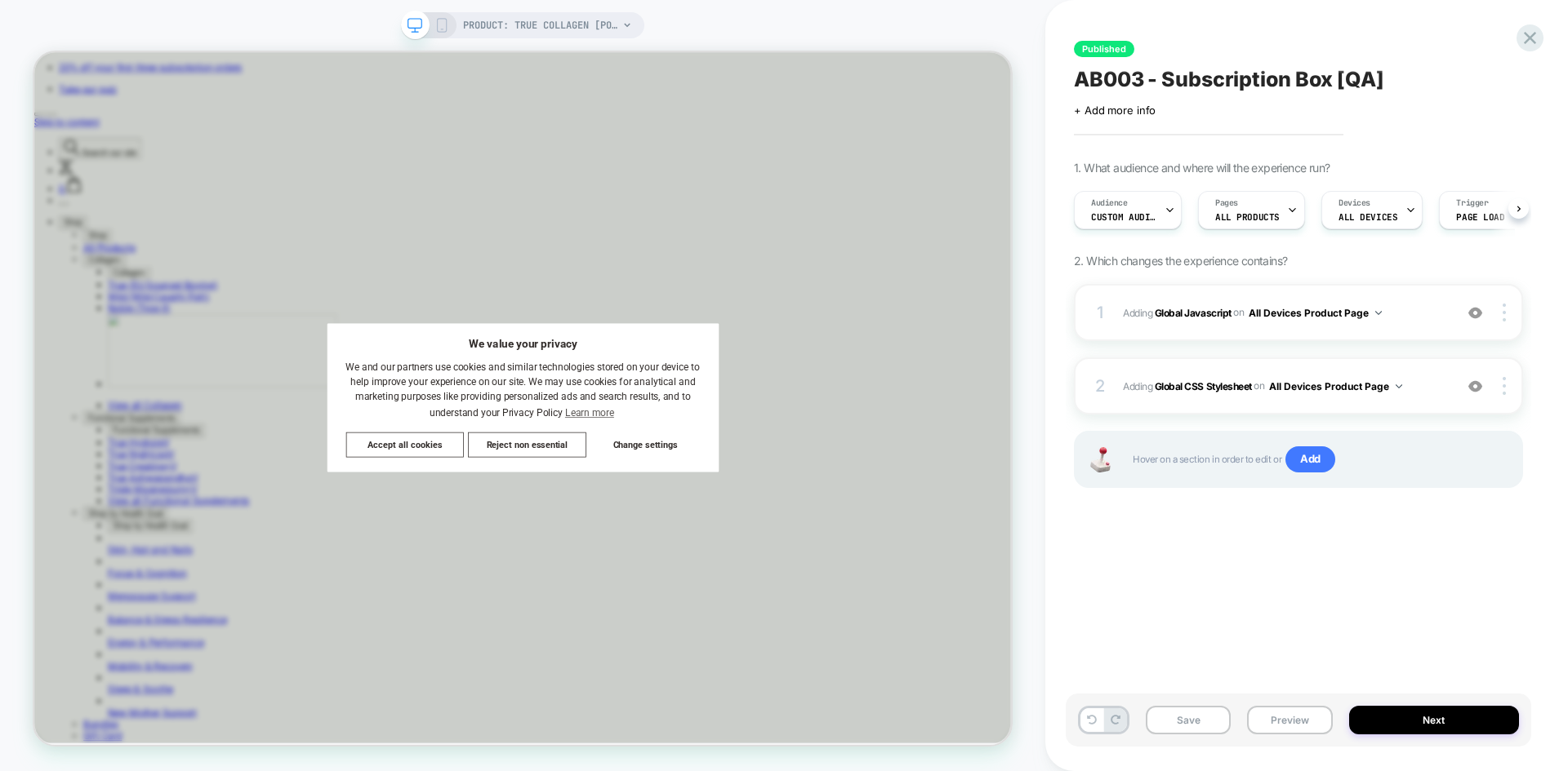
scroll to position [0, 1]
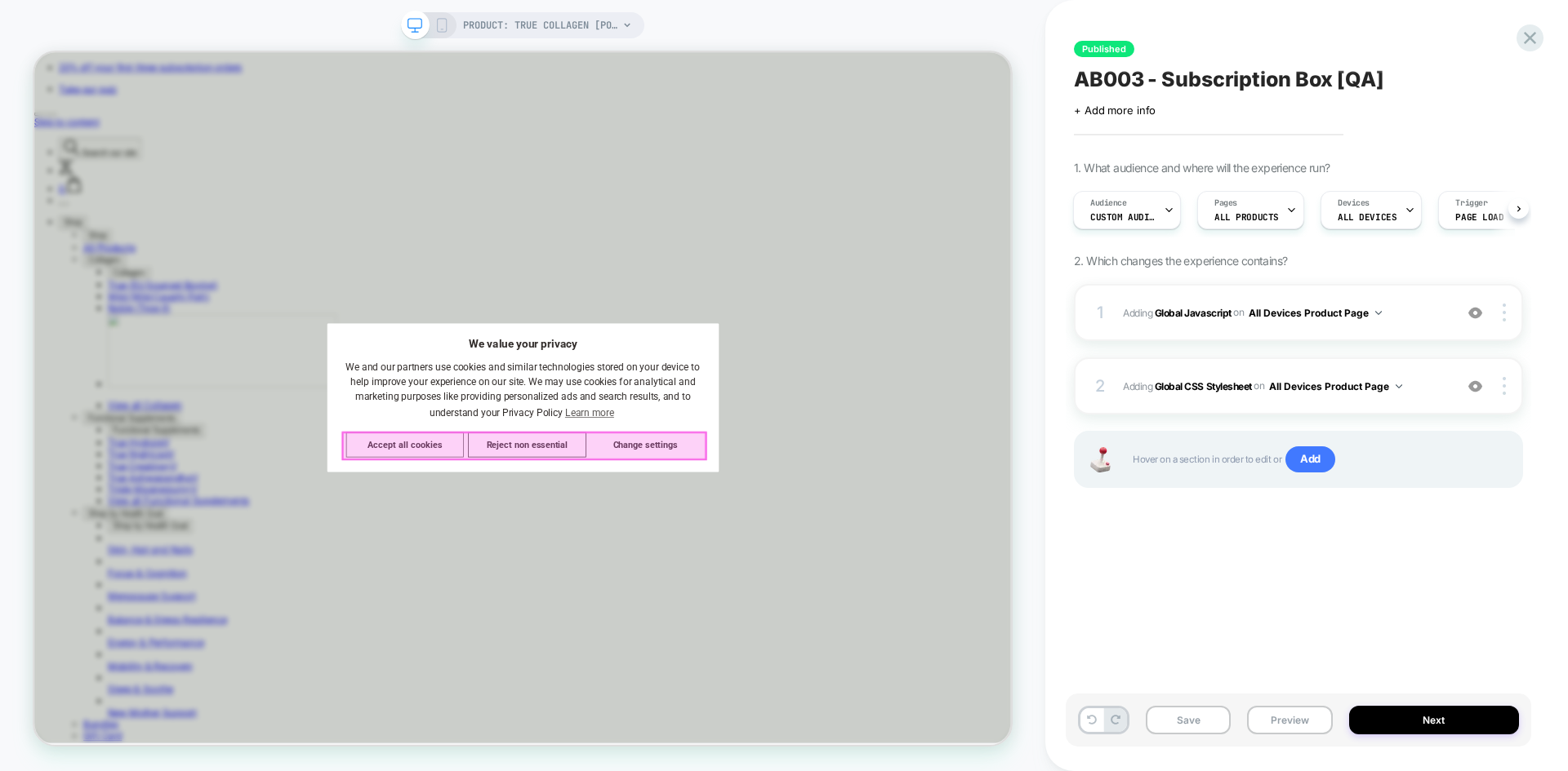
click at [539, 566] on div at bounding box center [688, 578] width 484 height 36
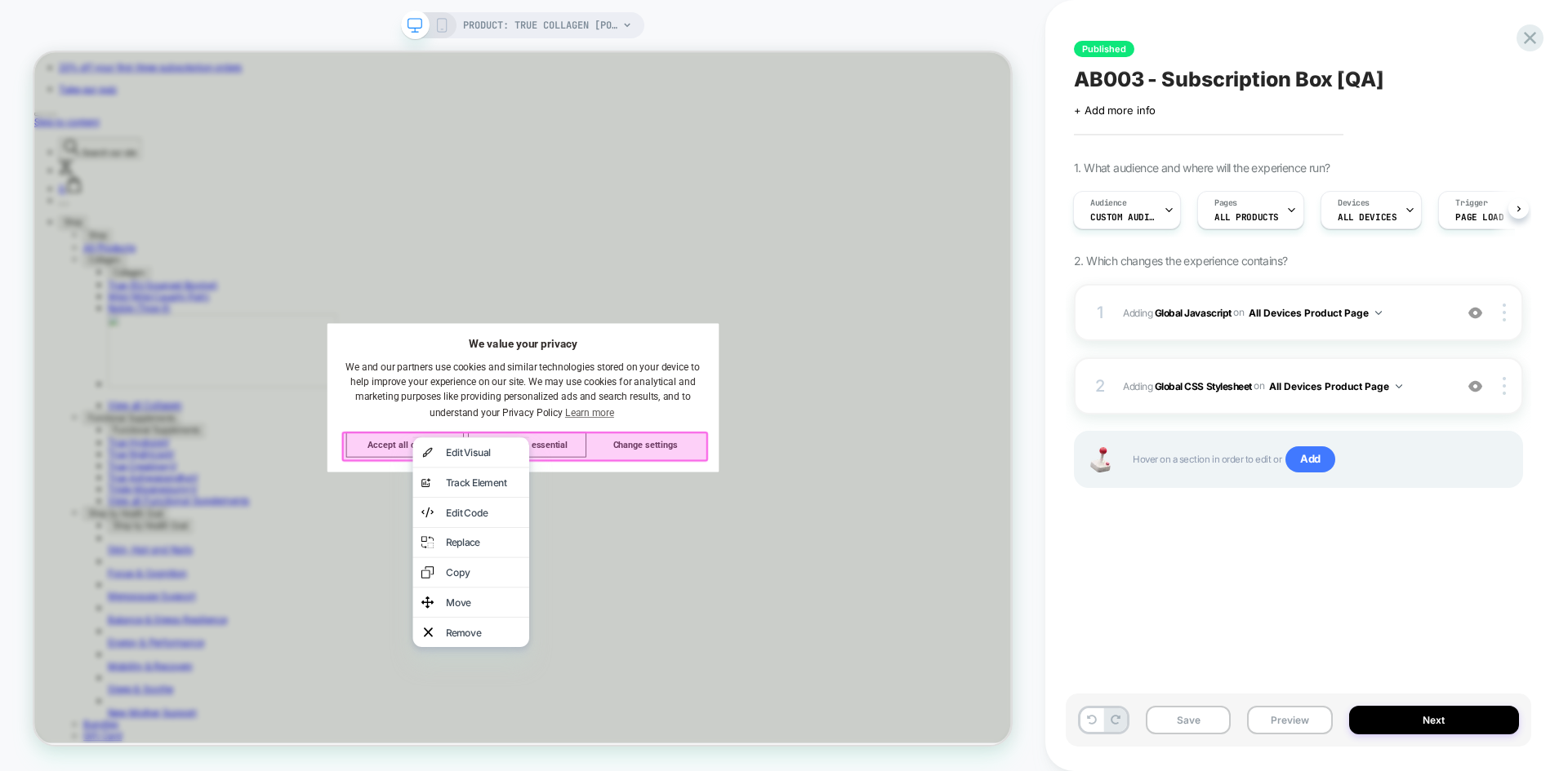
click at [682, 273] on div "We value your privacy We and our partners use cookies and similar technologies …" at bounding box center [686, 513] width 1302 height 921
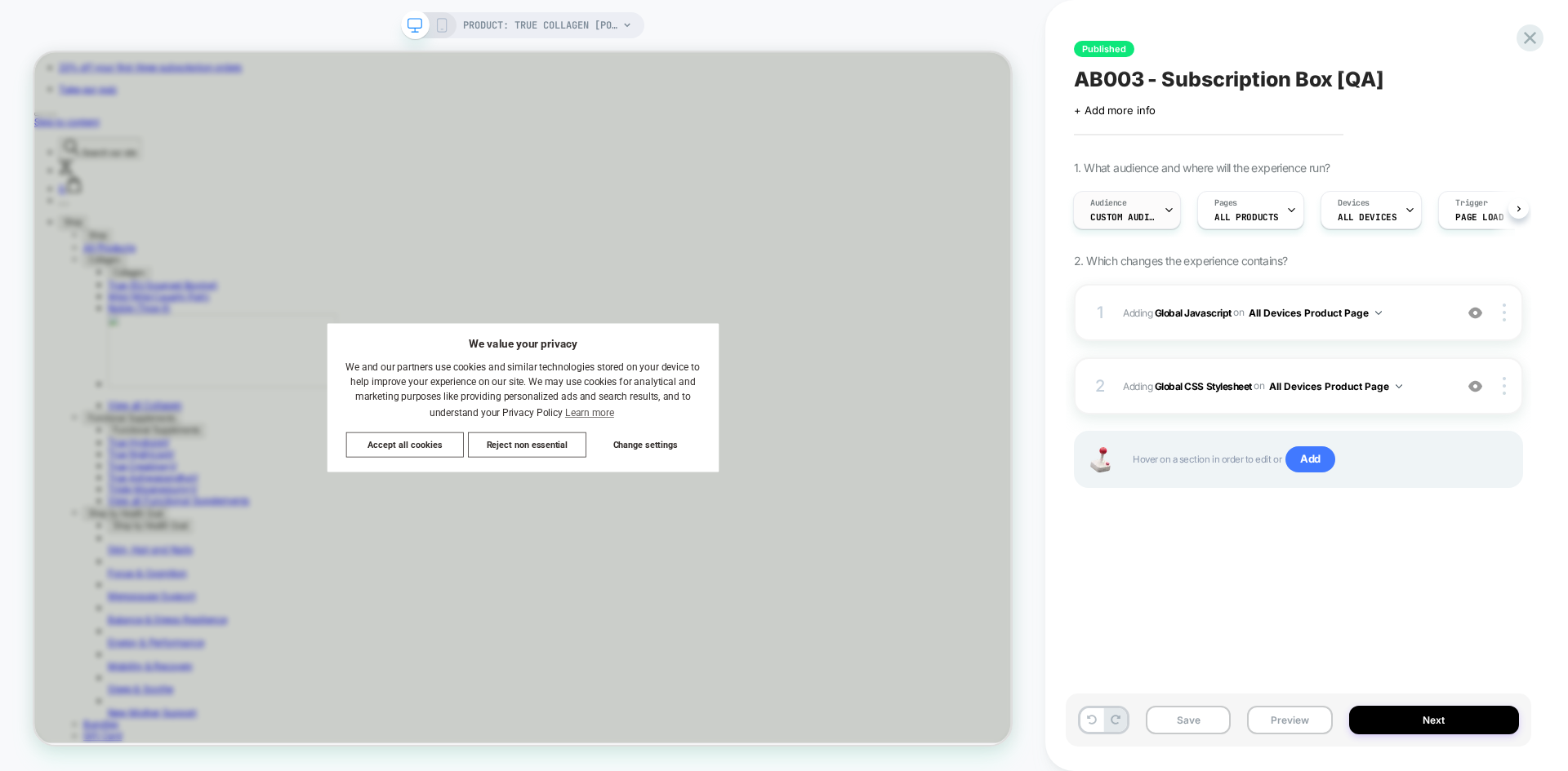
click at [1162, 206] on div "Audience Custom Audience" at bounding box center [1123, 210] width 98 height 37
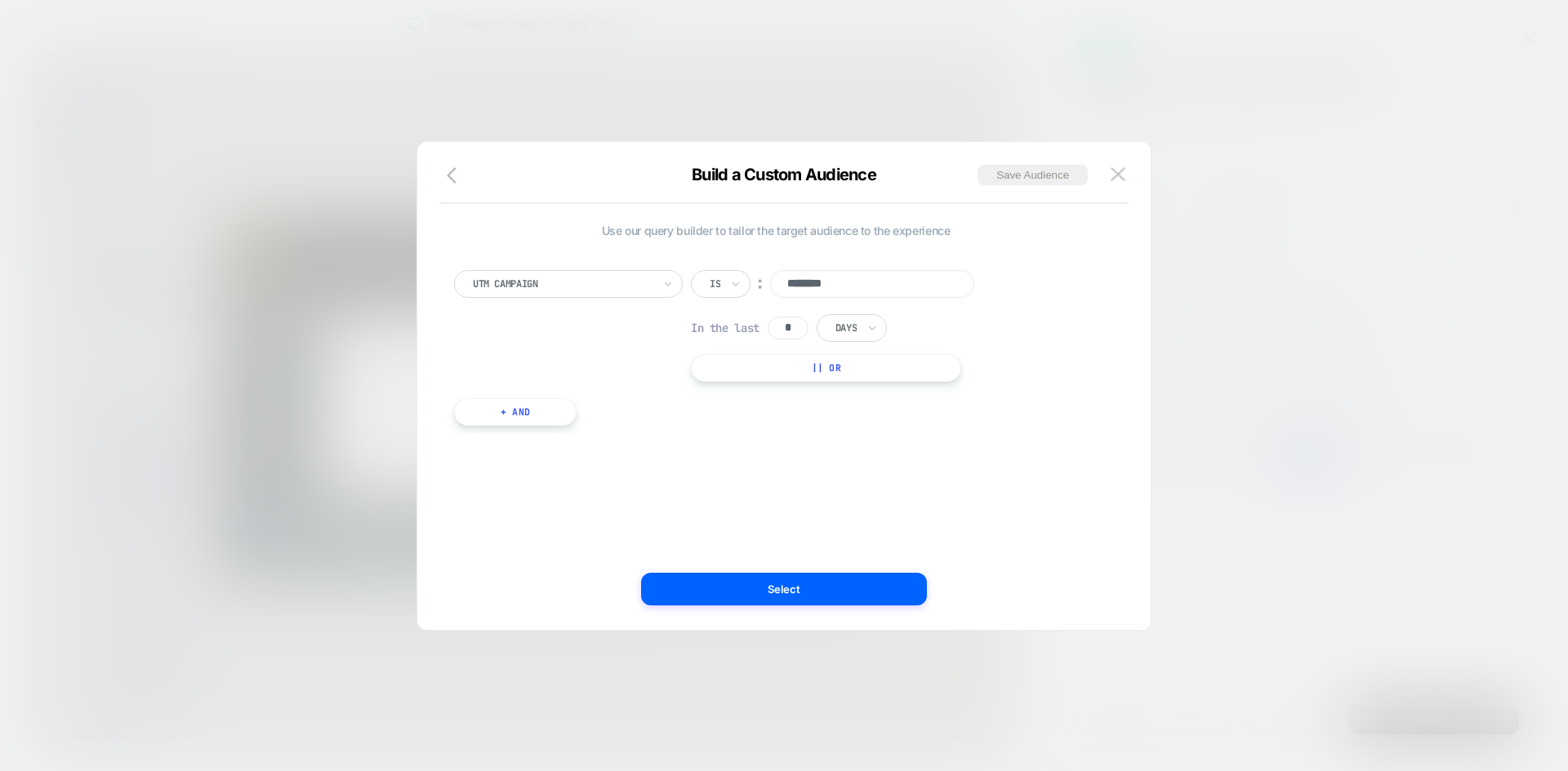
drag, startPoint x: 851, startPoint y: 283, endPoint x: 788, endPoint y: 279, distance: 63.1
click at [778, 281] on input "********" at bounding box center [872, 284] width 204 height 28
click at [1120, 179] on img at bounding box center [1118, 174] width 15 height 14
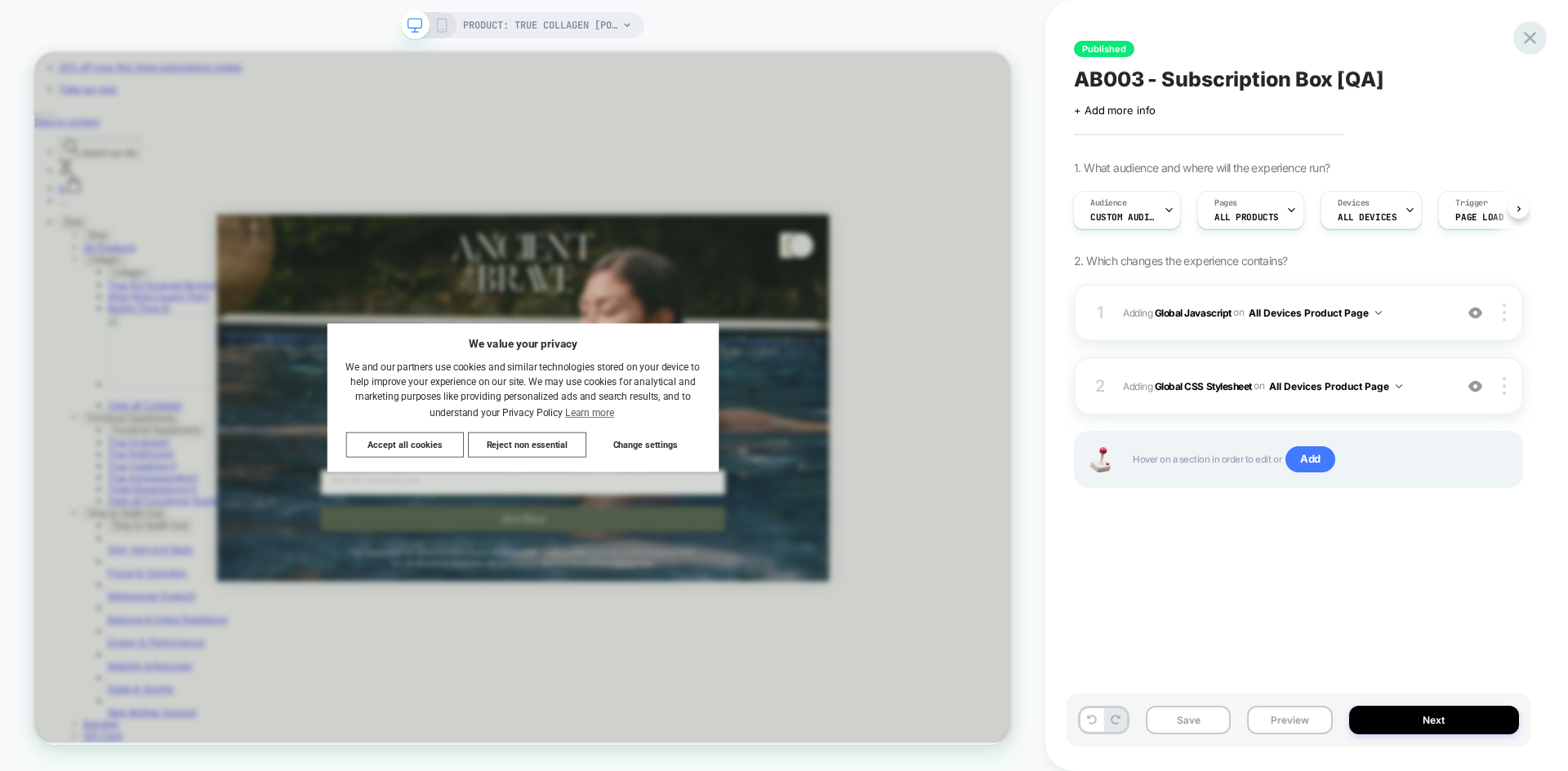
click at [1535, 37] on icon at bounding box center [1530, 38] width 22 height 22
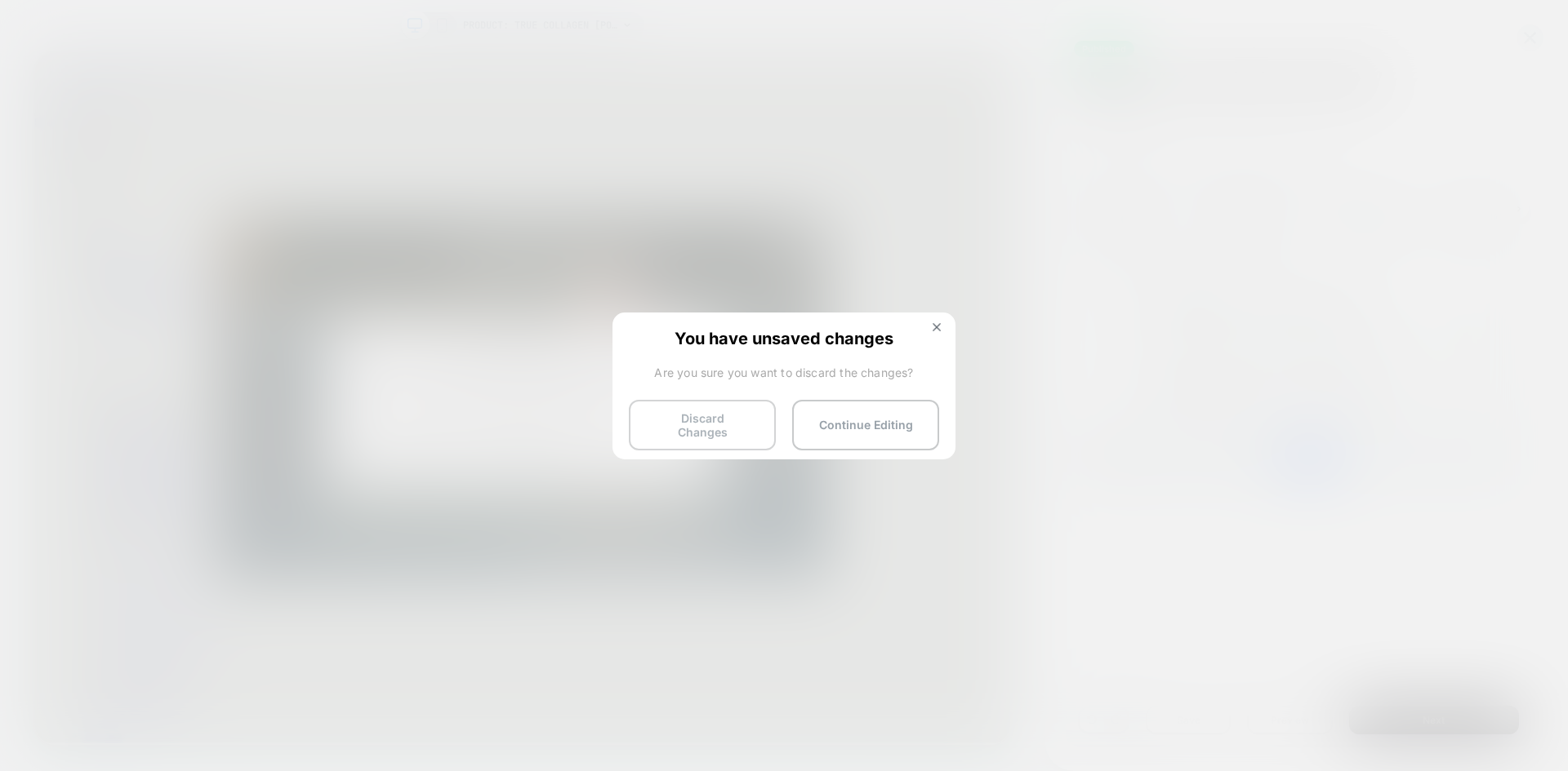
click at [732, 423] on button "Discard Changes" at bounding box center [702, 426] width 147 height 51
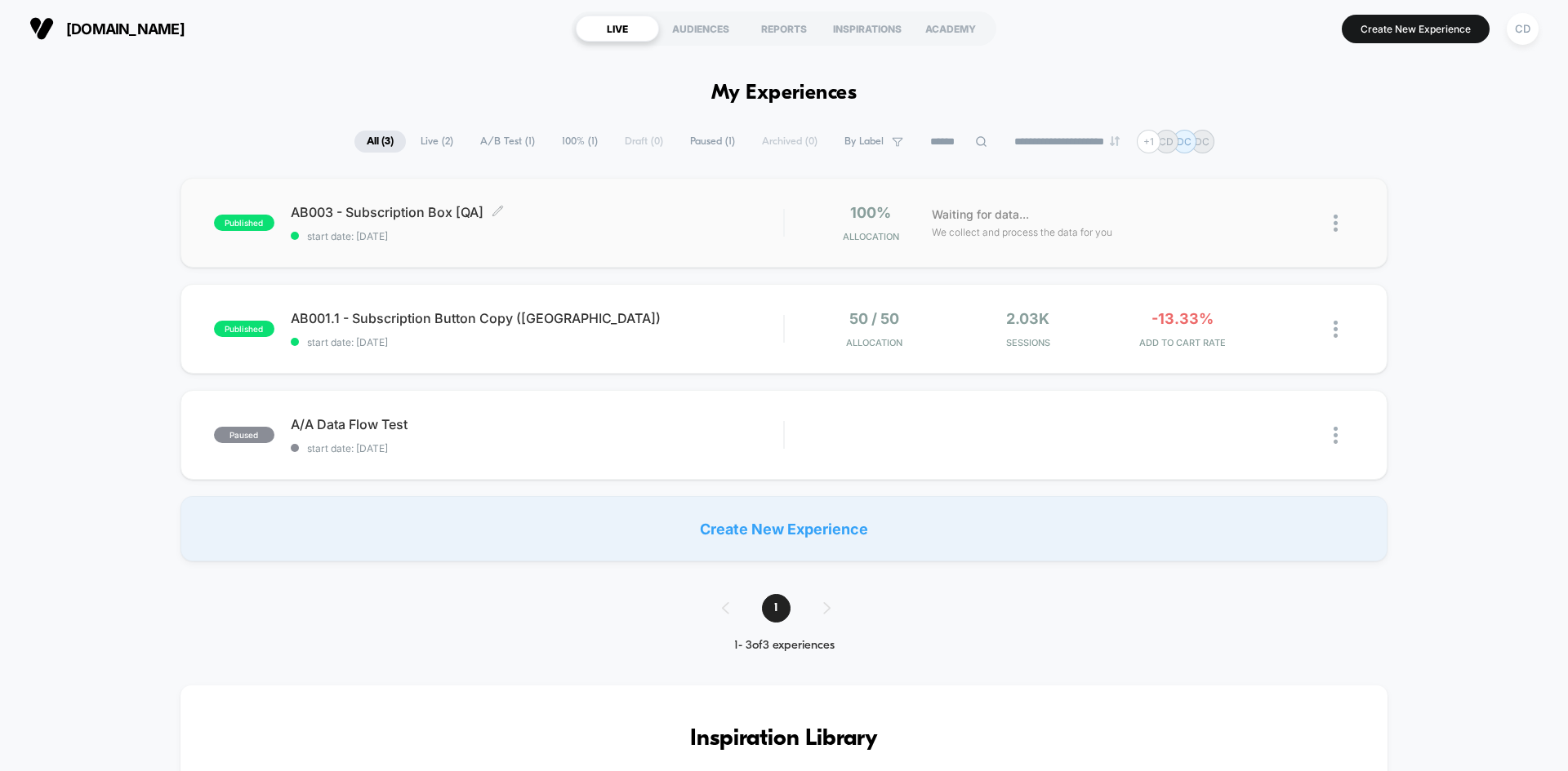
click at [705, 213] on span "AB003 - Subscription Box [QA] Click to edit experience details" at bounding box center [537, 212] width 493 height 16
click at [1525, 31] on div "CD" at bounding box center [1522, 29] width 32 height 32
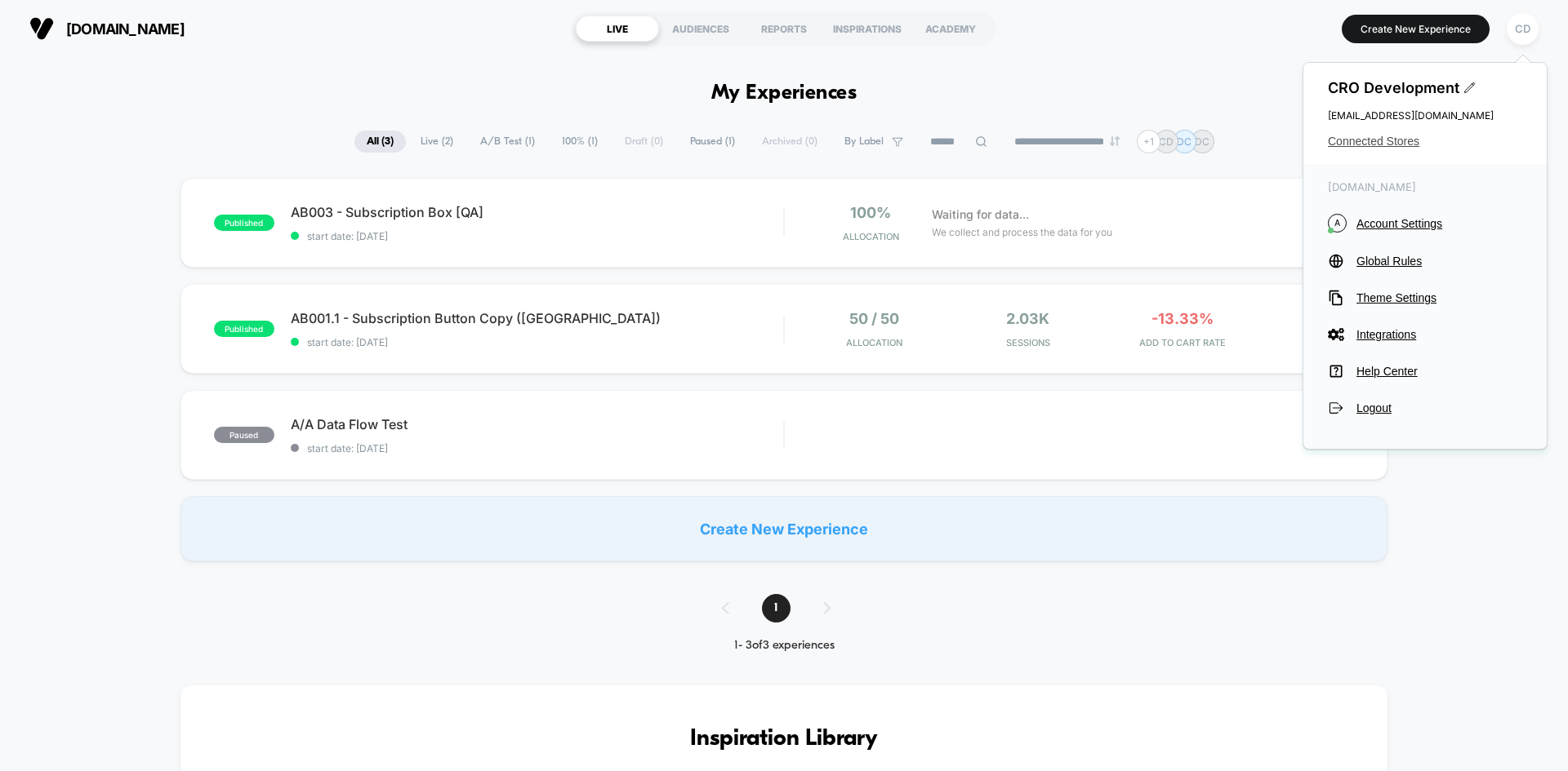
click at [1367, 140] on span "Connected Stores" at bounding box center [1425, 141] width 194 height 13
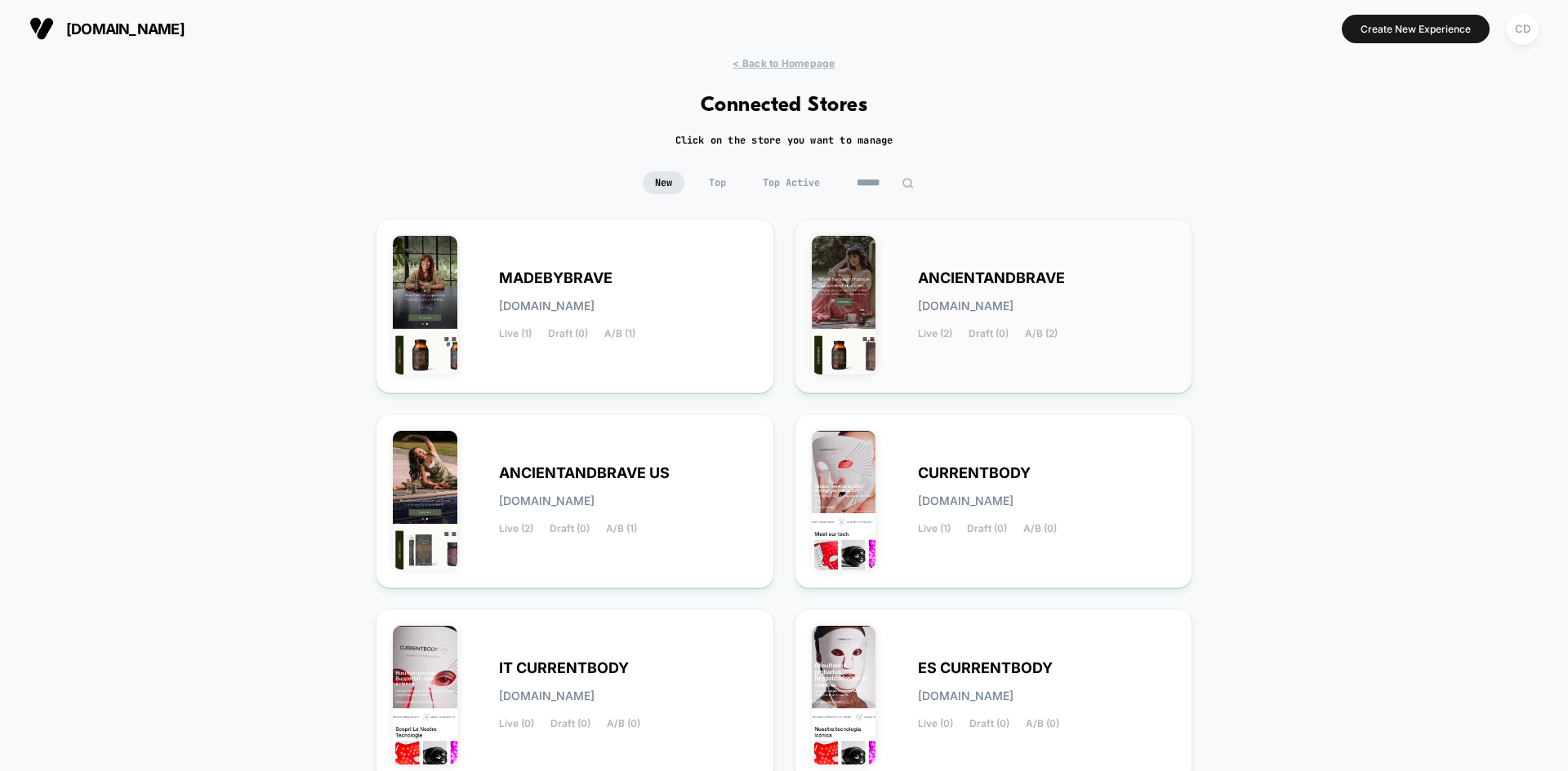
click at [996, 275] on span "ANCIENTANDBRAVE" at bounding box center [991, 279] width 147 height 11
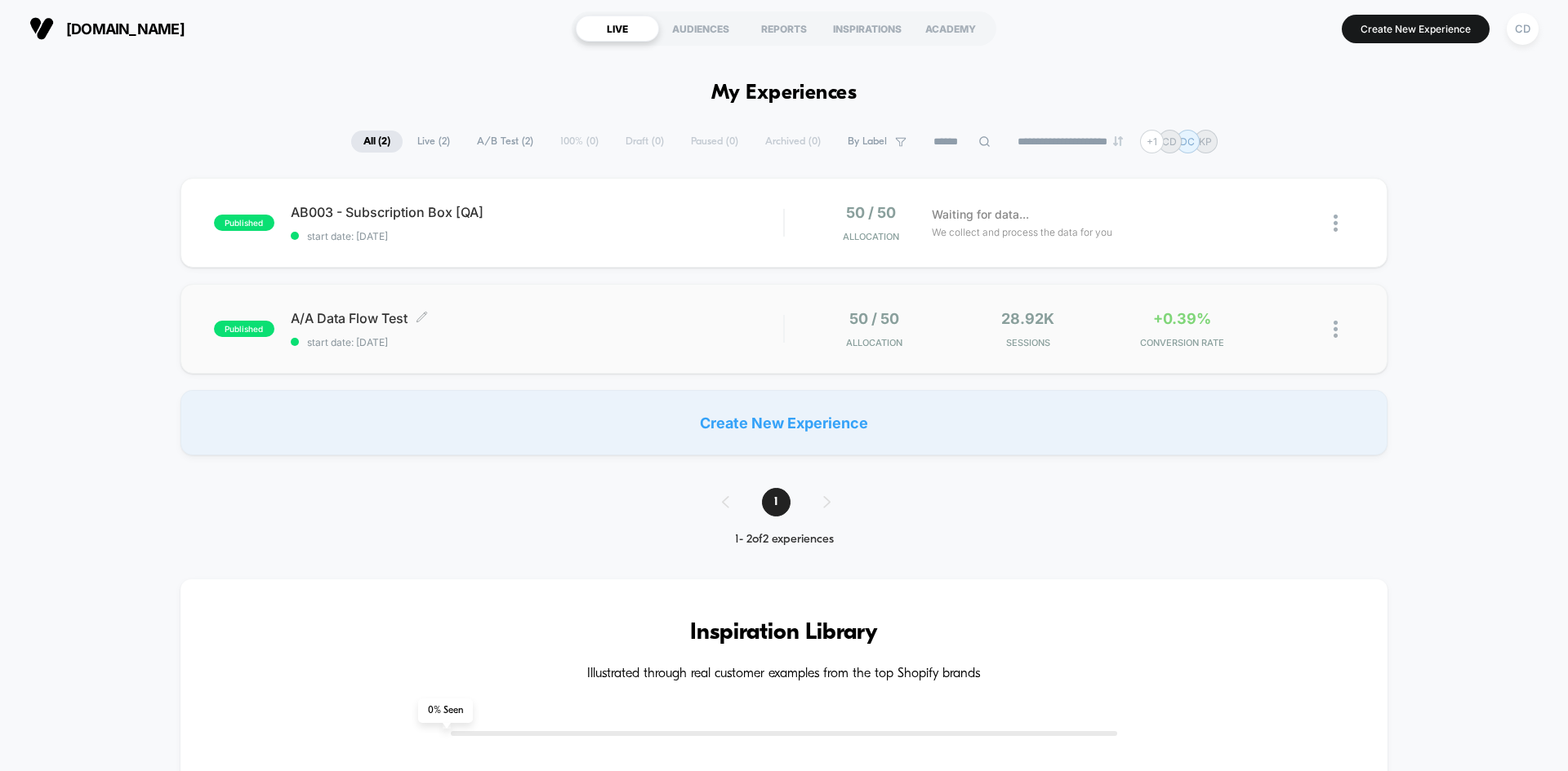
click at [546, 314] on span "A/A Data Flow Test Click to edit experience details" at bounding box center [537, 319] width 493 height 16
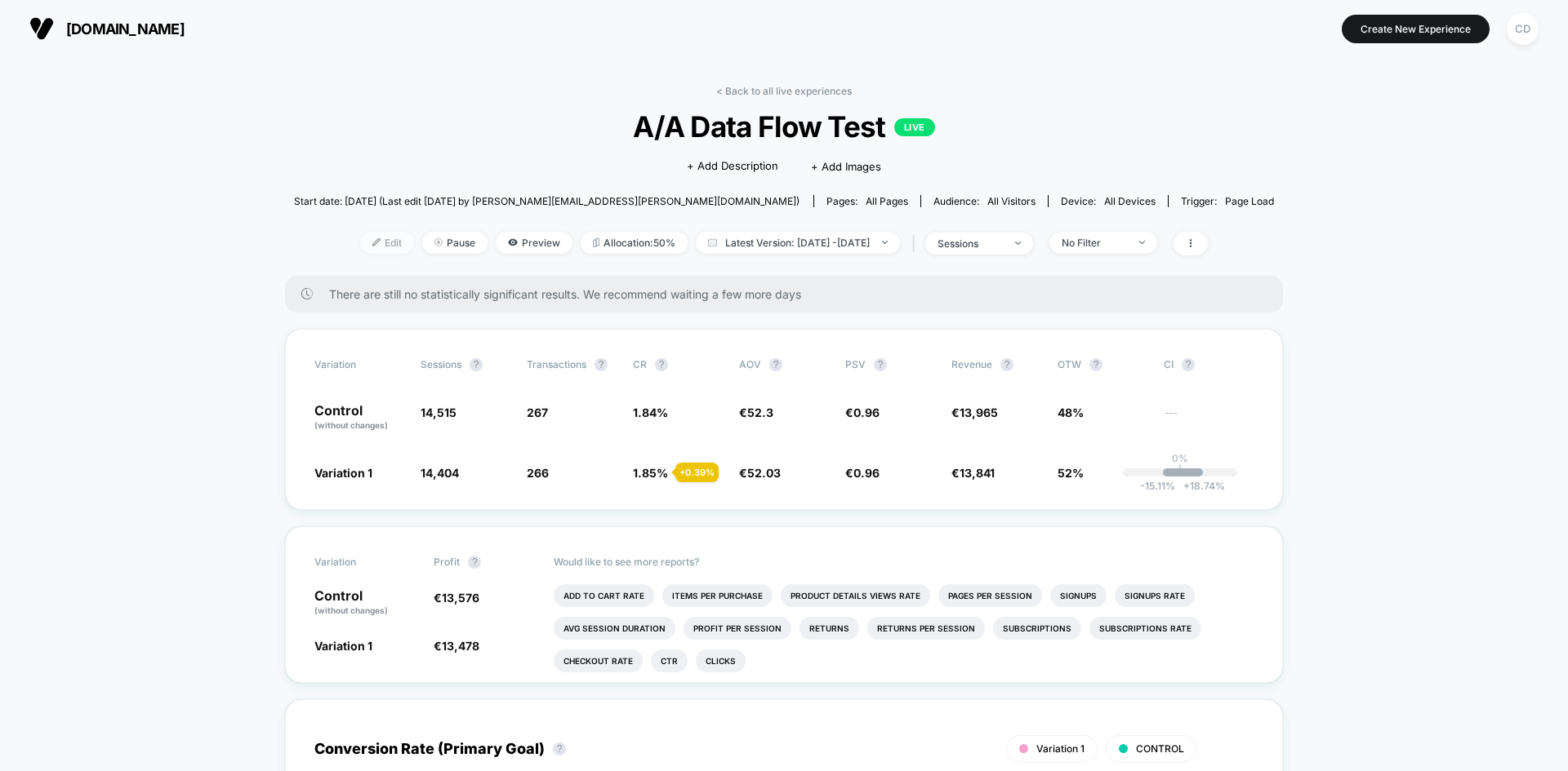
click at [373, 246] on span "Edit" at bounding box center [387, 243] width 54 height 22
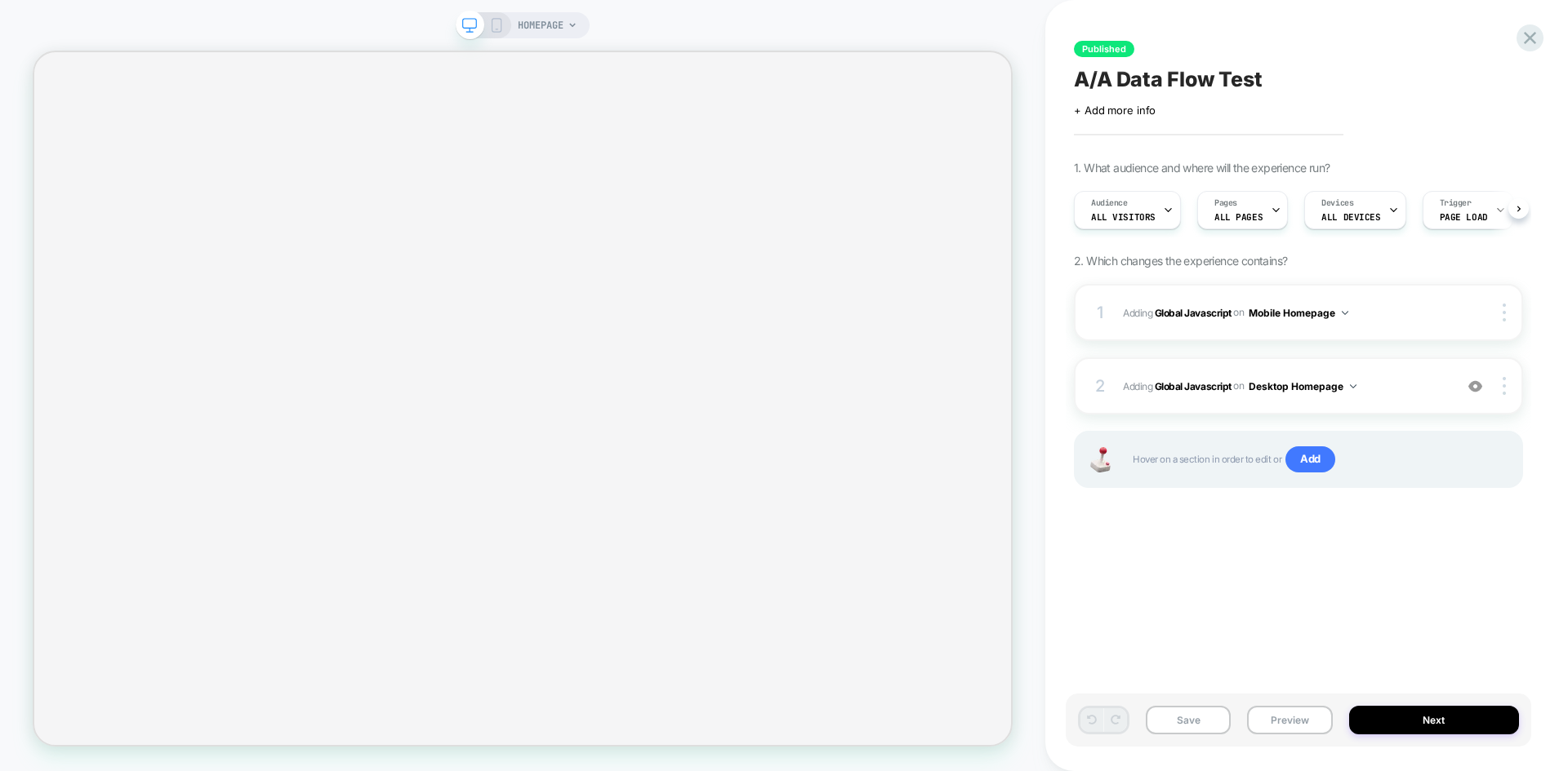
scroll to position [0, 1]
click at [1384, 712] on button "Next" at bounding box center [1434, 720] width 171 height 29
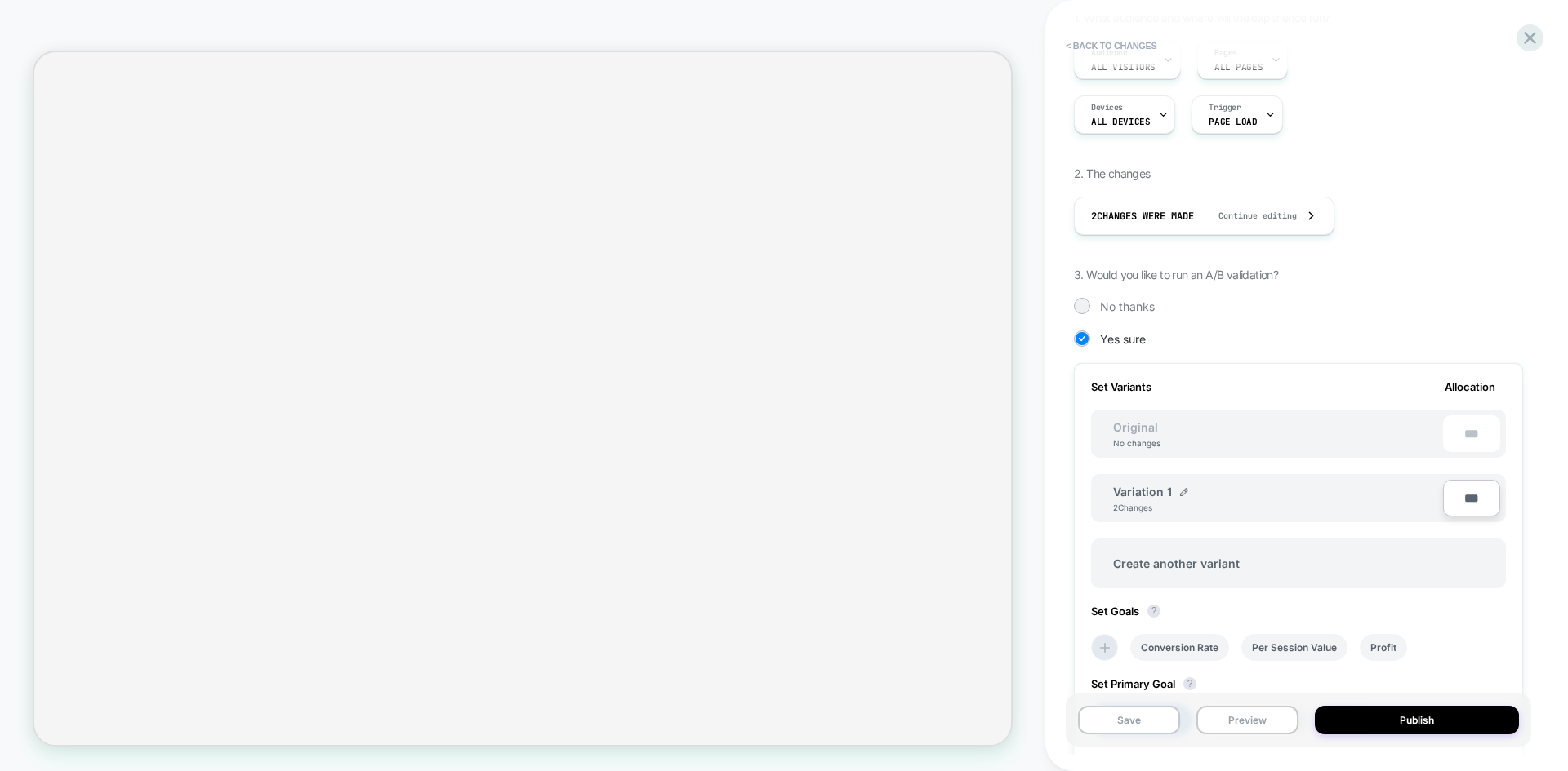
scroll to position [408, 0]
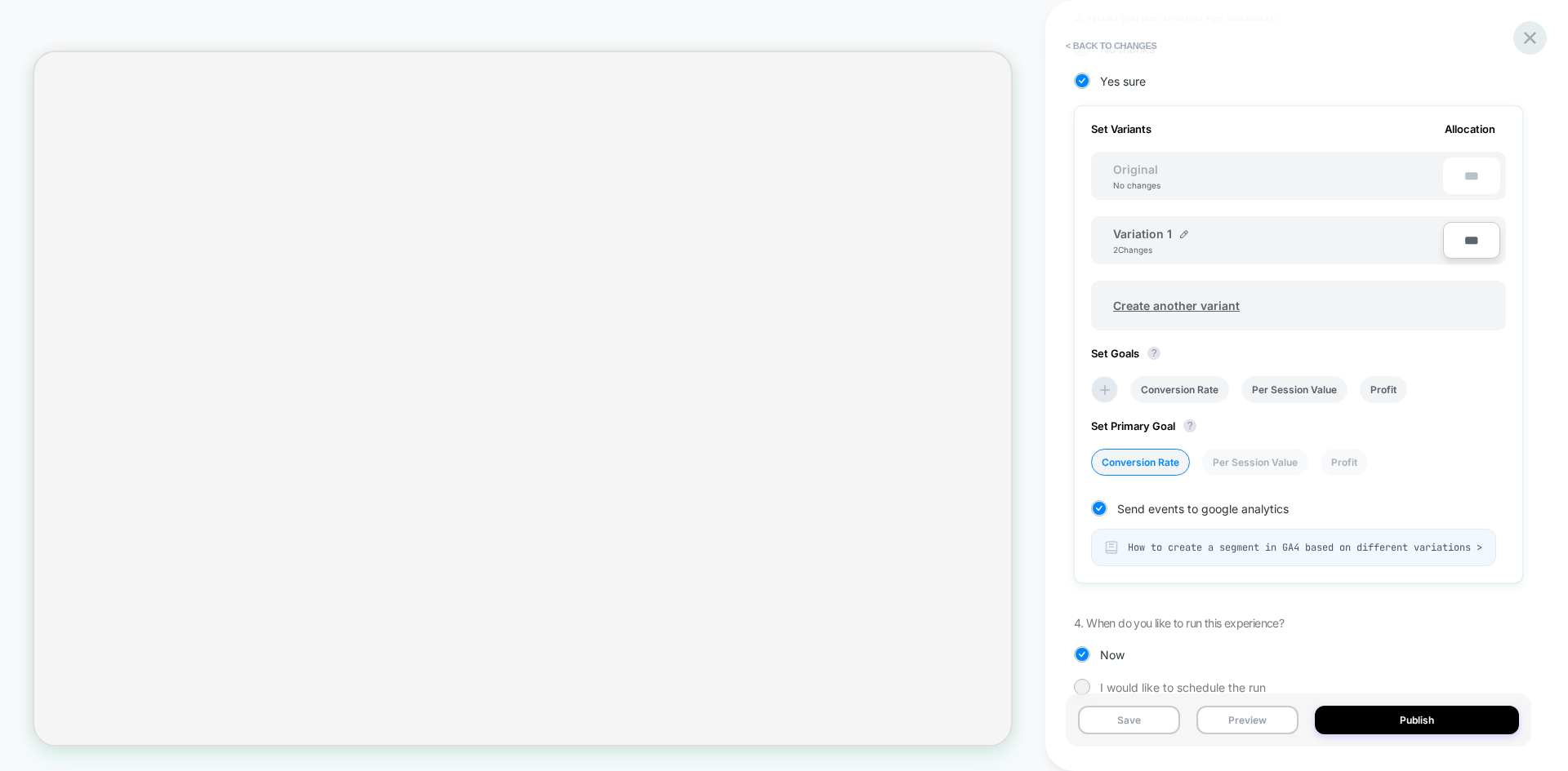
click at [1526, 42] on icon at bounding box center [1530, 38] width 12 height 12
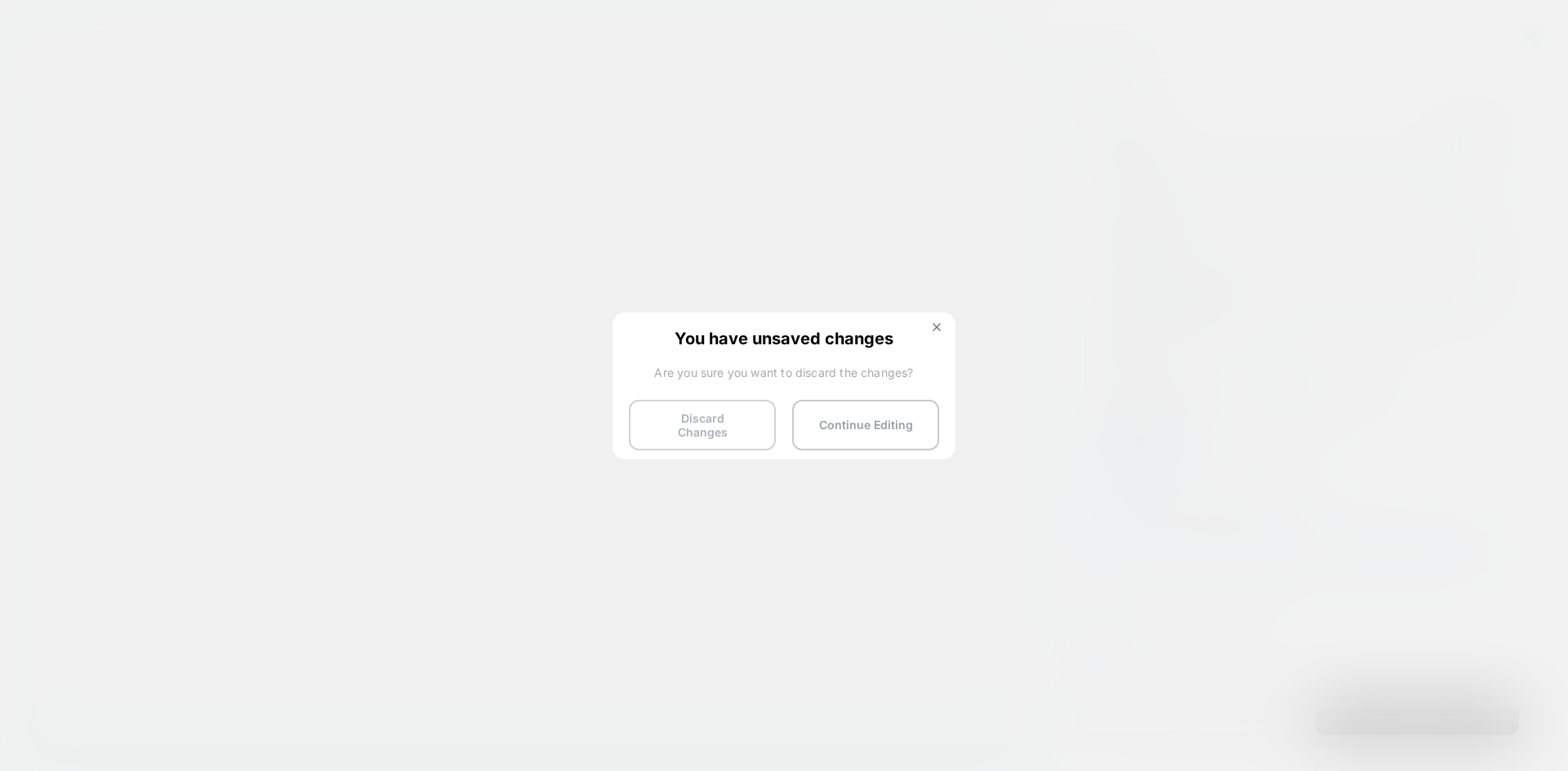
click at [700, 418] on button "Discard Changes" at bounding box center [702, 426] width 147 height 51
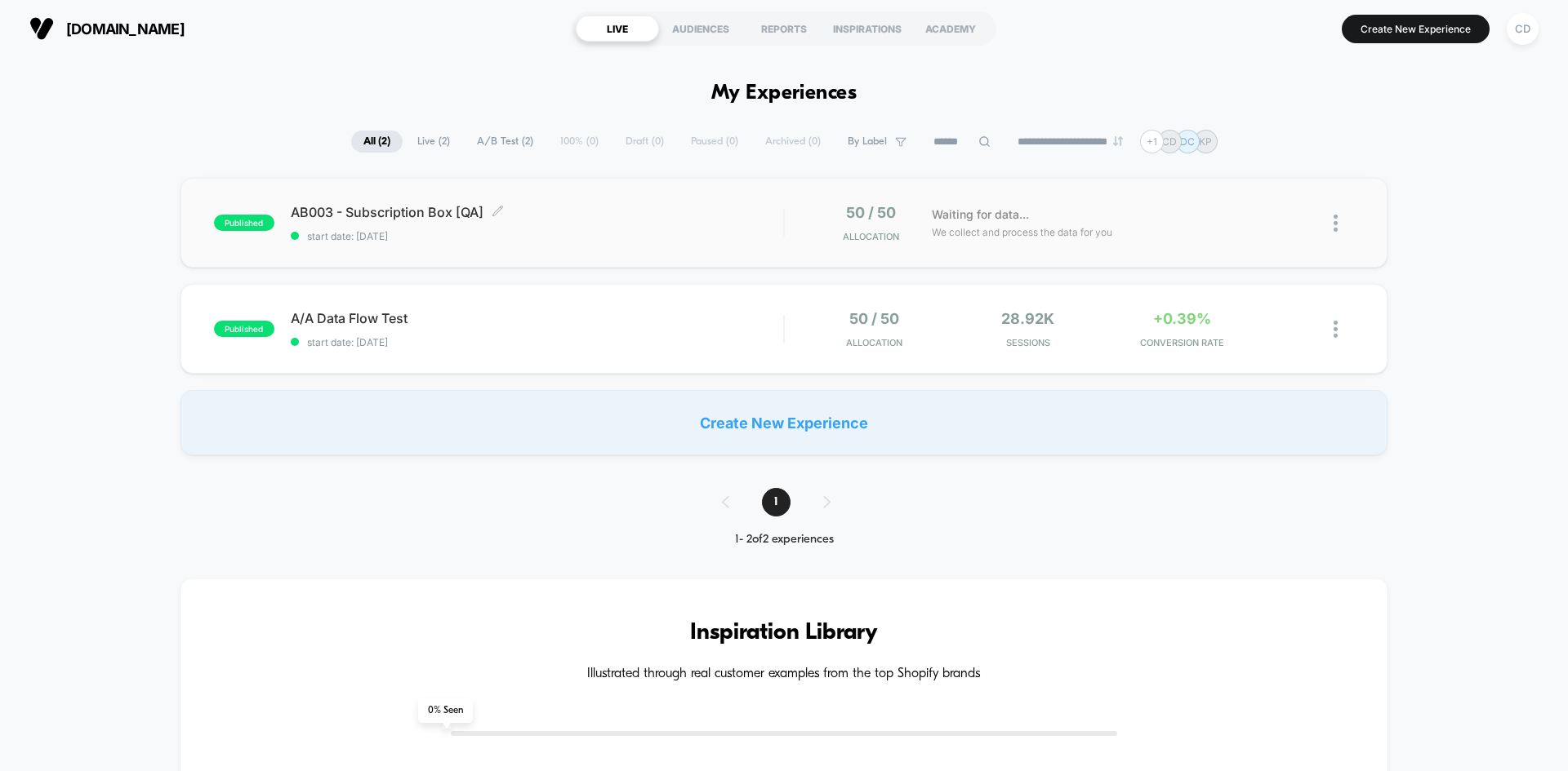
click at [610, 224] on div "AB003 - Subscription Box [QA] Click to edit experience details Click to edit ex…" at bounding box center [537, 223] width 493 height 38
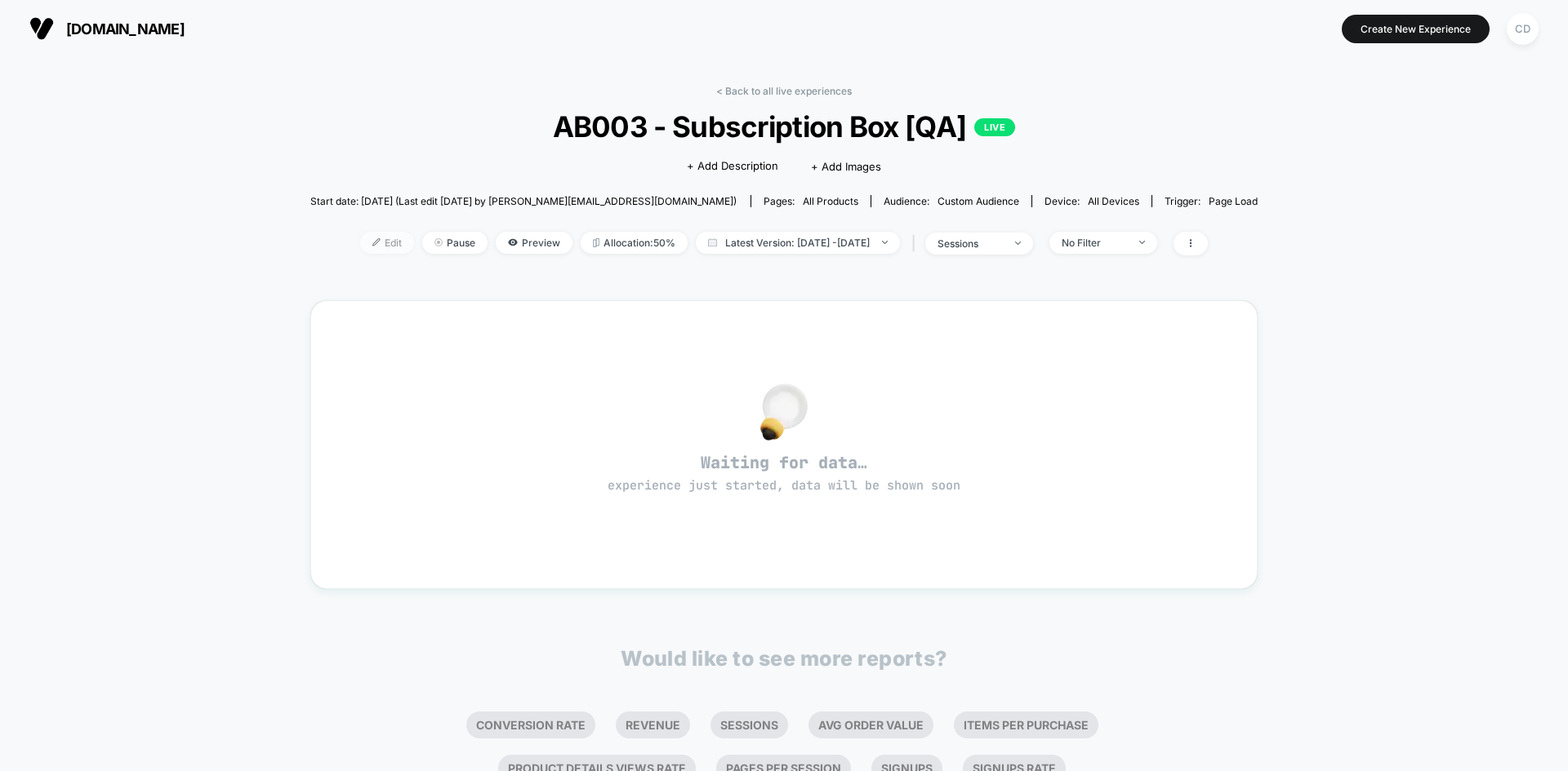
click at [366, 238] on span "Edit" at bounding box center [387, 243] width 54 height 22
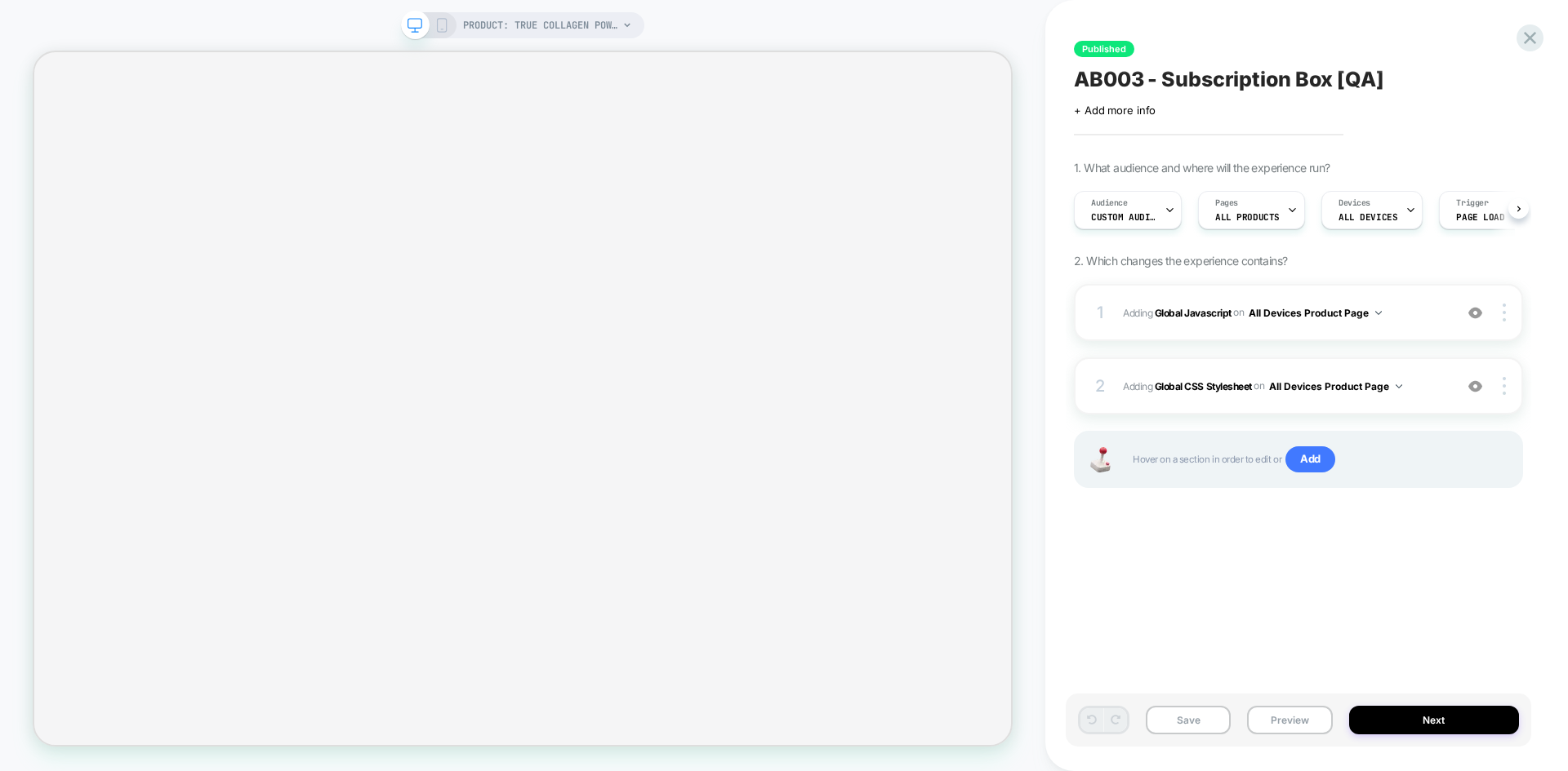
scroll to position [0, 1]
click at [1423, 712] on button "Next" at bounding box center [1434, 720] width 171 height 29
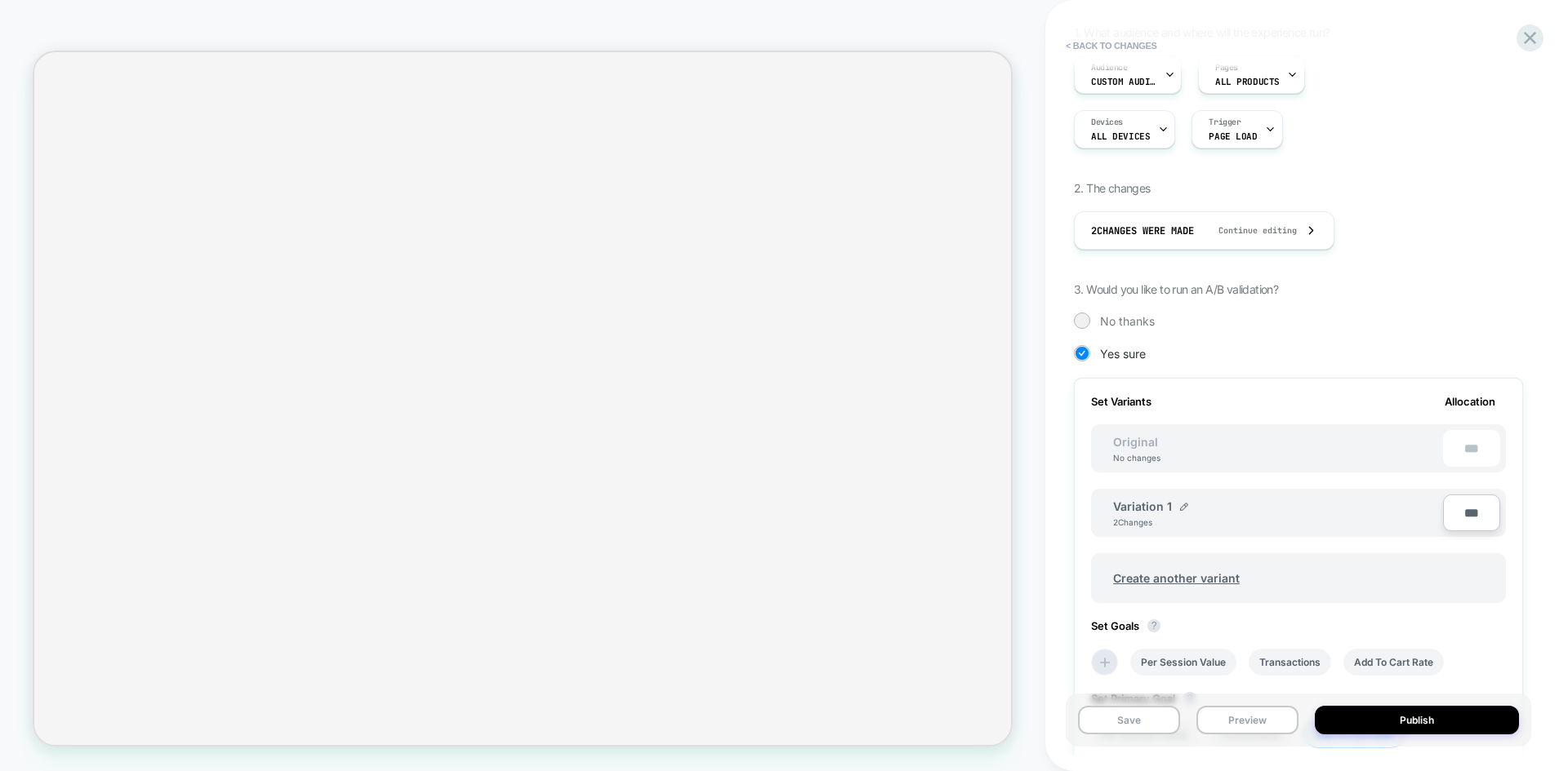
scroll to position [408, 0]
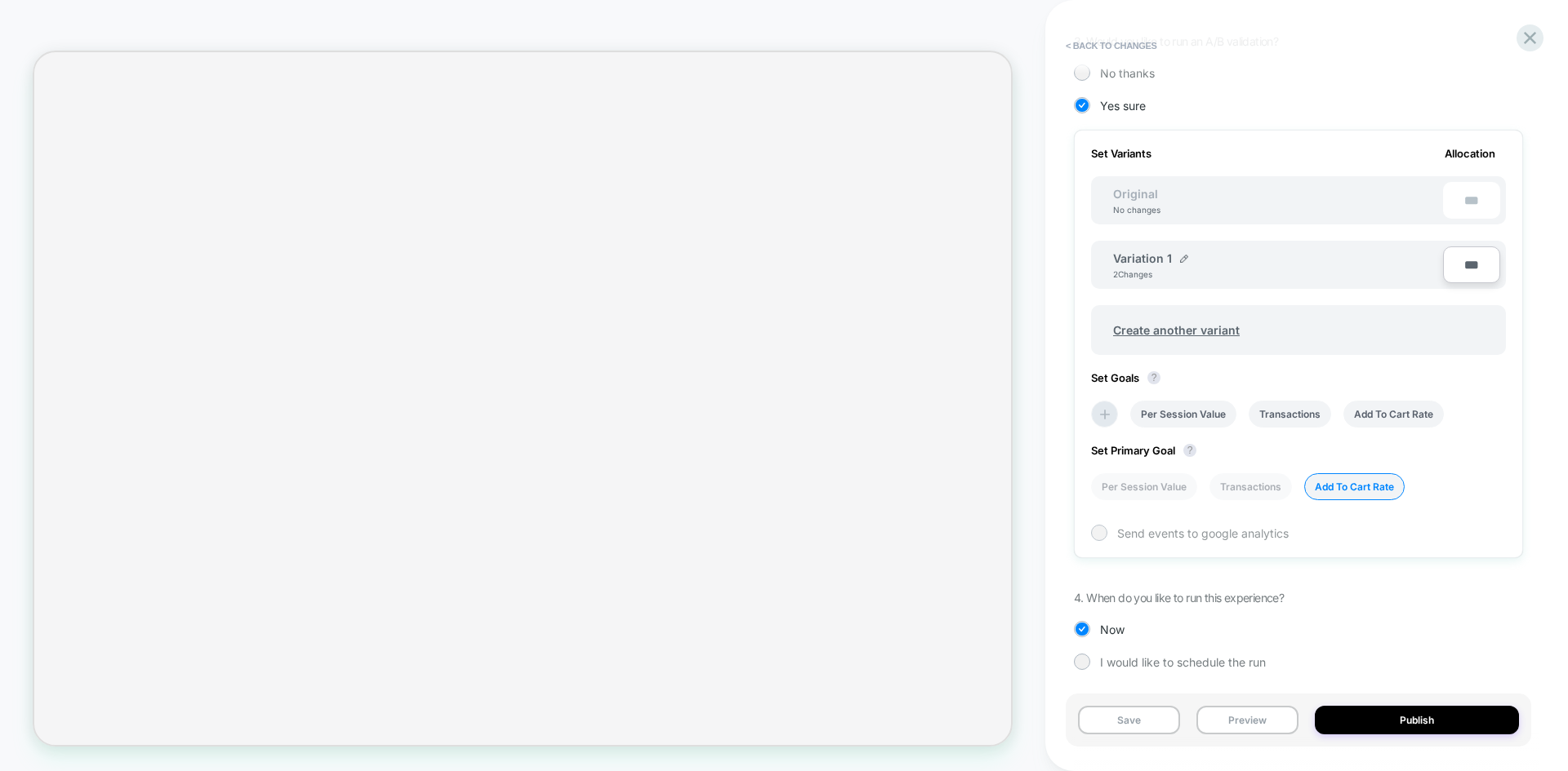
click at [1102, 527] on div at bounding box center [1098, 533] width 12 height 12
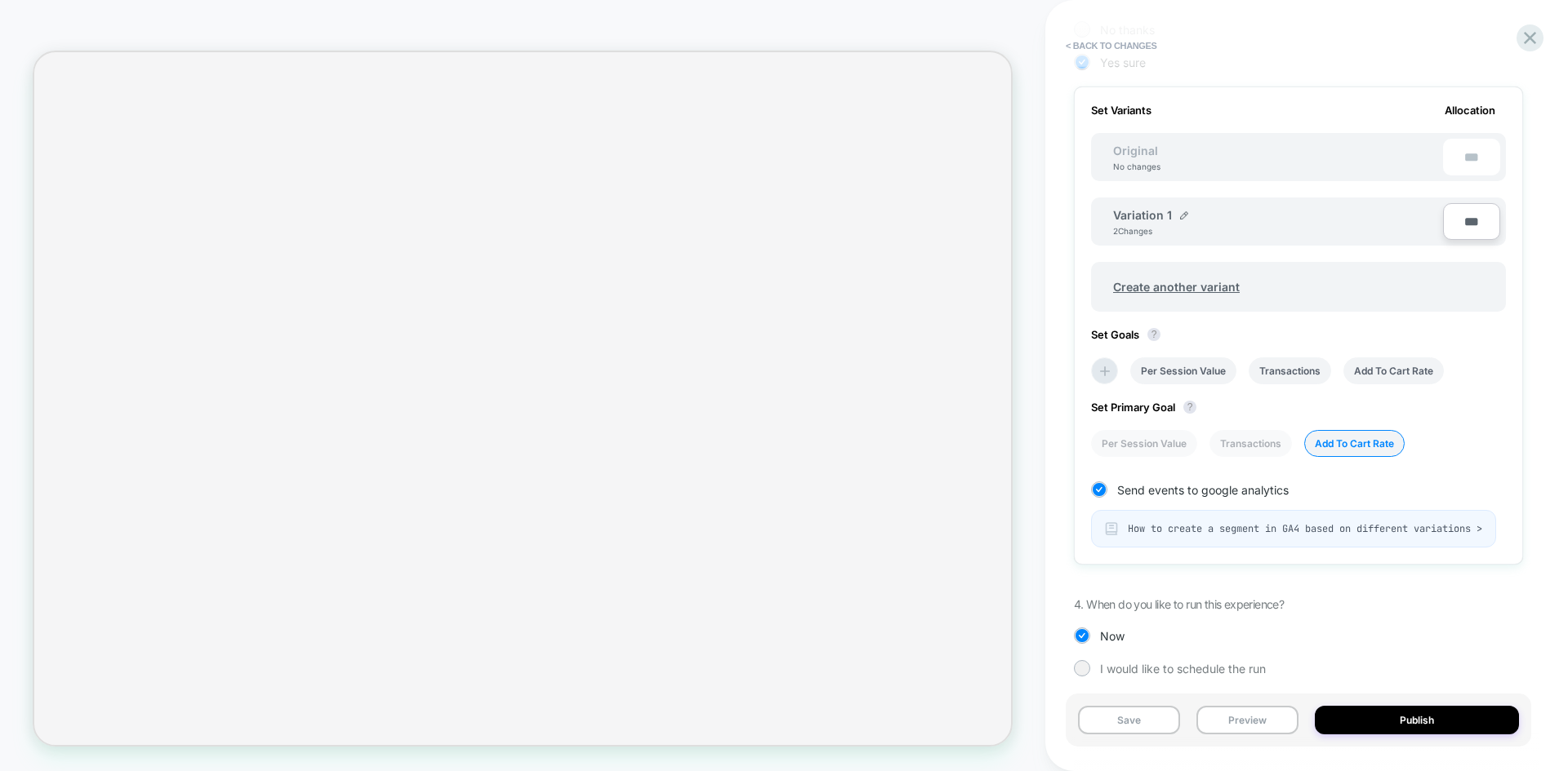
scroll to position [476, 0]
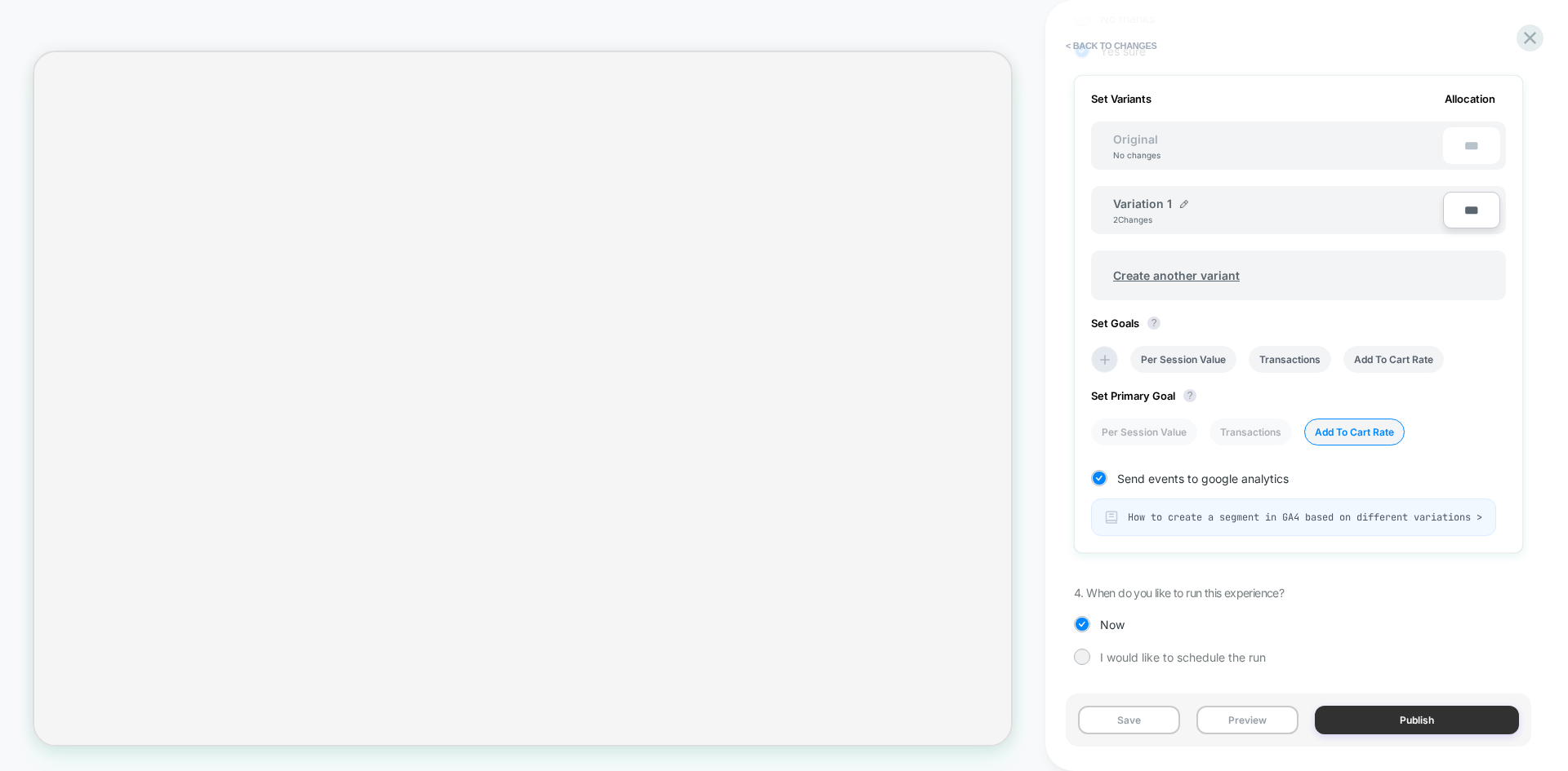
click at [1403, 720] on button "Publish" at bounding box center [1417, 720] width 204 height 29
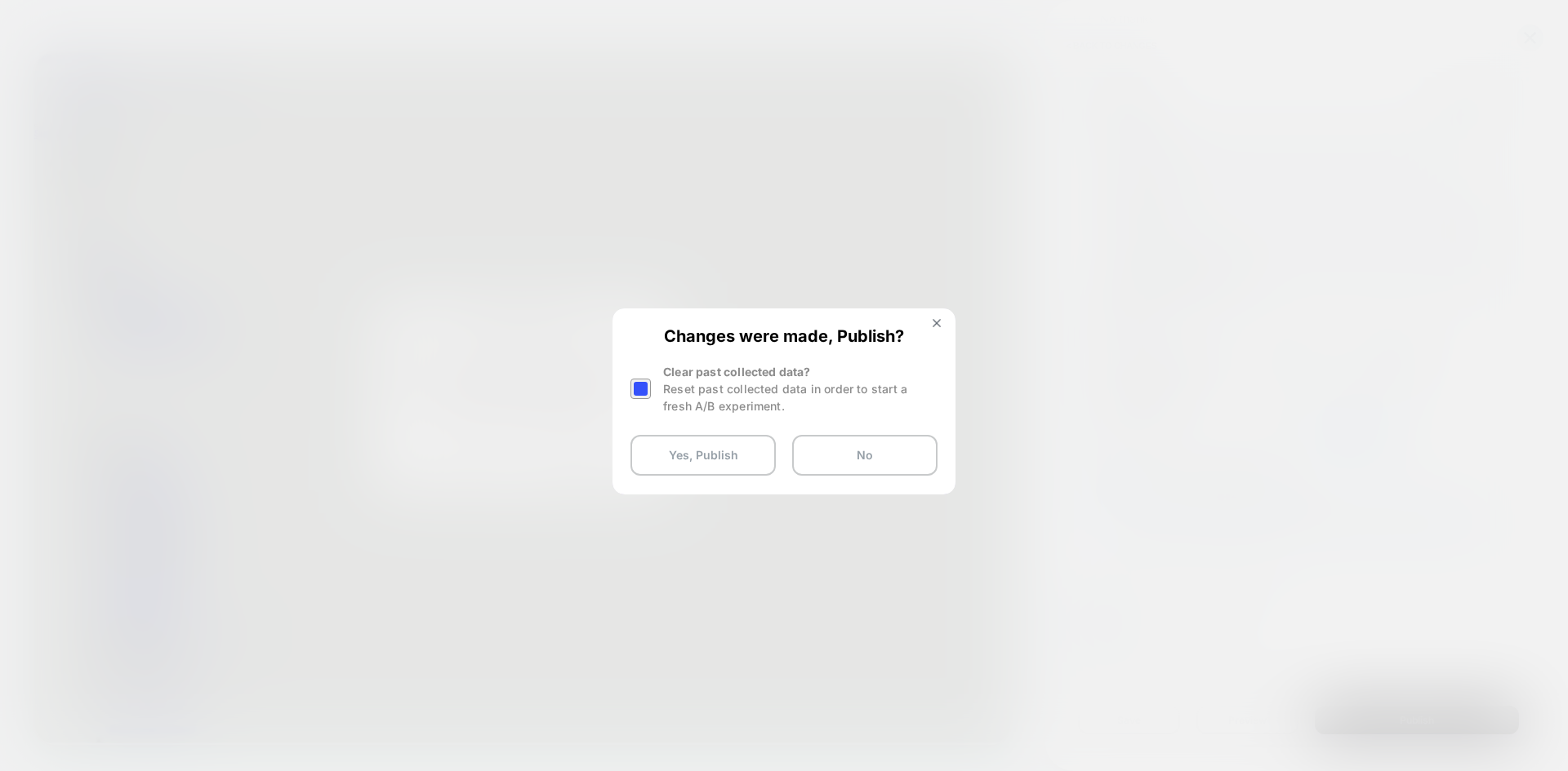
scroll to position [0, 0]
click at [640, 390] on div at bounding box center [640, 389] width 20 height 20
click at [728, 450] on button "Yes, Publish" at bounding box center [703, 456] width 145 height 41
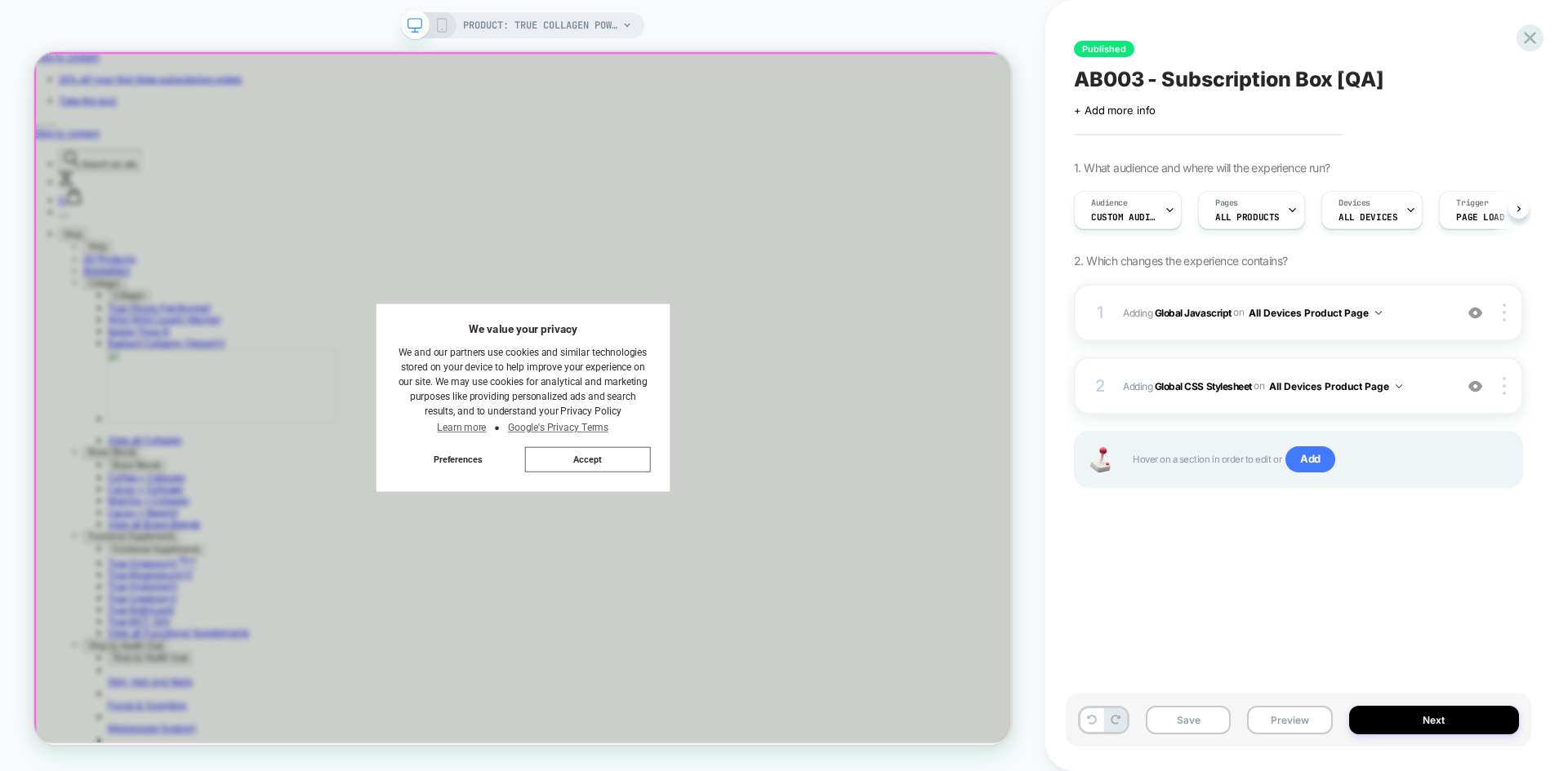
scroll to position [0, 1]
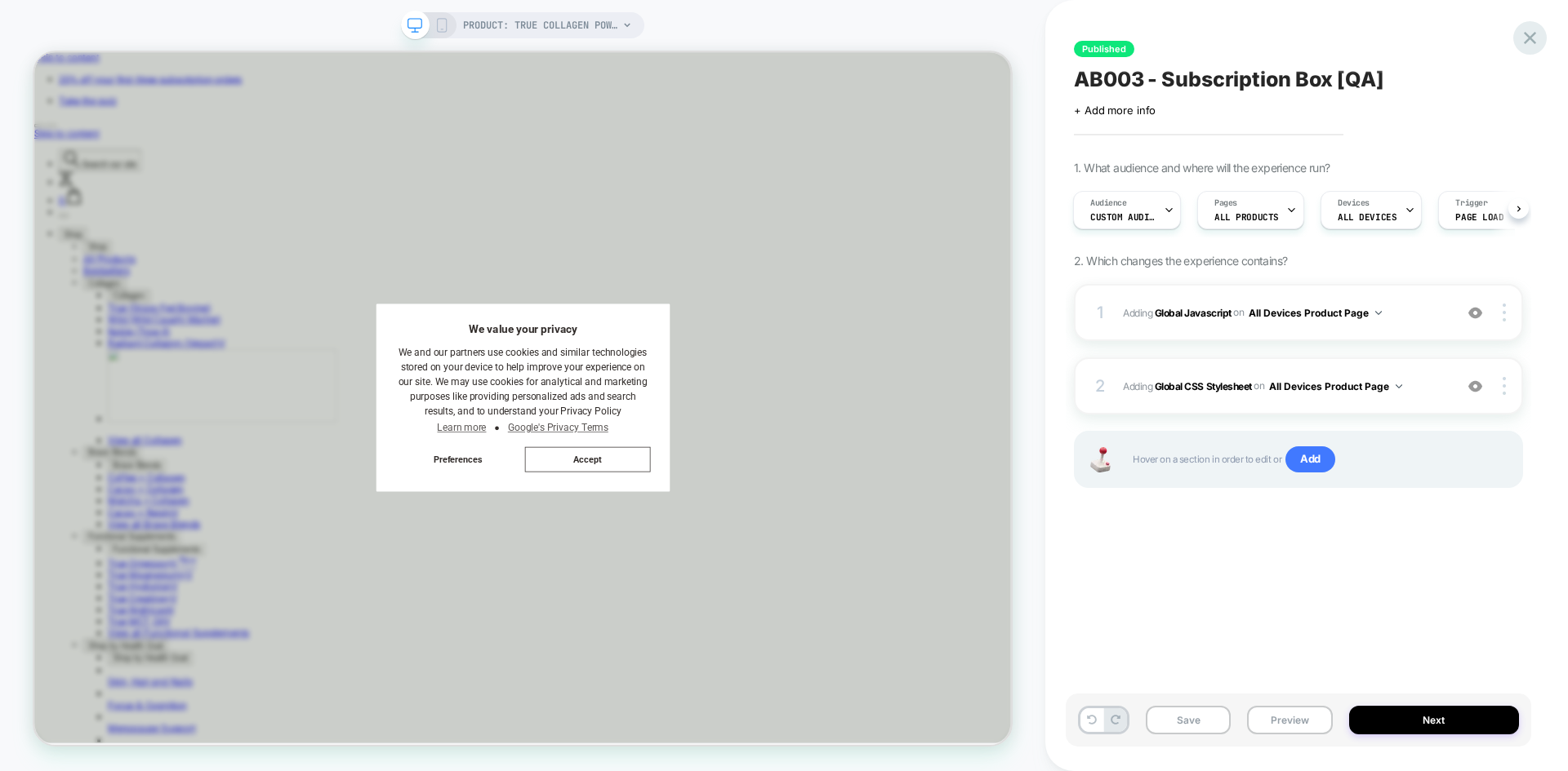
click at [1533, 38] on icon at bounding box center [1530, 38] width 22 height 22
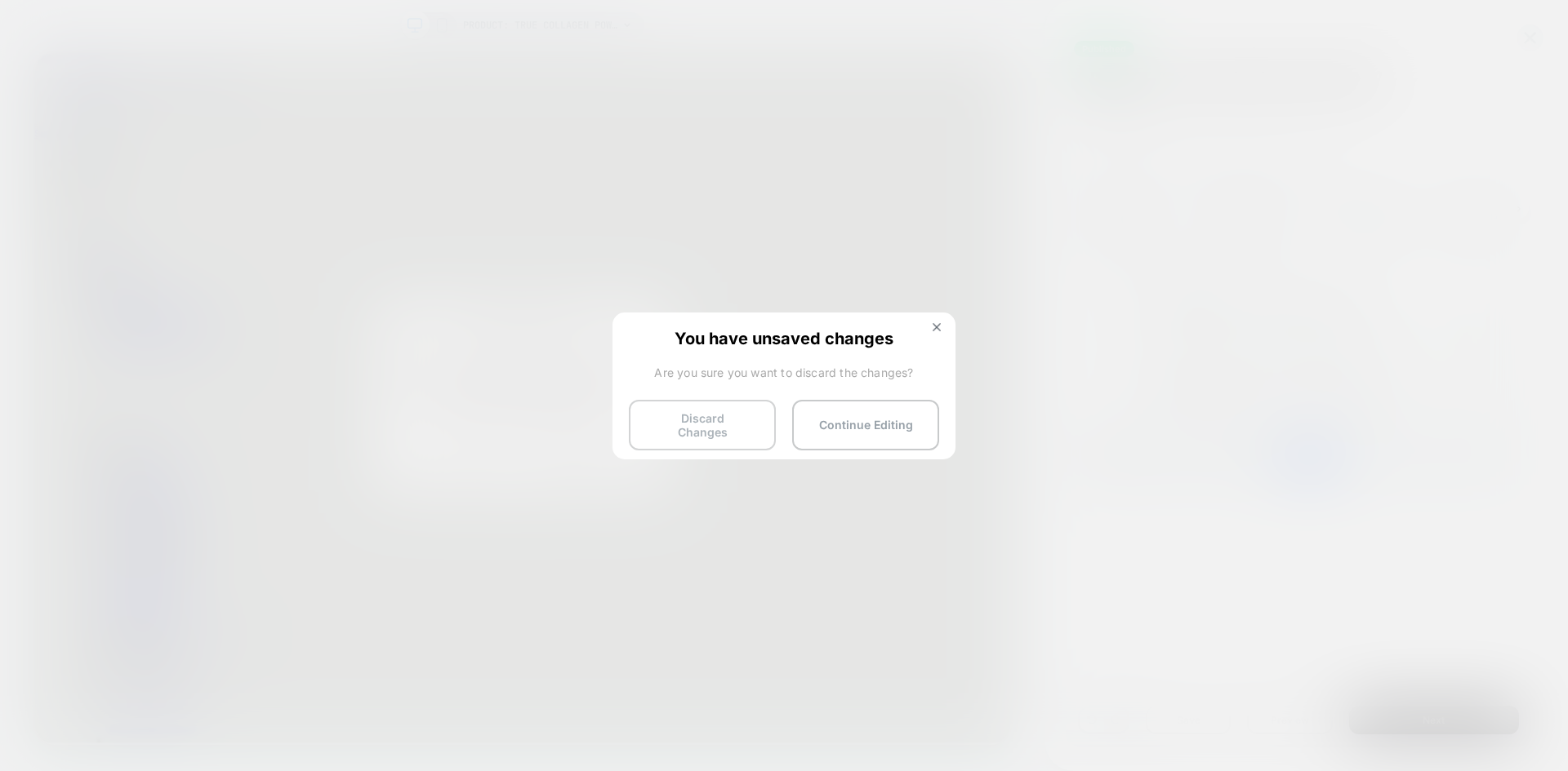
click at [734, 413] on button "Discard Changes" at bounding box center [702, 426] width 147 height 51
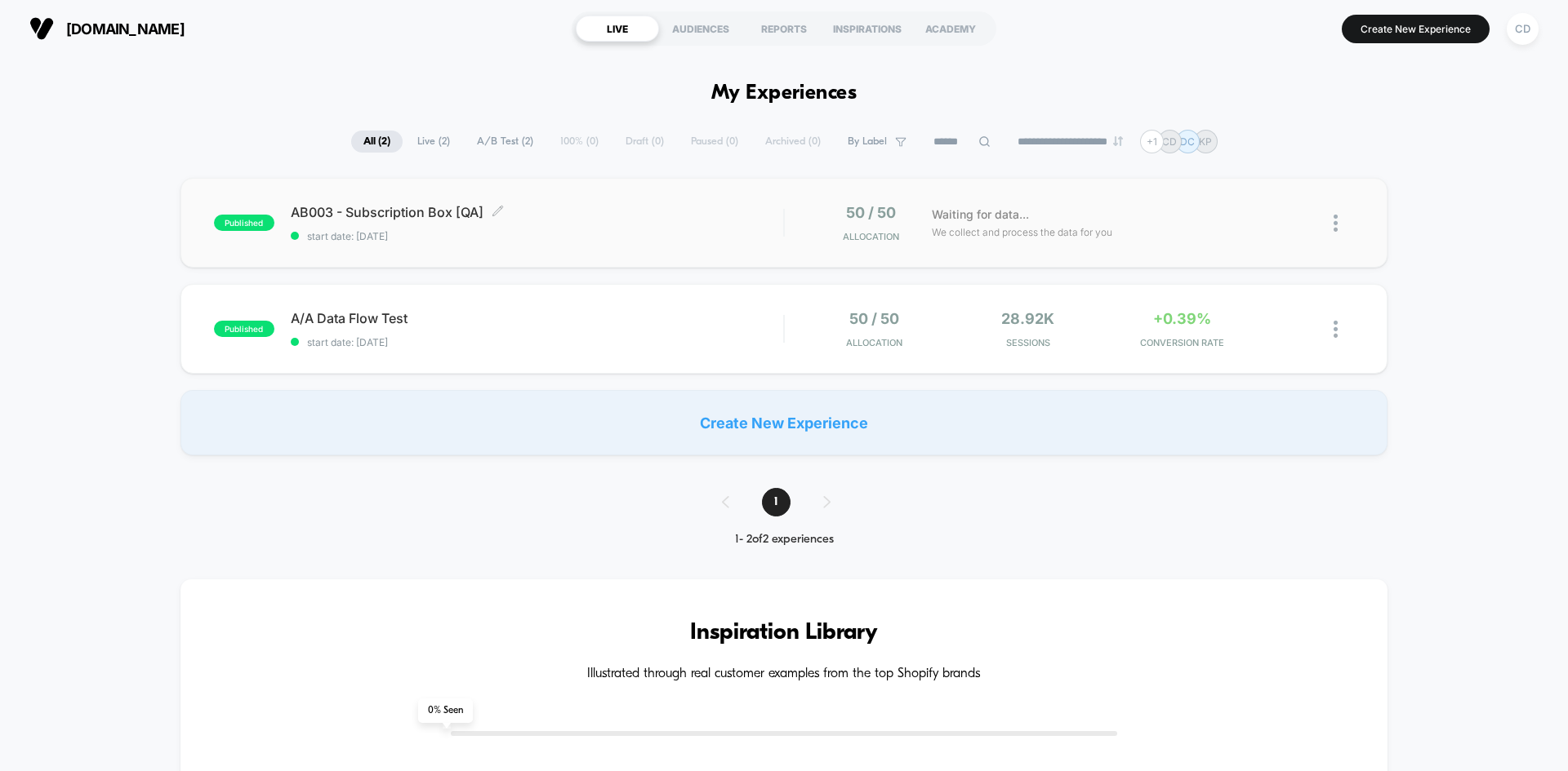
click at [652, 226] on div "AB003 - Subscription Box [QA] Click to edit experience details Click to edit ex…" at bounding box center [537, 223] width 493 height 38
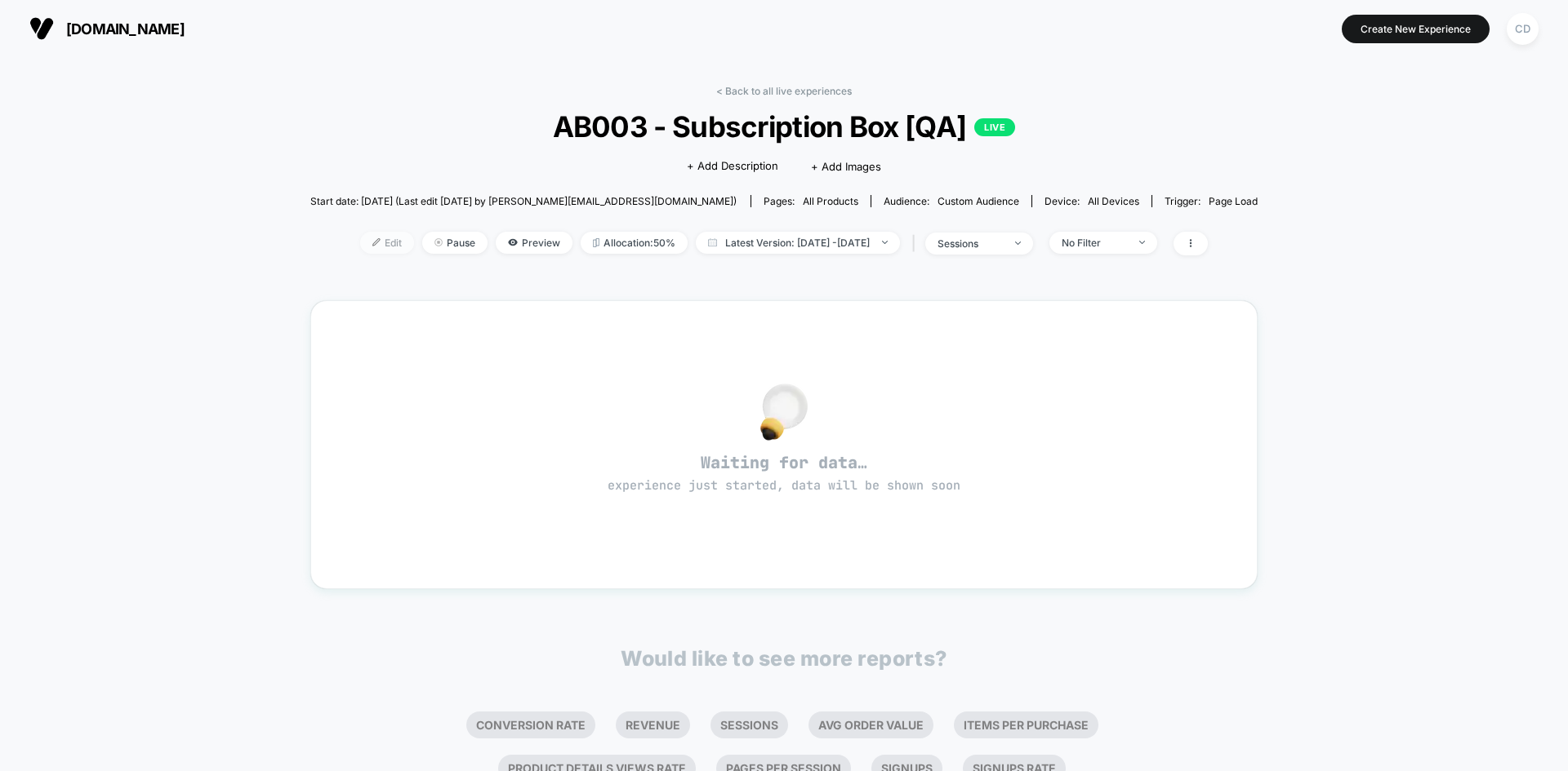
click at [373, 237] on span "Edit" at bounding box center [387, 243] width 54 height 22
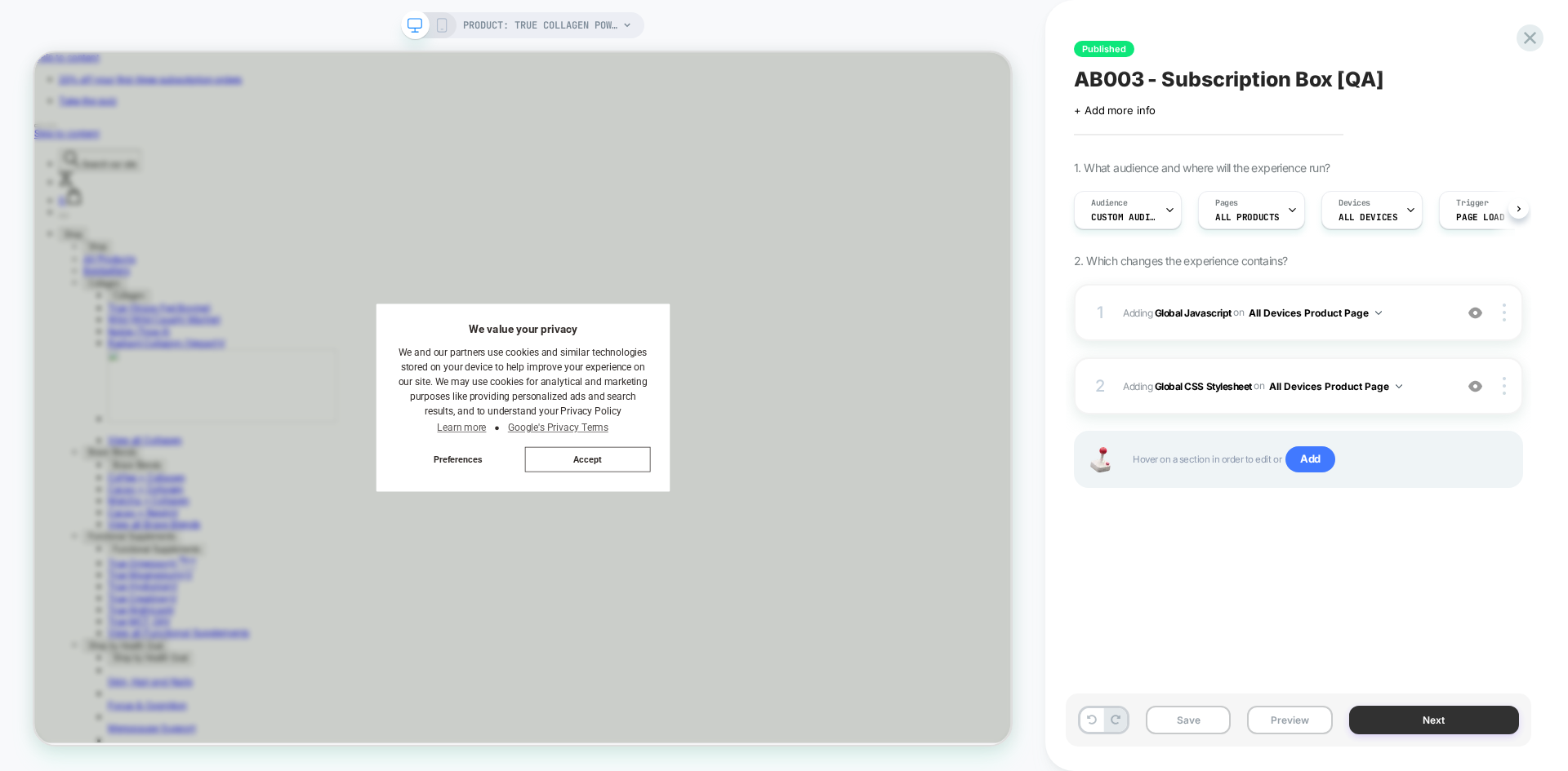
scroll to position [0, 1]
click at [1450, 715] on button "Next" at bounding box center [1434, 720] width 171 height 29
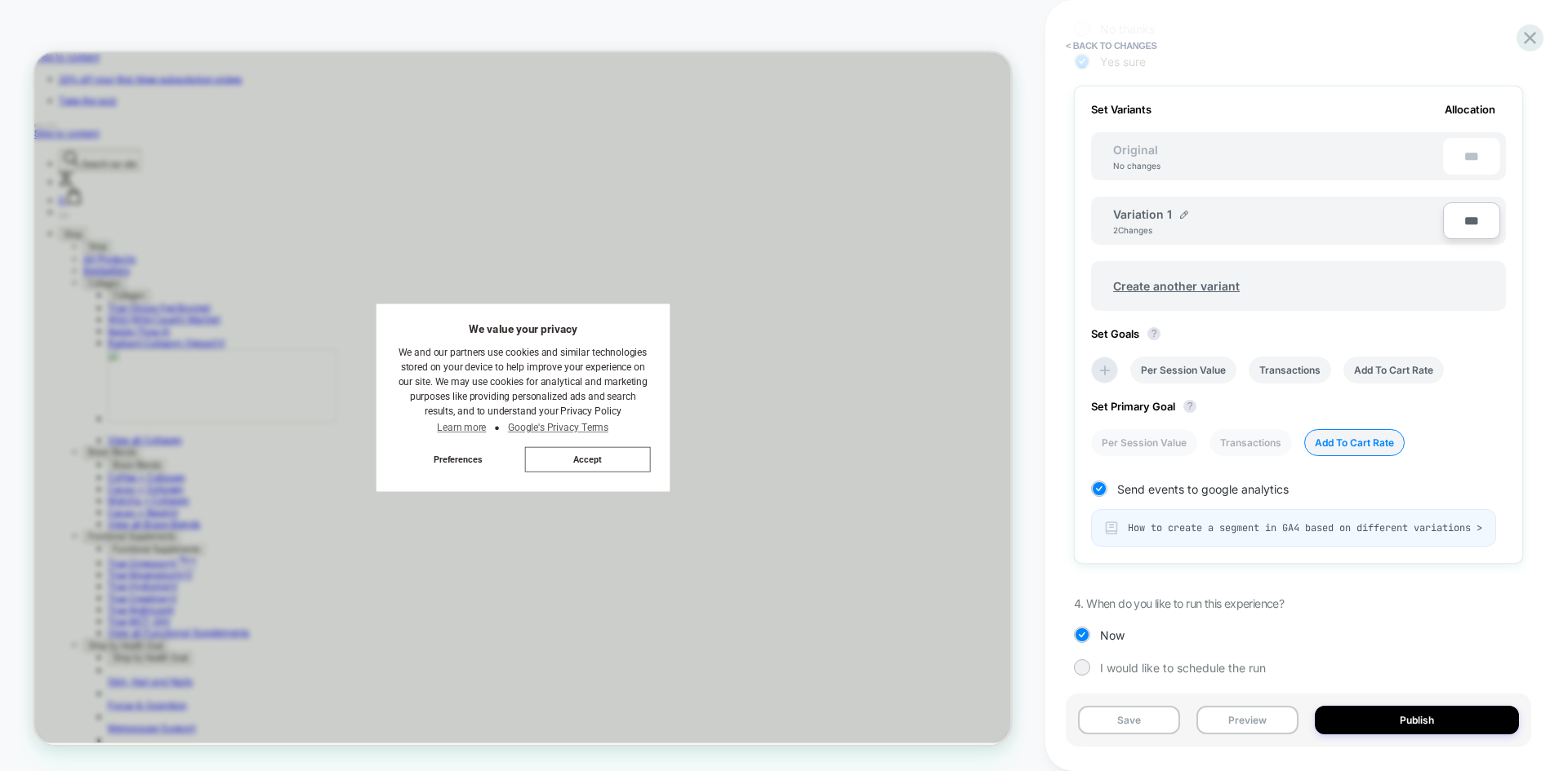
scroll to position [476, 0]
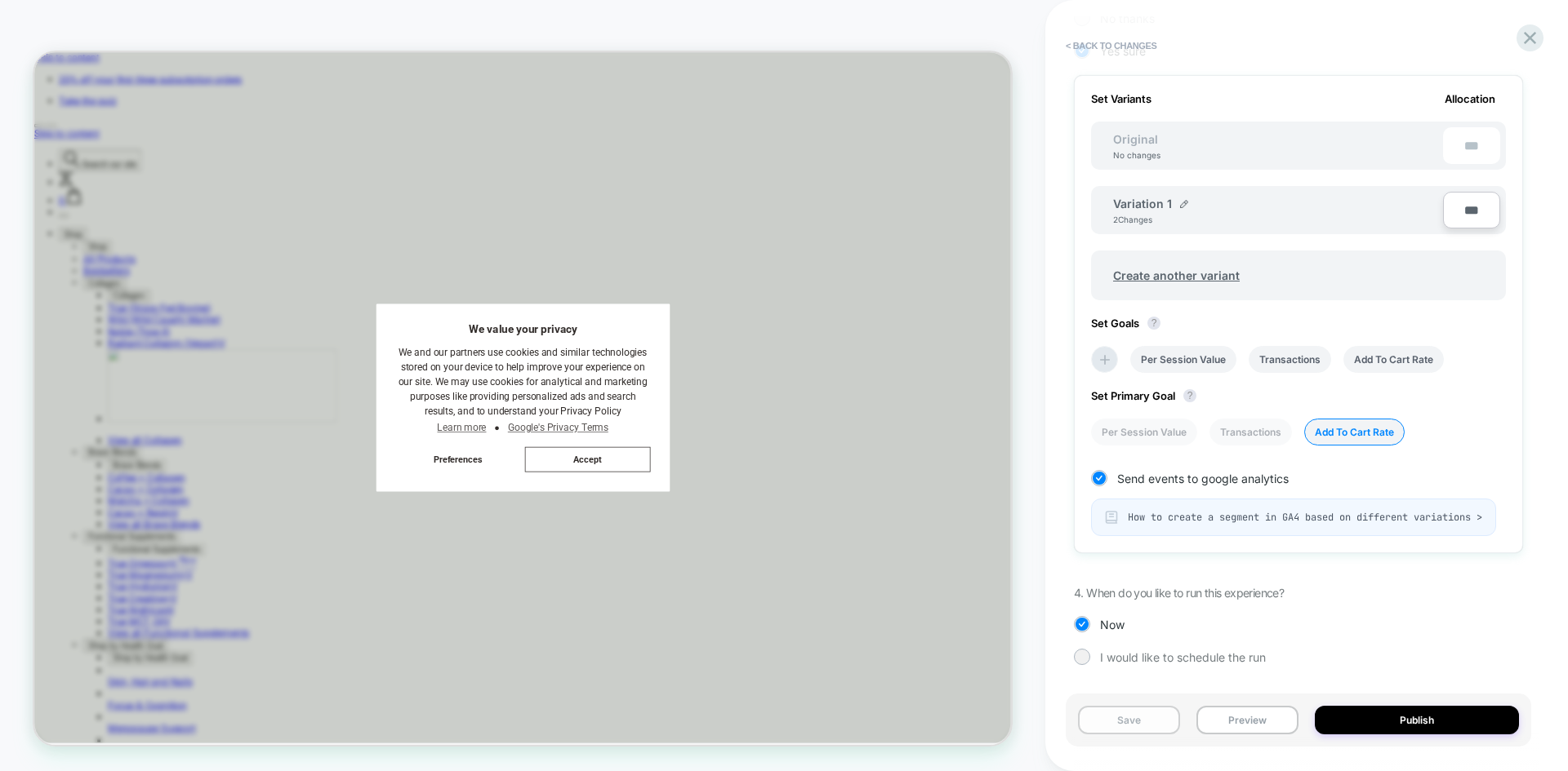
click at [1137, 721] on button "Save" at bounding box center [1128, 720] width 102 height 29
click at [1419, 715] on button "Publish" at bounding box center [1417, 720] width 204 height 29
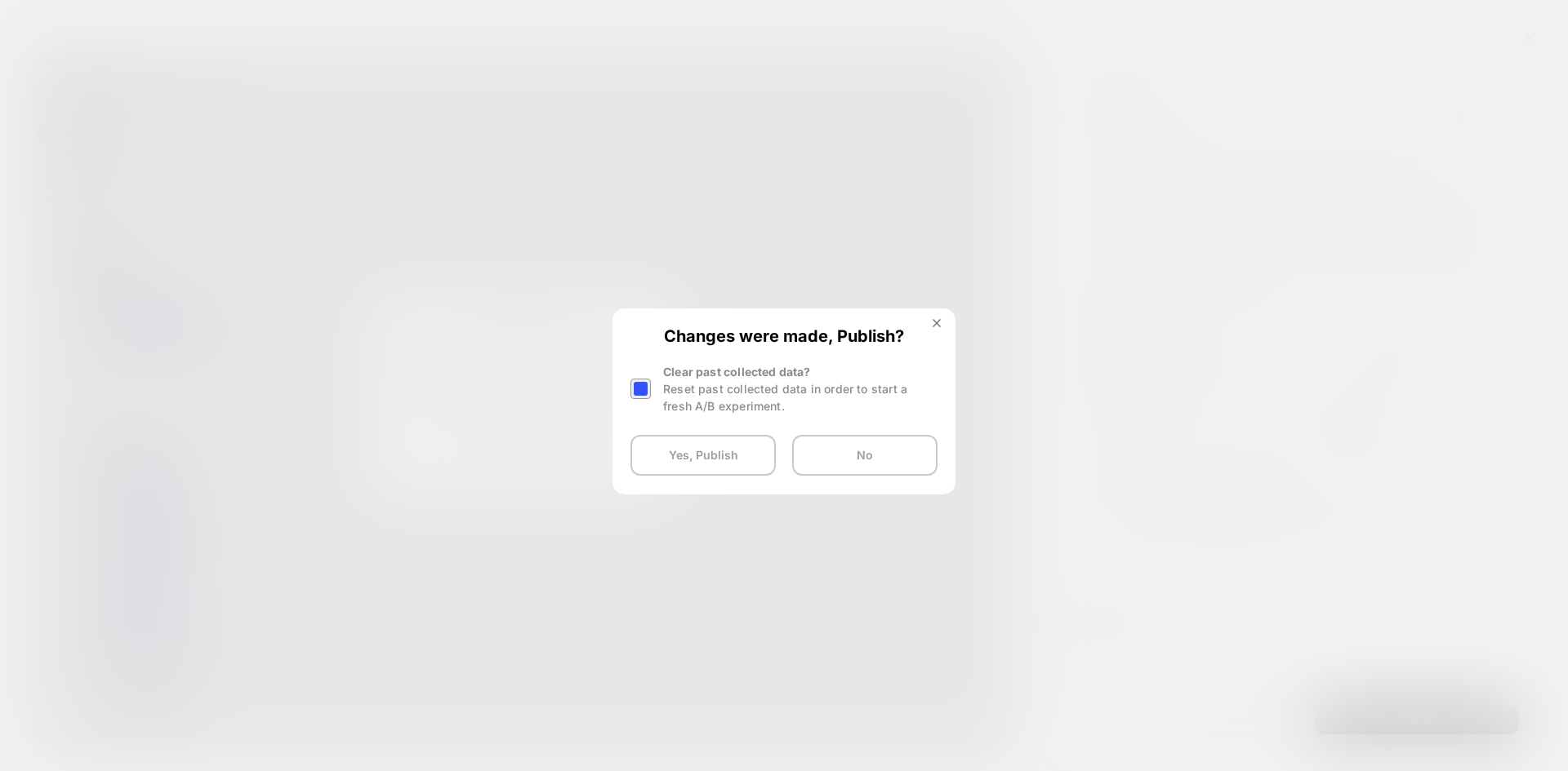
click at [641, 386] on div at bounding box center [640, 389] width 20 height 20
click at [735, 467] on button "Yes, Publish" at bounding box center [703, 456] width 145 height 41
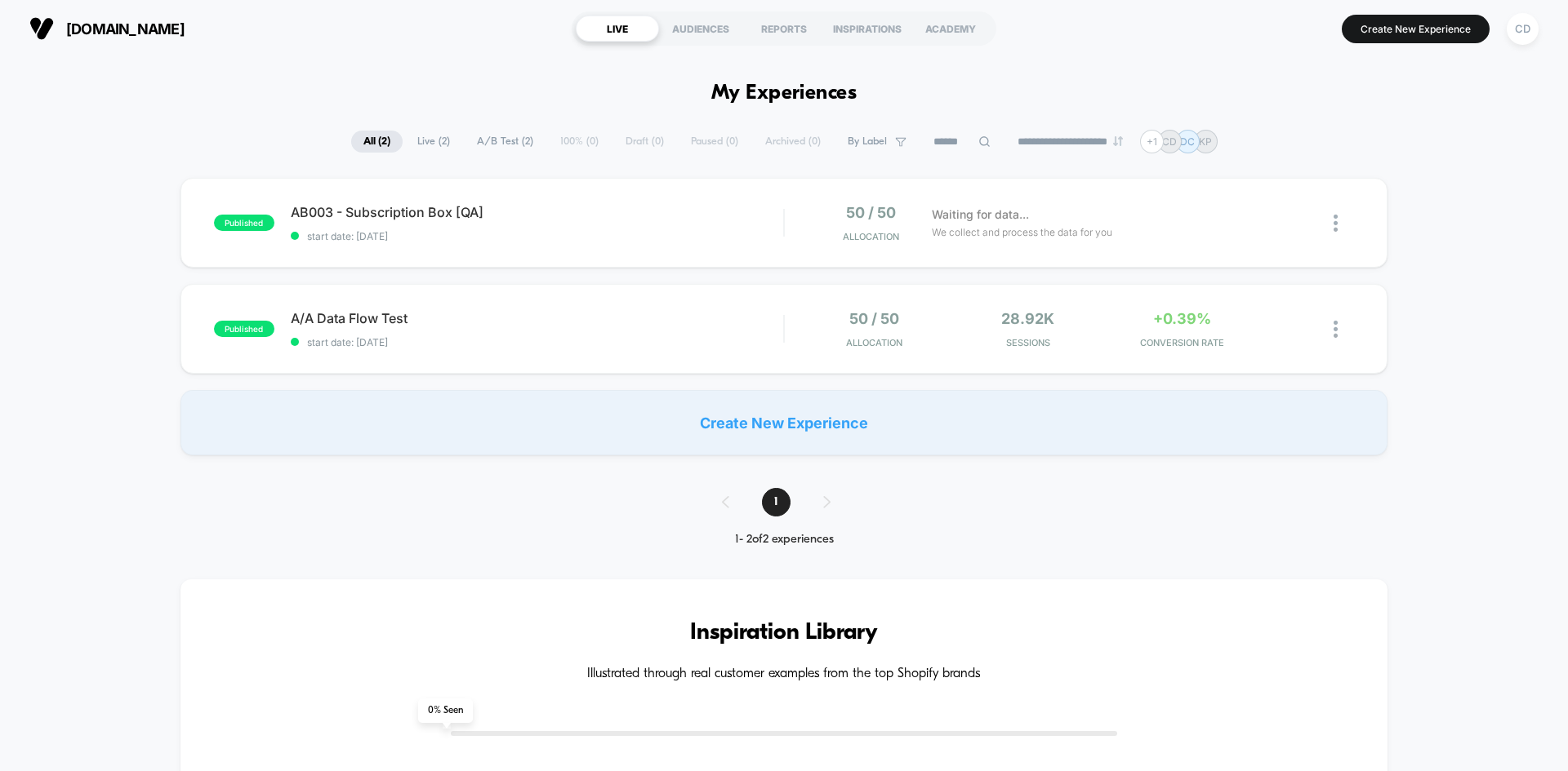
click at [635, 220] on span "AB003 - Subscription Box [QA] Click to edit experience details" at bounding box center [537, 212] width 493 height 16
click at [952, 206] on span "Waiting for data..." at bounding box center [980, 215] width 97 height 18
click at [1467, 178] on div "published AB003 - Subscription Box [QA] start date: [DATE] 50 / 50 Allocation W…" at bounding box center [784, 317] width 1568 height 278
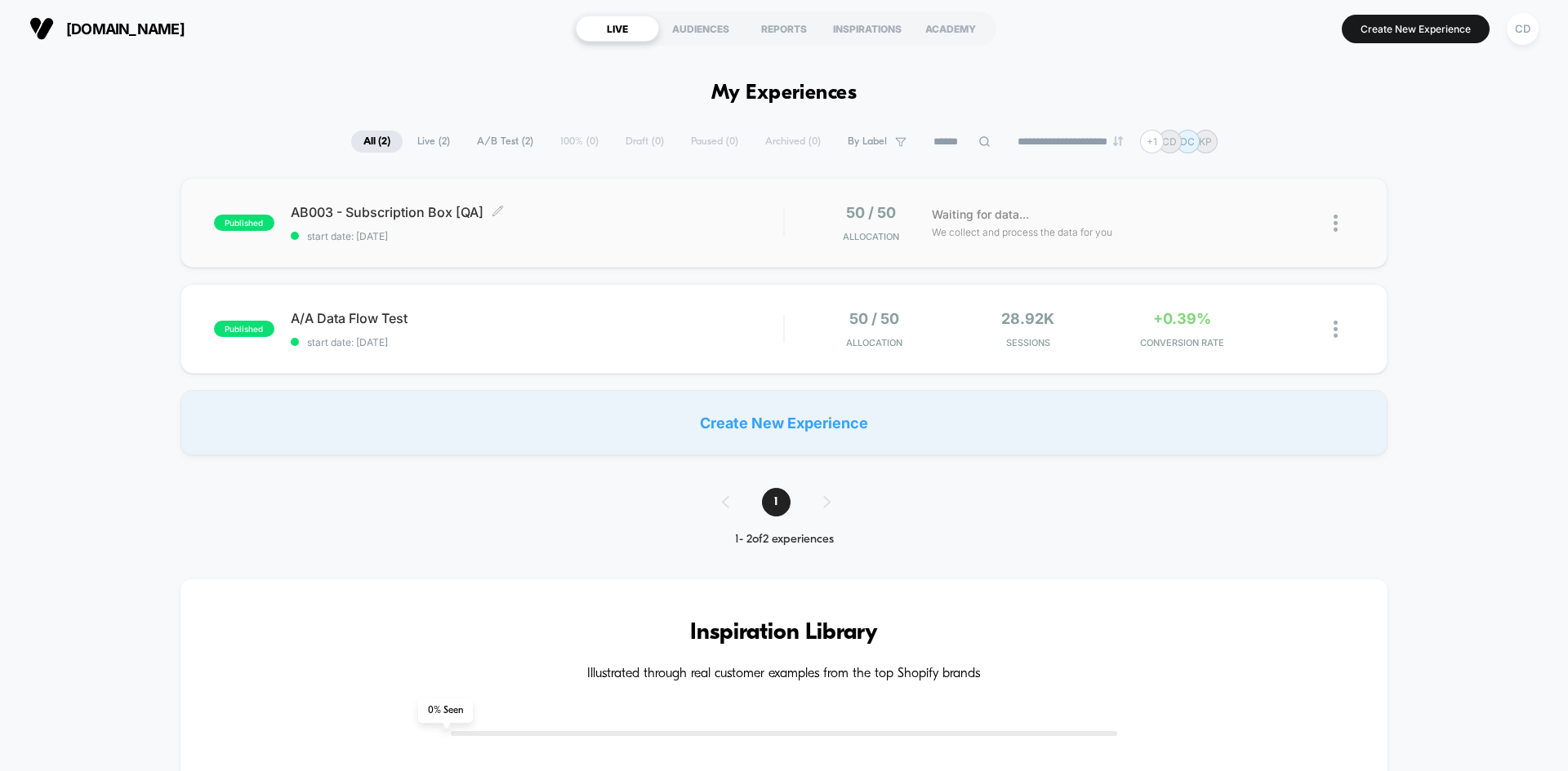
click at [672, 212] on span "AB003 - Subscription Box [QA] Click to edit experience details" at bounding box center [537, 212] width 493 height 16
click at [591, 236] on span "start date: [DATE]" at bounding box center [537, 236] width 493 height 12
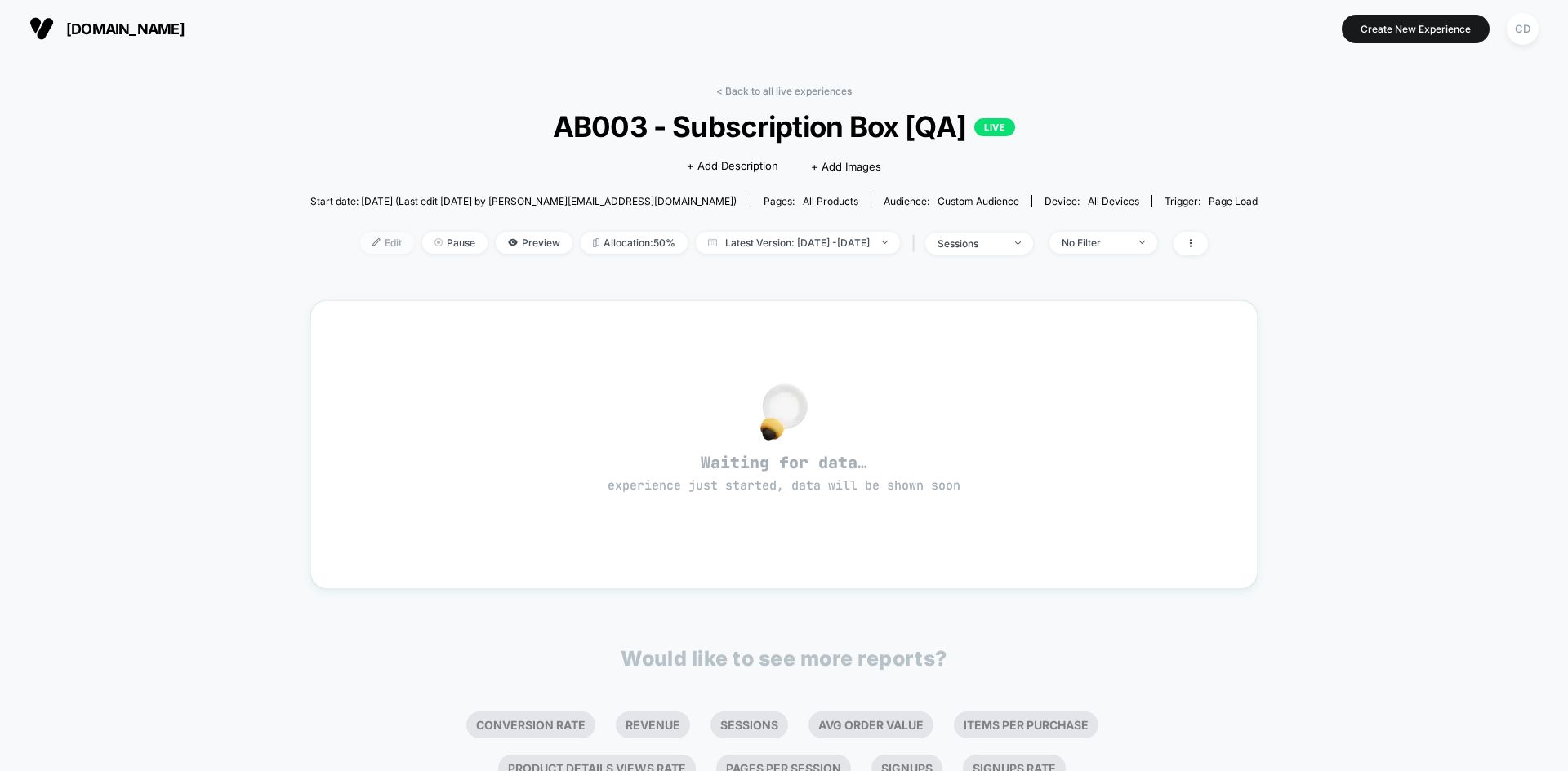
click at [360, 246] on span "Edit" at bounding box center [387, 243] width 54 height 22
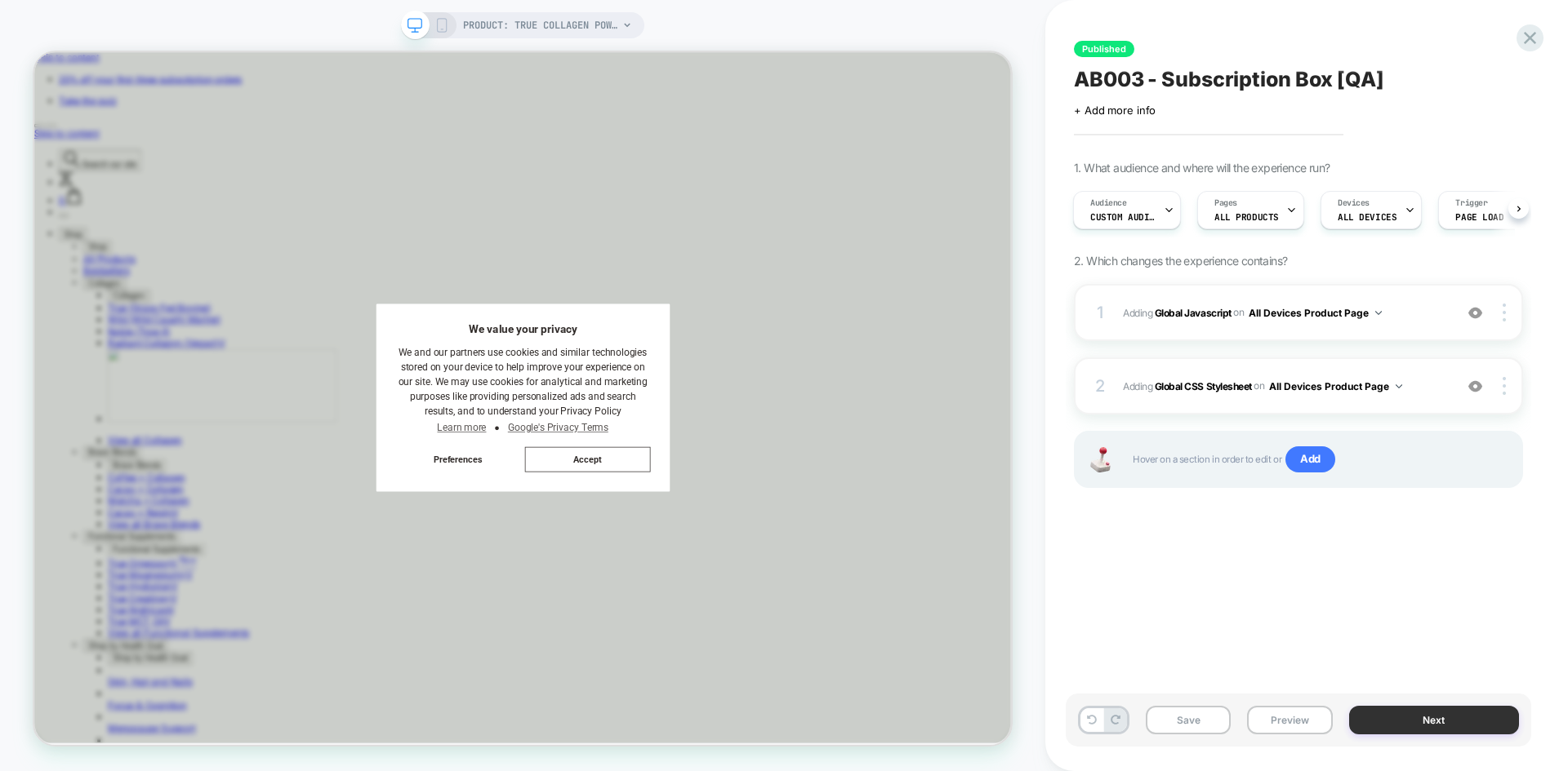
click at [1435, 717] on button "Next" at bounding box center [1434, 720] width 171 height 29
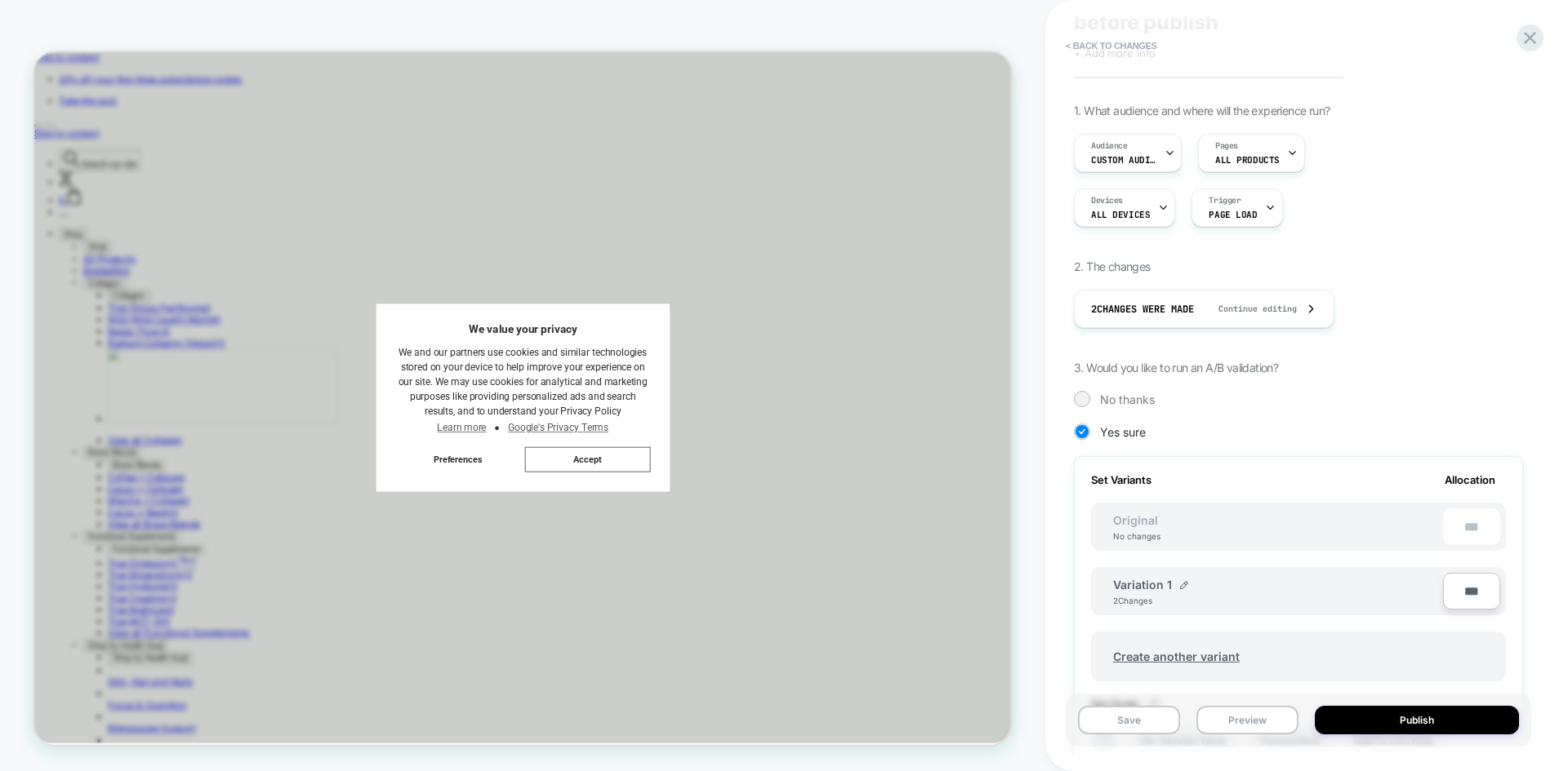
scroll to position [163, 0]
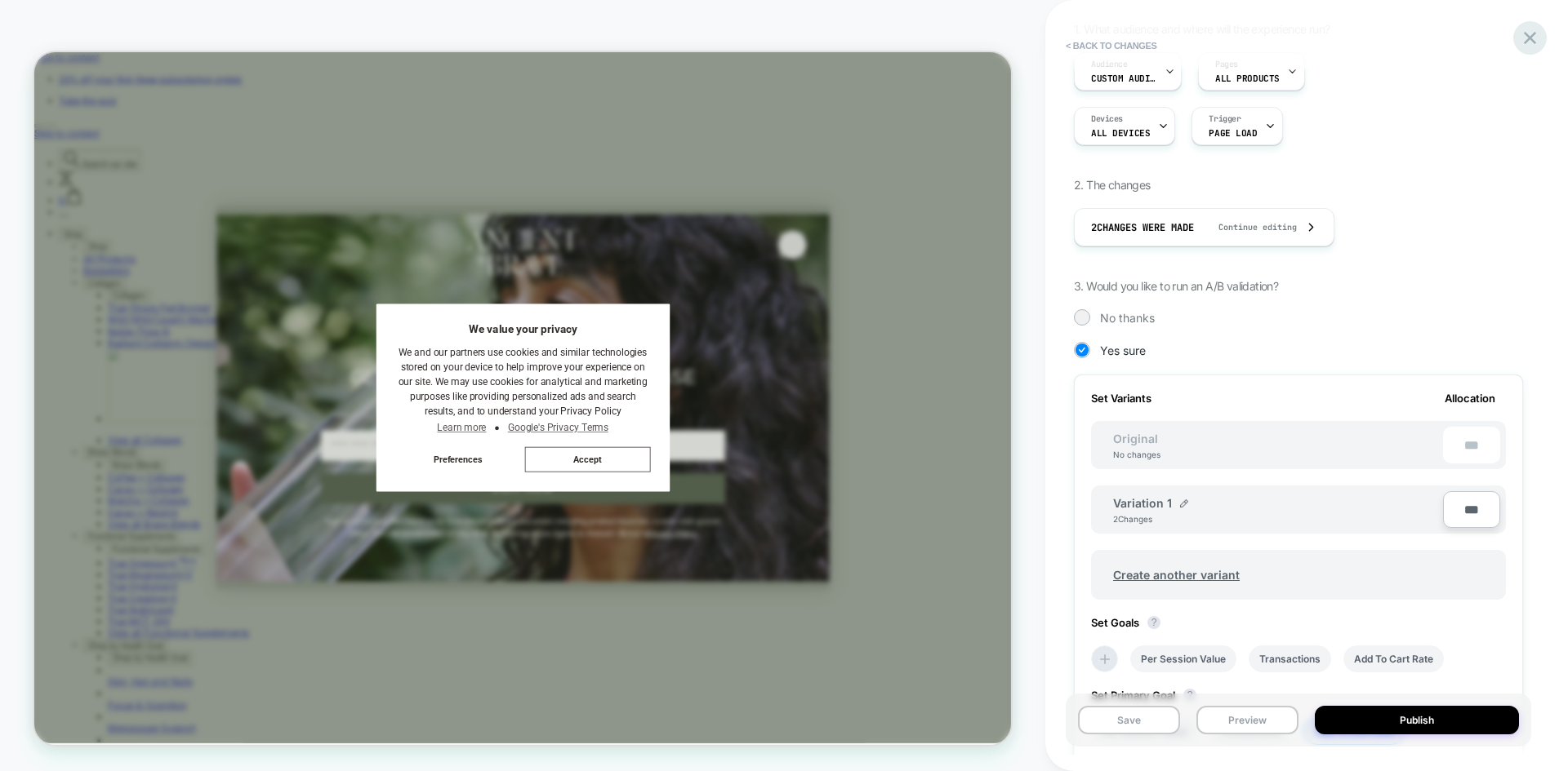
click at [1529, 38] on icon at bounding box center [1530, 38] width 12 height 12
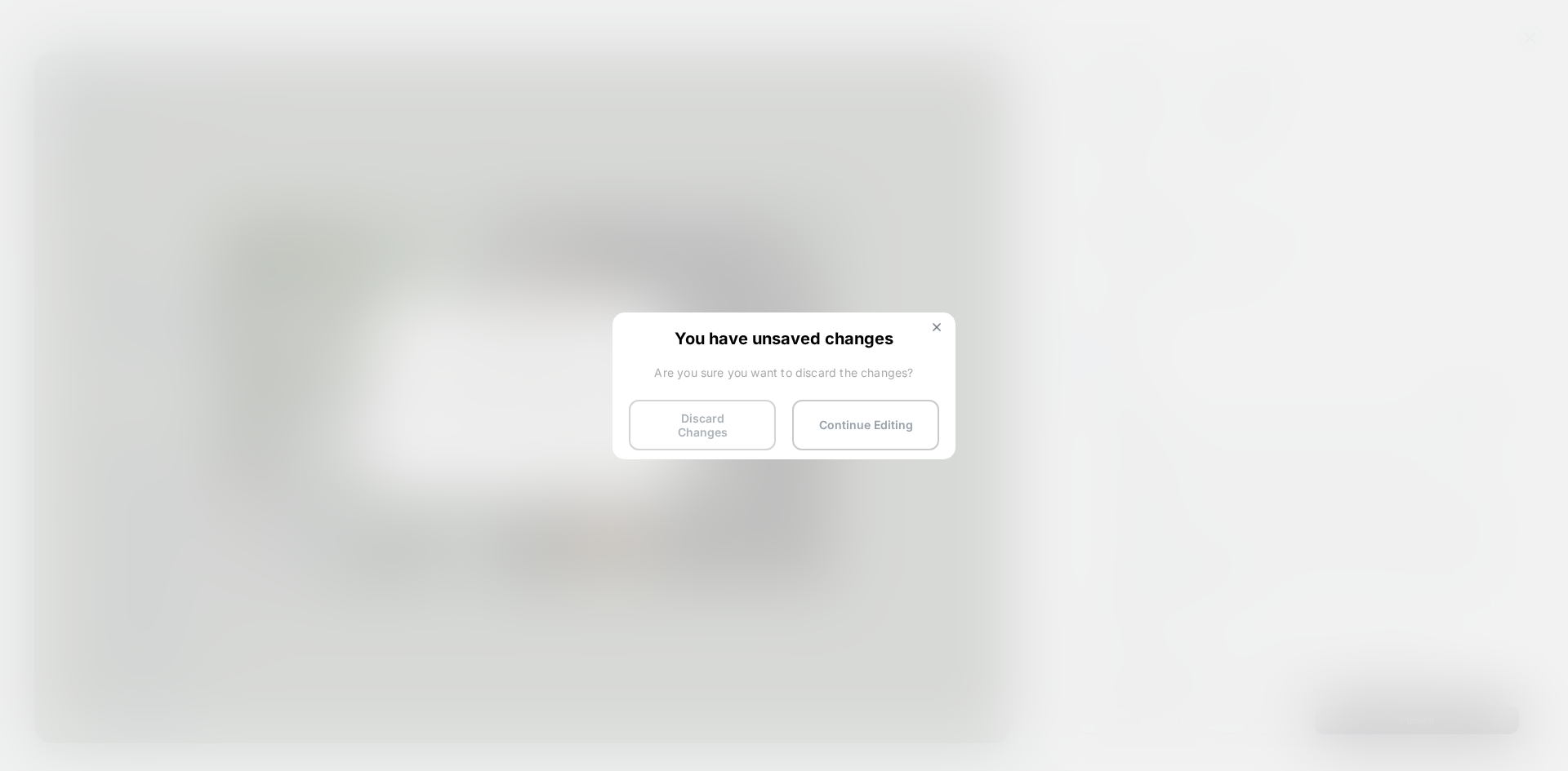
click at [733, 417] on button "Discard Changes" at bounding box center [702, 426] width 147 height 51
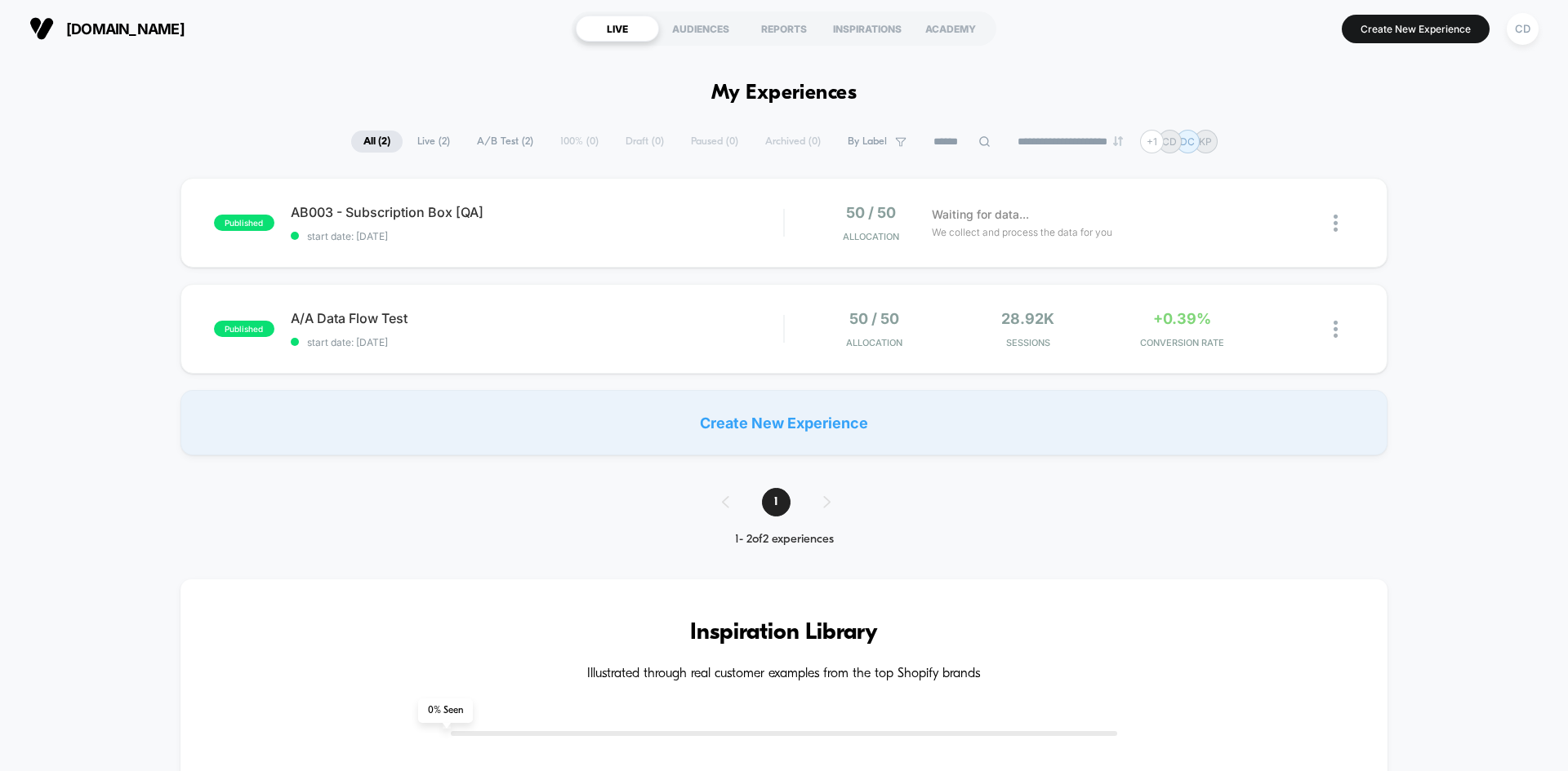
click at [1502, 230] on div "published AB003 - Subscription Box [QA] start date: [DATE] 50 / 50 Allocation W…" at bounding box center [784, 317] width 1568 height 278
click at [686, 196] on div "published AB003 - Subscription Box [QA] start date: [DATE] 50 / 50 Allocation W…" at bounding box center [784, 223] width 1207 height 90
click at [1452, 374] on div "published AB003 - Subscription Box [QA] start date: [DATE] 50 / 50 Allocation W…" at bounding box center [784, 317] width 1568 height 278
